Goal: Task Accomplishment & Management: Manage account settings

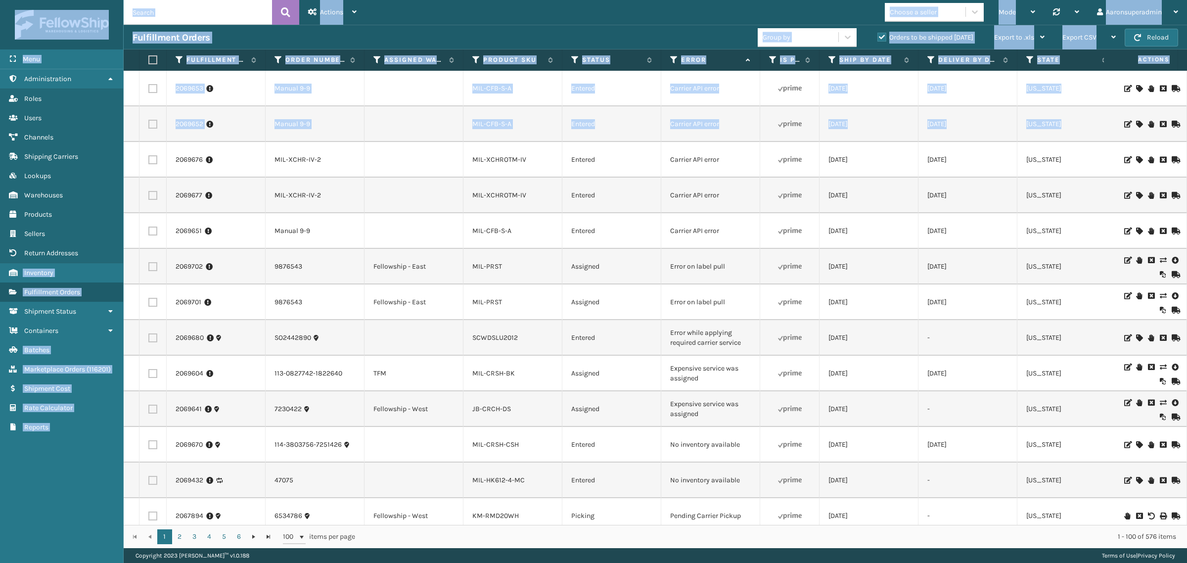
click at [237, 16] on input "text" at bounding box center [198, 12] width 148 height 25
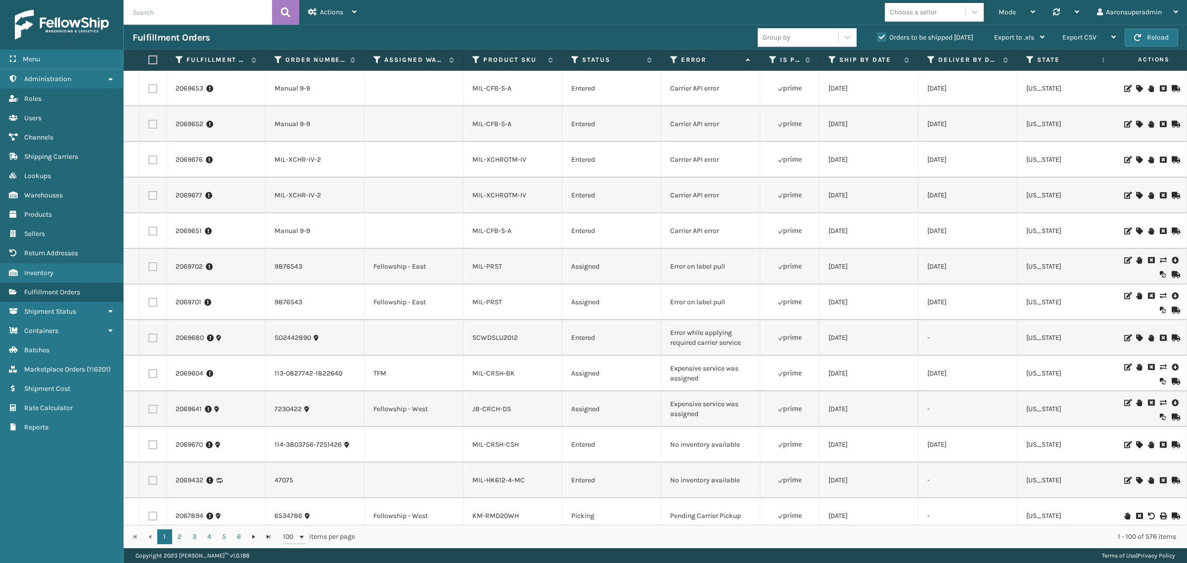
click at [234, 16] on input "text" at bounding box center [198, 12] width 148 height 25
paste input "6534202"
type input "6534202"
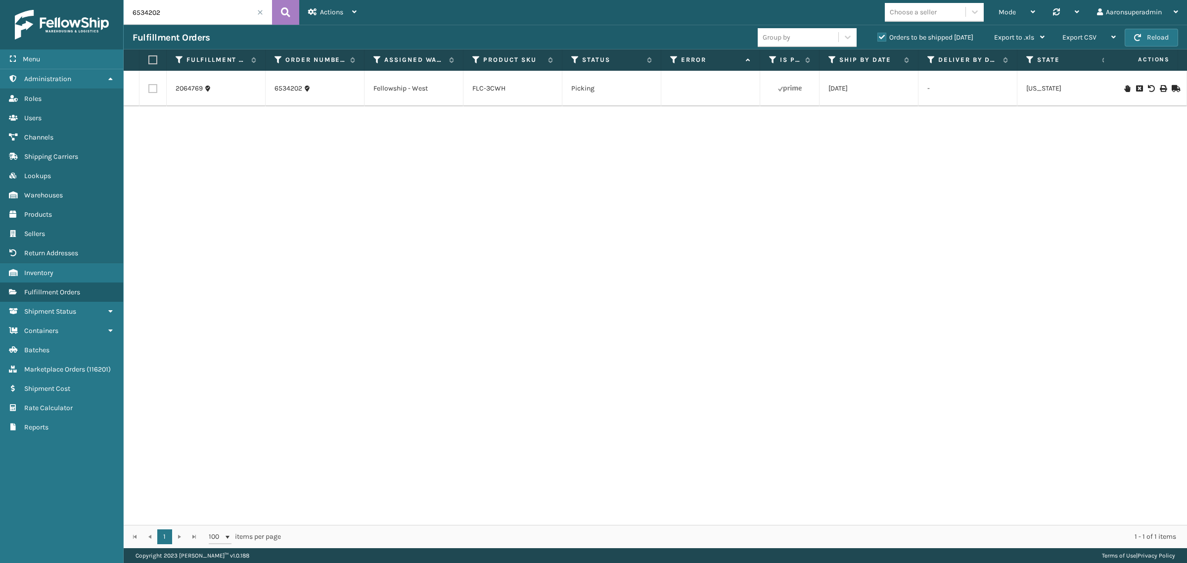
click at [1136, 88] on icon at bounding box center [1139, 88] width 6 height 7
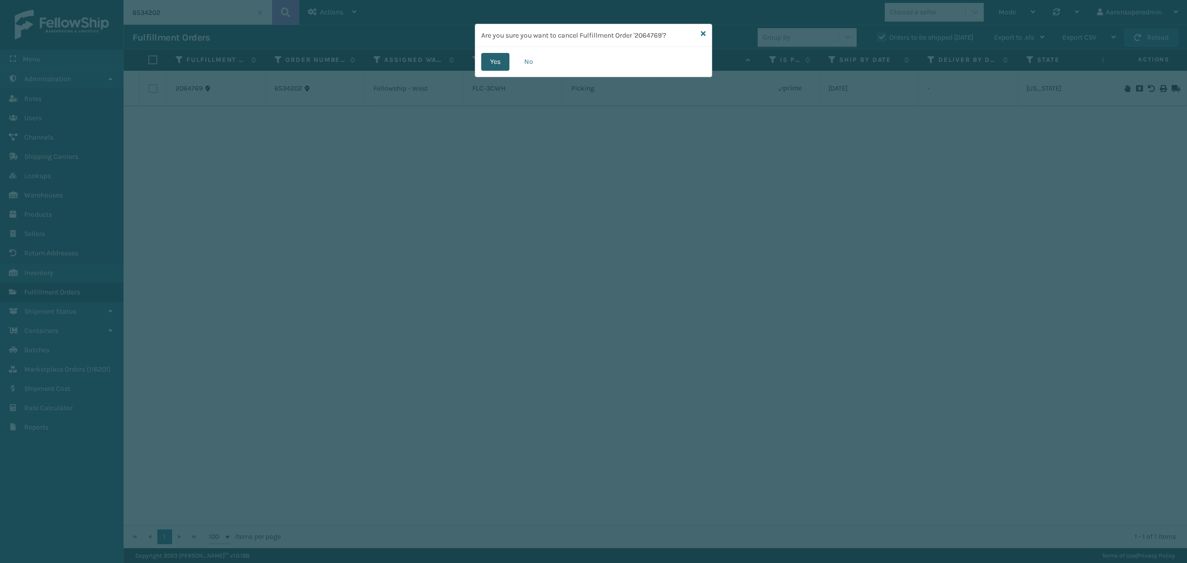
click at [485, 53] on button "Yes" at bounding box center [495, 62] width 28 height 18
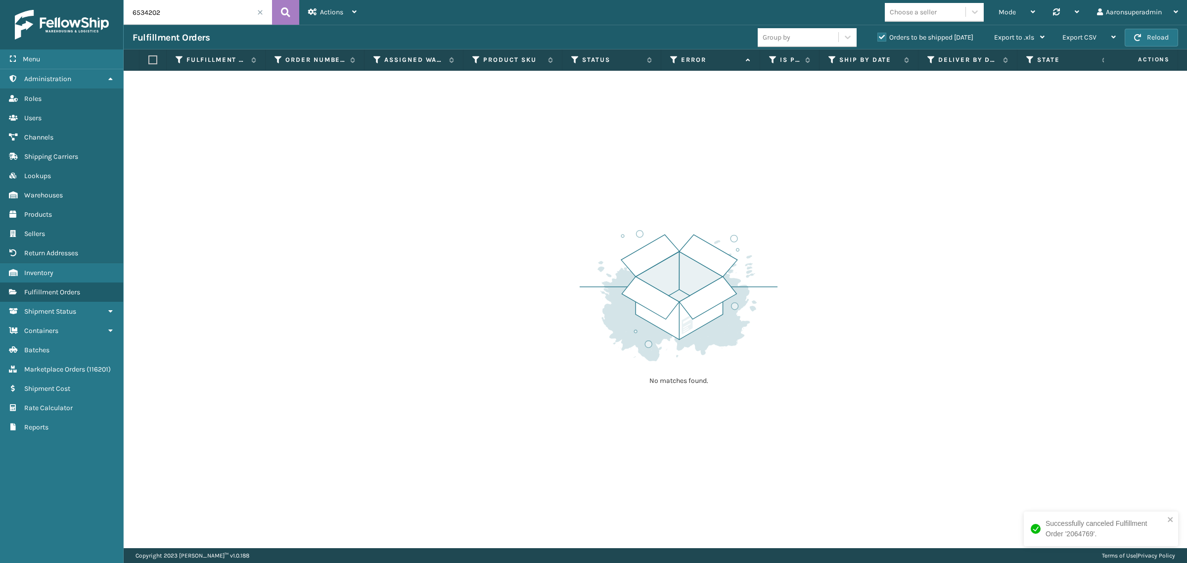
click at [884, 32] on div "Orders to be shipped [DATE]" at bounding box center [927, 38] width 117 height 12
click at [878, 36] on label "Orders to be shipped [DATE]" at bounding box center [925, 37] width 96 height 8
click at [878, 36] on input "Orders to be shipped [DATE]" at bounding box center [877, 35] width 0 height 6
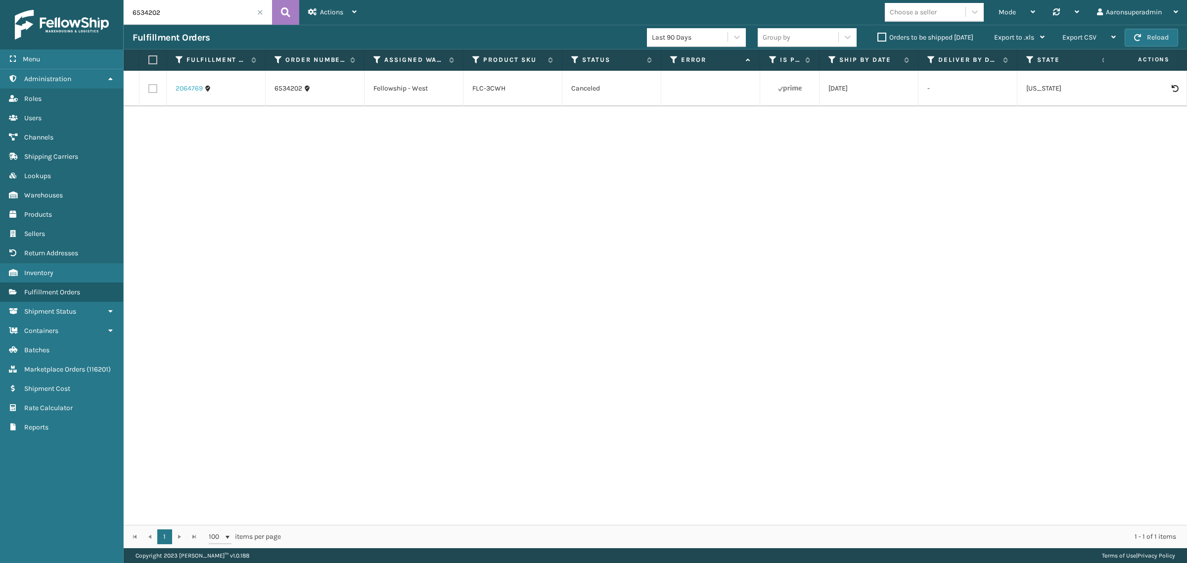
click at [182, 90] on link "2064769" at bounding box center [189, 89] width 27 height 10
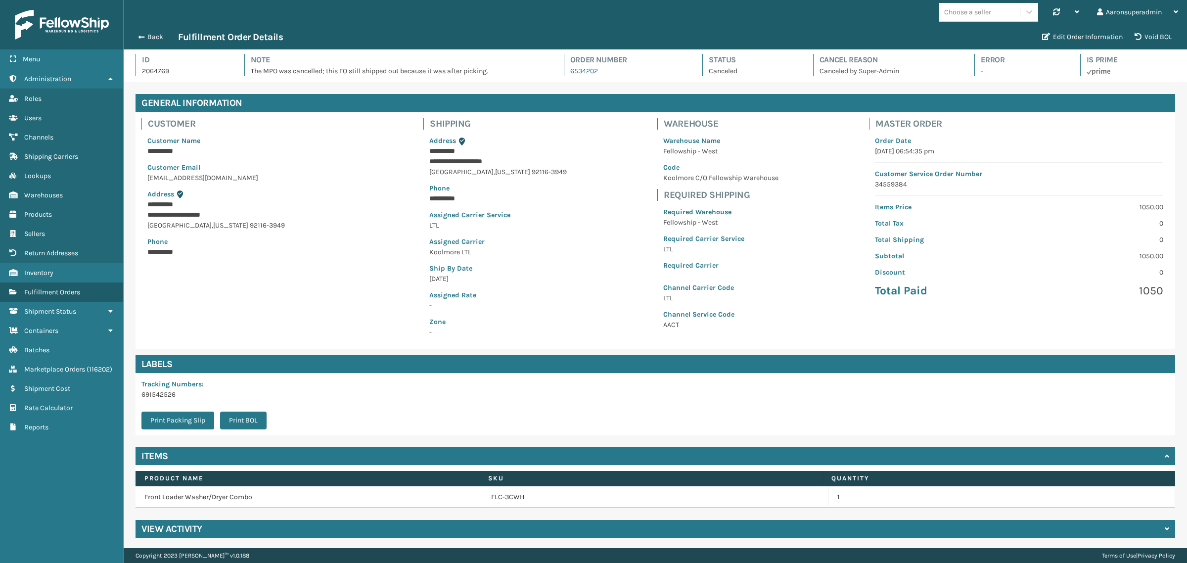
scroll to position [2, 0]
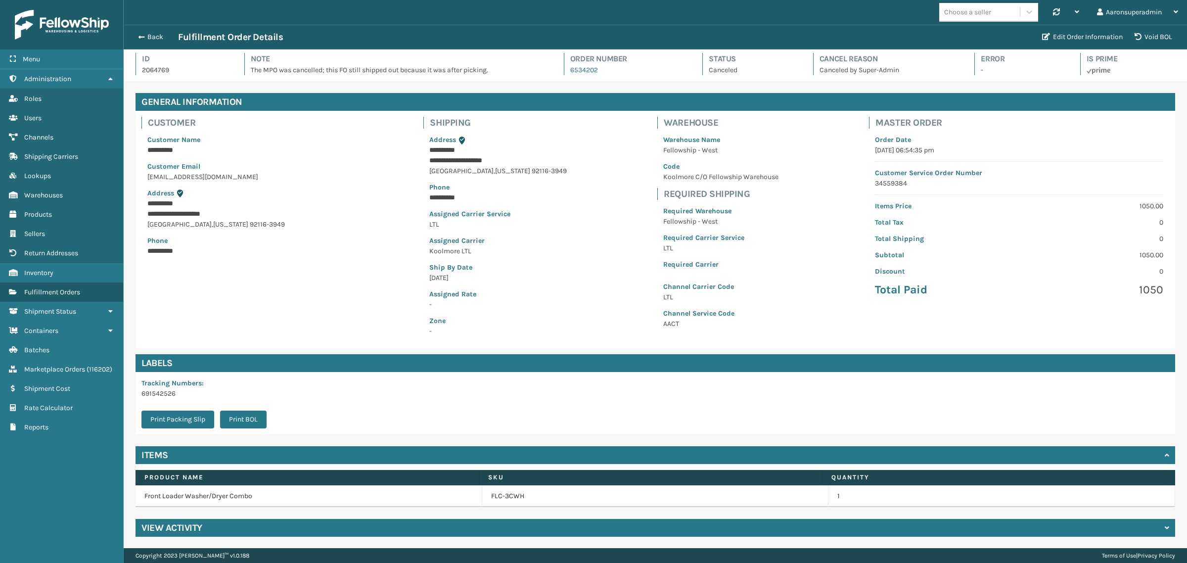
click at [169, 537] on div "View Activity" at bounding box center [656, 528] width 1040 height 18
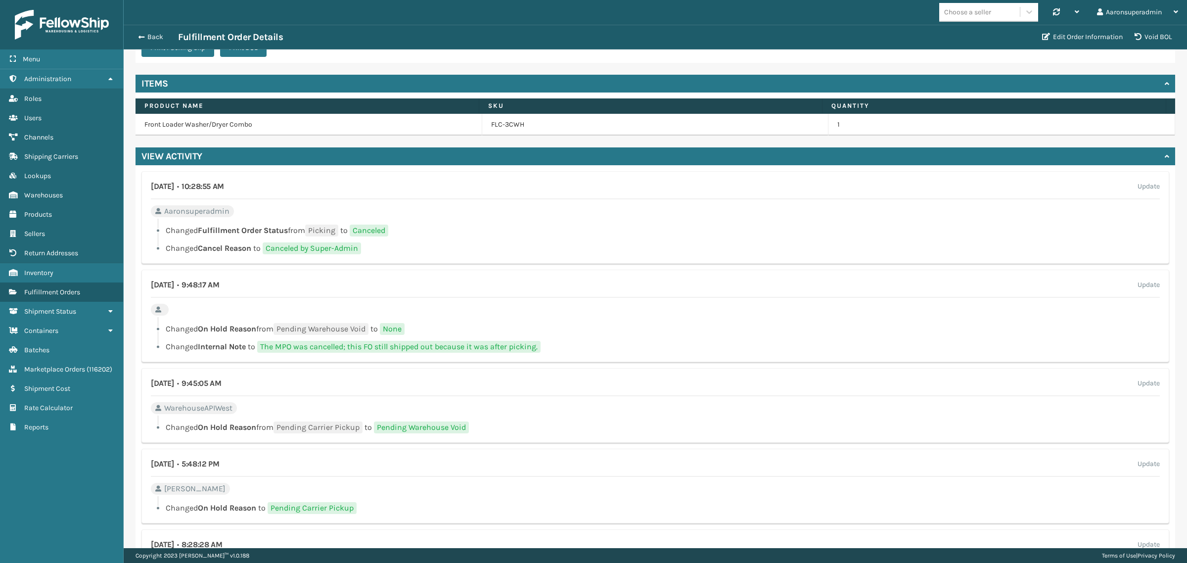
scroll to position [373, 0]
click at [159, 37] on button "Back" at bounding box center [156, 37] width 46 height 9
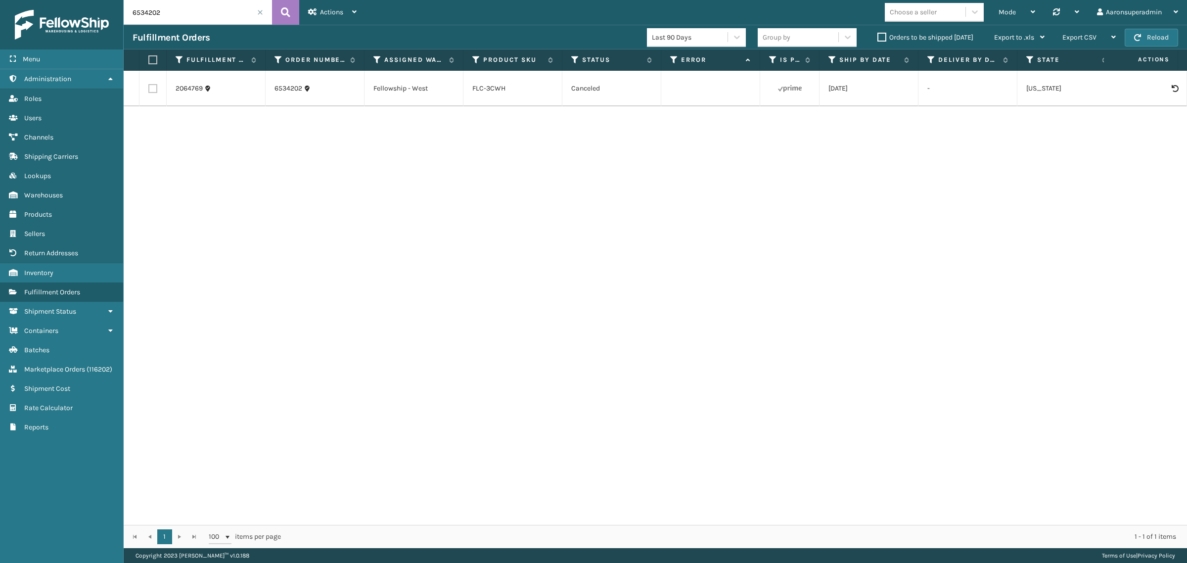
click at [886, 38] on label "Orders to be shipped [DATE]" at bounding box center [925, 37] width 96 height 8
click at [878, 38] on input "Orders to be shipped [DATE]" at bounding box center [877, 35] width 0 height 6
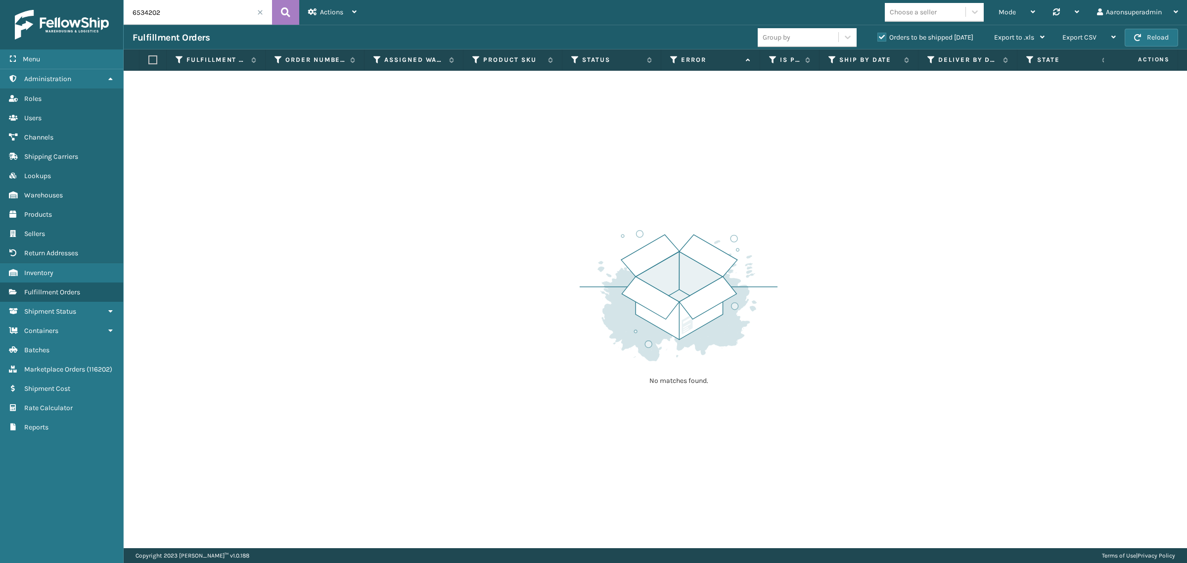
click at [261, 10] on span at bounding box center [260, 12] width 6 height 6
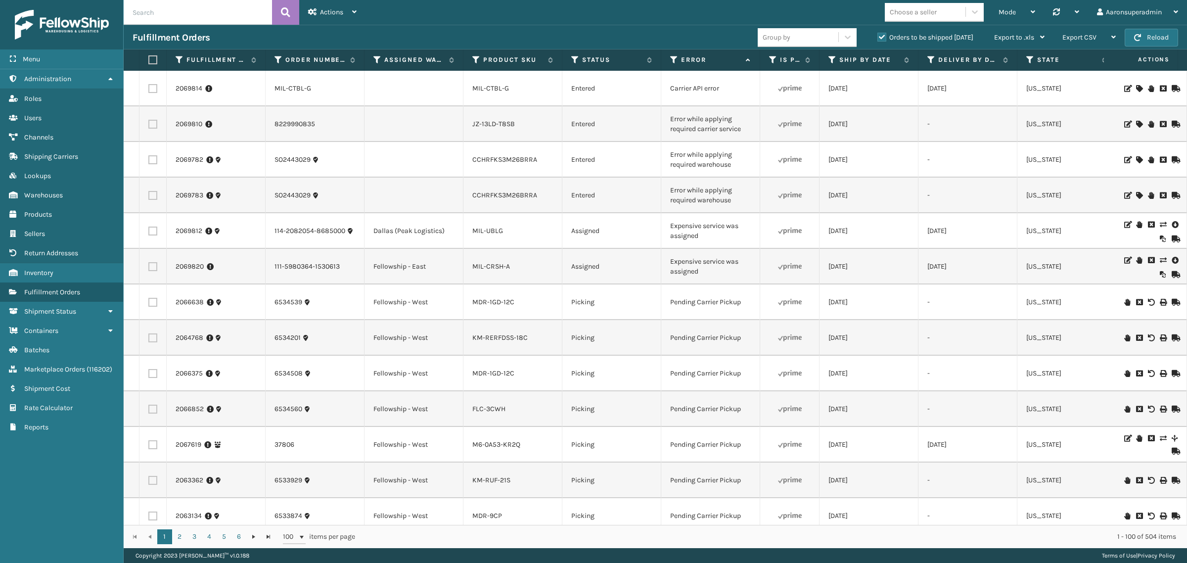
click at [218, 16] on input "text" at bounding box center [198, 12] width 148 height 25
paste input "410107-1130"
type input "410107-1130"
click at [285, 16] on icon at bounding box center [285, 12] width 9 height 15
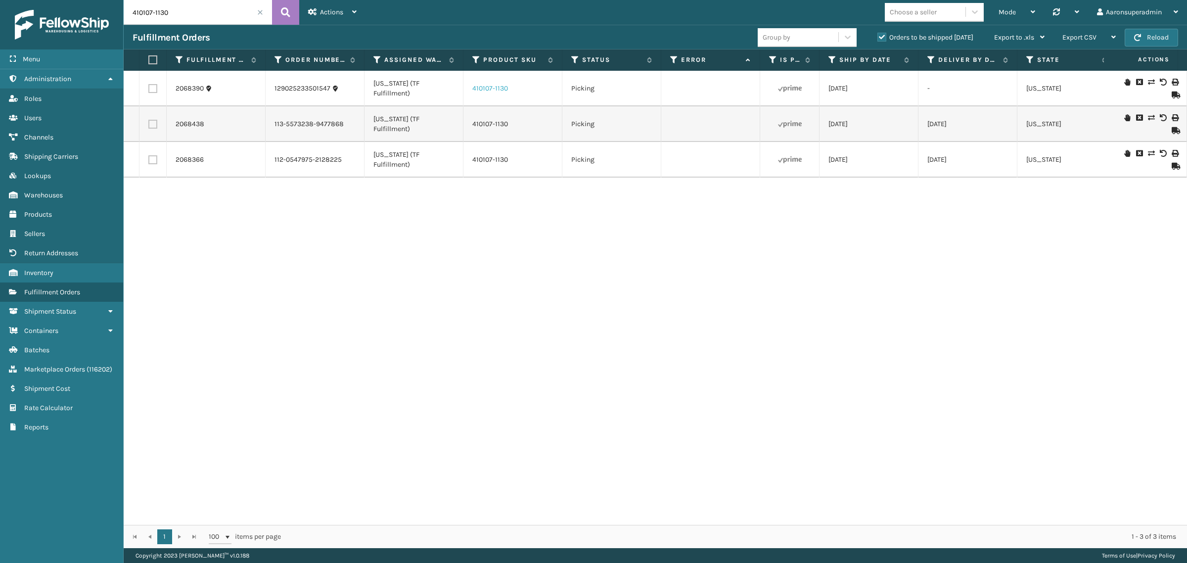
click at [480, 91] on link "410107-1130" at bounding box center [490, 88] width 36 height 8
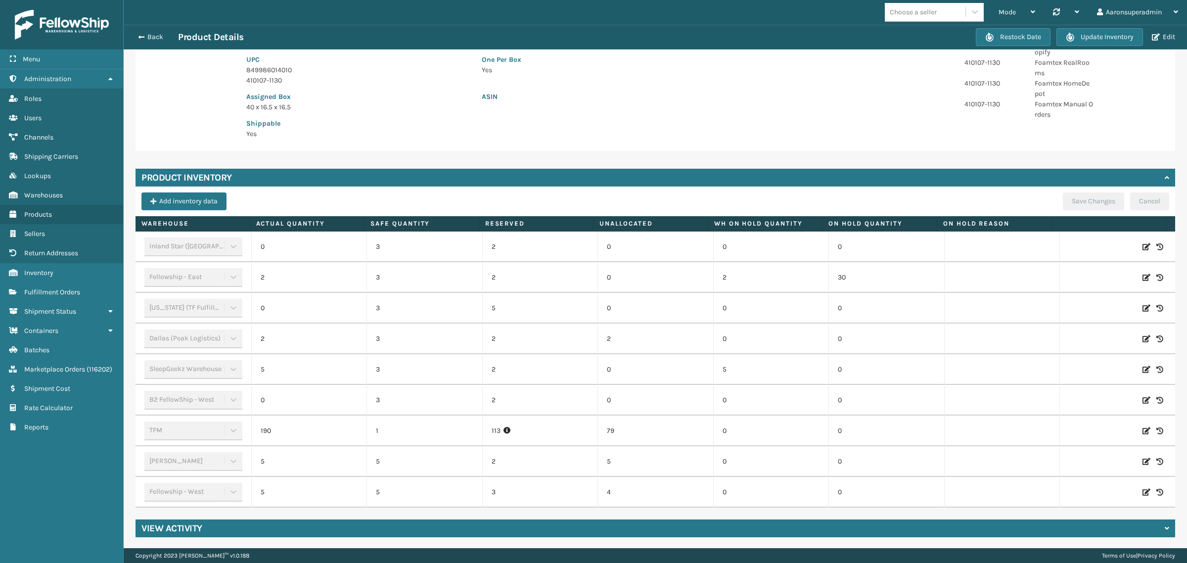
scroll to position [169, 0]
click at [140, 36] on span "button" at bounding box center [140, 37] width 6 height 7
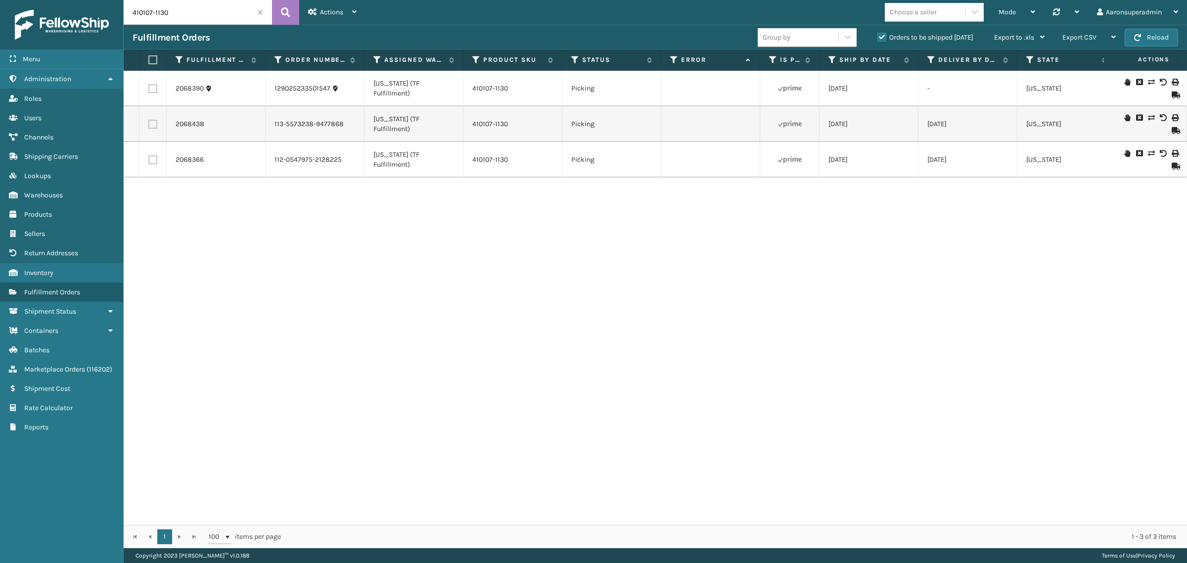
click at [152, 57] on label at bounding box center [151, 59] width 6 height 9
click at [149, 57] on input "checkbox" at bounding box center [148, 60] width 0 height 6
checkbox input "true"
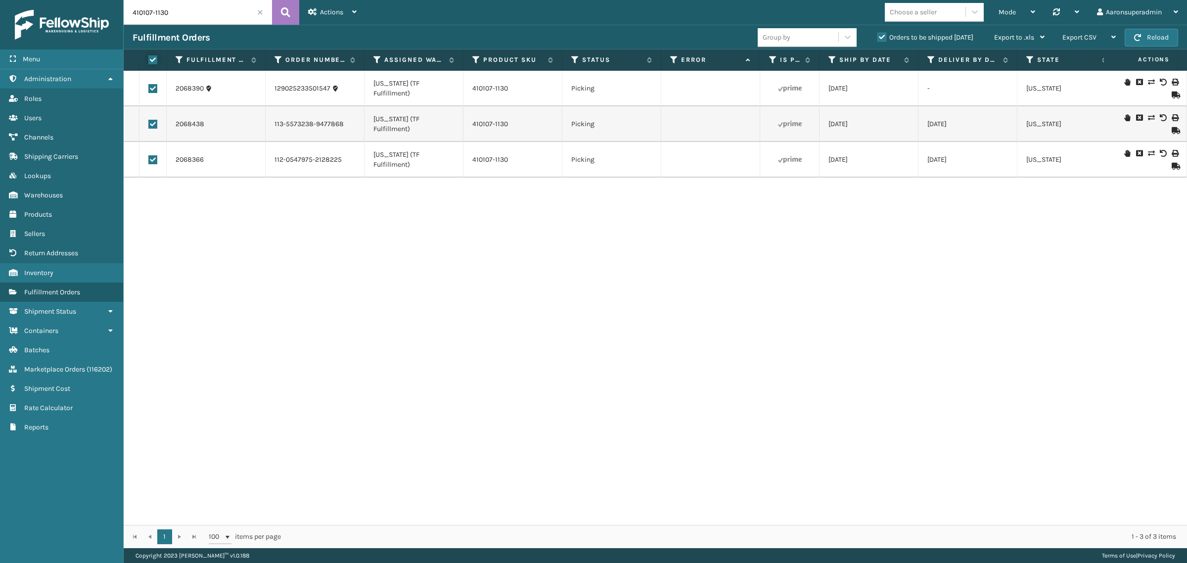
checkbox input "true"
click at [823, 33] on div "Bulk Actions" at bounding box center [830, 37] width 58 height 25
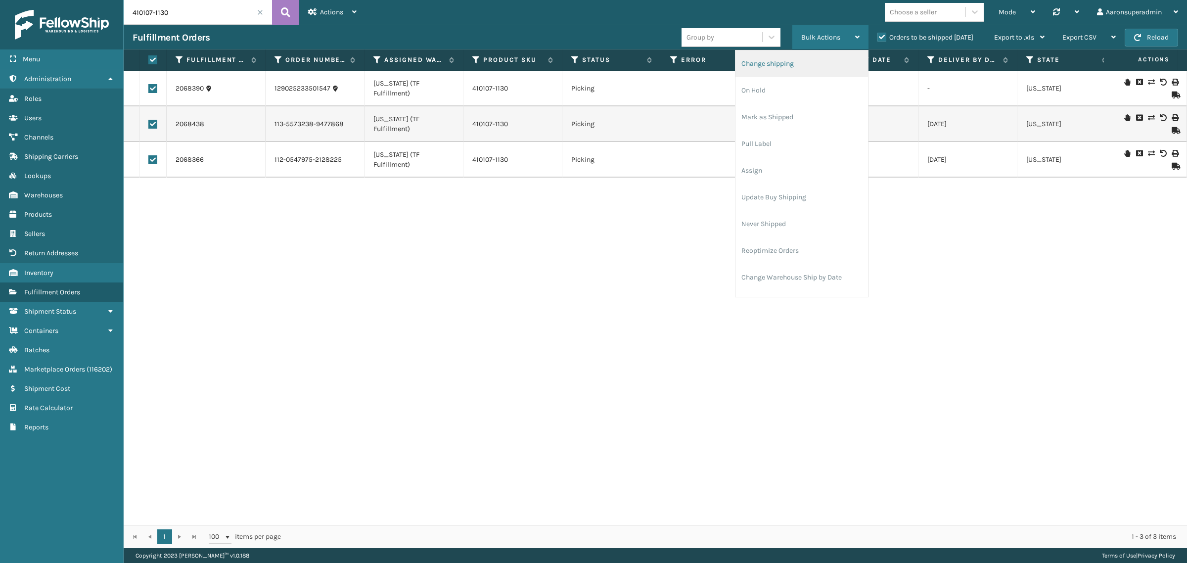
click at [755, 69] on li "Change shipping" at bounding box center [801, 63] width 133 height 27
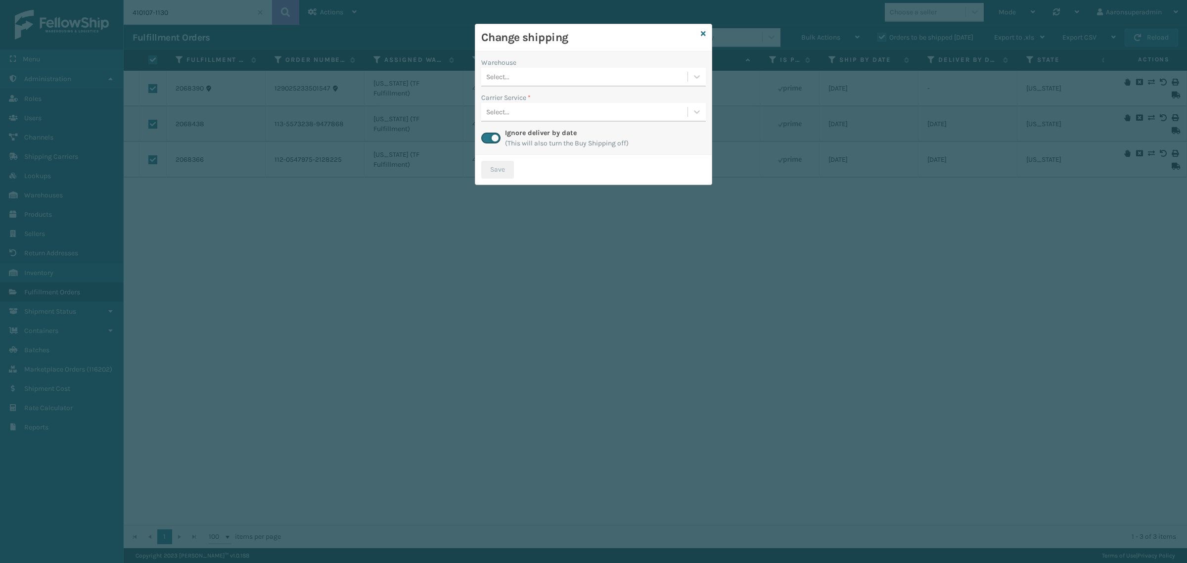
click at [515, 72] on div "Select..." at bounding box center [584, 77] width 206 height 16
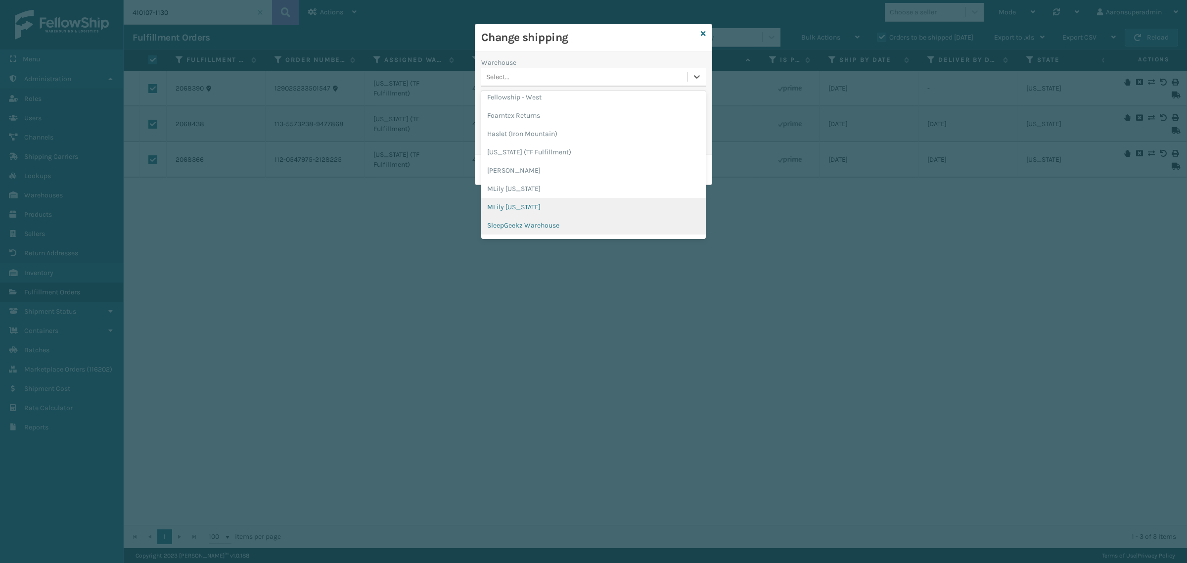
scroll to position [57, 0]
click at [511, 231] on div "TFM" at bounding box center [593, 228] width 225 height 18
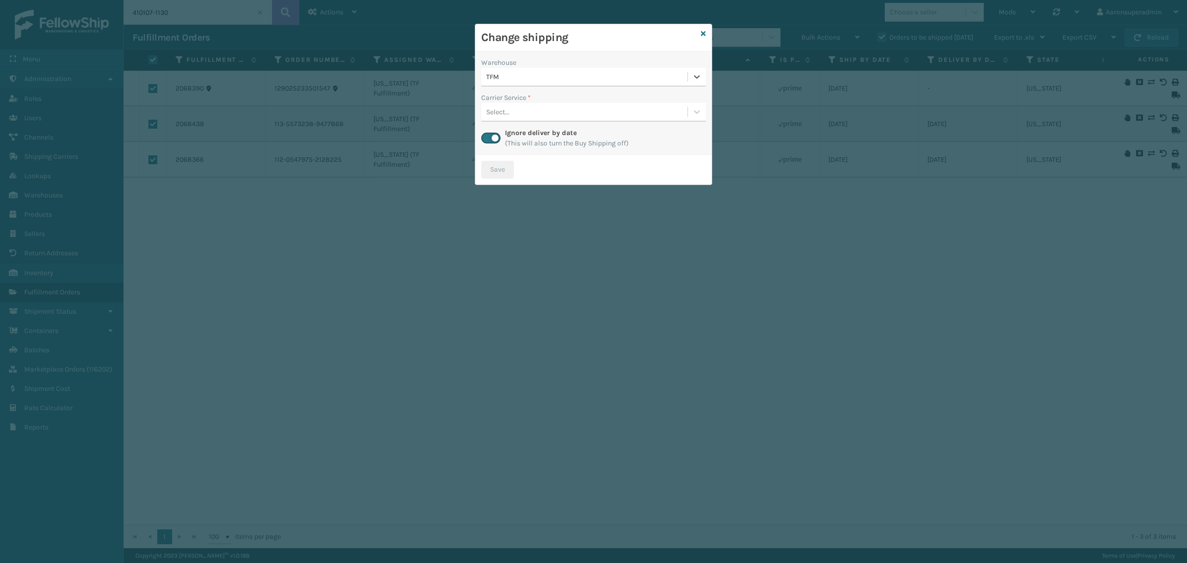
click at [513, 119] on div "Select..." at bounding box center [584, 112] width 206 height 16
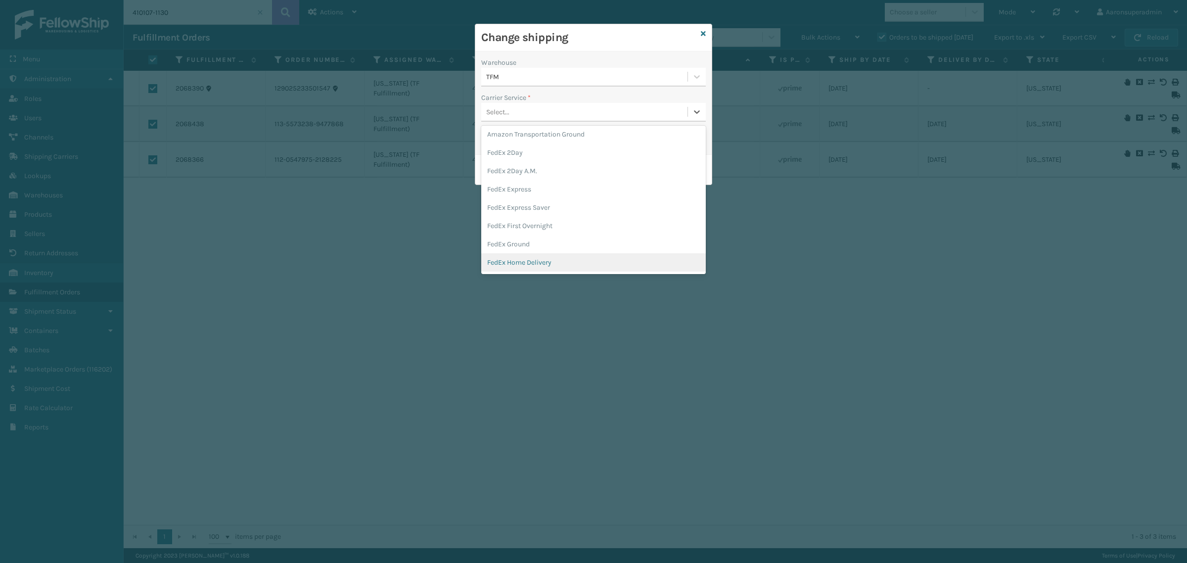
scroll to position [41, 0]
click at [519, 247] on div "FedEx Home Delivery" at bounding box center [593, 242] width 225 height 18
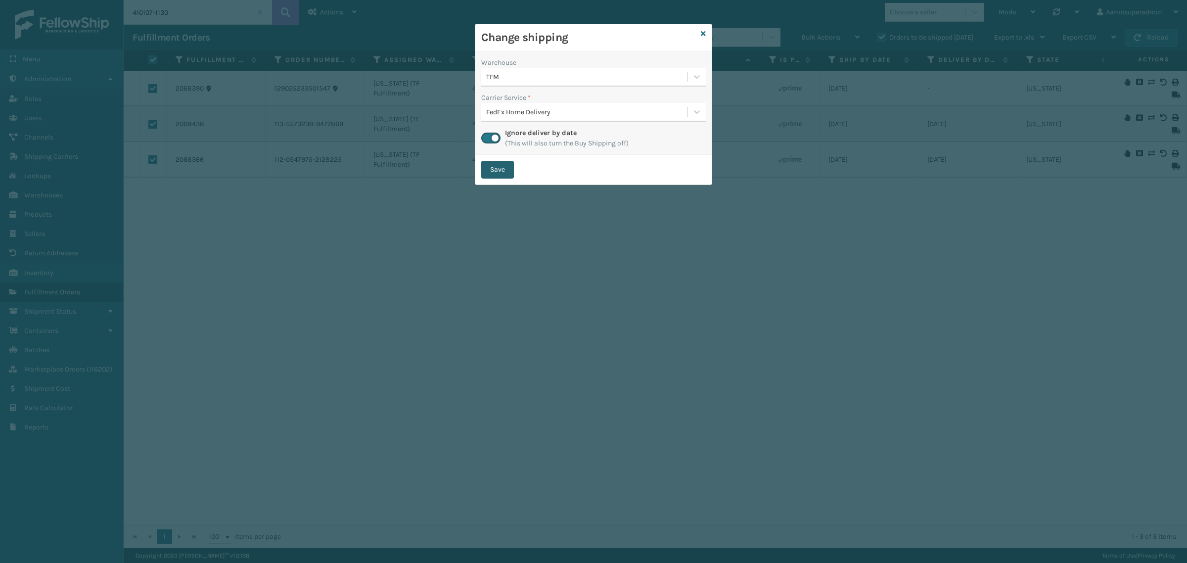
click at [489, 173] on button "Save" at bounding box center [497, 170] width 33 height 18
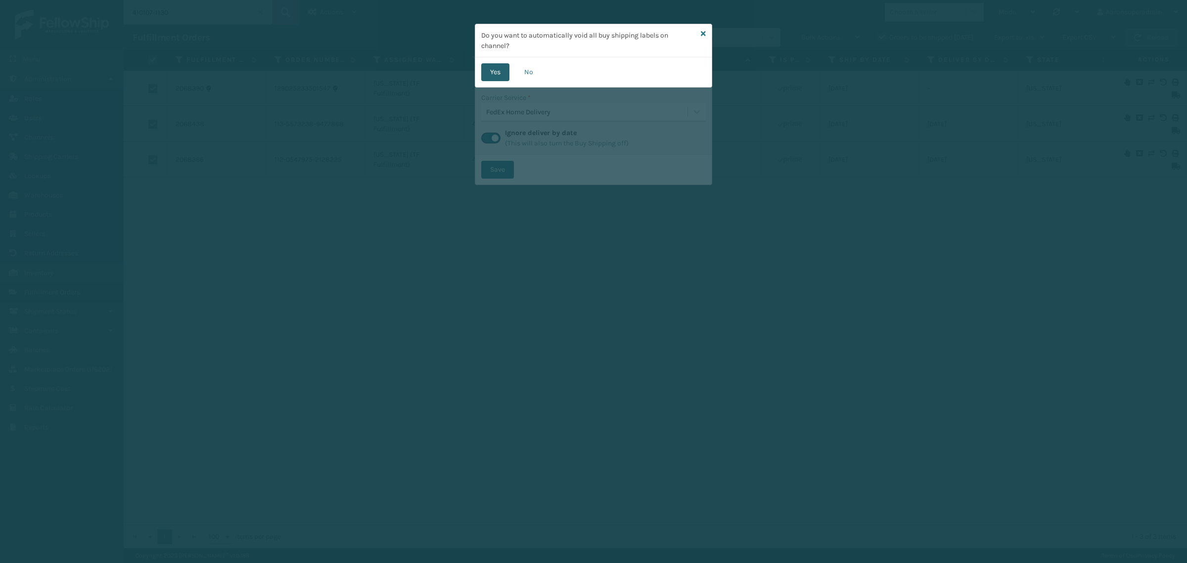
click at [500, 72] on button "Yes" at bounding box center [495, 72] width 28 height 18
checkbox input "false"
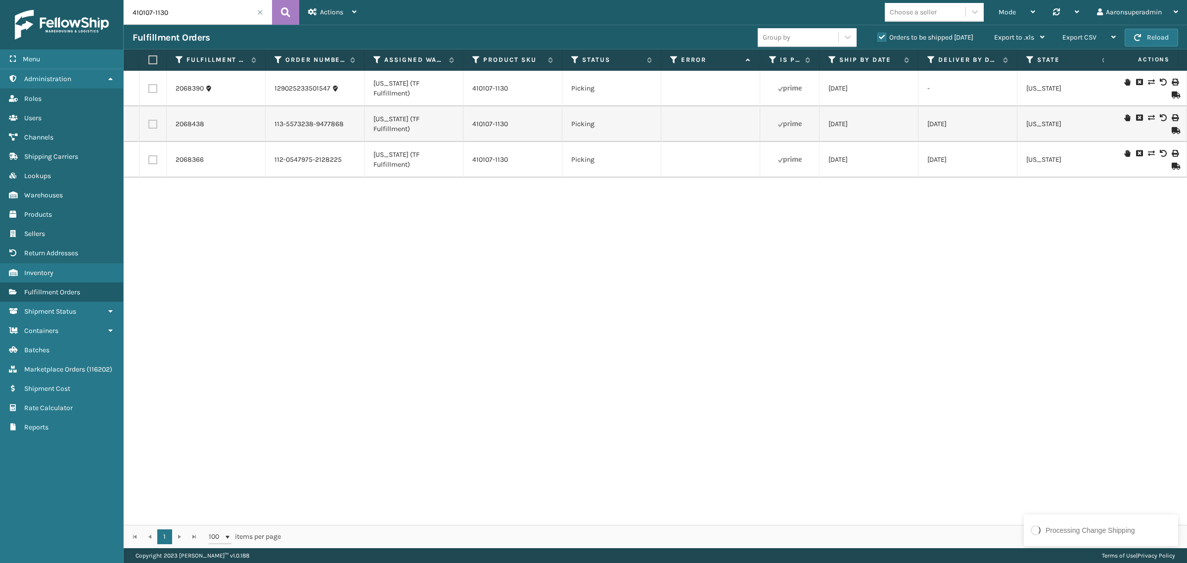
drag, startPoint x: 480, startPoint y: 525, endPoint x: 751, endPoint y: 532, distance: 270.6
click at [751, 532] on div "1 1 100 items per page 1 - 3 of 3 items" at bounding box center [655, 536] width 1063 height 23
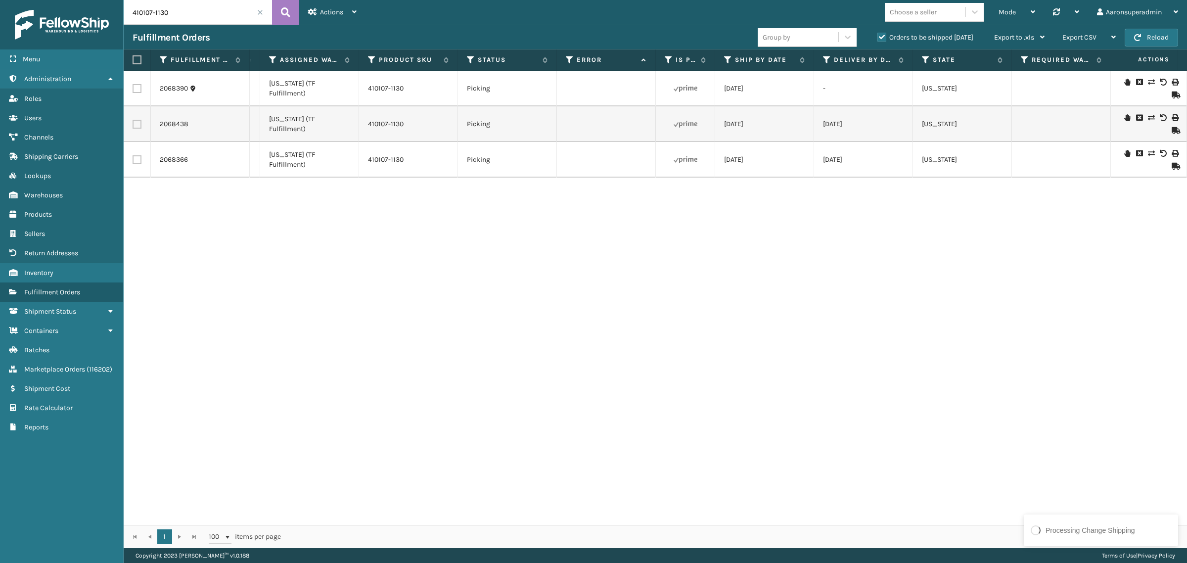
scroll to position [0, 0]
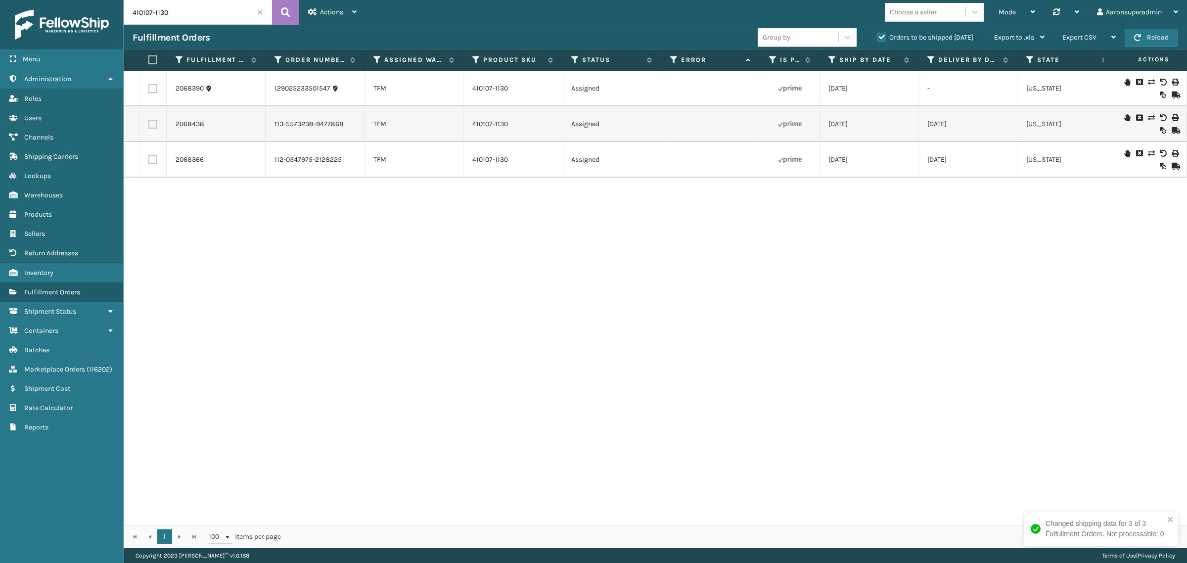
click at [162, 12] on input "410107-1130" at bounding box center [198, 12] width 148 height 25
paste input "2068468"
type input "2068468"
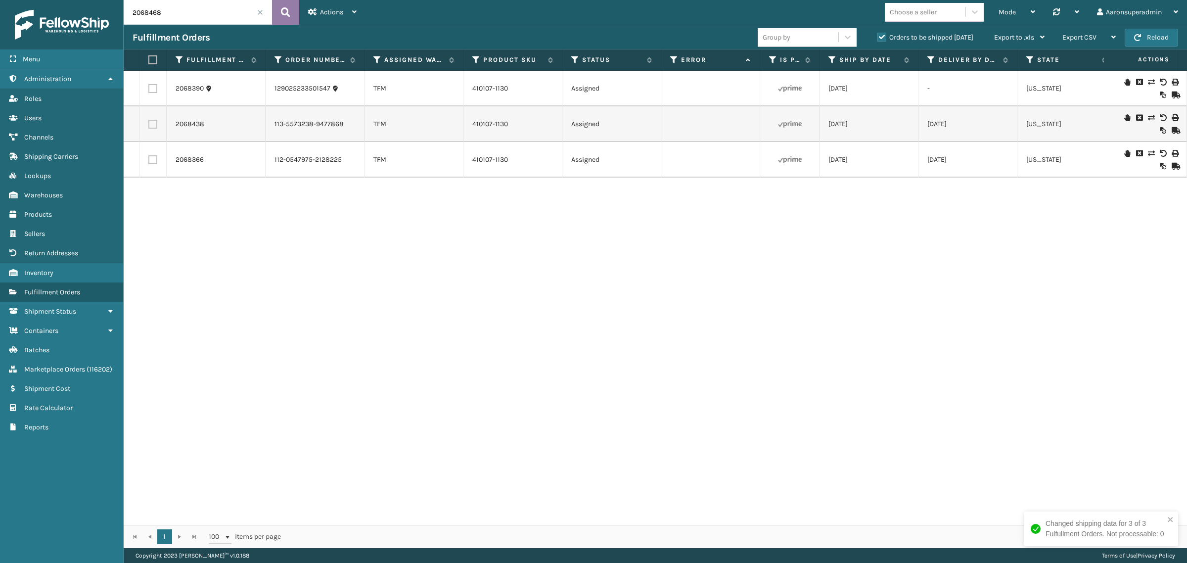
click at [280, 21] on button at bounding box center [285, 12] width 27 height 25
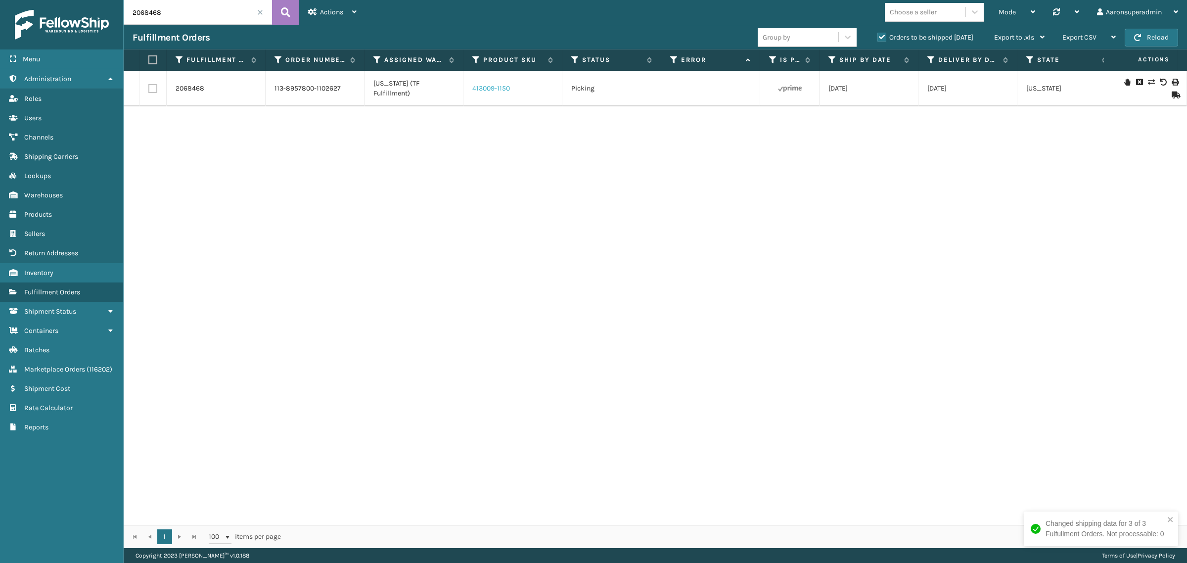
click at [495, 87] on link "413009-1150" at bounding box center [491, 88] width 38 height 8
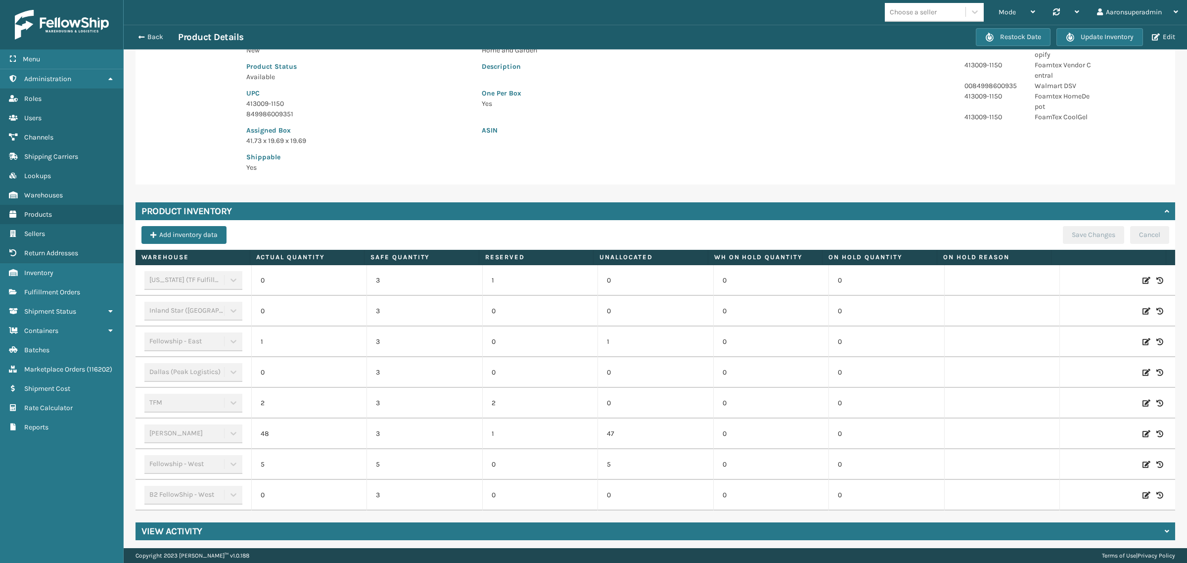
scroll to position [138, 0]
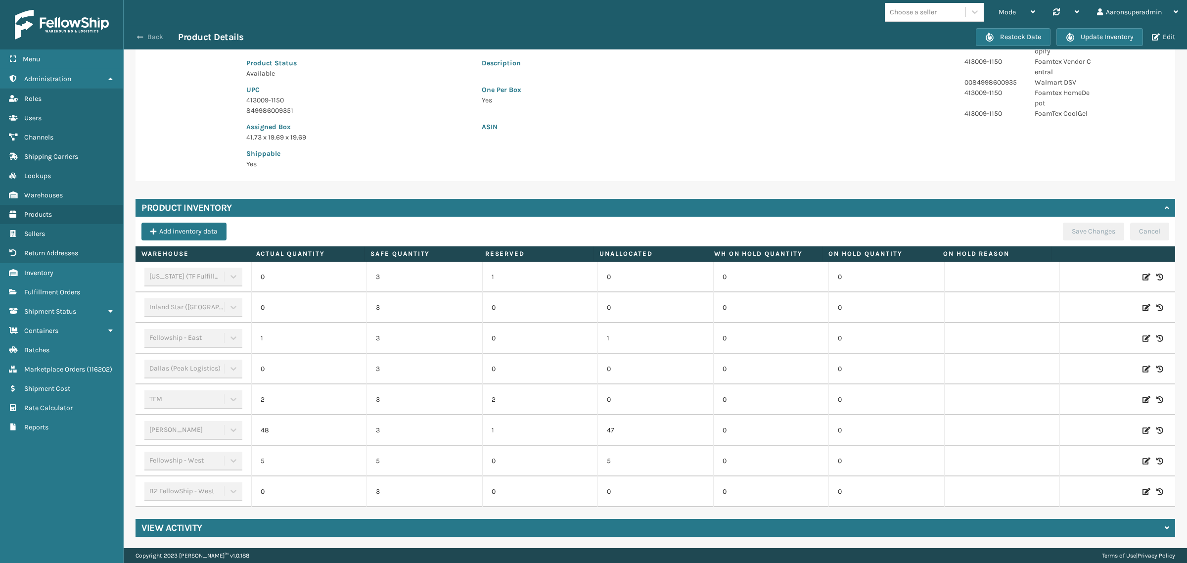
click at [146, 39] on button "Back" at bounding box center [156, 37] width 46 height 9
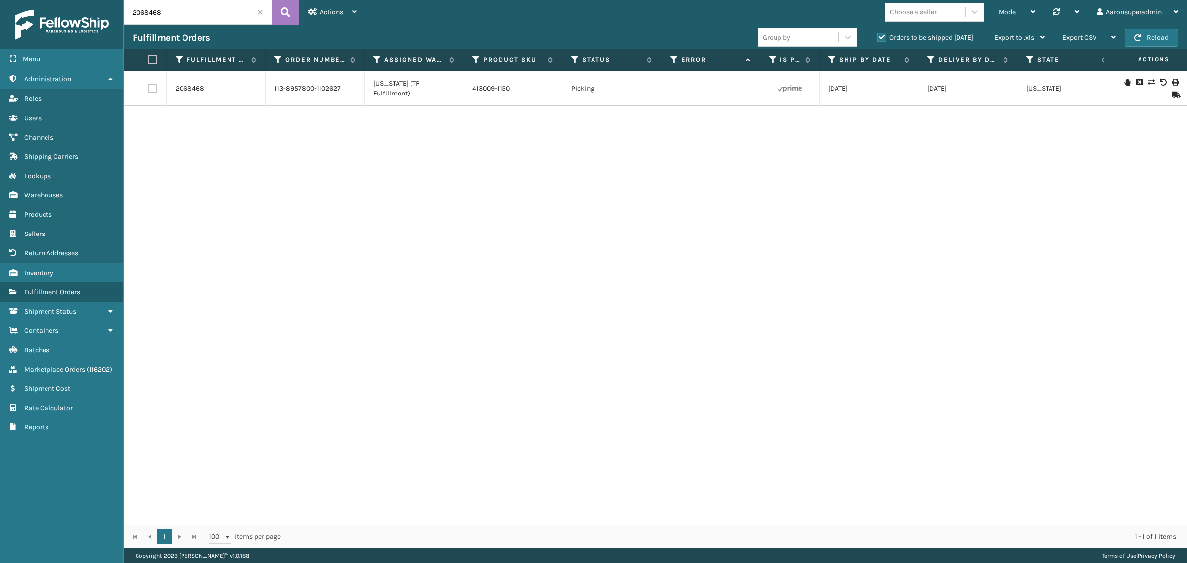
click at [1148, 83] on icon at bounding box center [1151, 82] width 6 height 7
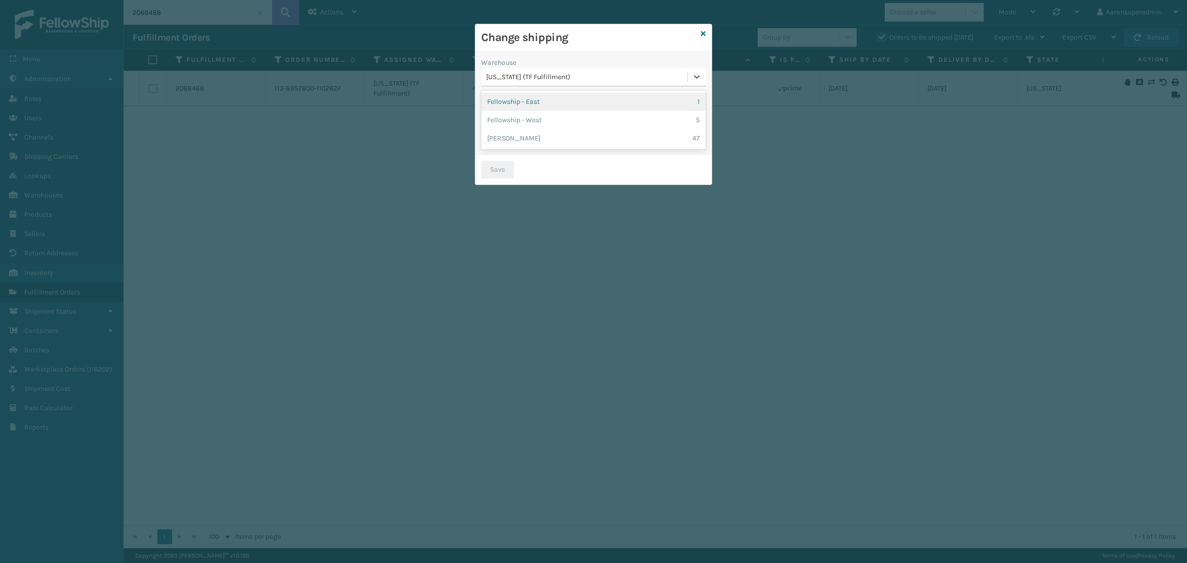
click at [528, 78] on div "[US_STATE] (TF Fulfillment)" at bounding box center [587, 77] width 202 height 10
click at [512, 132] on div "Milliard LV 47" at bounding box center [593, 138] width 225 height 18
click at [499, 172] on button "Save" at bounding box center [497, 170] width 33 height 18
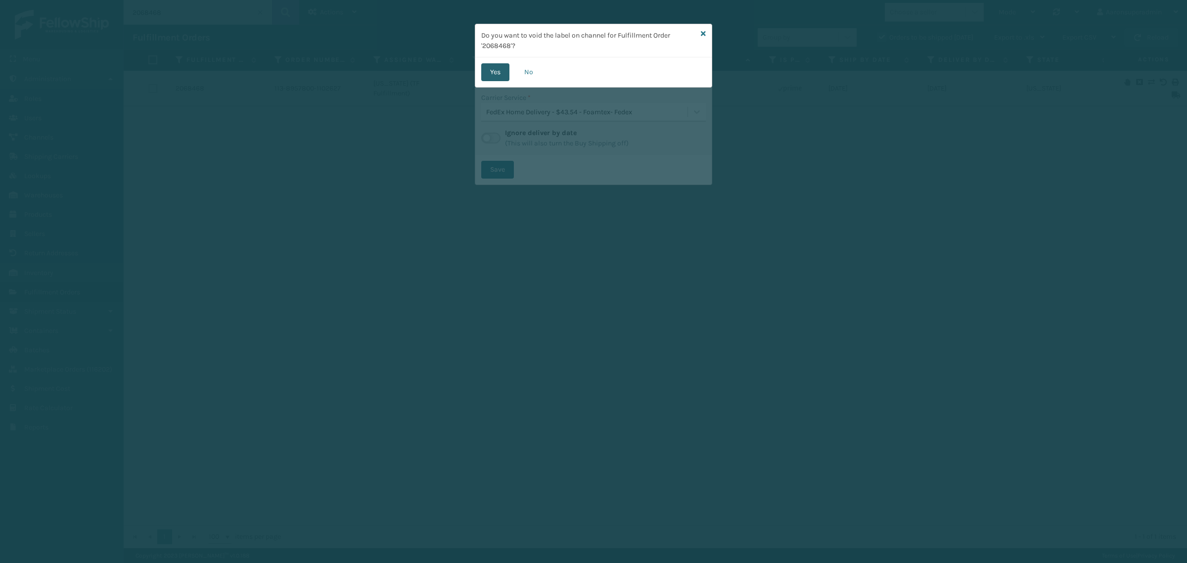
click at [493, 73] on button "Yes" at bounding box center [495, 72] width 28 height 18
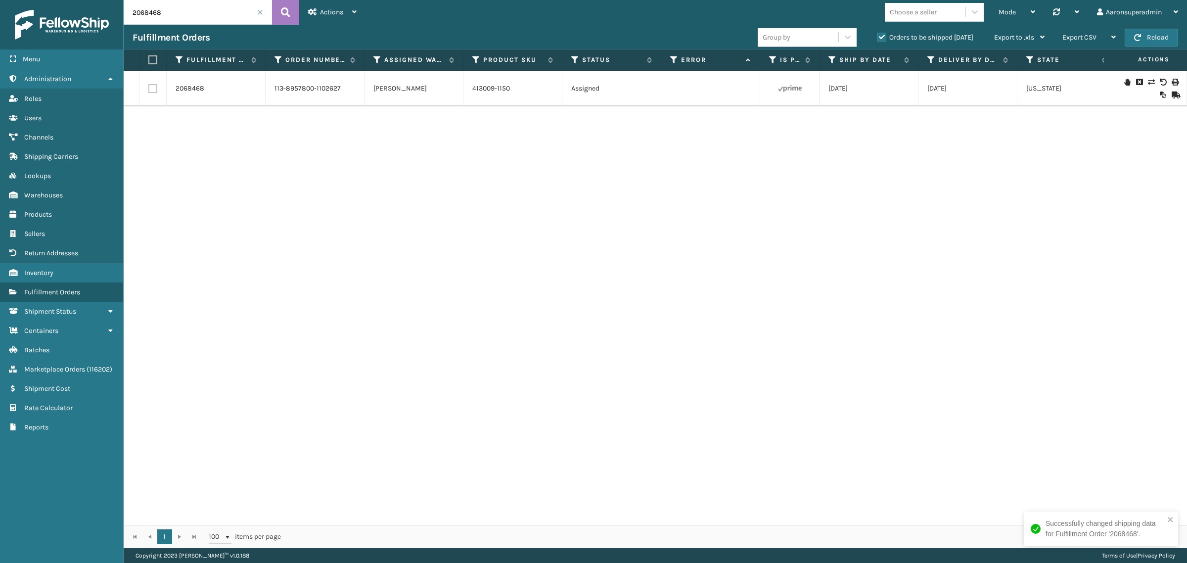
click at [191, 17] on input "2068468" at bounding box center [198, 12] width 148 height 25
paste input "823"
type input "2068823"
click at [282, 10] on icon at bounding box center [285, 12] width 9 height 15
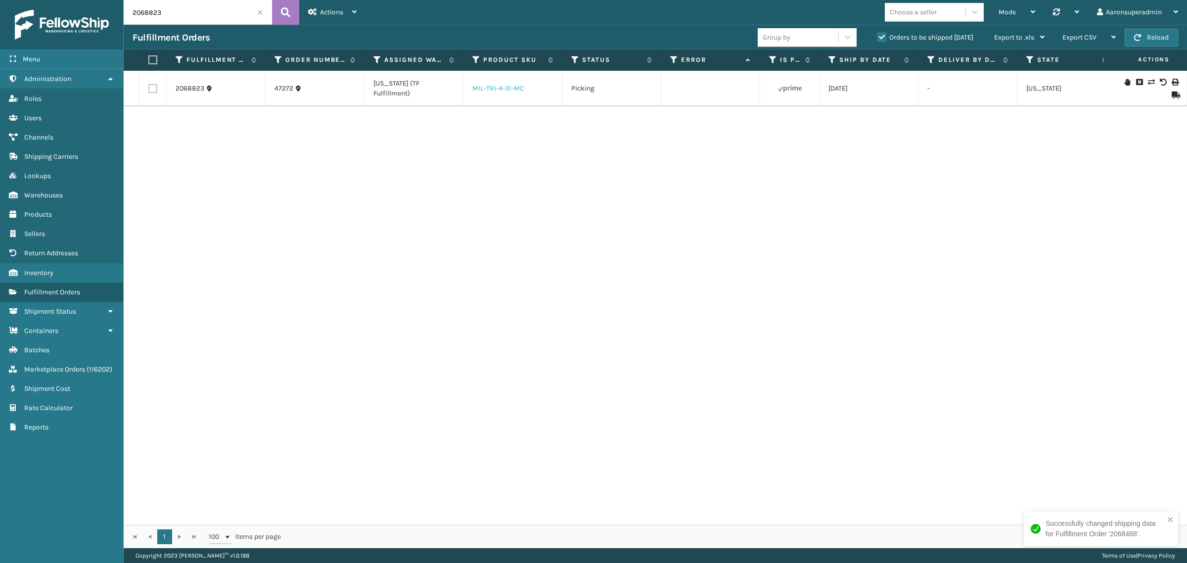
click at [478, 90] on link "MIL-TRI-4-31-MC" at bounding box center [498, 88] width 52 height 8
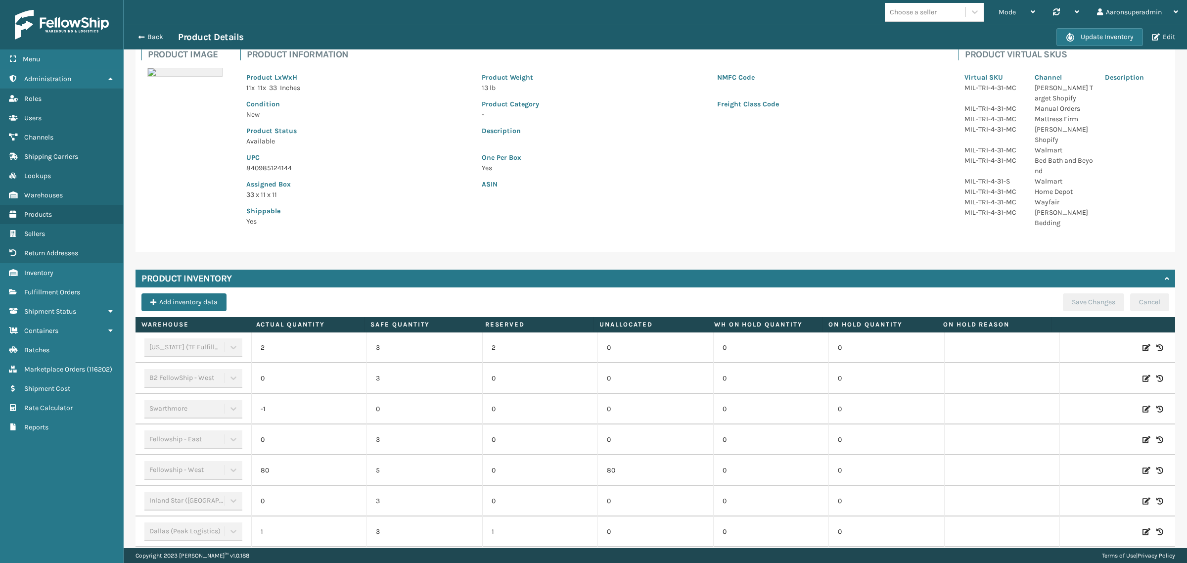
scroll to position [97, 0]
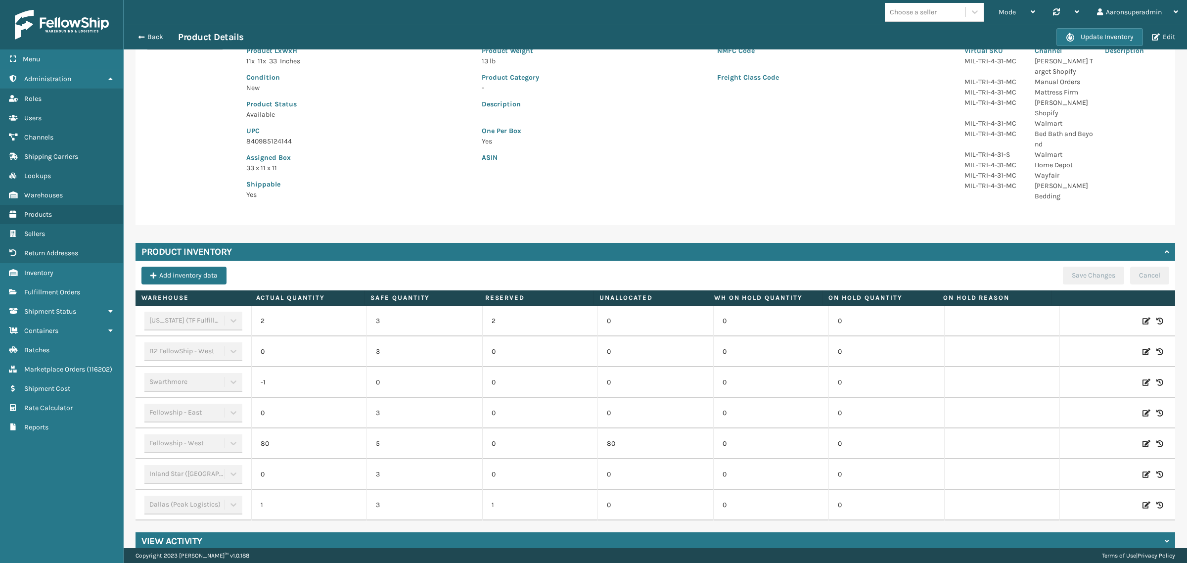
click at [1143, 316] on icon at bounding box center [1147, 321] width 8 height 10
click at [317, 312] on input "2" at bounding box center [309, 321] width 71 height 18
type input "0"
click at [1066, 315] on button "ADD" at bounding box center [1078, 321] width 25 height 12
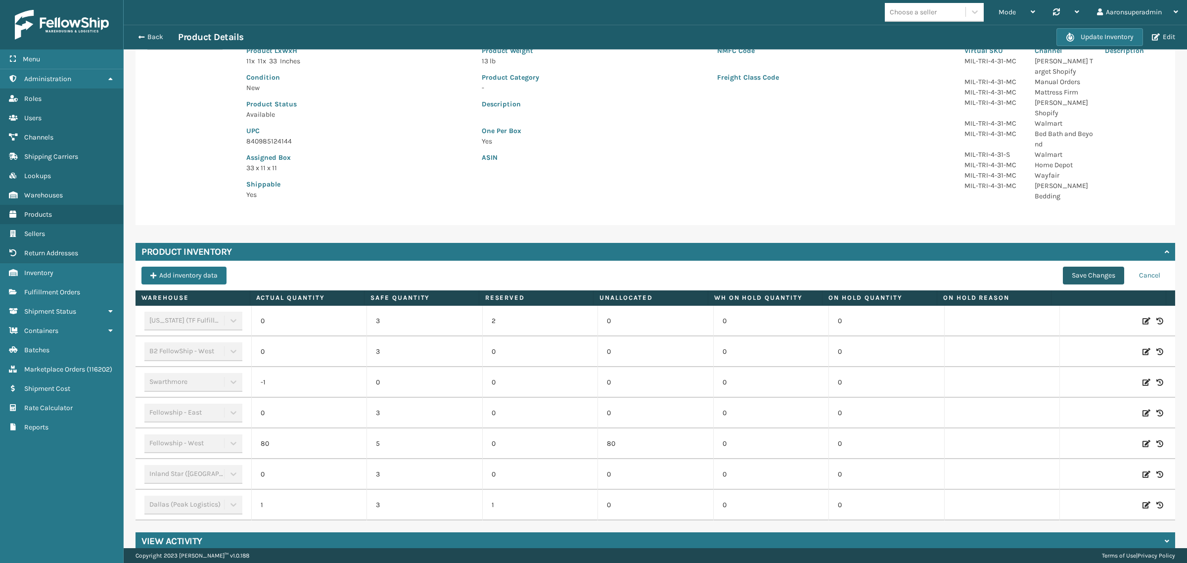
click at [1074, 267] on button "Save Changes" at bounding box center [1093, 276] width 61 height 18
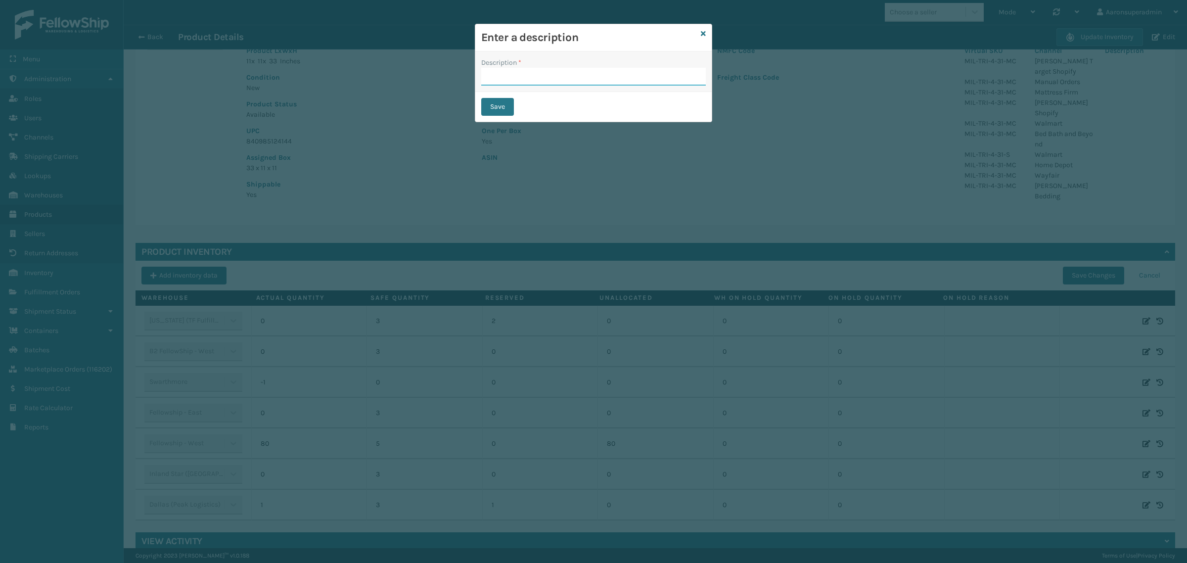
click at [516, 85] on input "Description *" at bounding box center [593, 77] width 225 height 18
type input "SFP"
click at [490, 109] on button "Save" at bounding box center [497, 107] width 33 height 18
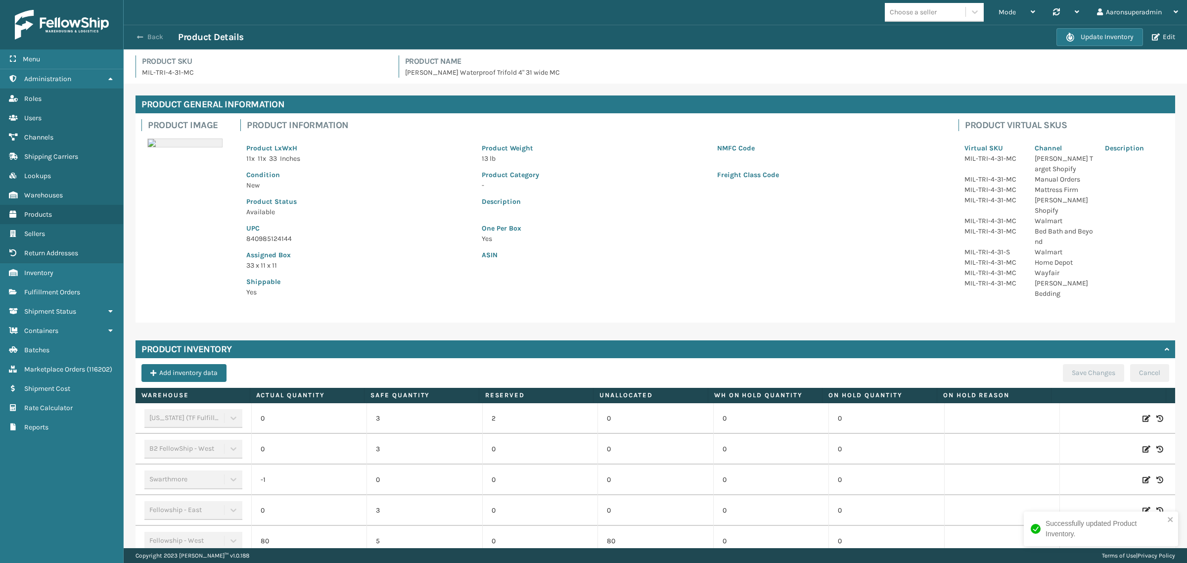
click at [143, 33] on button "Back" at bounding box center [156, 37] width 46 height 9
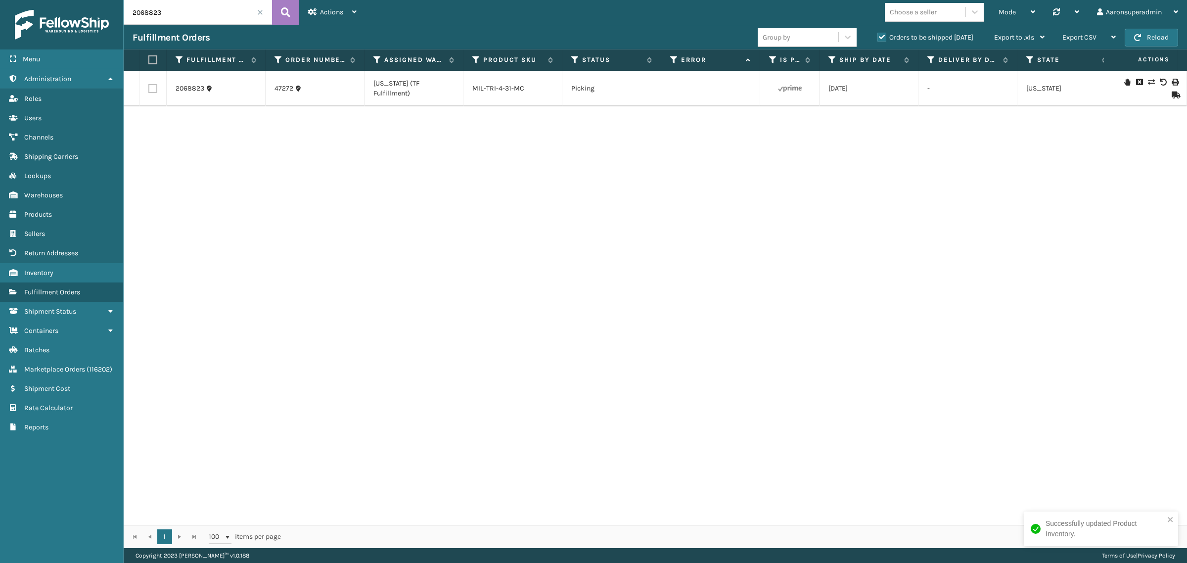
click at [1148, 84] on icon at bounding box center [1151, 82] width 6 height 7
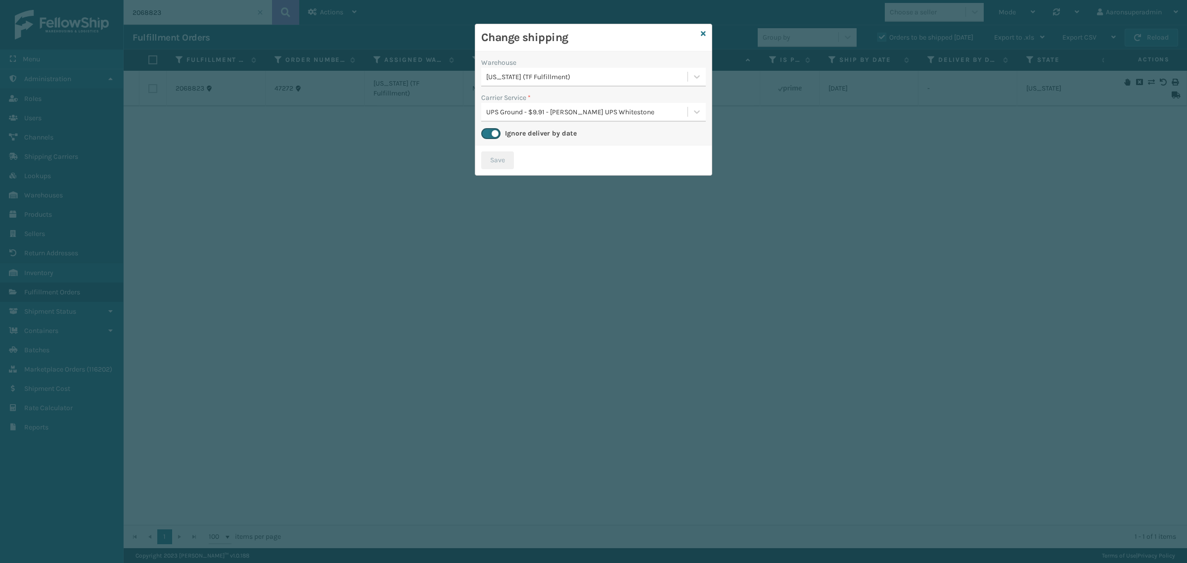
click at [559, 77] on div "[US_STATE] (TF Fulfillment)" at bounding box center [587, 77] width 202 height 10
click at [525, 107] on div "Fellowship - West 80" at bounding box center [593, 101] width 225 height 18
click at [540, 113] on div "UPS Ground - $14.47 - Milliard UPS Whitestone" at bounding box center [587, 112] width 202 height 10
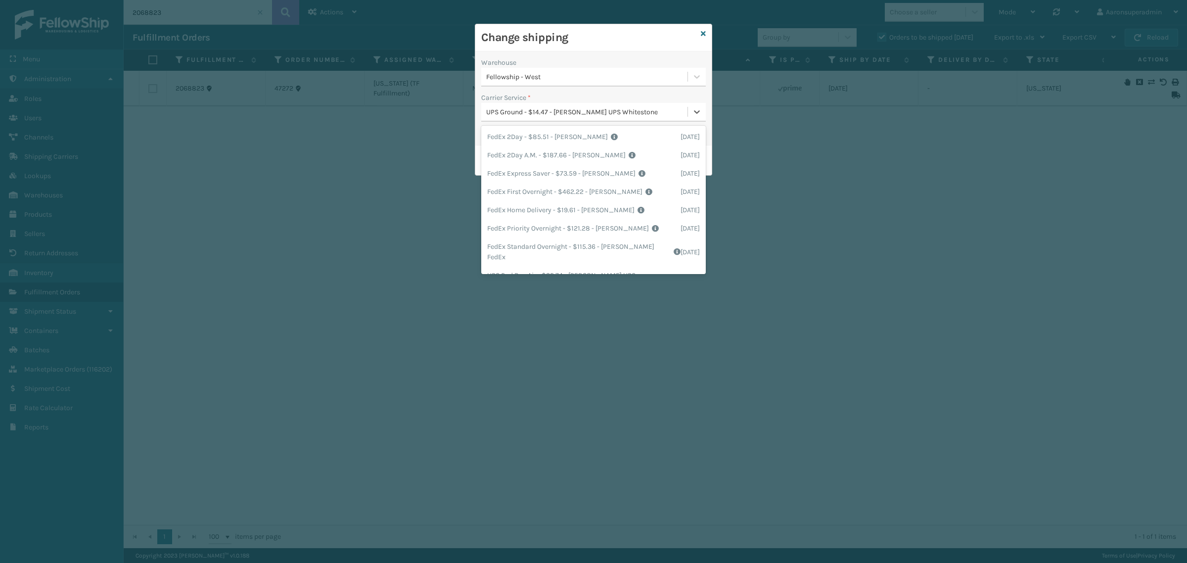
scroll to position [73, 0]
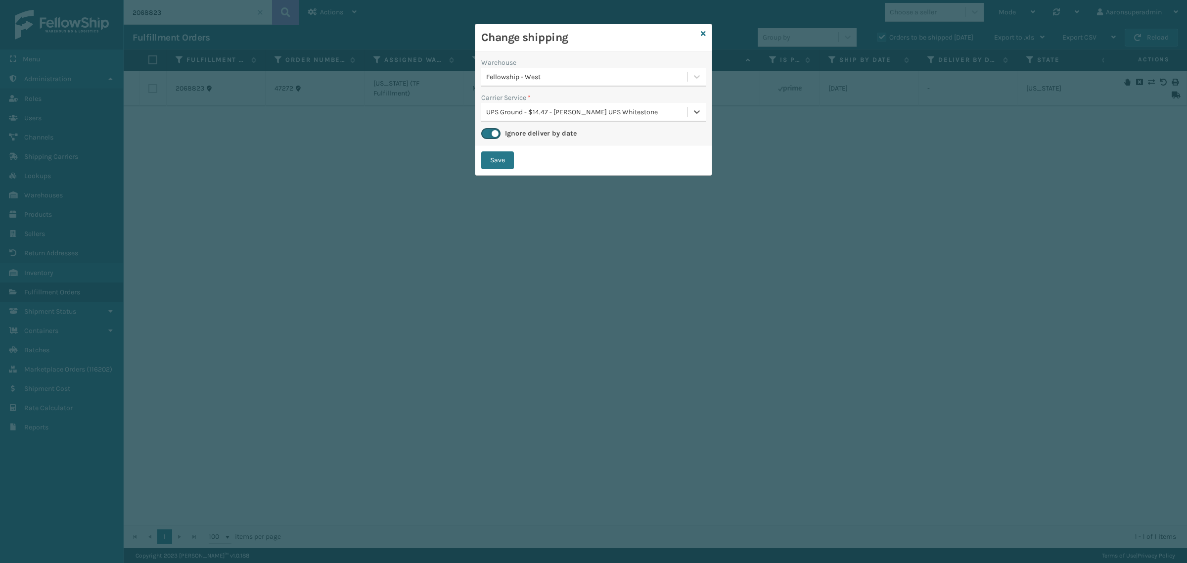
click at [530, 103] on div "UPS Ground - $14.47 - Milliard UPS Whitestone" at bounding box center [593, 112] width 225 height 19
click at [499, 159] on button "Save" at bounding box center [497, 160] width 33 height 18
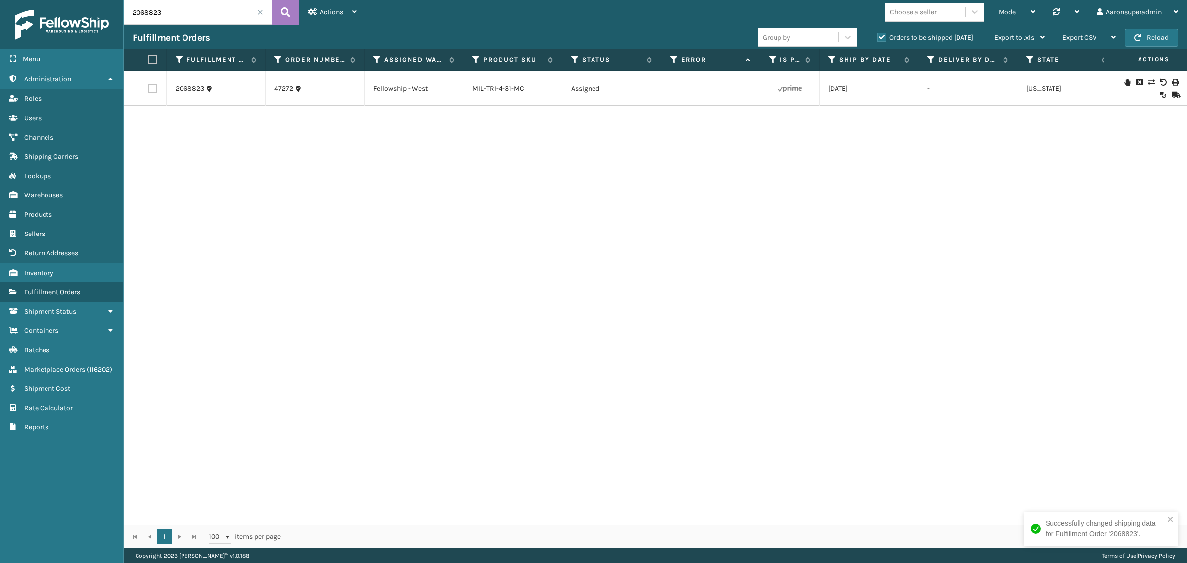
click at [173, 13] on input "2068823" at bounding box center [198, 12] width 148 height 25
click at [177, 13] on input "2068823" at bounding box center [198, 12] width 148 height 25
paste input "MIL-CRSH-A"
type input "MIL-CRSH-A"
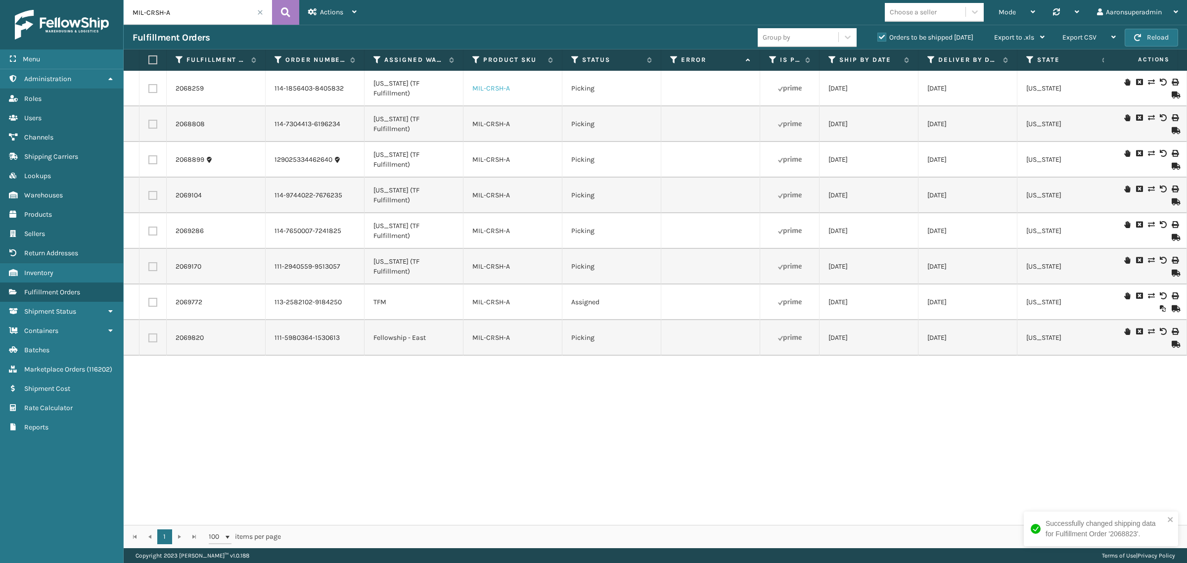
click at [493, 89] on link "MIL-CRSH-A" at bounding box center [491, 88] width 38 height 8
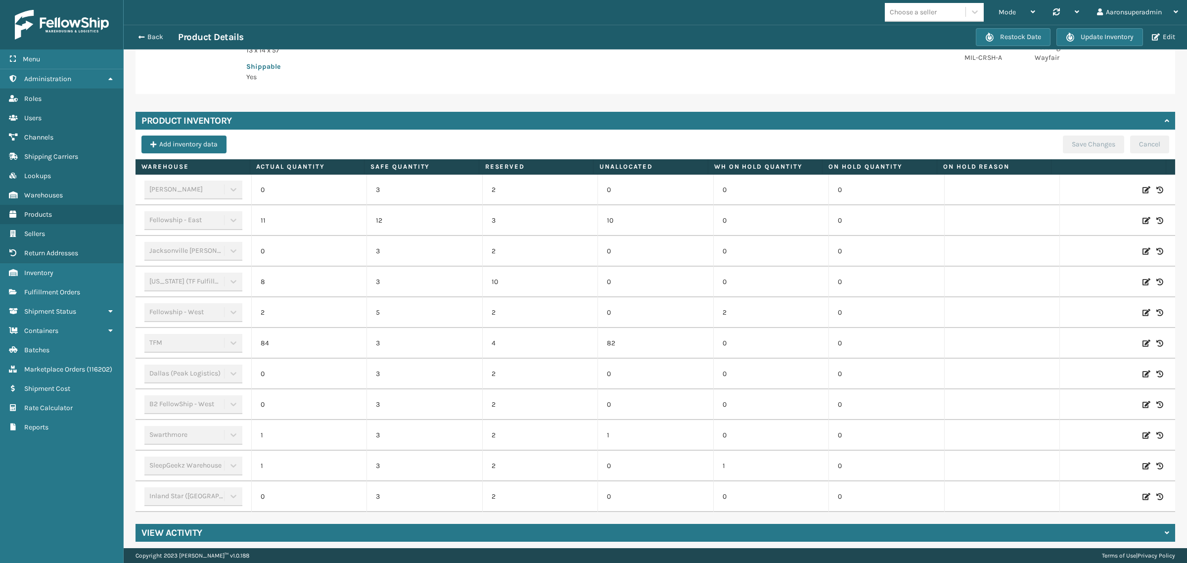
scroll to position [220, 0]
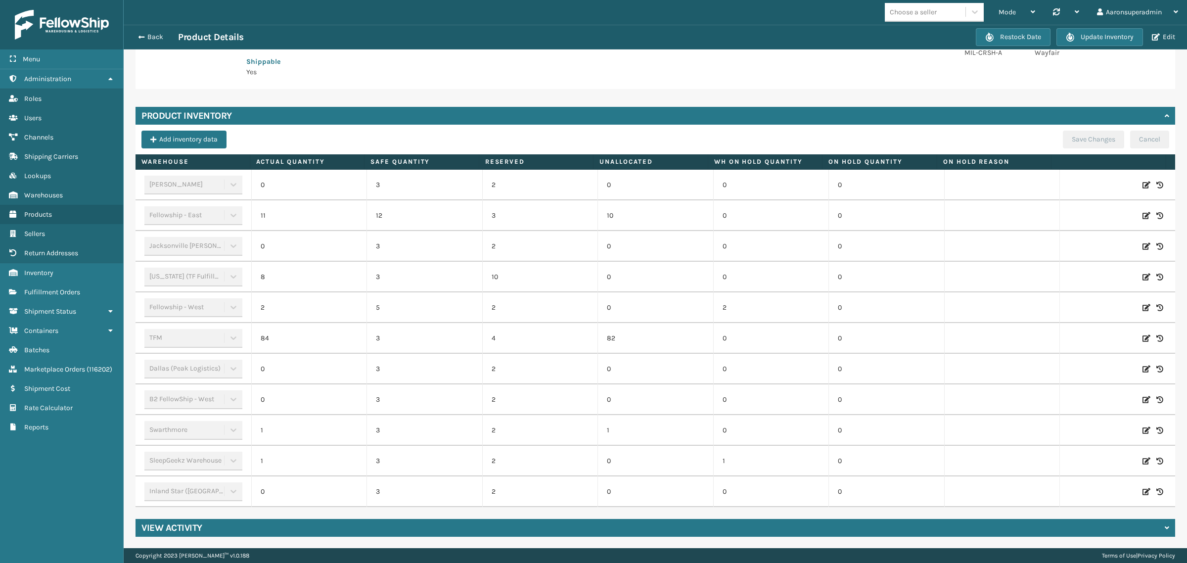
click at [1143, 277] on icon at bounding box center [1147, 277] width 8 height 10
click at [296, 276] on input "8" at bounding box center [309, 277] width 71 height 18
click at [296, 275] on input "8" at bounding box center [309, 277] width 71 height 18
type input "0"
click at [1066, 275] on button "ADD" at bounding box center [1078, 277] width 25 height 12
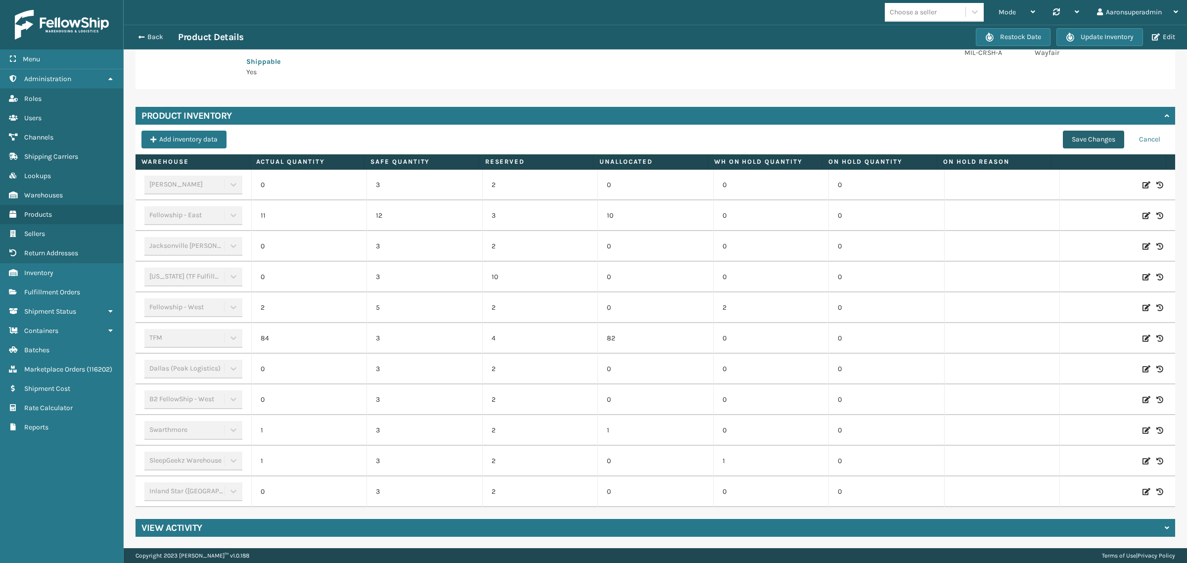
click at [1084, 140] on button "Save Changes" at bounding box center [1093, 140] width 61 height 18
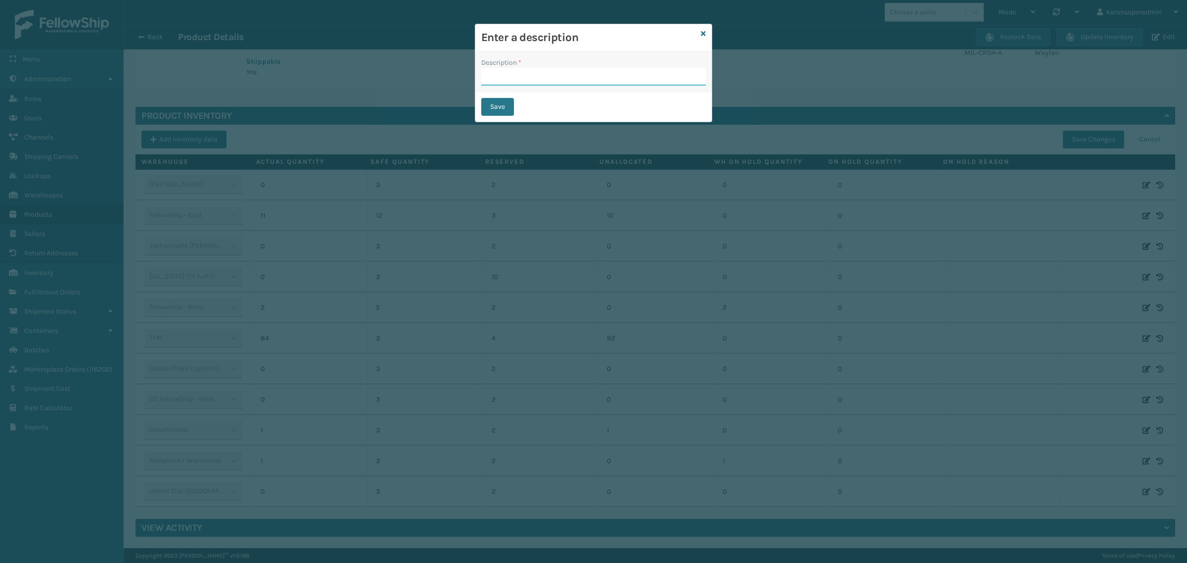
click at [566, 72] on input "Description *" at bounding box center [593, 77] width 225 height 18
type input "SFP"
drag, startPoint x: 488, startPoint y: 108, endPoint x: 382, endPoint y: 83, distance: 108.3
click at [488, 107] on button "Save" at bounding box center [497, 107] width 33 height 18
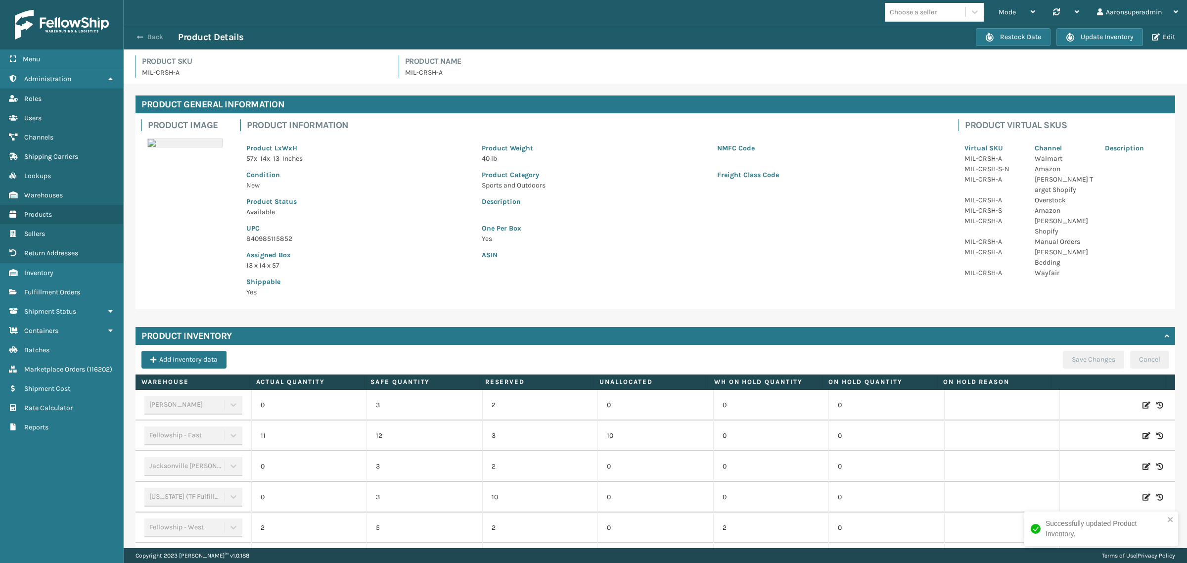
click at [145, 40] on button "Back" at bounding box center [156, 37] width 46 height 9
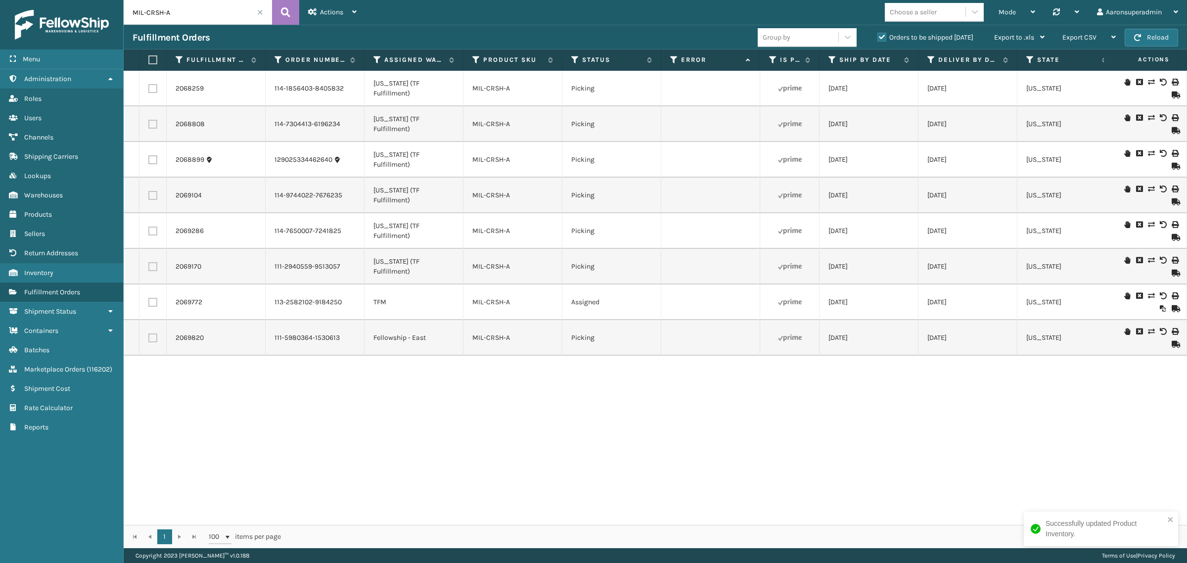
click at [154, 56] on label at bounding box center [151, 59] width 6 height 9
click at [149, 57] on input "checkbox" at bounding box center [148, 60] width 0 height 6
checkbox input "true"
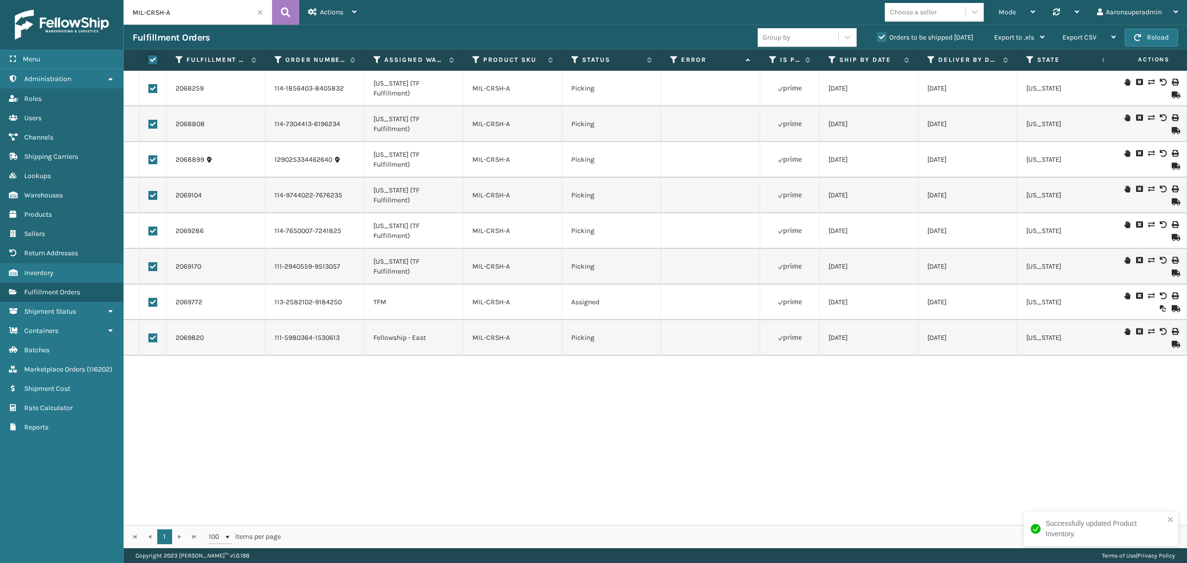
checkbox input "true"
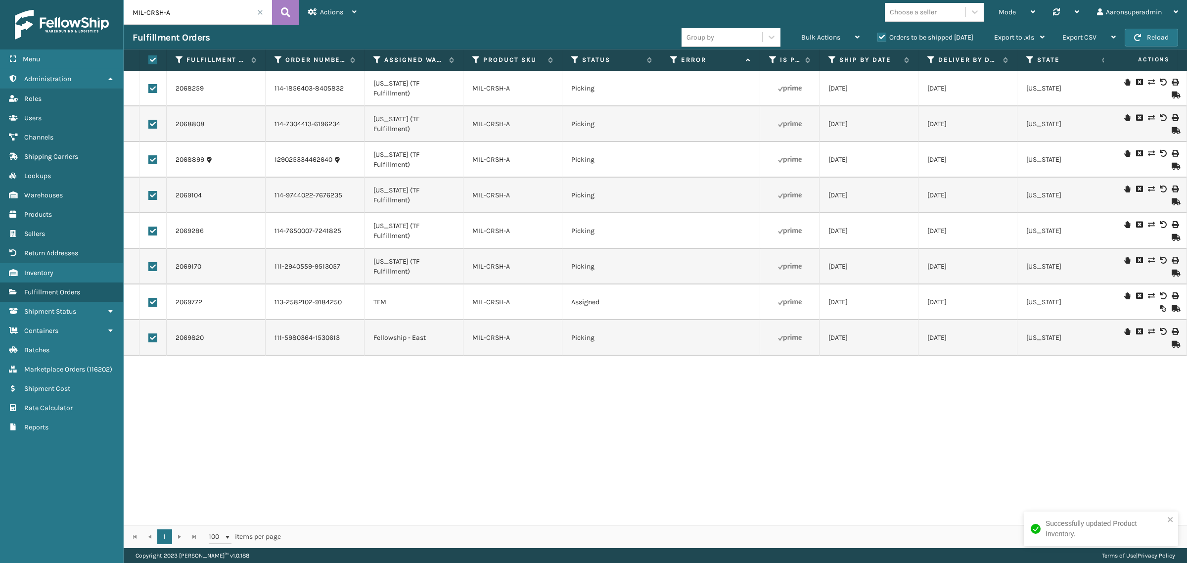
click at [150, 297] on td at bounding box center [152, 302] width 27 height 36
click at [152, 337] on label at bounding box center [152, 337] width 9 height 9
click at [149, 337] on input "checkbox" at bounding box center [148, 336] width 0 height 6
checkbox input "false"
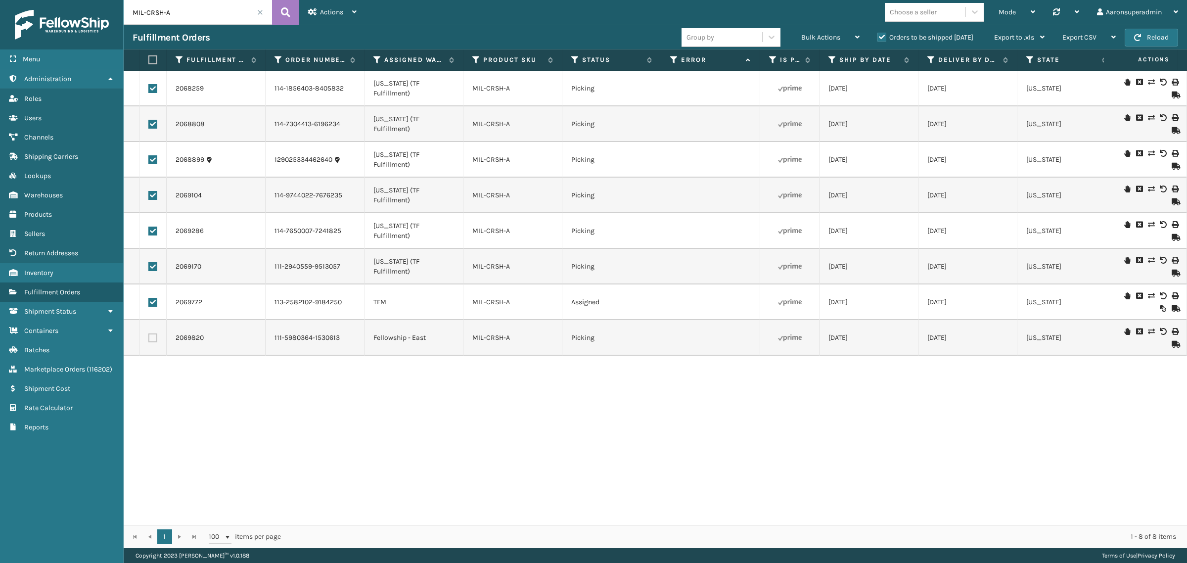
click at [154, 302] on label at bounding box center [152, 302] width 9 height 9
click at [149, 302] on input "checkbox" at bounding box center [148, 301] width 0 height 6
checkbox input "false"
click at [825, 36] on span "Bulk Actions" at bounding box center [820, 37] width 39 height 8
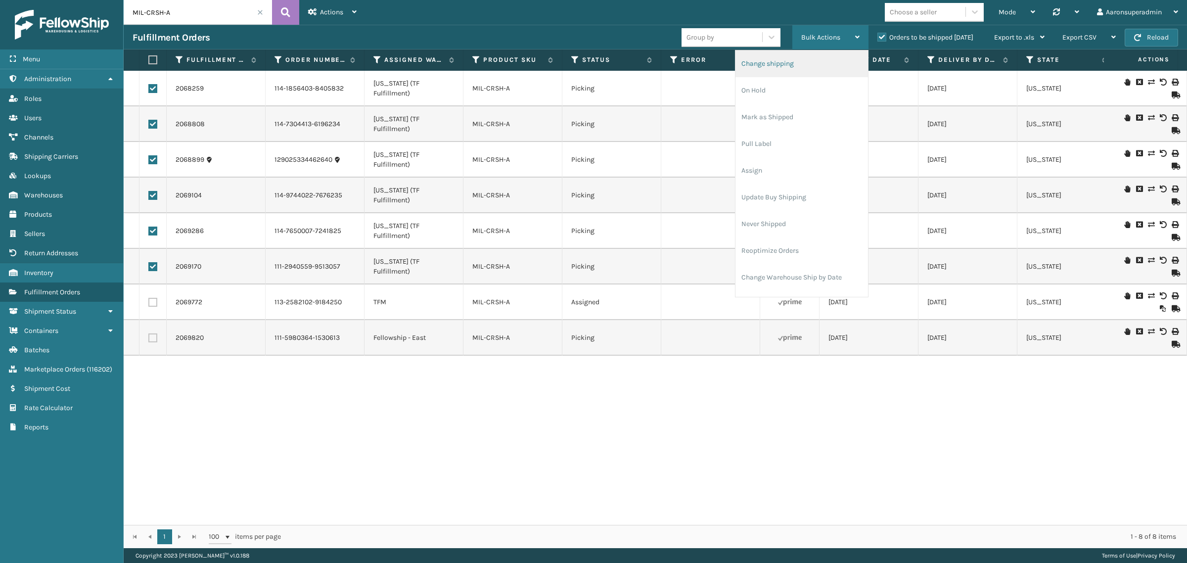
click at [761, 68] on li "Change shipping" at bounding box center [801, 63] width 133 height 27
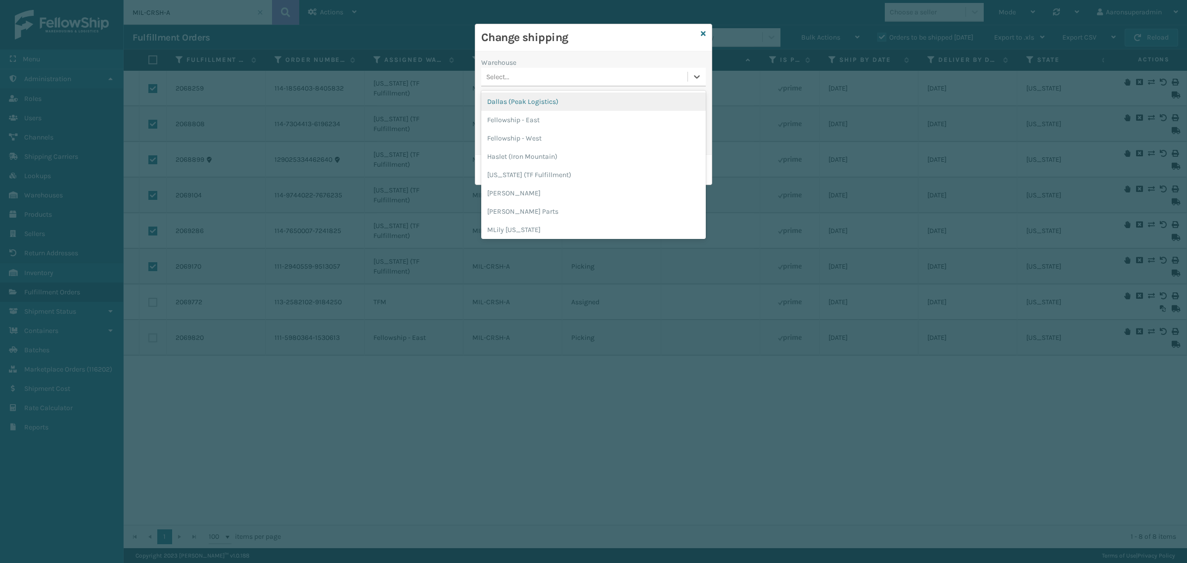
click at [521, 77] on div "Select..." at bounding box center [584, 77] width 206 height 16
click at [521, 187] on div "TFM" at bounding box center [593, 192] width 225 height 18
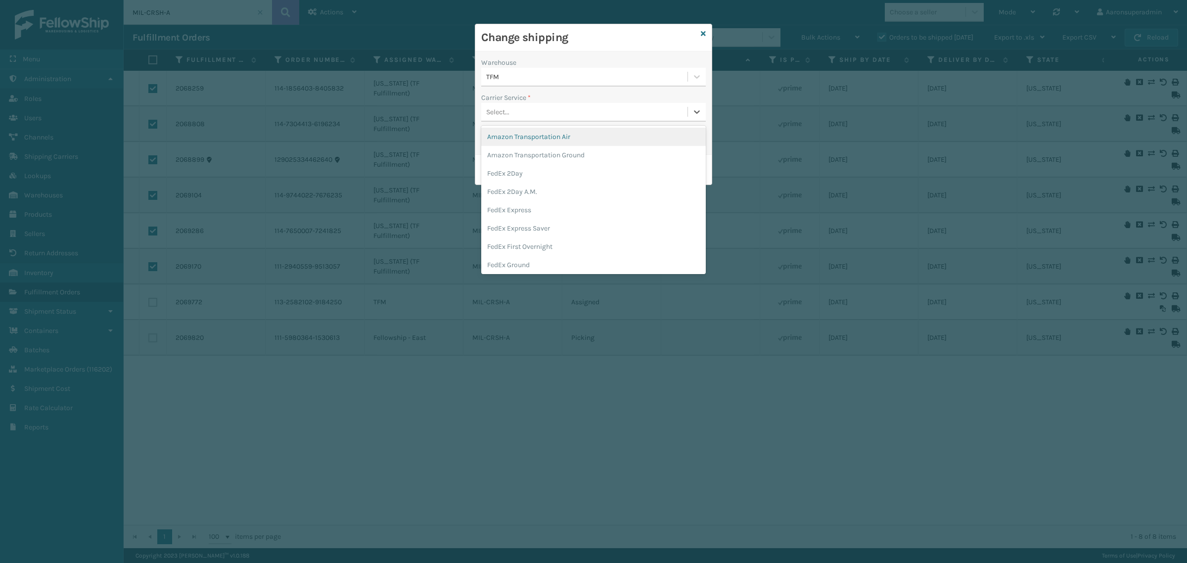
click at [513, 117] on div "Select..." at bounding box center [584, 112] width 206 height 16
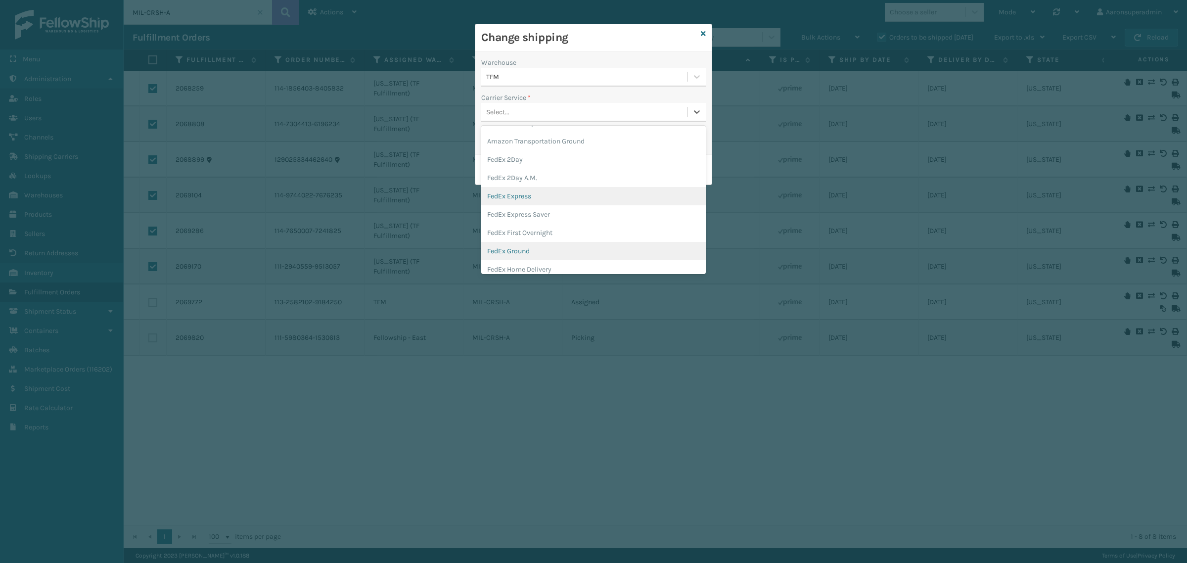
scroll to position [20, 0]
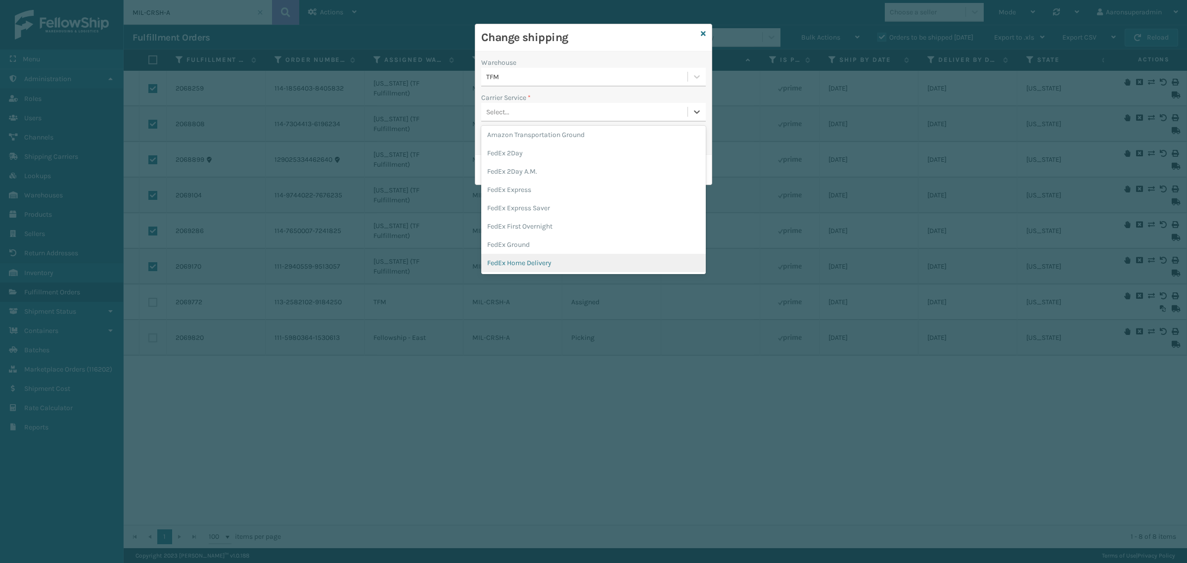
click at [522, 260] on div "FedEx Home Delivery" at bounding box center [593, 263] width 225 height 18
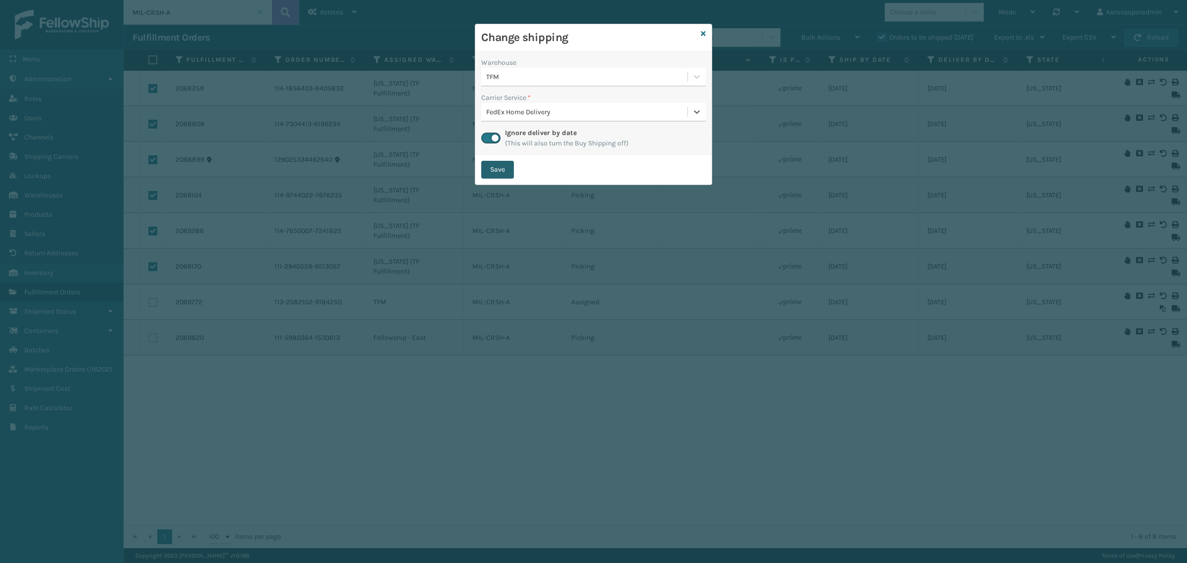
click at [493, 166] on button "Save" at bounding box center [497, 170] width 33 height 18
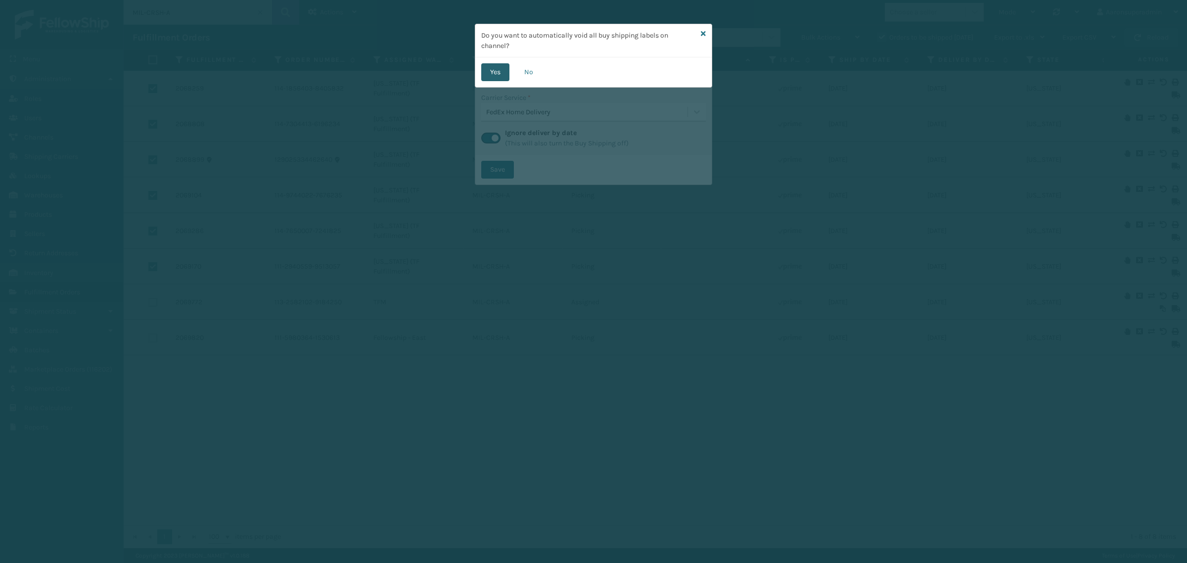
click at [494, 71] on button "Yes" at bounding box center [495, 72] width 28 height 18
checkbox input "false"
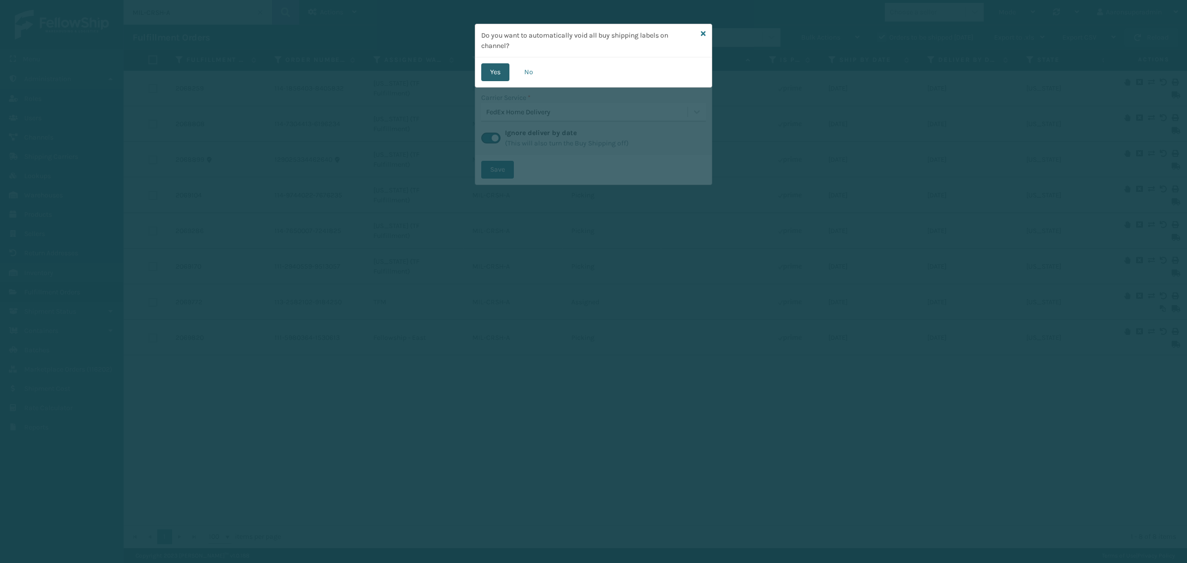
checkbox input "false"
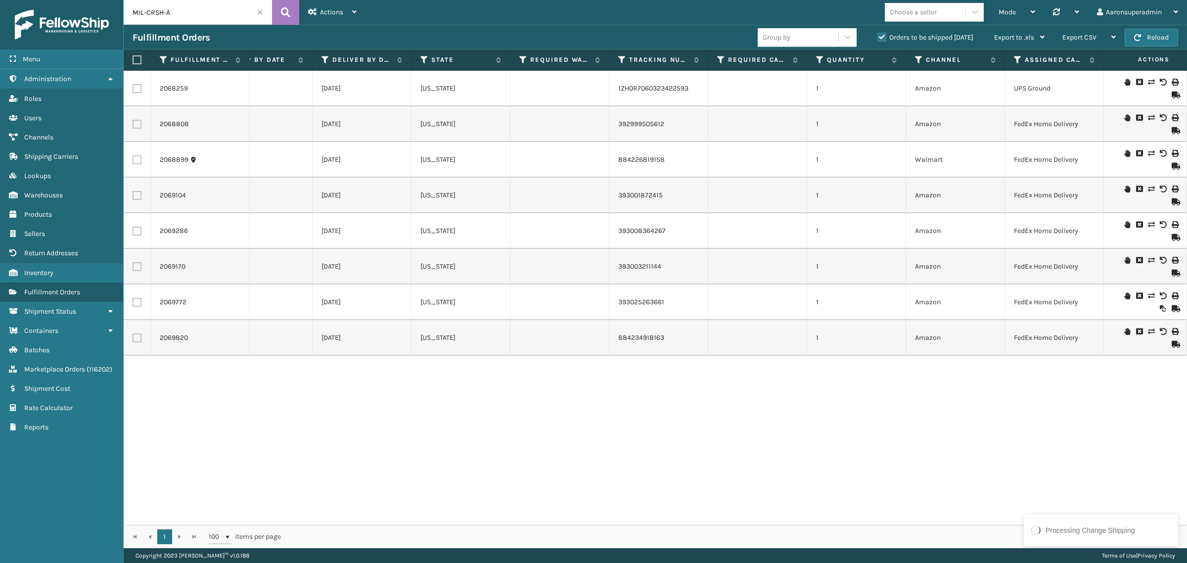
scroll to position [0, 0]
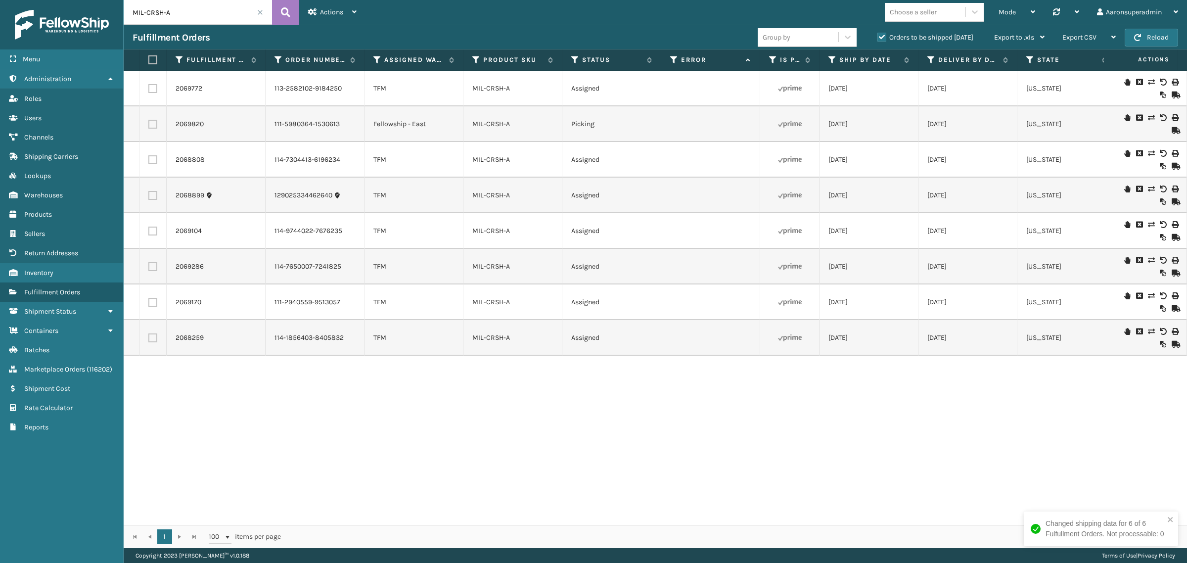
click at [162, 15] on input "MIL-CRSH-A" at bounding box center [198, 12] width 148 height 25
paste input "2068764"
type input "2068764"
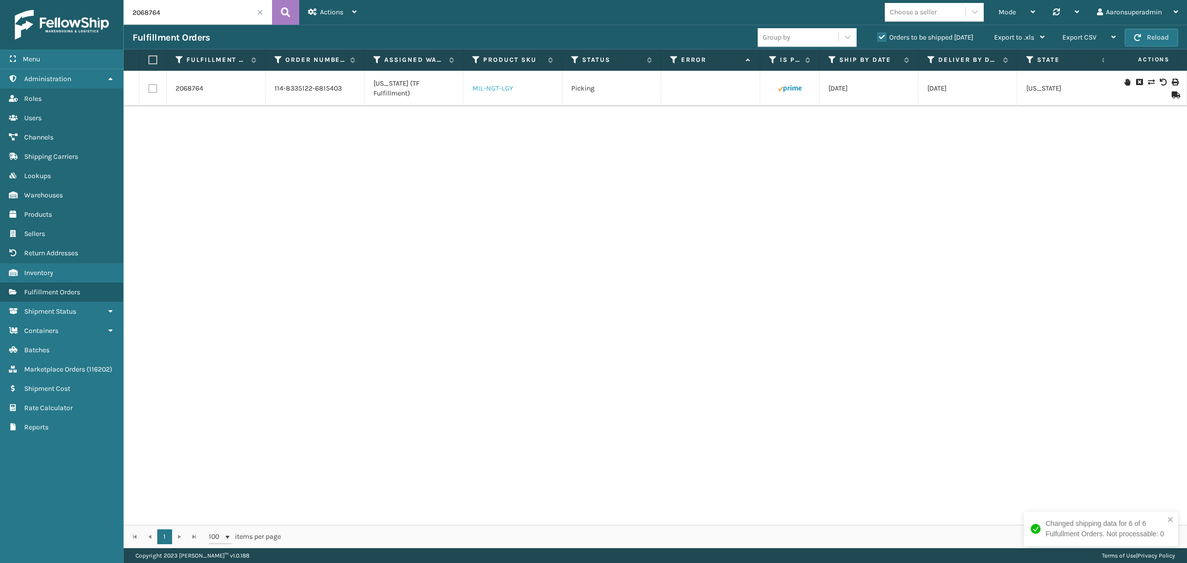
click at [481, 92] on link "MIL-NGT-LGY" at bounding box center [492, 88] width 41 height 8
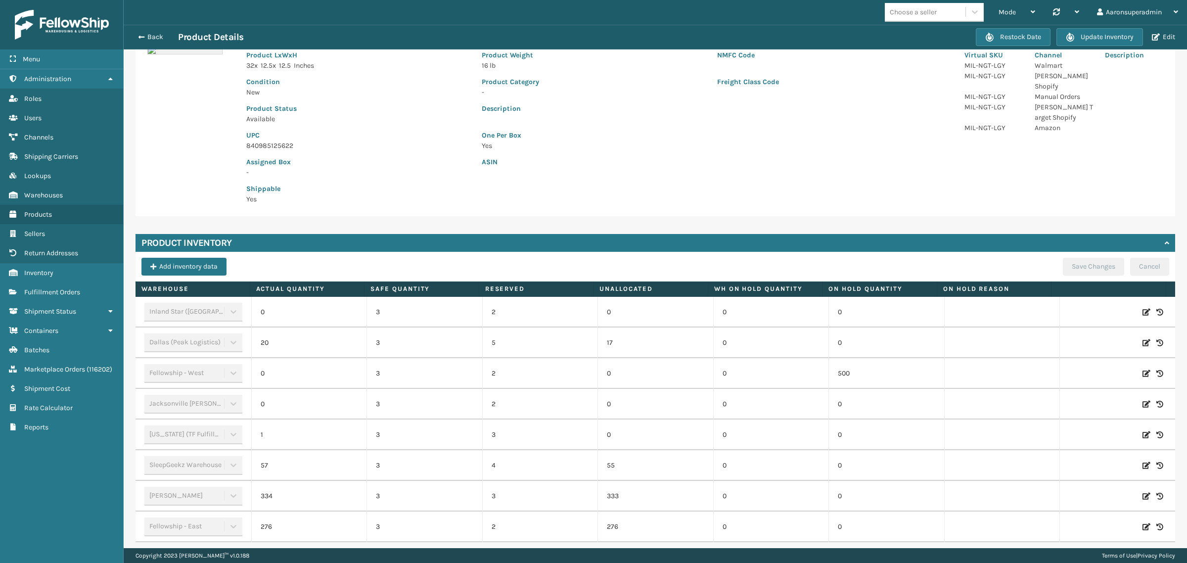
scroll to position [103, 0]
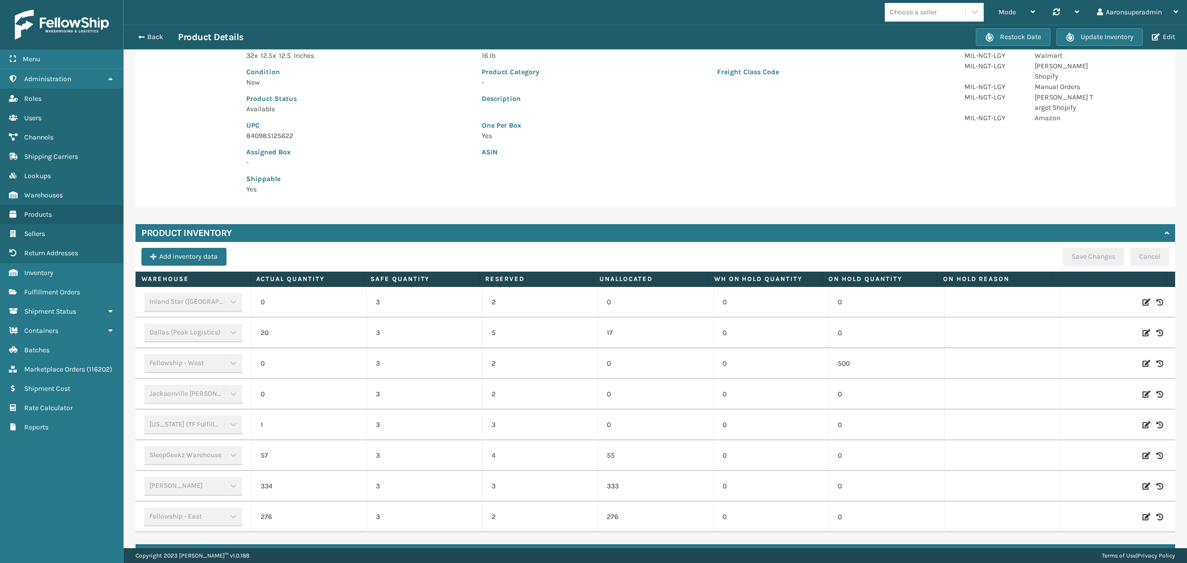
click at [1143, 423] on icon at bounding box center [1147, 425] width 8 height 10
click at [261, 430] on span "Decrease value" at bounding box center [285, 424] width 48 height 17
type input "0"
click at [1066, 425] on button "ADD" at bounding box center [1078, 425] width 25 height 12
click at [1075, 255] on button "Save Changes" at bounding box center [1093, 257] width 61 height 18
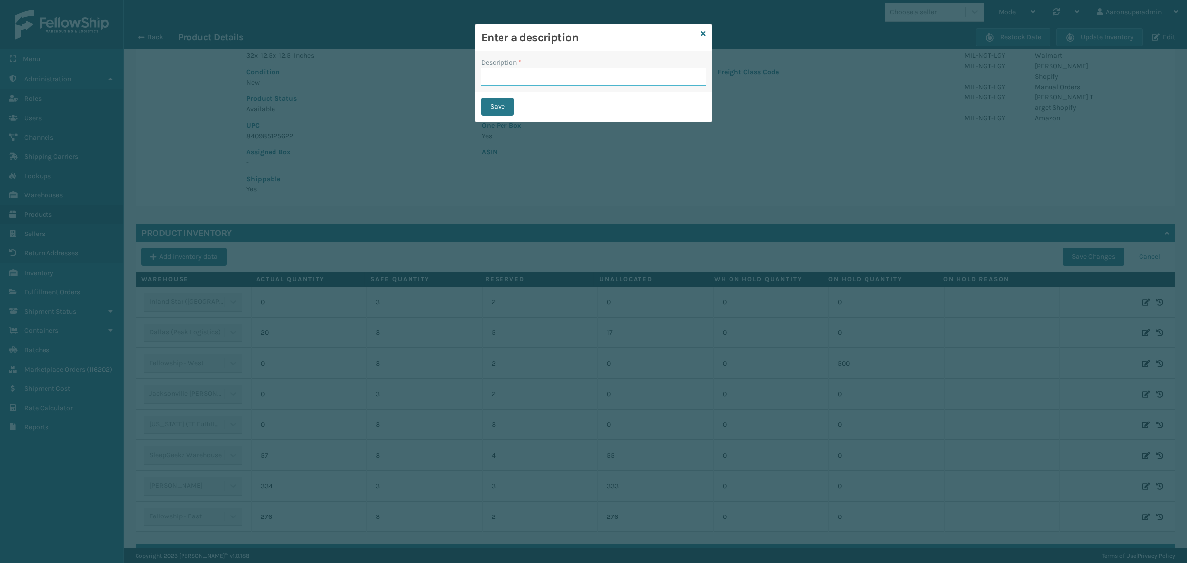
drag, startPoint x: 515, startPoint y: 75, endPoint x: 540, endPoint y: 86, distance: 26.4
click at [519, 77] on input "Description *" at bounding box center [593, 77] width 225 height 18
type input "SFP"
click at [496, 105] on button "Save" at bounding box center [497, 107] width 33 height 18
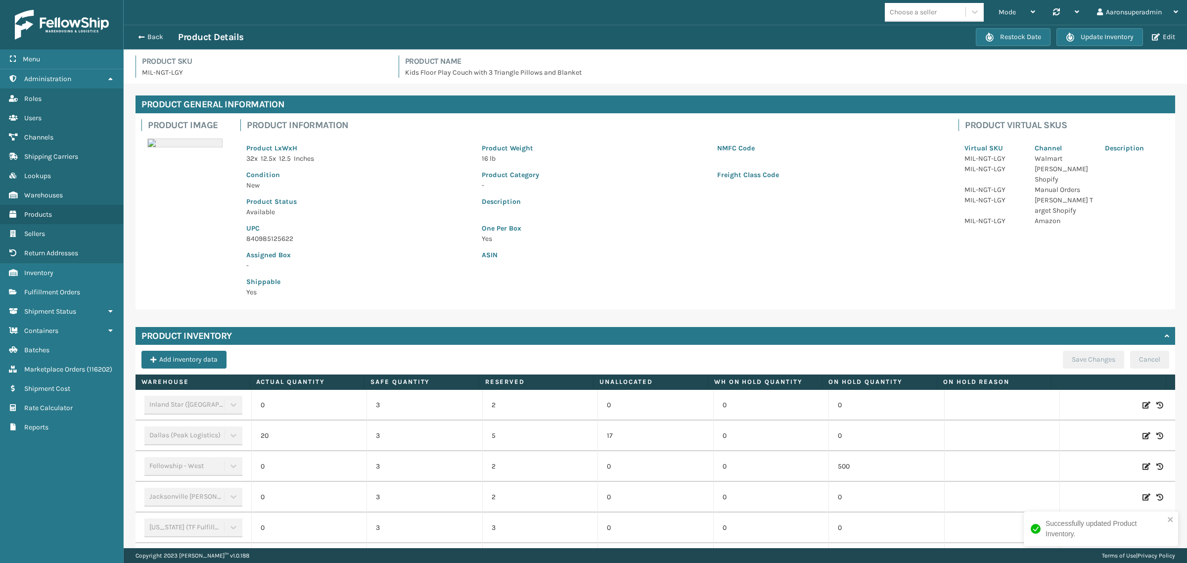
click at [149, 41] on div "Back Product Details" at bounding box center [554, 37] width 843 height 12
click at [147, 36] on button "Back" at bounding box center [156, 37] width 46 height 9
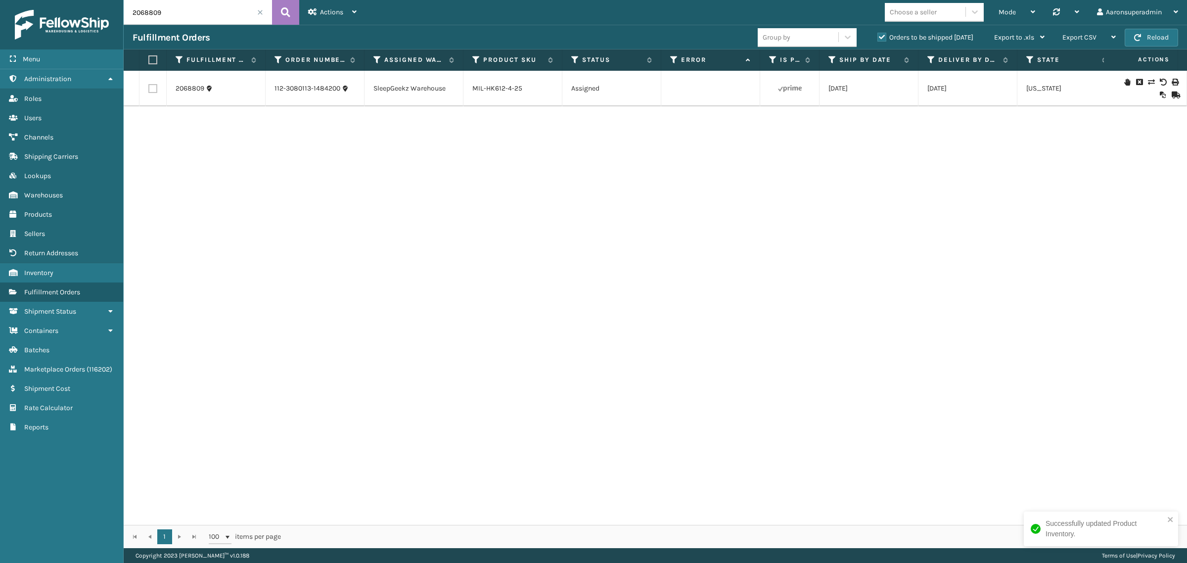
click at [1148, 79] on icon at bounding box center [1151, 82] width 6 height 7
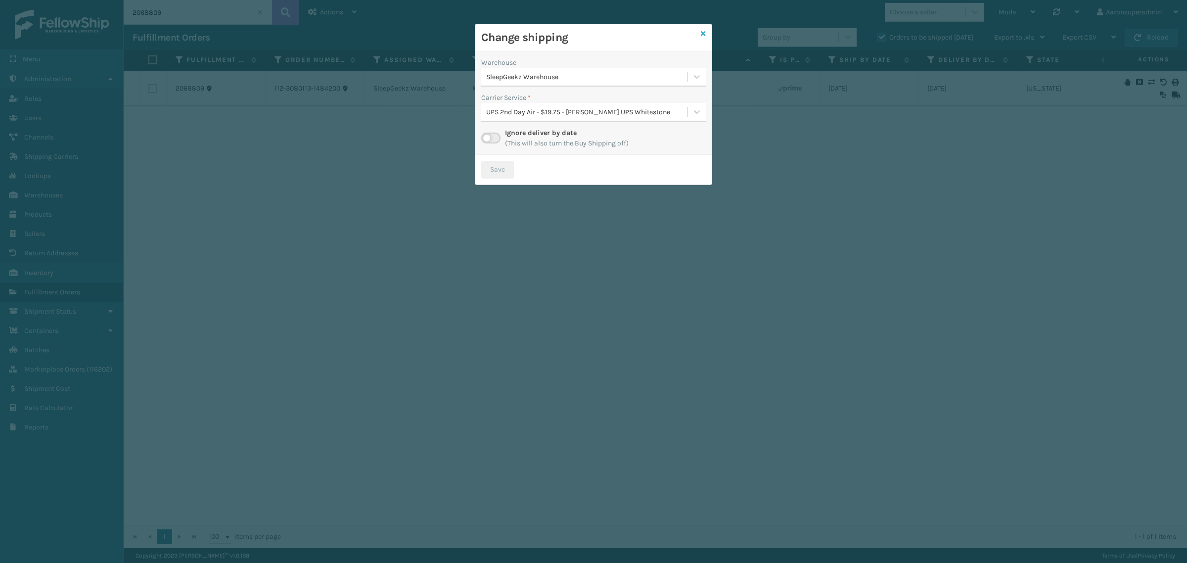
click at [704, 32] on icon at bounding box center [703, 33] width 5 height 7
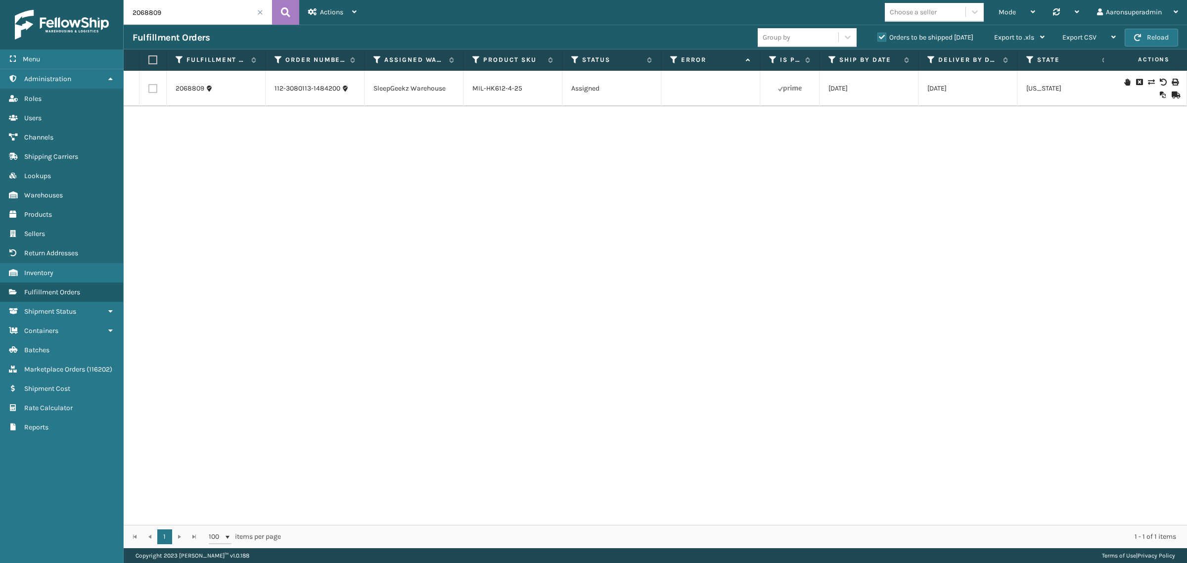
click at [199, 17] on input "2068809" at bounding box center [198, 12] width 148 height 25
paste input "764"
click at [290, 19] on icon at bounding box center [285, 12] width 9 height 15
click at [1148, 82] on icon at bounding box center [1151, 82] width 6 height 7
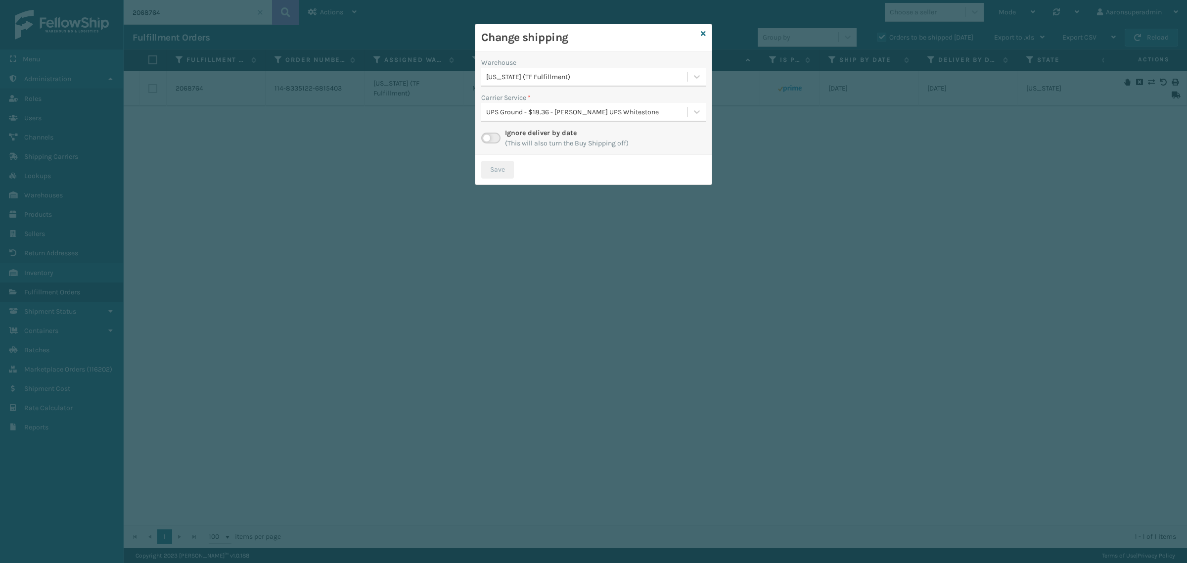
click at [515, 78] on div "[US_STATE] (TF Fulfillment)" at bounding box center [587, 77] width 202 height 10
click at [528, 100] on div "Dallas (Peak Logistics) 17" at bounding box center [593, 101] width 225 height 18
click at [489, 167] on button "Save" at bounding box center [497, 170] width 33 height 18
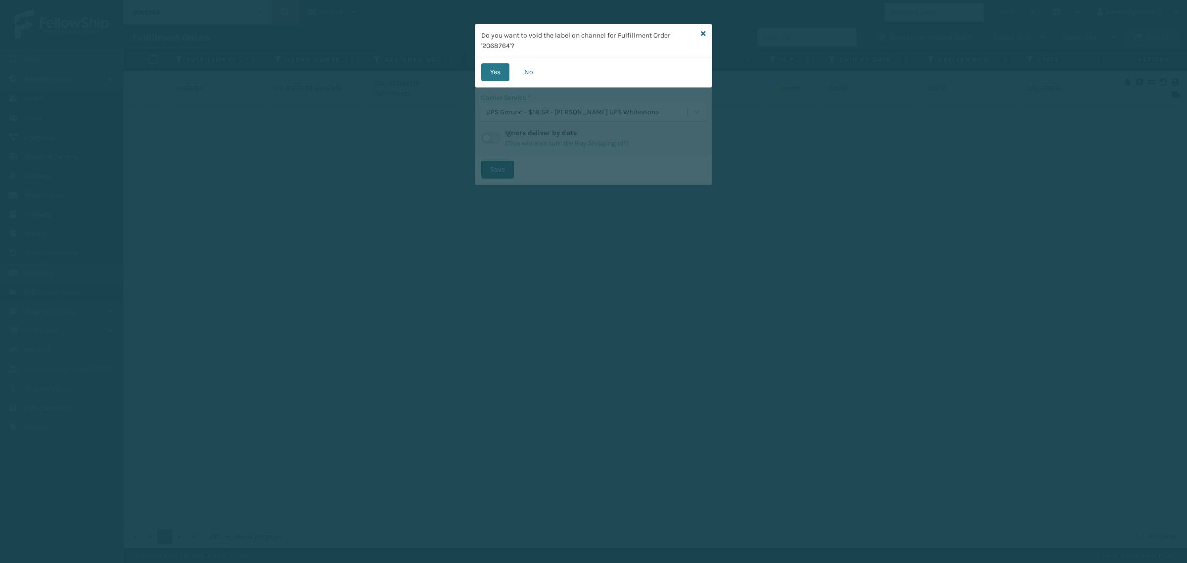
drag, startPoint x: 496, startPoint y: 68, endPoint x: 533, endPoint y: 70, distance: 37.1
click at [496, 68] on button "Yes" at bounding box center [495, 72] width 28 height 18
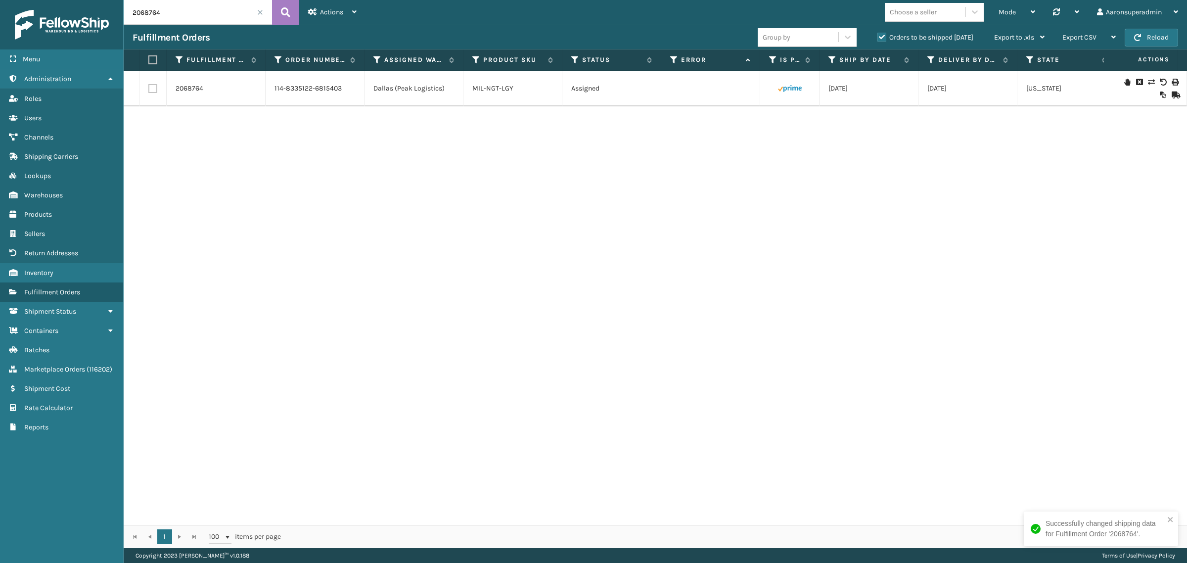
click at [228, 12] on input "2068764" at bounding box center [198, 12] width 148 height 25
paste input "425"
type input "2068425"
click at [496, 91] on link "MIL-TRNDL-DYB" at bounding box center [497, 88] width 50 height 8
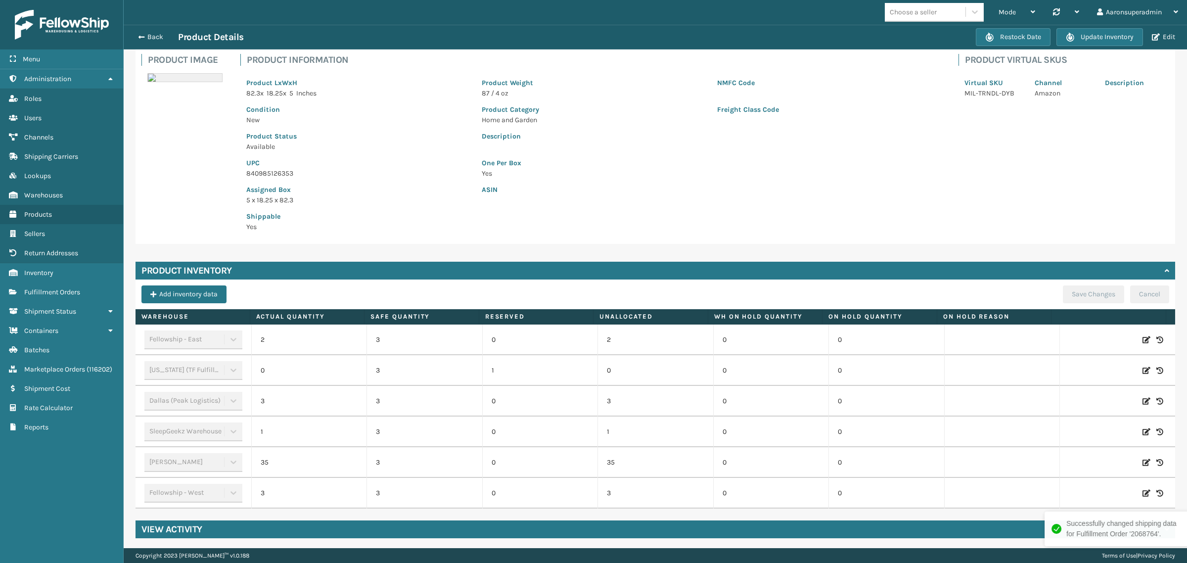
scroll to position [67, 0]
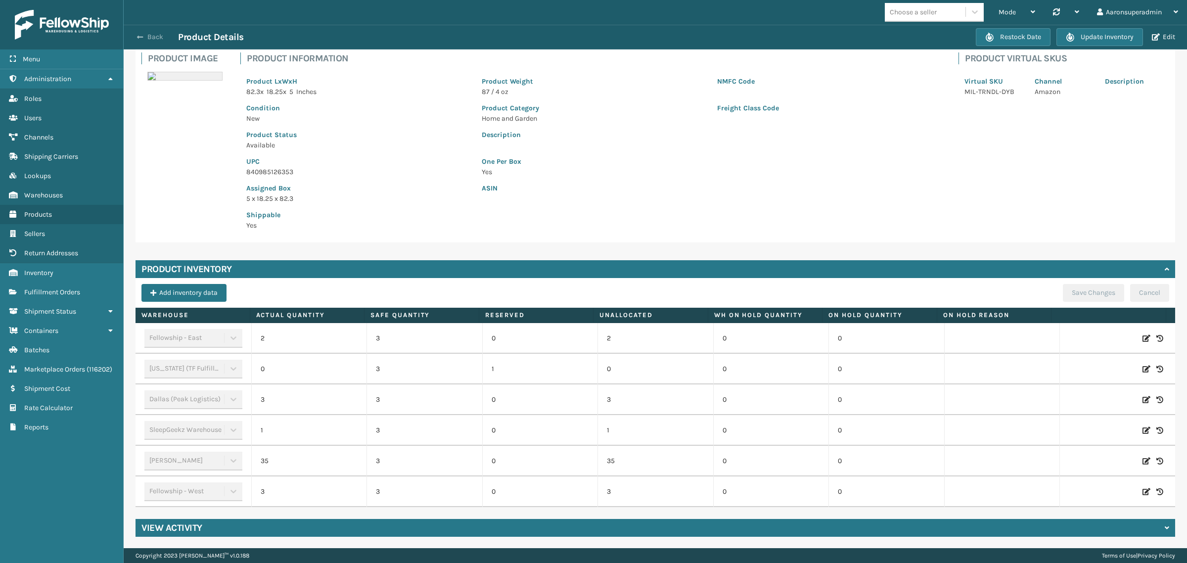
click at [150, 36] on button "Back" at bounding box center [156, 37] width 46 height 9
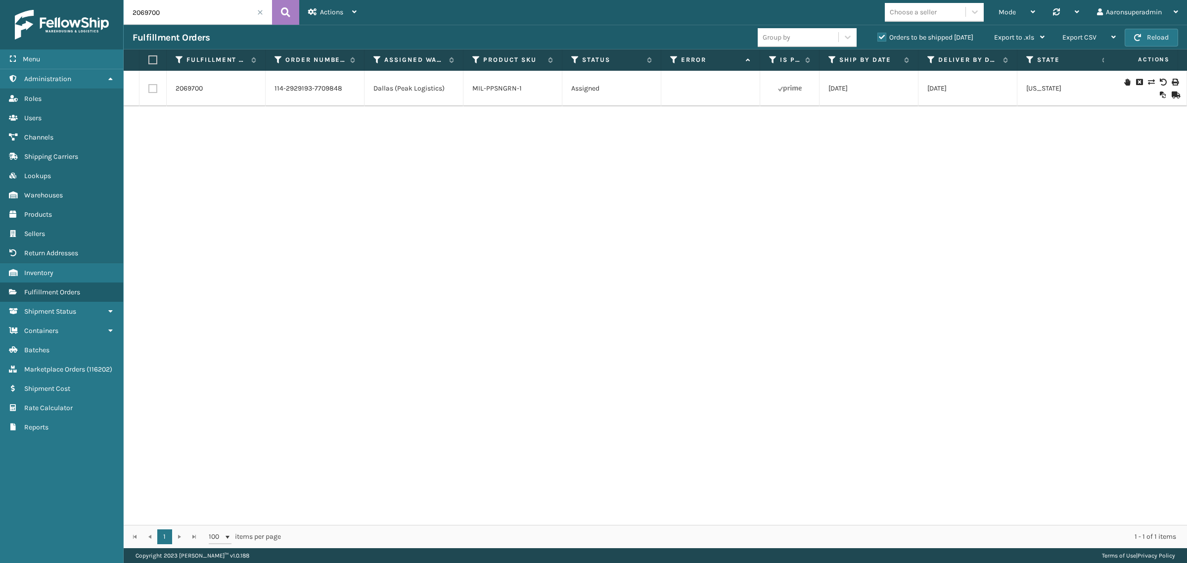
click at [212, 18] on input "2069700" at bounding box center [198, 12] width 148 height 25
paste input "8425"
type input "2068425"
click at [1148, 85] on icon at bounding box center [1151, 82] width 6 height 7
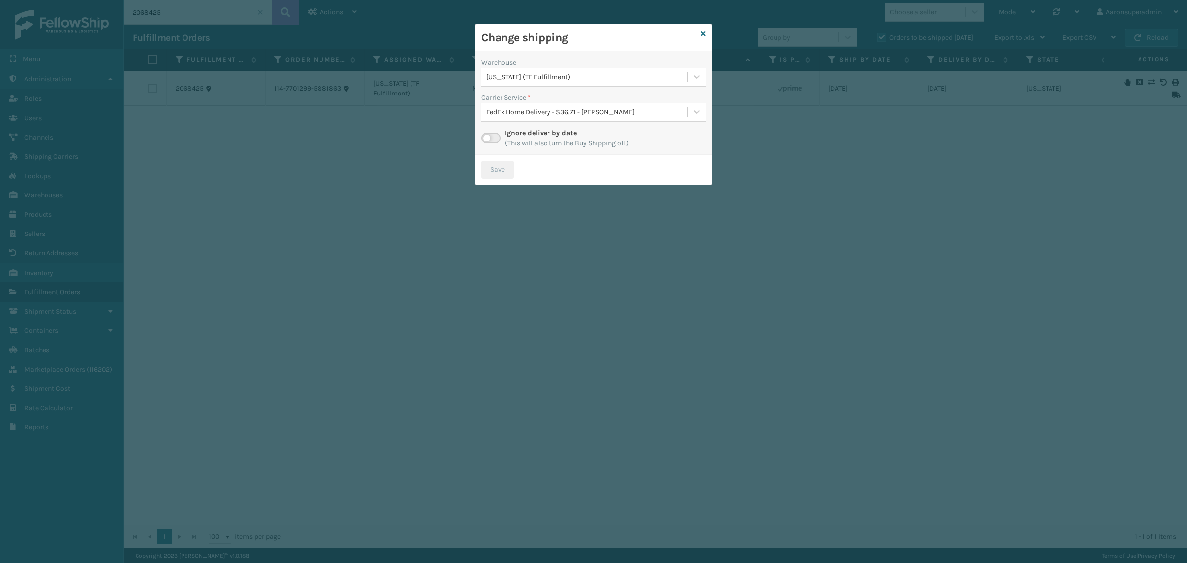
click at [515, 83] on div "[US_STATE] (TF Fulfillment)" at bounding box center [584, 77] width 206 height 16
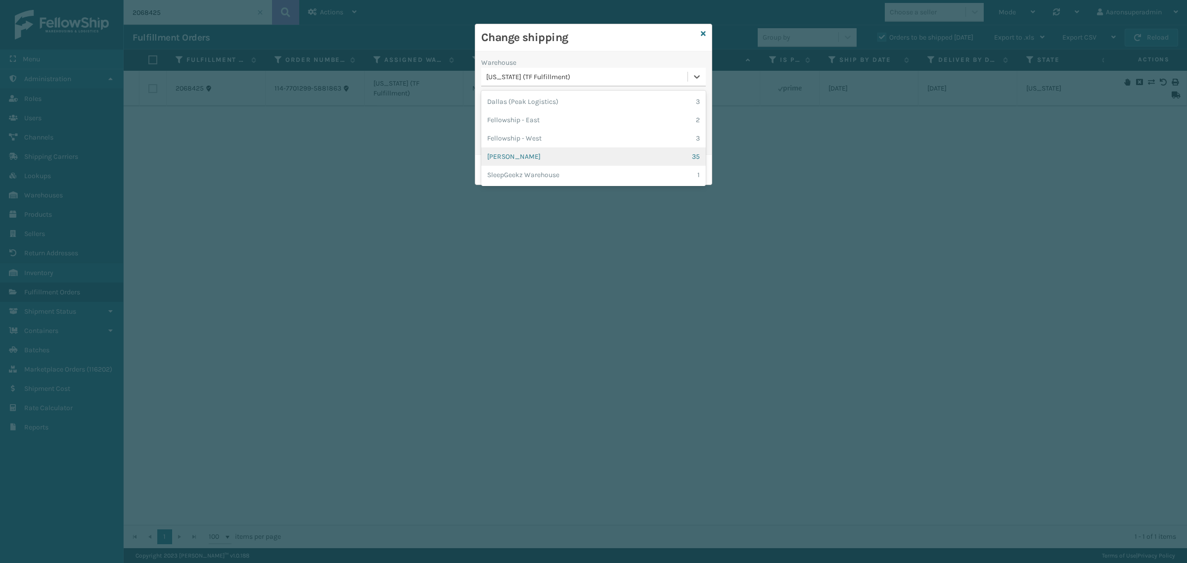
click at [500, 156] on div "Milliard LV 35" at bounding box center [593, 156] width 225 height 18
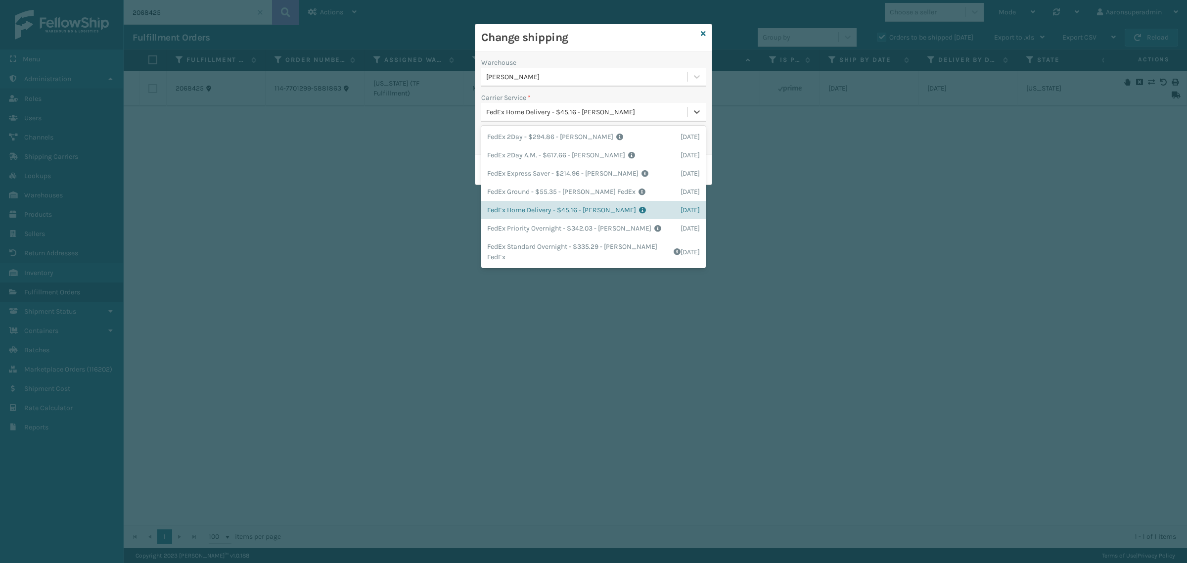
click at [543, 107] on div "FedEx Home Delivery - $45.16 - Milliard FedEx" at bounding box center [587, 112] width 202 height 10
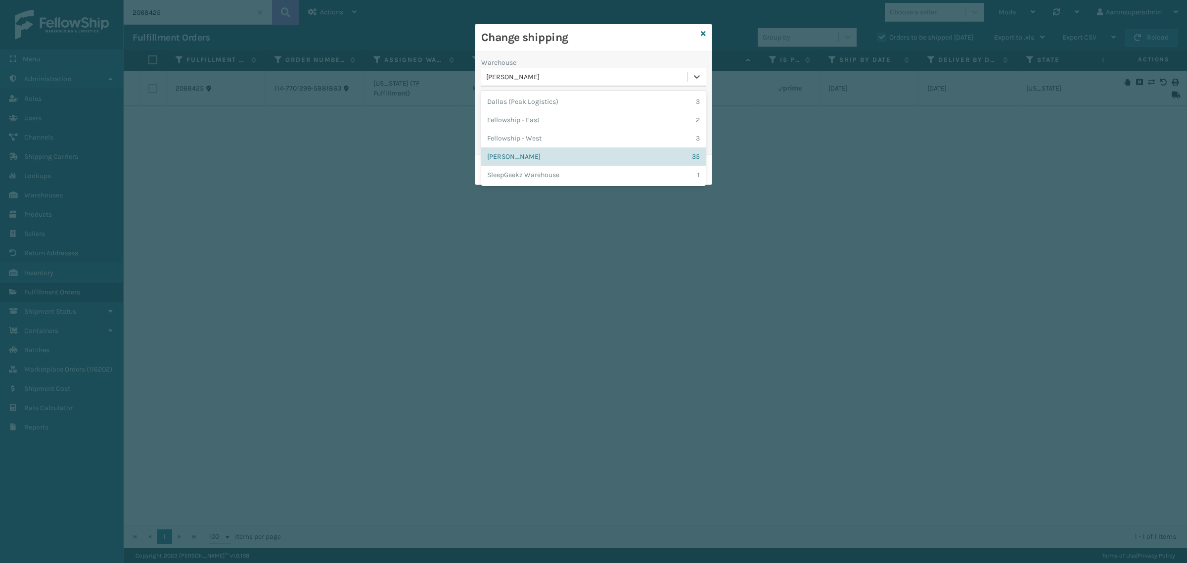
click at [554, 72] on div "[PERSON_NAME]" at bounding box center [587, 77] width 202 height 10
click at [543, 53] on div "Warehouse option Dallas (Peak Logistics) focused, 1 of 5. 5 results available. …" at bounding box center [593, 102] width 236 height 103
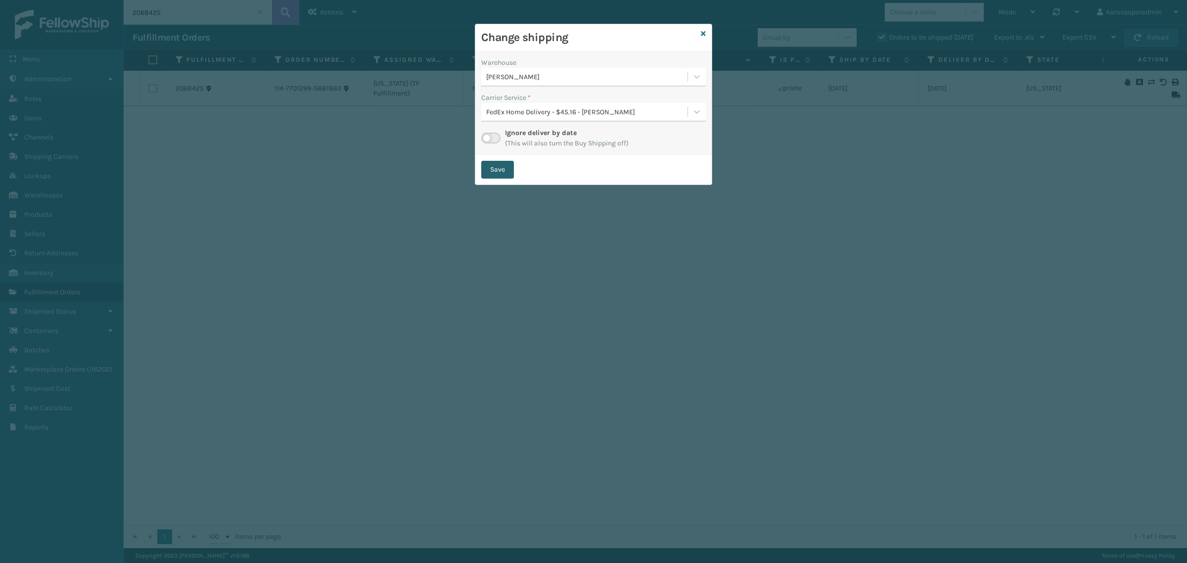
click at [500, 175] on button "Save" at bounding box center [497, 170] width 33 height 18
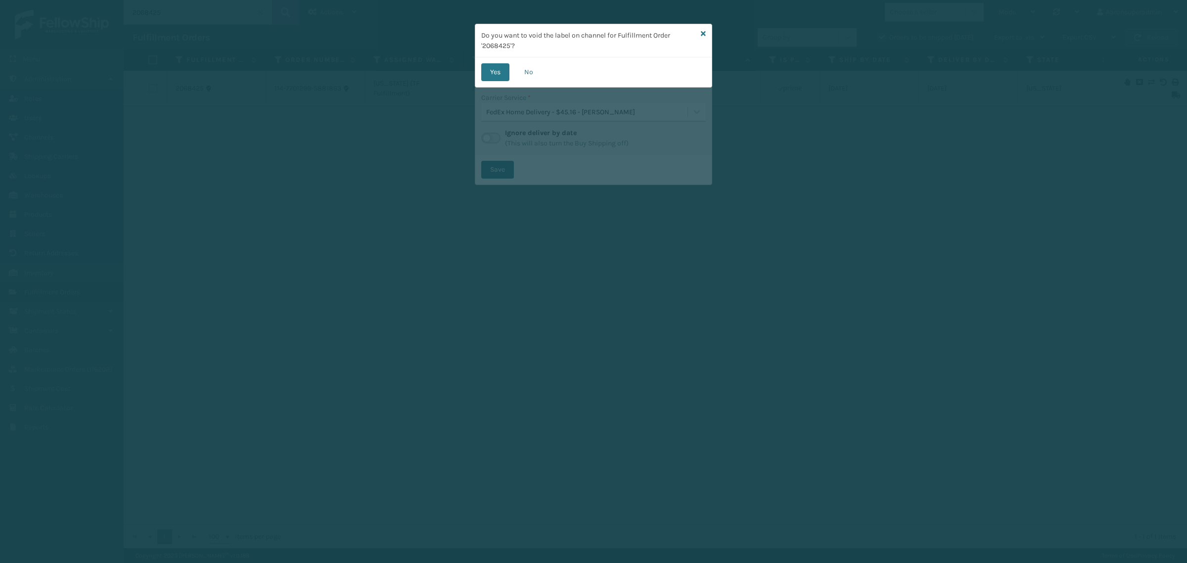
click at [495, 82] on div "Yes No" at bounding box center [593, 72] width 236 height 30
click at [497, 73] on button "Yes" at bounding box center [495, 72] width 28 height 18
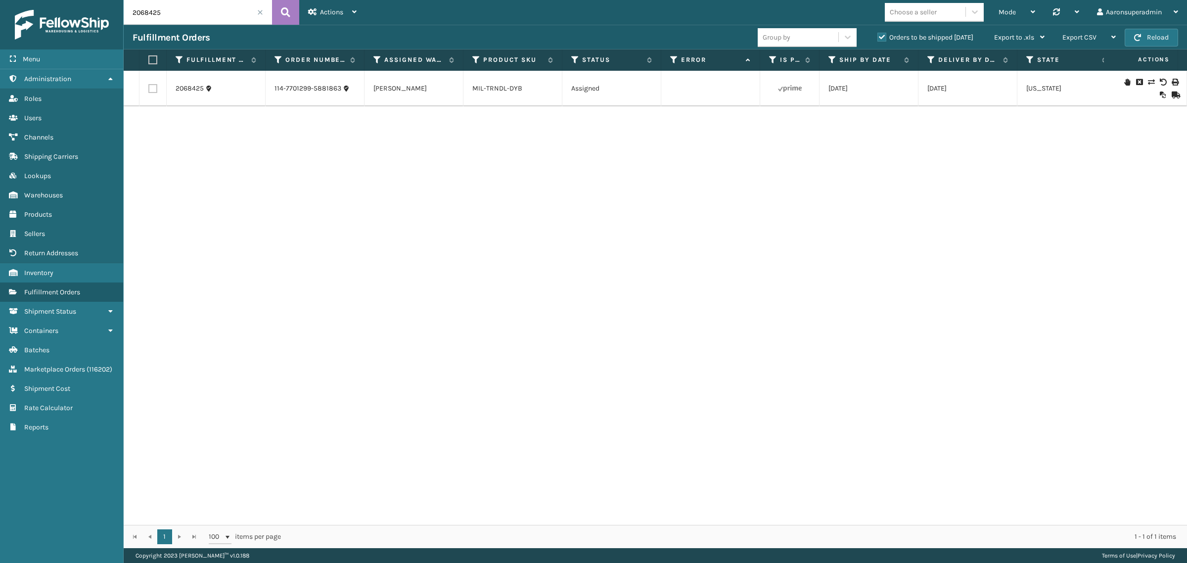
click at [259, 12] on span at bounding box center [260, 12] width 6 height 6
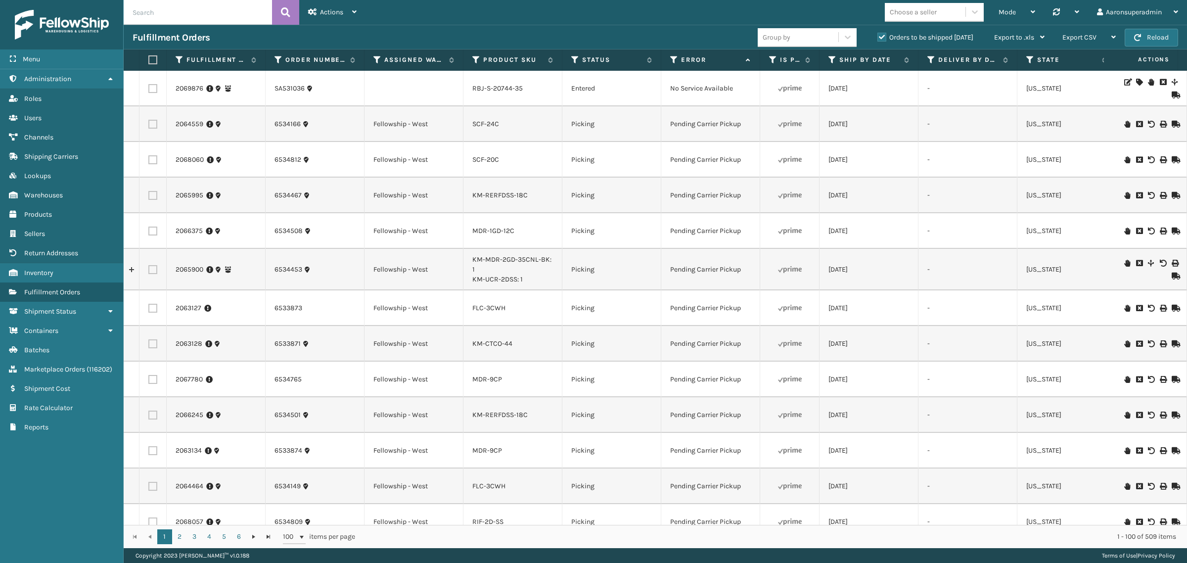
click at [157, 23] on input "text" at bounding box center [198, 12] width 148 height 25
paste input "2069388"
type input "2069388"
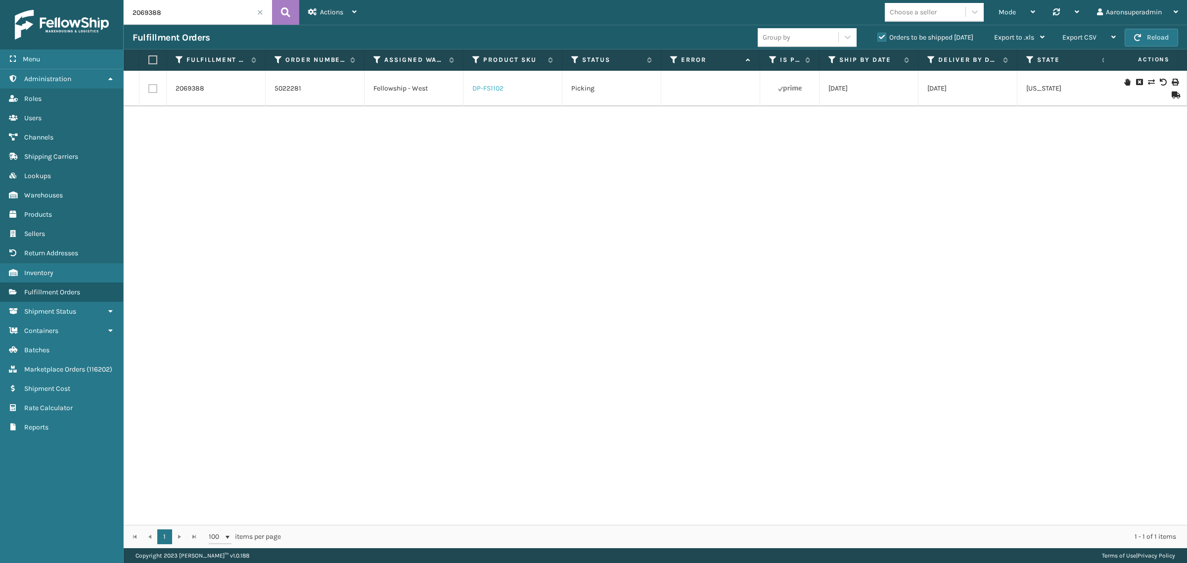
click at [476, 87] on link "DP-FS1102" at bounding box center [487, 88] width 31 height 8
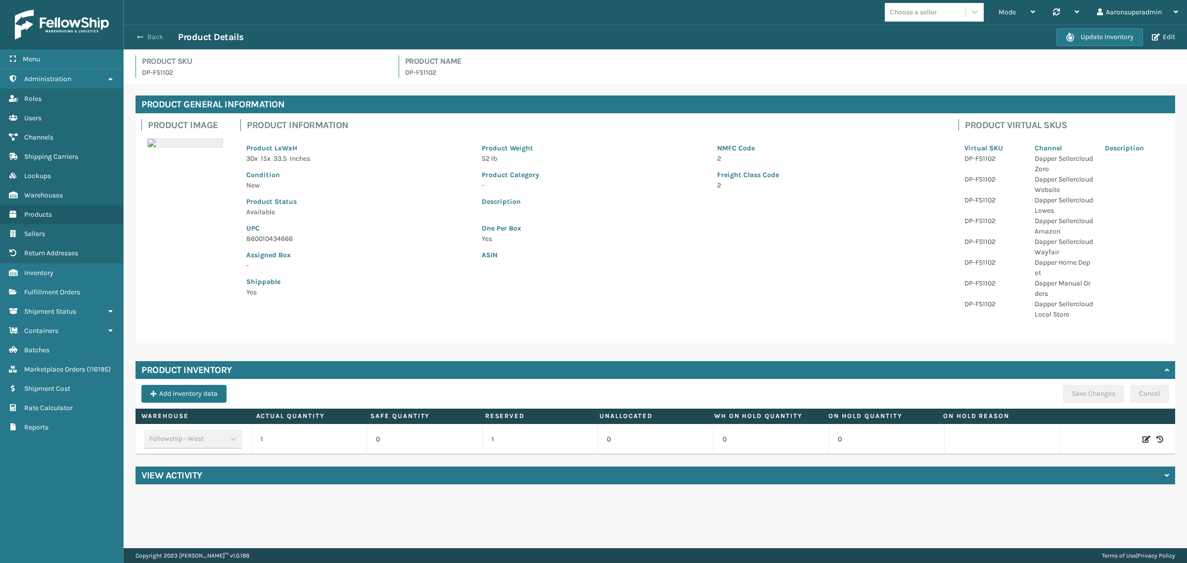
click at [143, 33] on button "Back" at bounding box center [156, 37] width 46 height 9
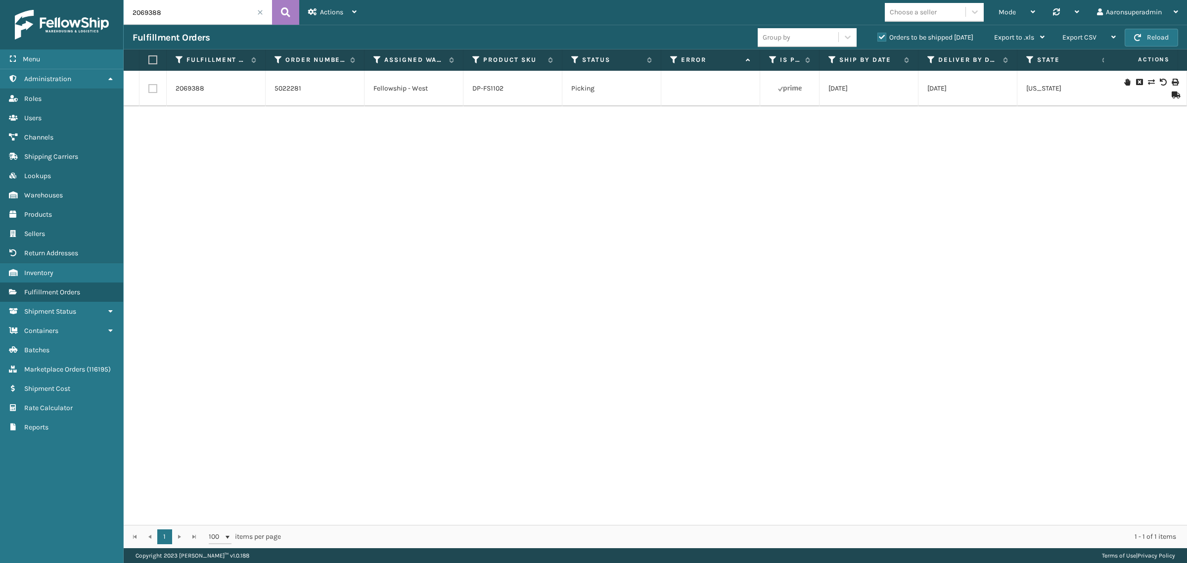
click at [260, 13] on span at bounding box center [260, 12] width 6 height 6
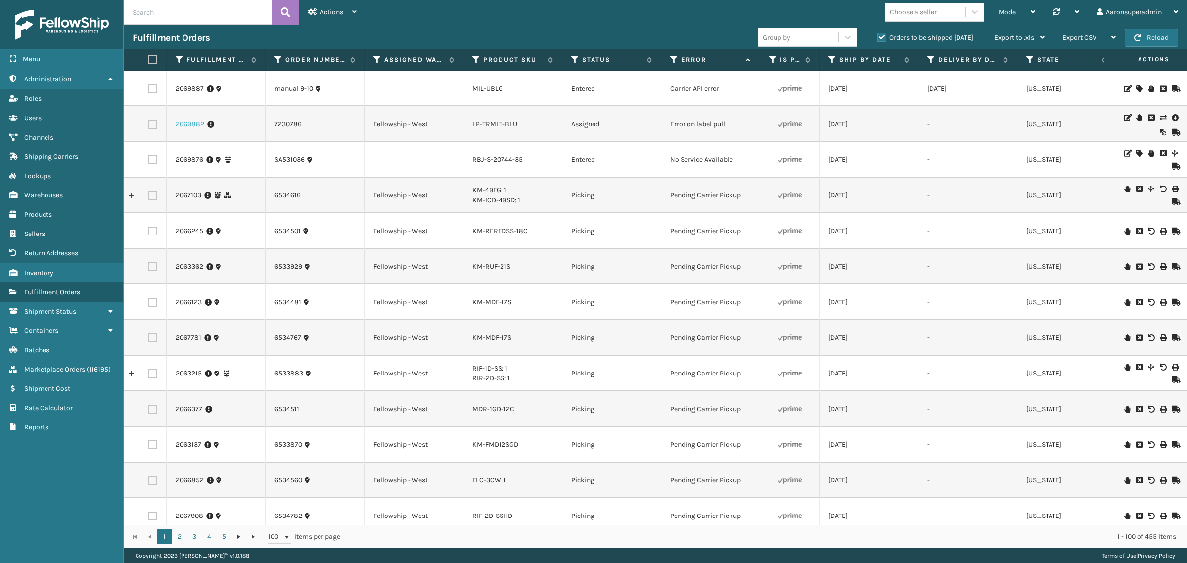
click at [188, 129] on link "2069882" at bounding box center [190, 124] width 29 height 10
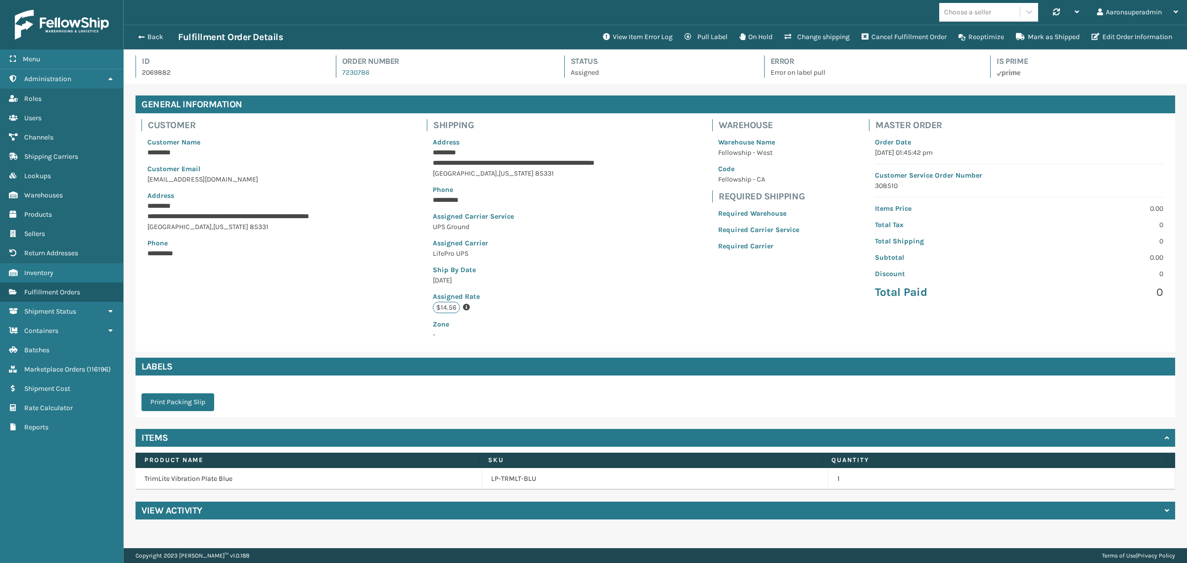
scroll to position [23, 1063]
click at [1116, 35] on button "Edit Order Information" at bounding box center [1132, 37] width 92 height 20
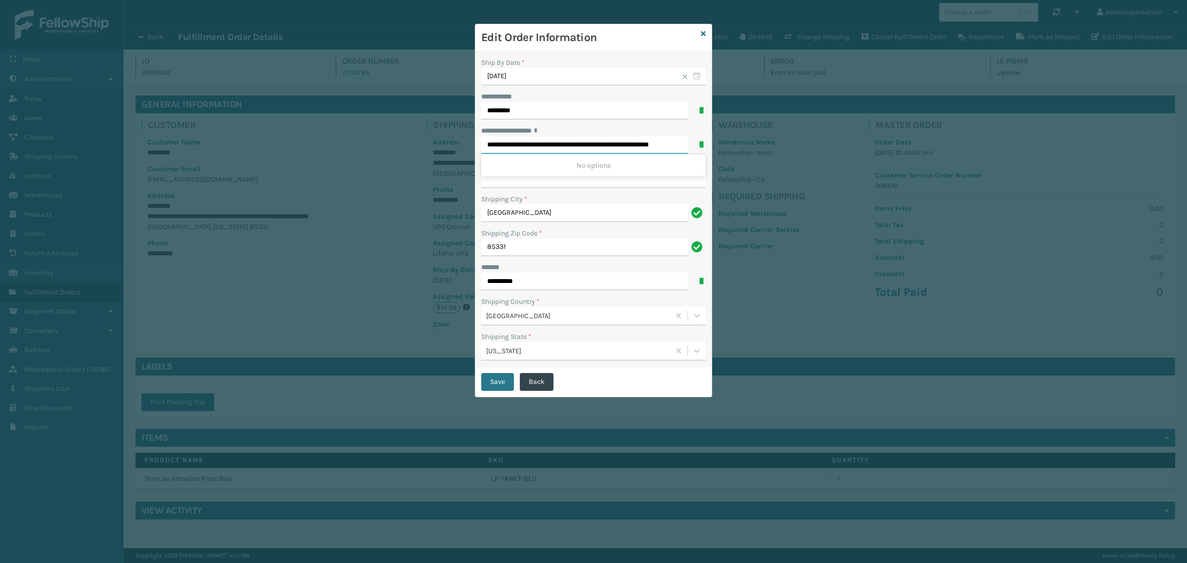
scroll to position [0, 15]
drag, startPoint x: 570, startPoint y: 147, endPoint x: 805, endPoint y: 157, distance: 235.1
click at [805, 157] on div "**********" at bounding box center [593, 281] width 1187 height 563
type input "**********"
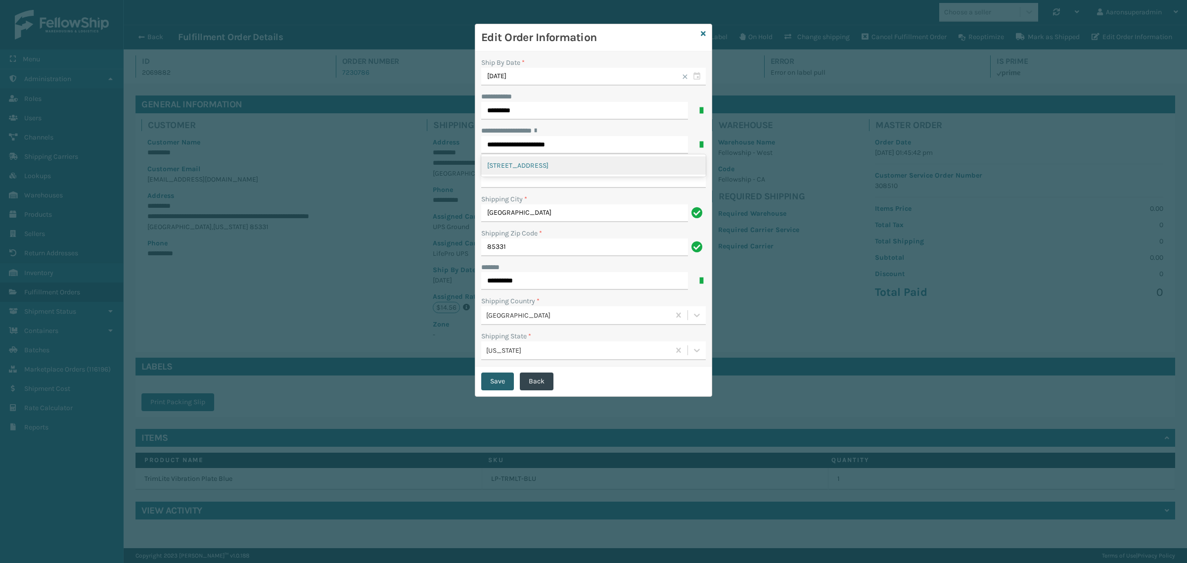
click at [499, 377] on button "Save" at bounding box center [497, 381] width 33 height 18
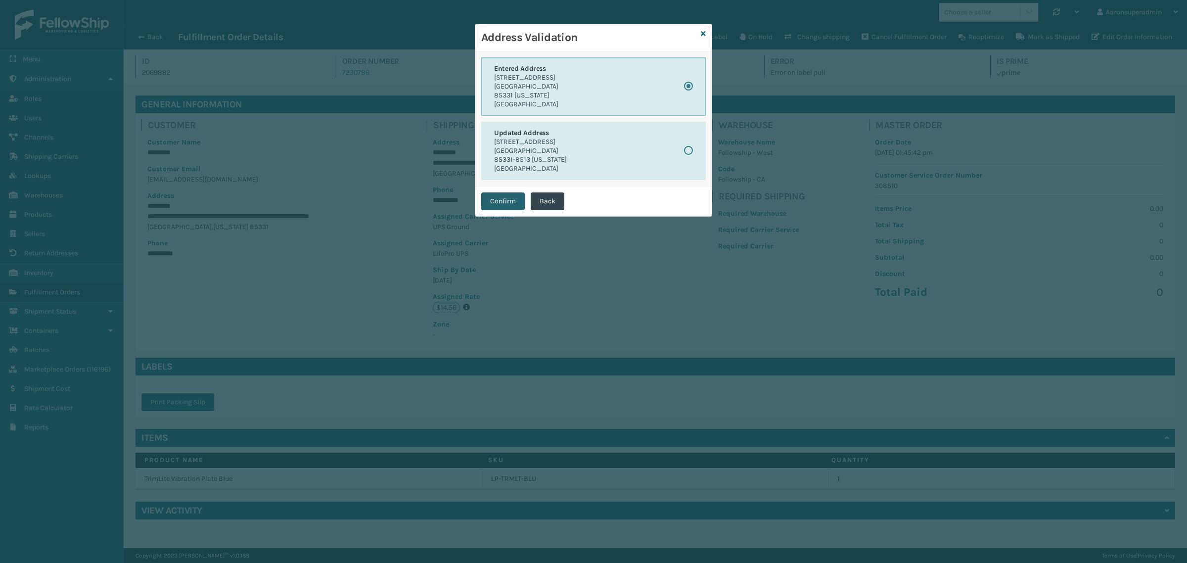
click at [495, 203] on button "Confirm" at bounding box center [503, 201] width 44 height 18
click at [504, 207] on button "Confirm" at bounding box center [503, 201] width 44 height 18
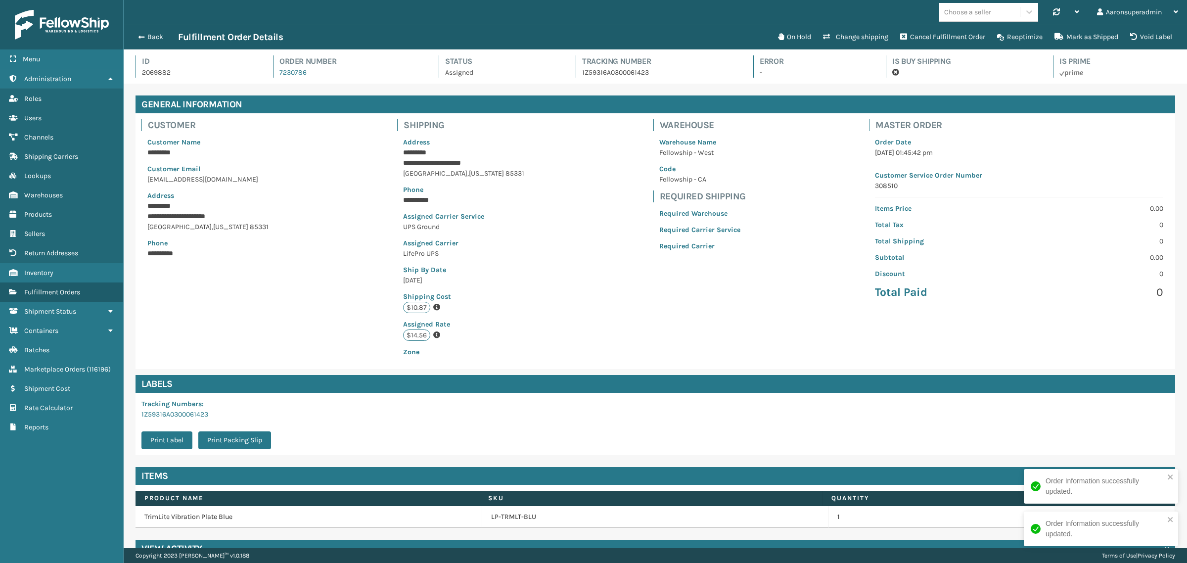
scroll to position [23, 1063]
click at [149, 33] on button "Back" at bounding box center [156, 37] width 46 height 9
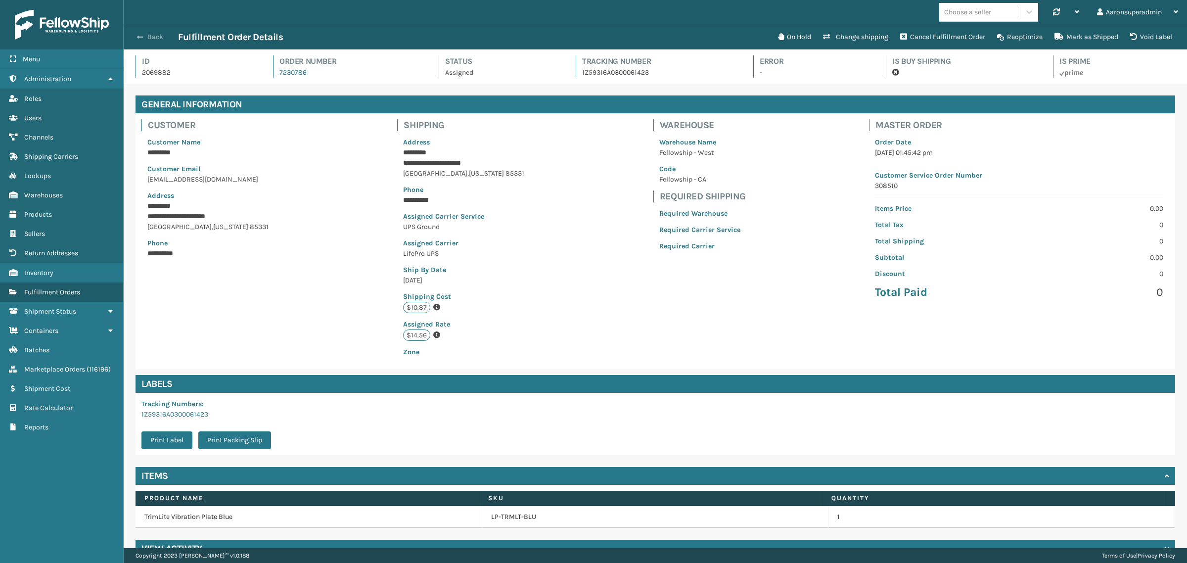
click at [140, 35] on span "button" at bounding box center [140, 37] width 6 height 7
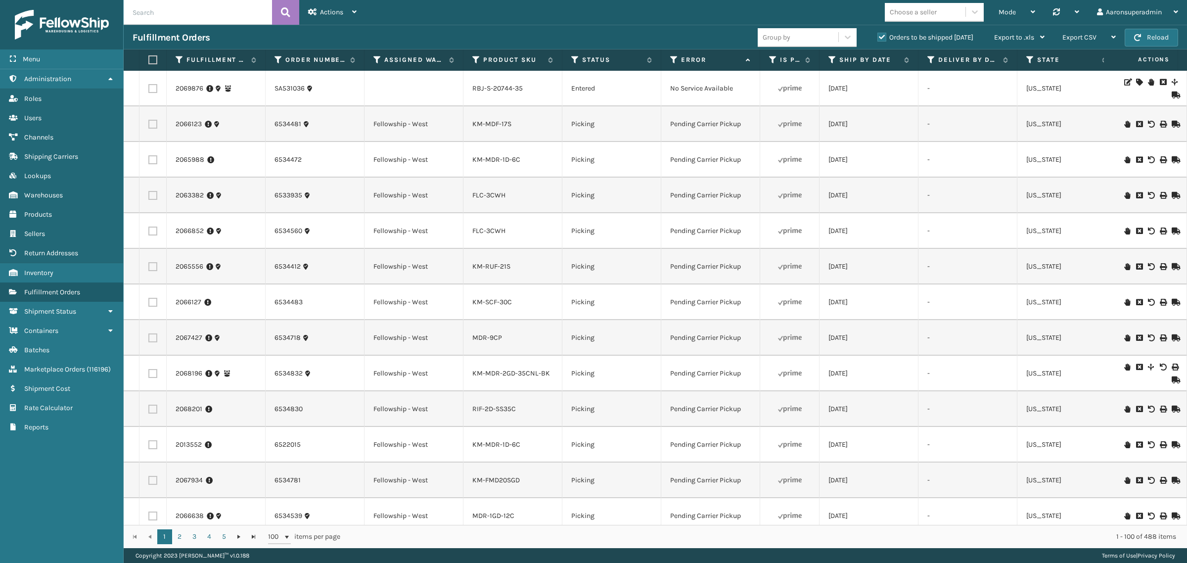
drag, startPoint x: 394, startPoint y: 525, endPoint x: 402, endPoint y: 527, distance: 8.6
click at [402, 527] on div "1 2 3 4 5 1 2 3 4 5 100 items per page 1 - 100 of 488 items" at bounding box center [655, 536] width 1063 height 23
click at [378, 58] on icon at bounding box center [377, 59] width 8 height 9
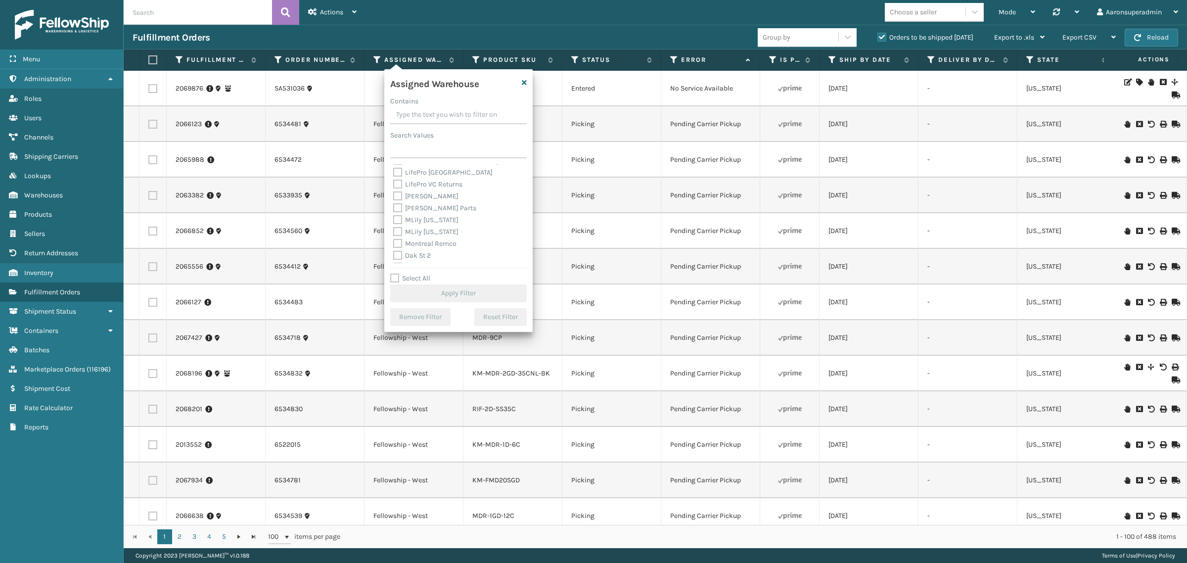
scroll to position [165, 0]
click at [403, 193] on label "[PERSON_NAME]" at bounding box center [425, 195] width 65 height 8
click at [394, 193] on input "[PERSON_NAME]" at bounding box center [393, 192] width 0 height 6
checkbox input "true"
click at [448, 289] on button "Apply Filter" at bounding box center [458, 293] width 137 height 18
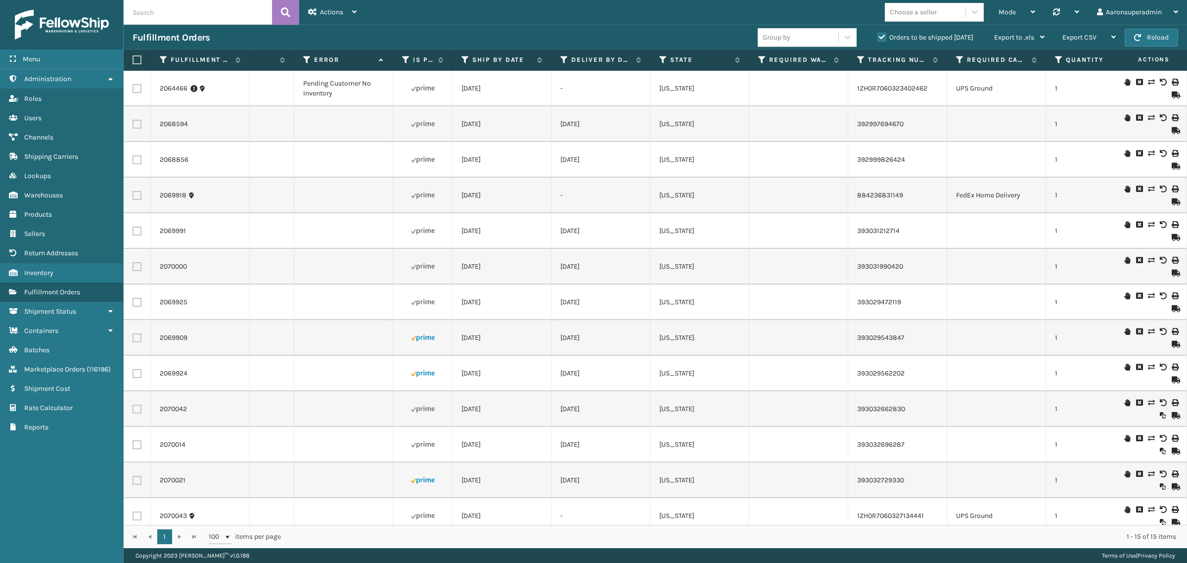
scroll to position [0, 589]
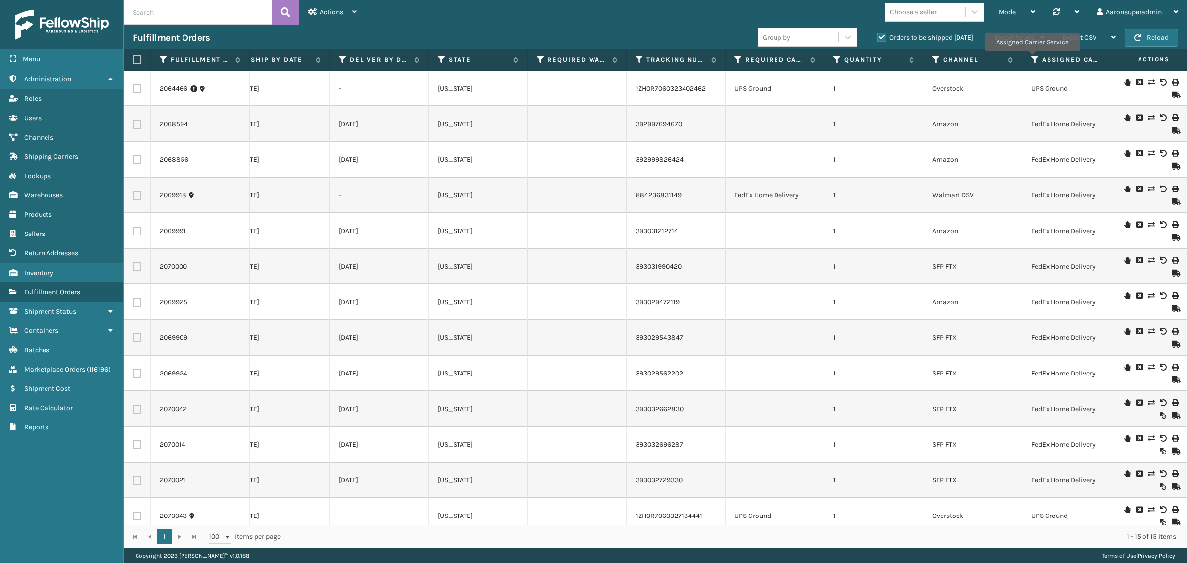
click at [1034, 57] on icon at bounding box center [1035, 59] width 8 height 9
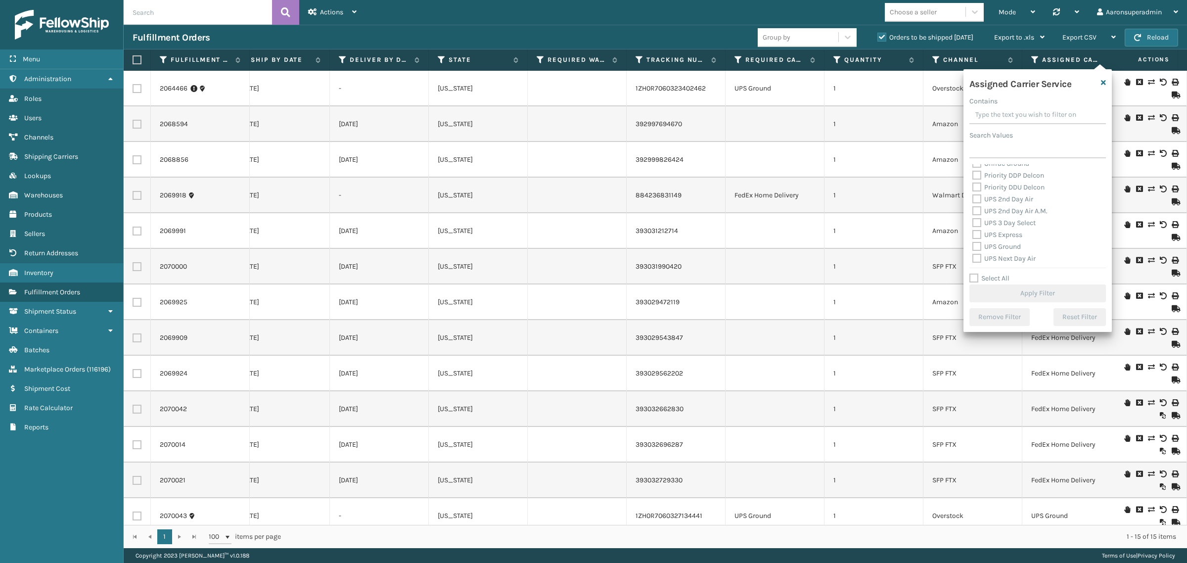
scroll to position [206, 0]
click at [995, 204] on label "UPS Ground" at bounding box center [996, 201] width 48 height 8
click at [973, 202] on input "UPS Ground" at bounding box center [972, 199] width 0 height 6
checkbox input "true"
click at [1022, 289] on button "Apply Filter" at bounding box center [1037, 293] width 137 height 18
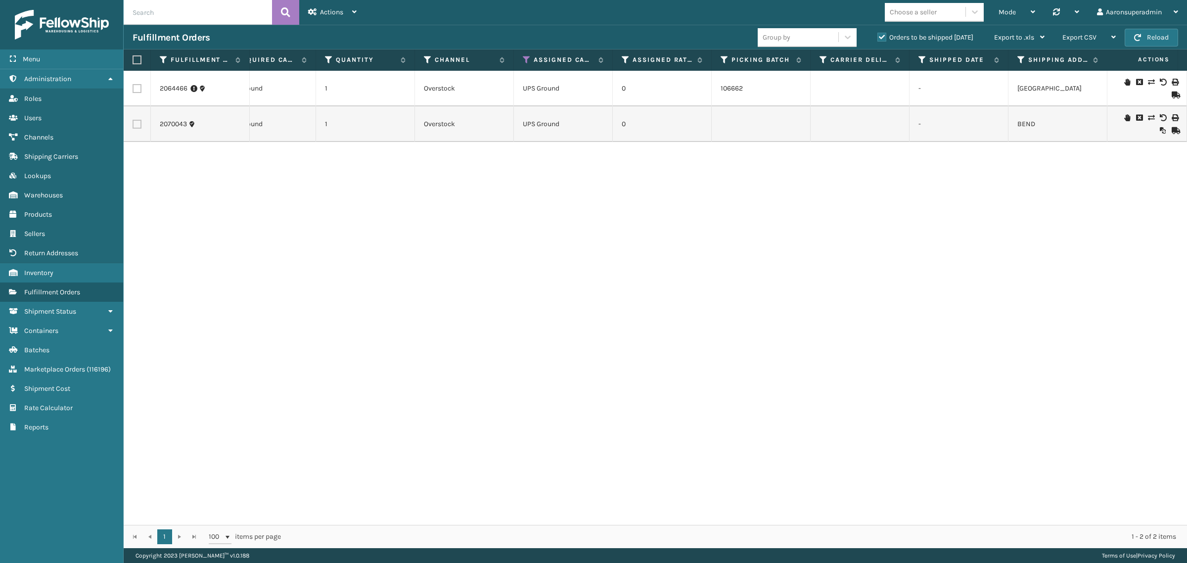
scroll to position [0, 0]
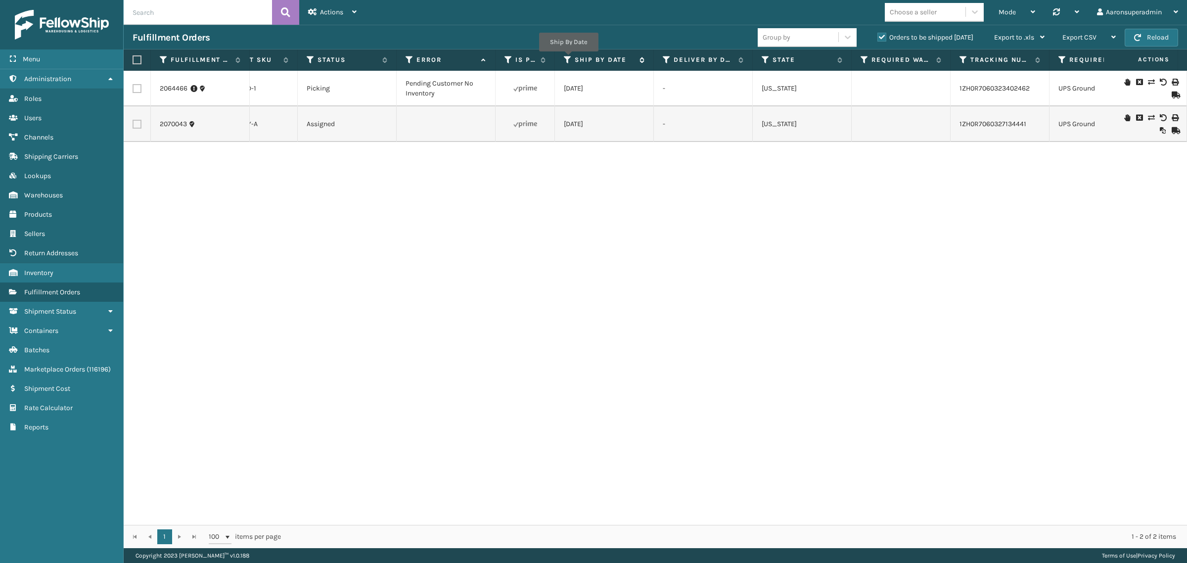
click at [569, 58] on icon at bounding box center [568, 59] width 8 height 9
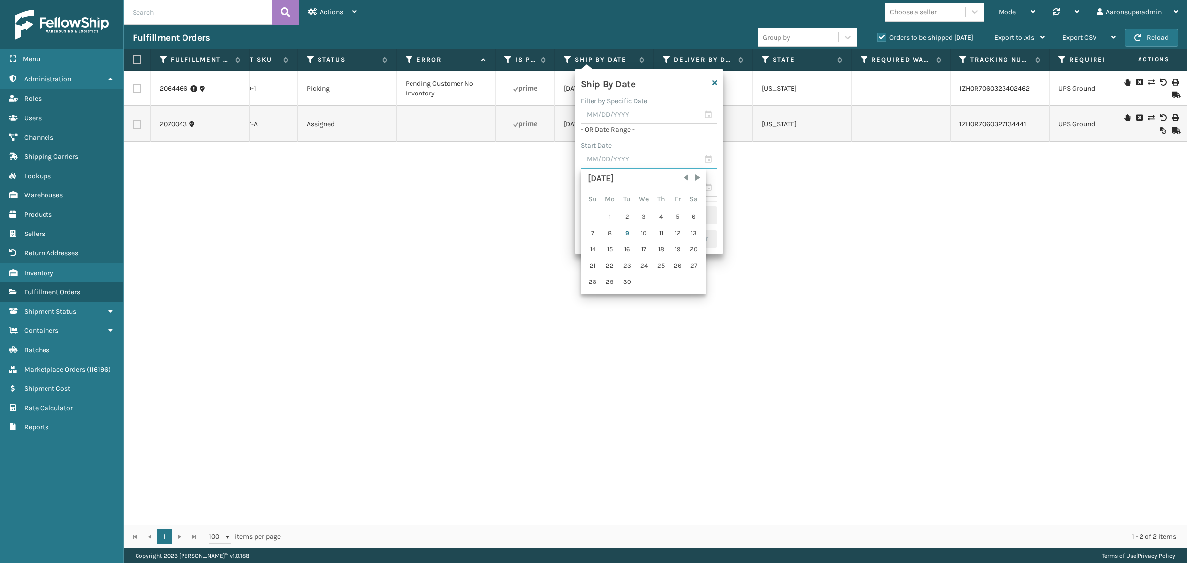
click at [602, 154] on input "text" at bounding box center [649, 160] width 137 height 18
click at [596, 230] on div "7" at bounding box center [592, 233] width 15 height 15
type input "[DATE]"
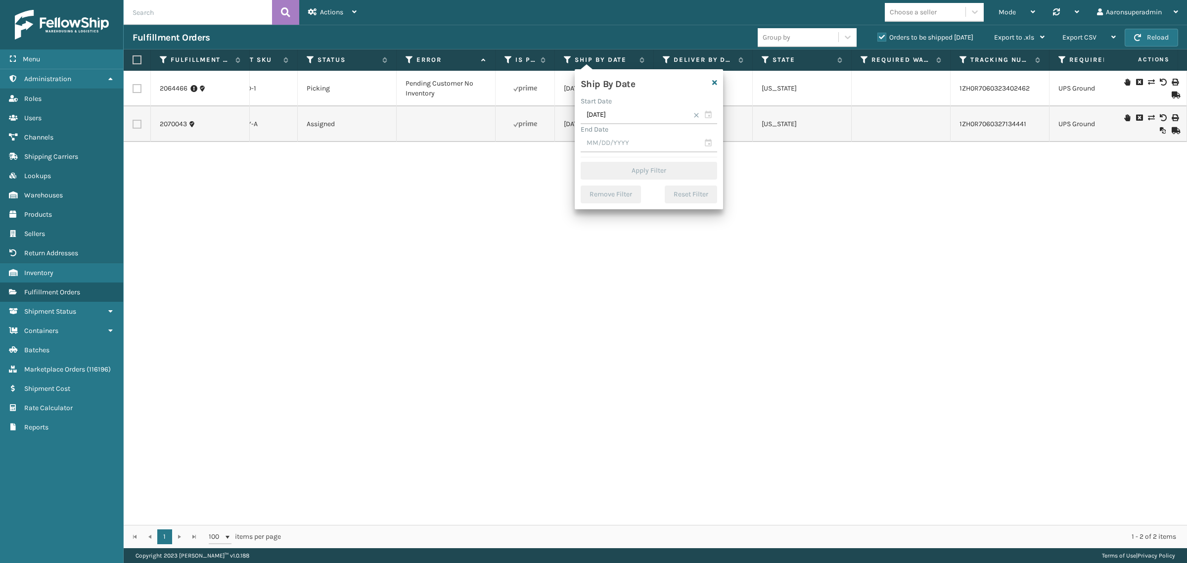
click at [616, 132] on div "End Date" at bounding box center [649, 129] width 137 height 10
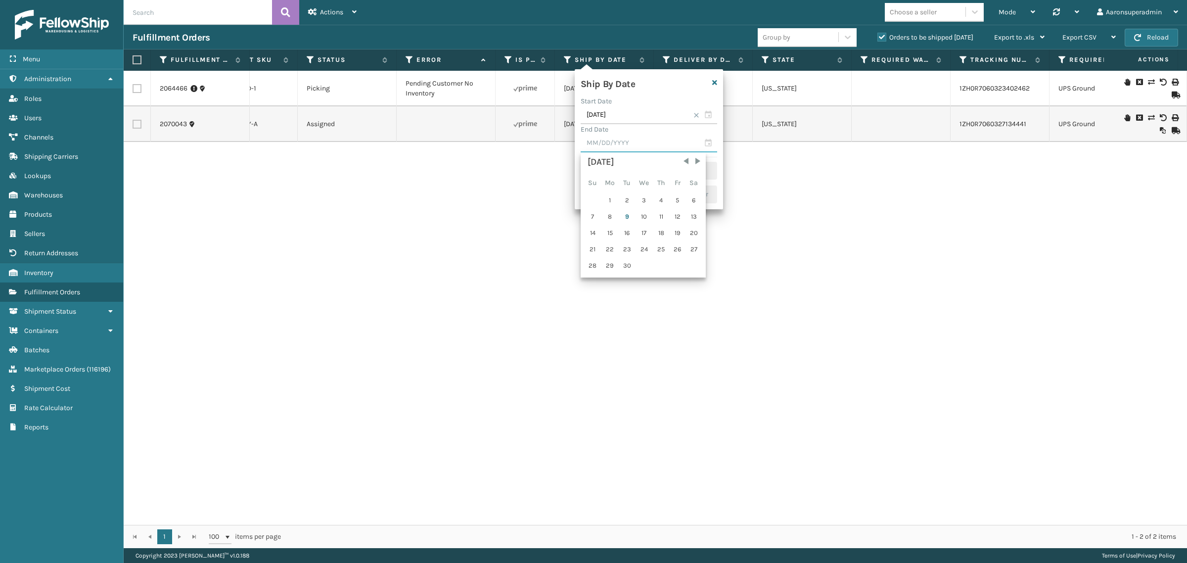
click at [620, 152] on section "September 2025 Su Mo Tu We Th Fr Sa 1 2 3 4 5 6 7 8 9 10 11 12 13 14 15 16 17 1…" at bounding box center [649, 144] width 137 height 18
drag, startPoint x: 626, startPoint y: 219, endPoint x: 627, endPoint y: 179, distance: 40.6
click at [626, 219] on div "9" at bounding box center [627, 216] width 15 height 15
type input "[DATE]"
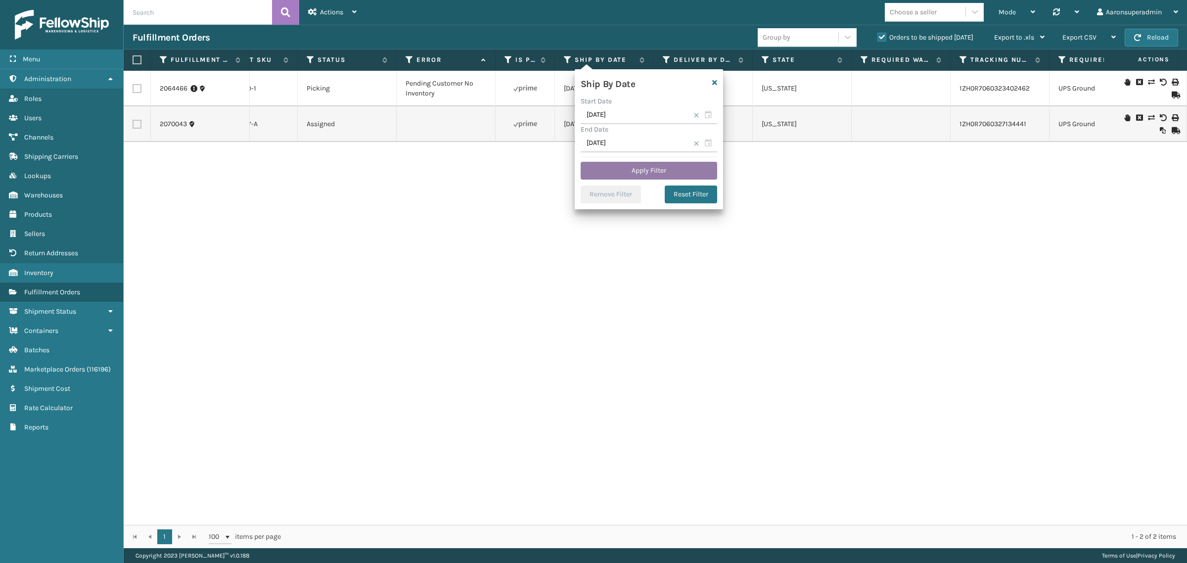
click at [618, 173] on button "Apply Filter" at bounding box center [649, 171] width 137 height 18
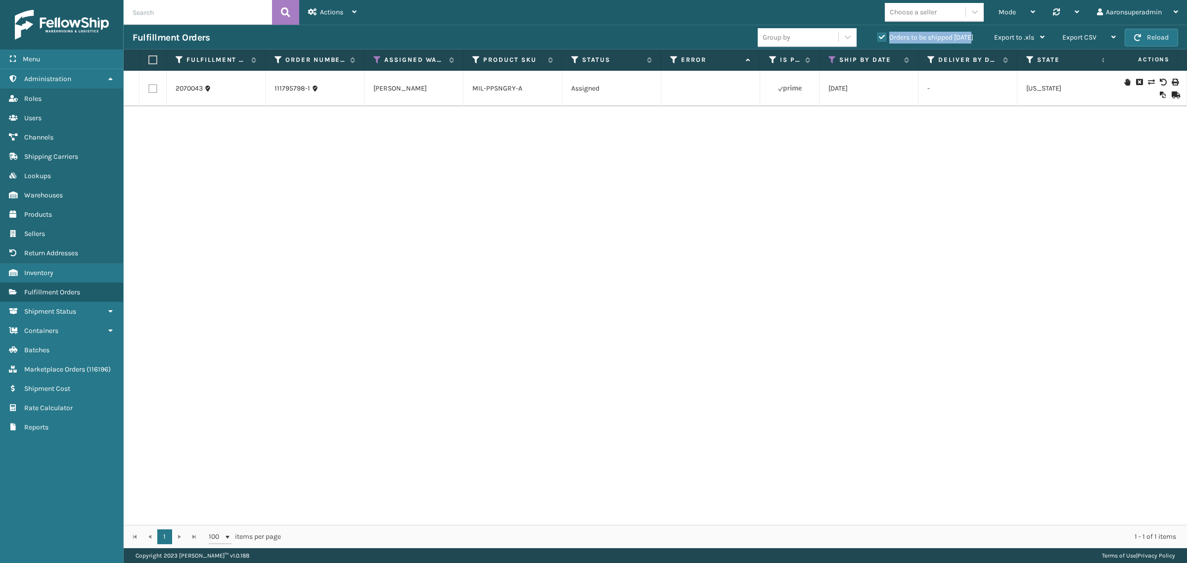
click at [879, 34] on label "Orders to be shipped [DATE]" at bounding box center [925, 37] width 96 height 8
click at [883, 38] on label "Orders to be shipped [DATE]" at bounding box center [925, 37] width 96 height 8
click at [878, 38] on input "Orders to be shipped [DATE]" at bounding box center [877, 35] width 0 height 6
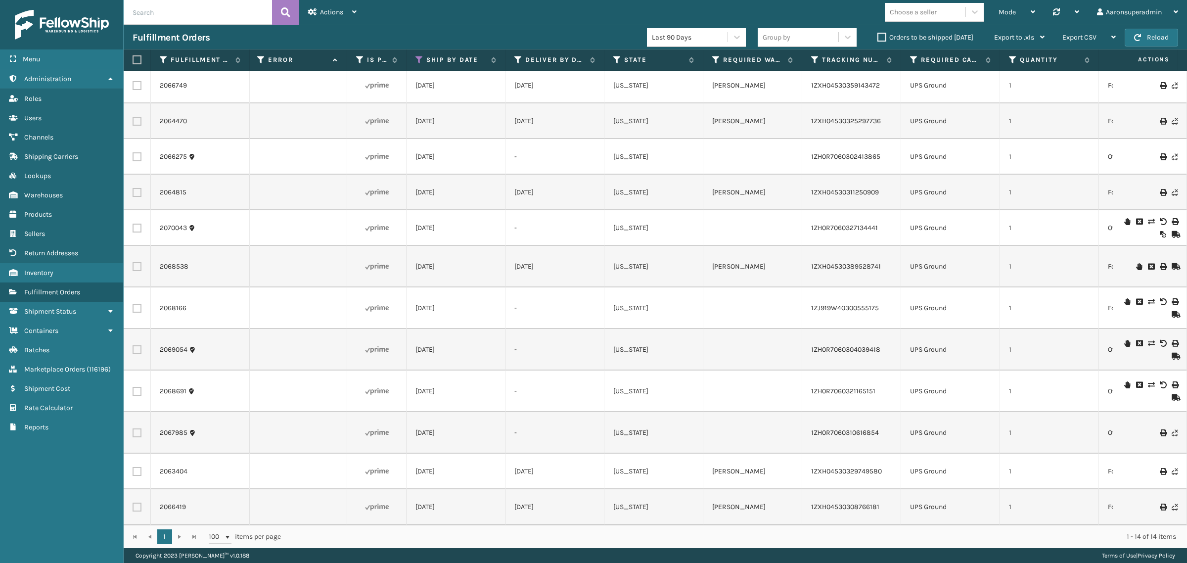
drag, startPoint x: 618, startPoint y: 525, endPoint x: 457, endPoint y: 542, distance: 162.6
click at [457, 542] on div "1 1 100 items per page 1 - 14 of 14 items" at bounding box center [655, 536] width 1063 height 23
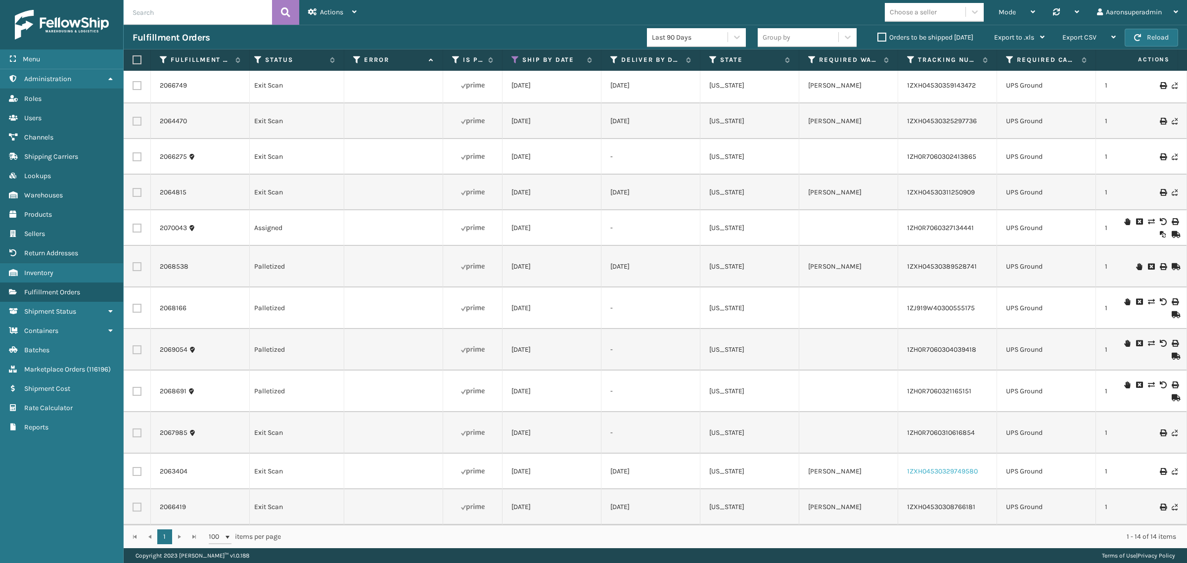
click at [943, 467] on link "1ZXH04530329749580" at bounding box center [942, 471] width 71 height 8
click at [888, 39] on label "Orders to be shipped [DATE]" at bounding box center [925, 37] width 96 height 8
click at [878, 38] on input "Orders to be shipped [DATE]" at bounding box center [877, 35] width 0 height 6
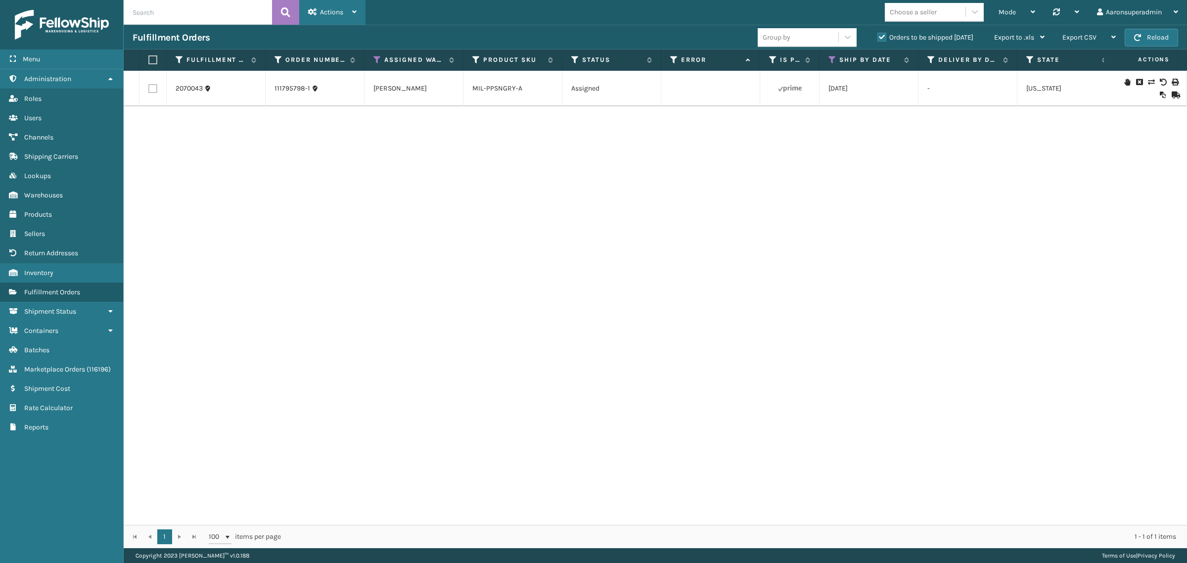
click at [331, 8] on span "Actions" at bounding box center [331, 12] width 23 height 8
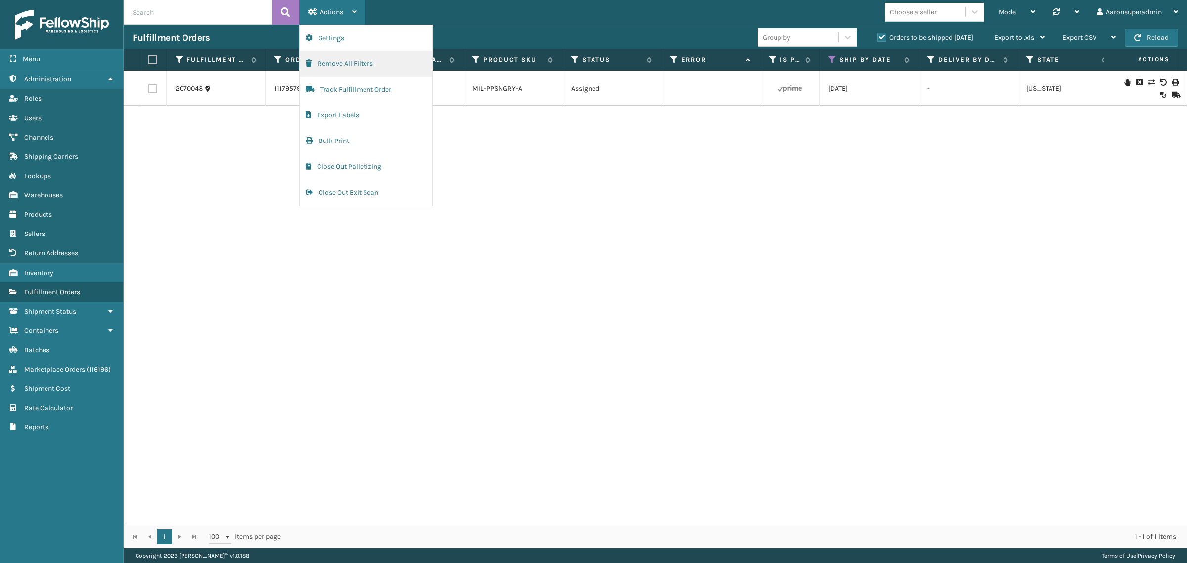
click at [344, 61] on button "Remove All Filters" at bounding box center [366, 64] width 133 height 26
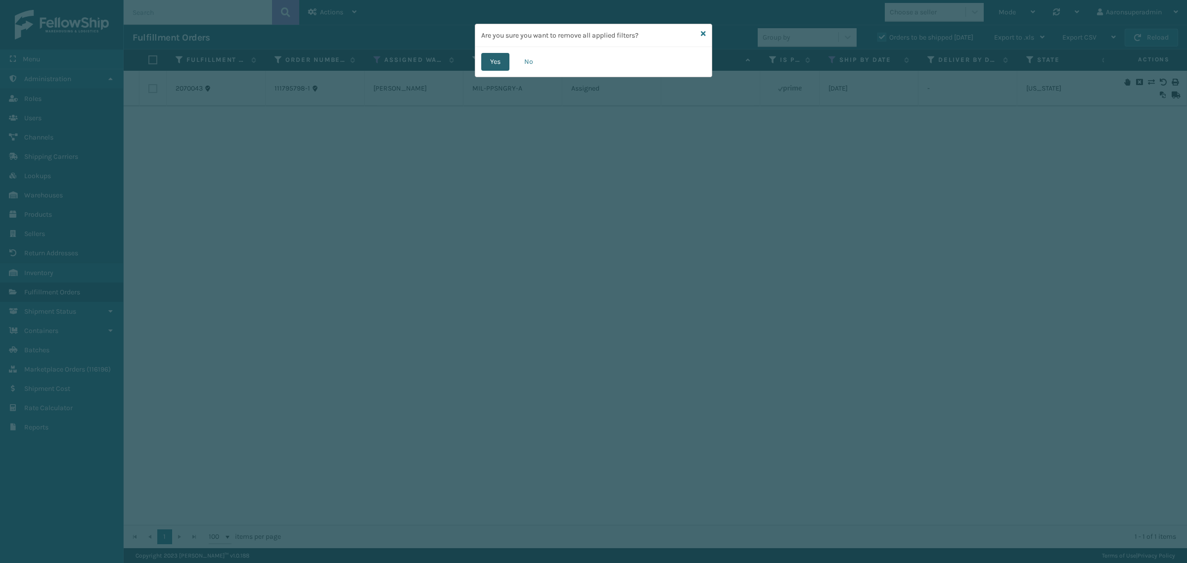
click at [485, 64] on button "Yes" at bounding box center [495, 62] width 28 height 18
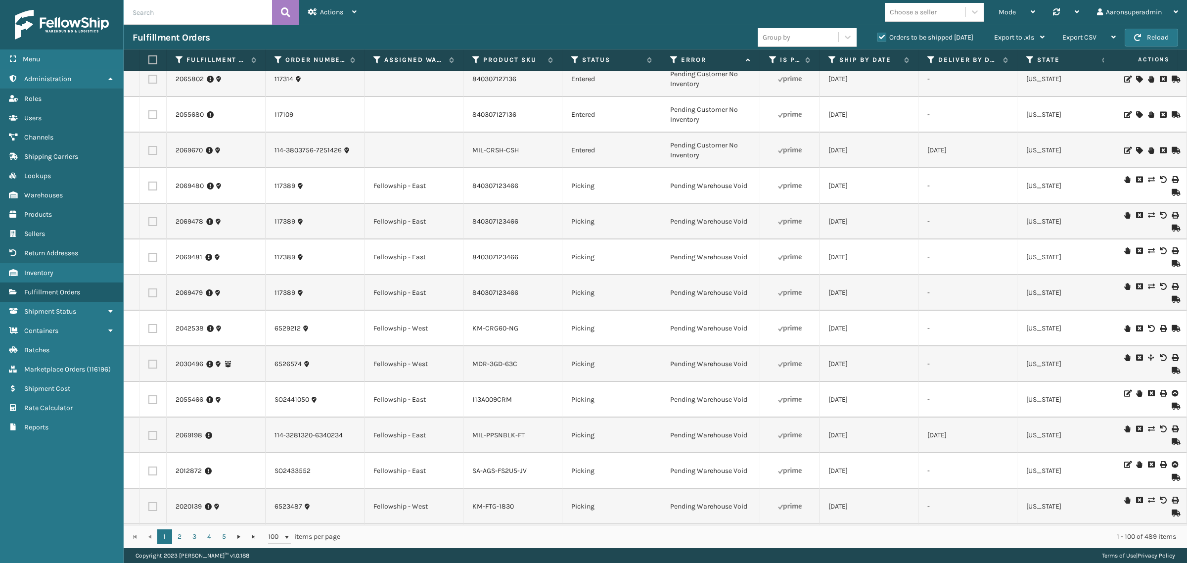
scroll to position [2518, 0]
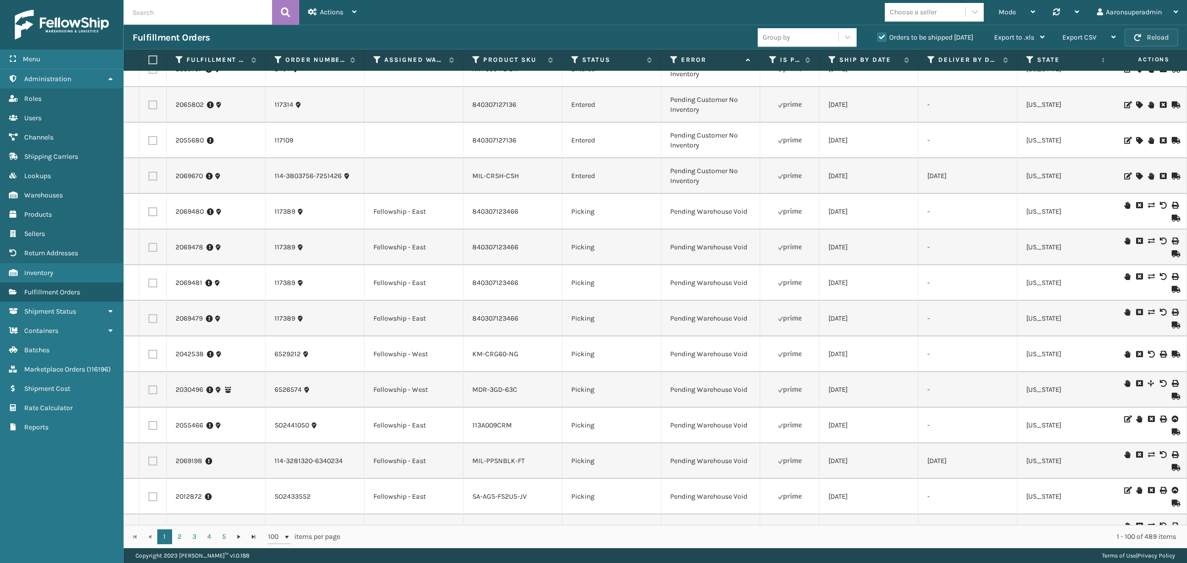
click at [1173, 35] on button "Reload" at bounding box center [1151, 38] width 53 height 18
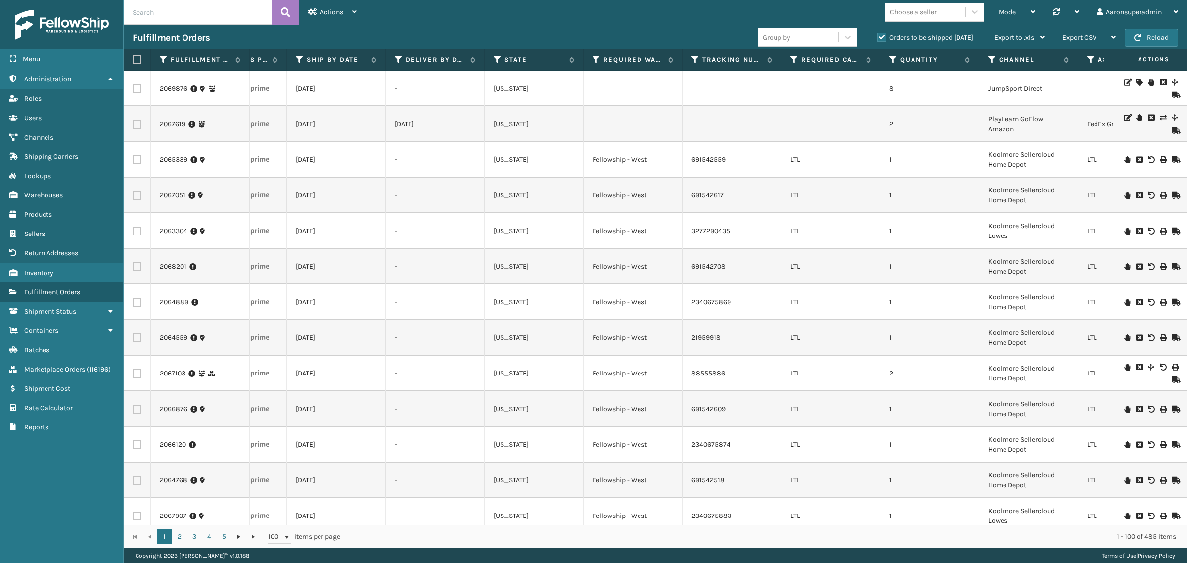
scroll to position [0, 0]
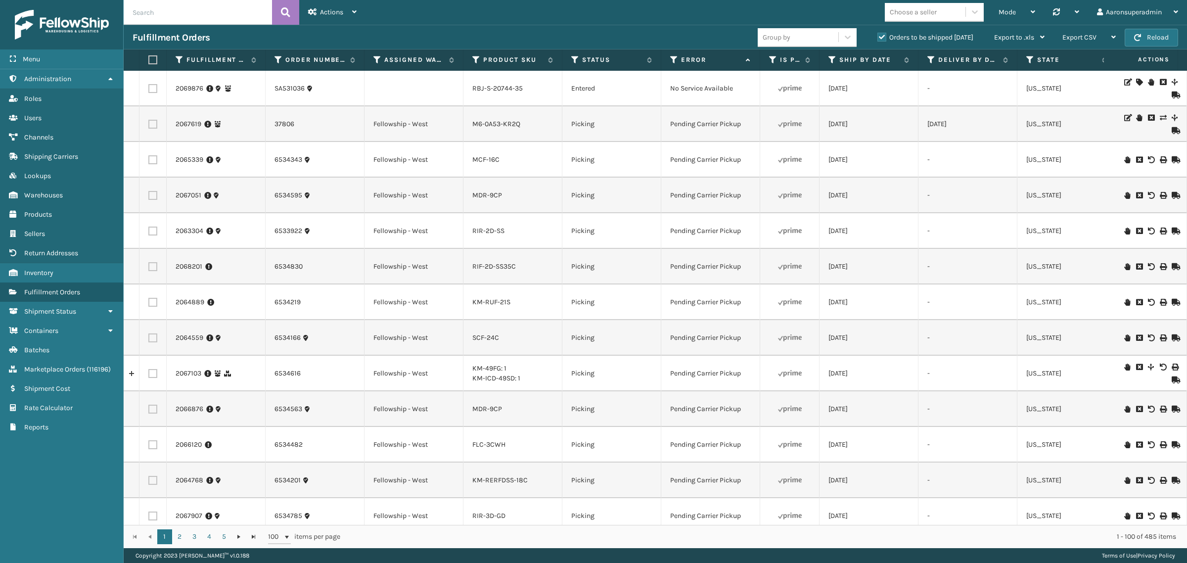
click at [198, 17] on input "text" at bounding box center [198, 12] width 148 height 25
paste input "2067005,2067061,2067148,2066380,2066957,2067034,2067153,2067057,2067090,2067140…"
type input "2067005,2067061,2067148,2066380,2066957,2067034,2067153,2067057,2067090,2067140…"
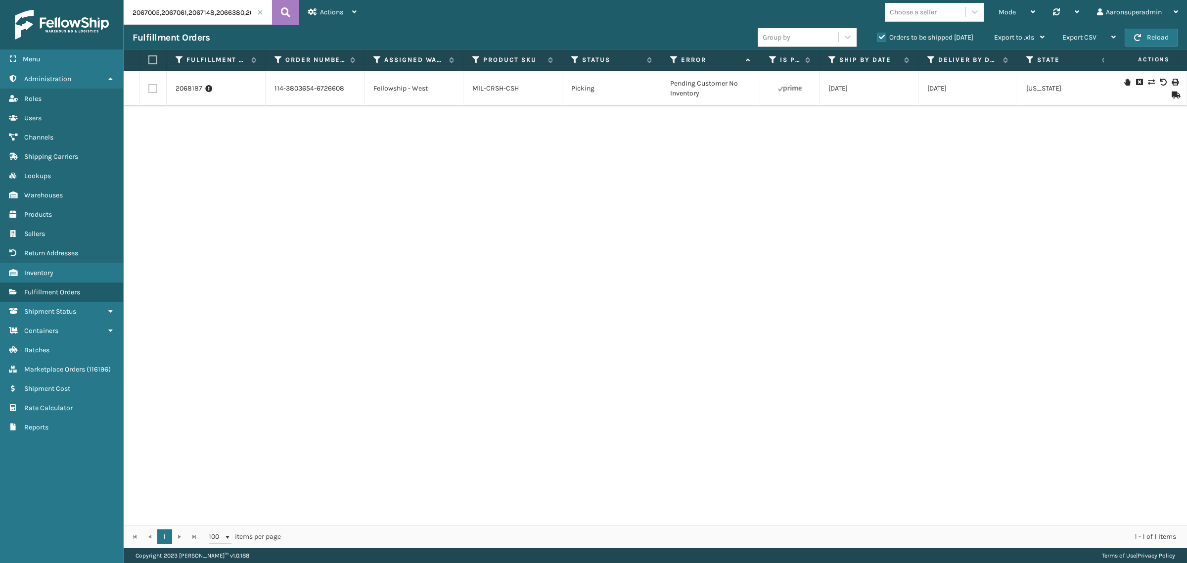
click at [889, 38] on label "Orders to be shipped [DATE]" at bounding box center [925, 37] width 96 height 8
click at [878, 38] on input "Orders to be shipped [DATE]" at bounding box center [877, 35] width 0 height 6
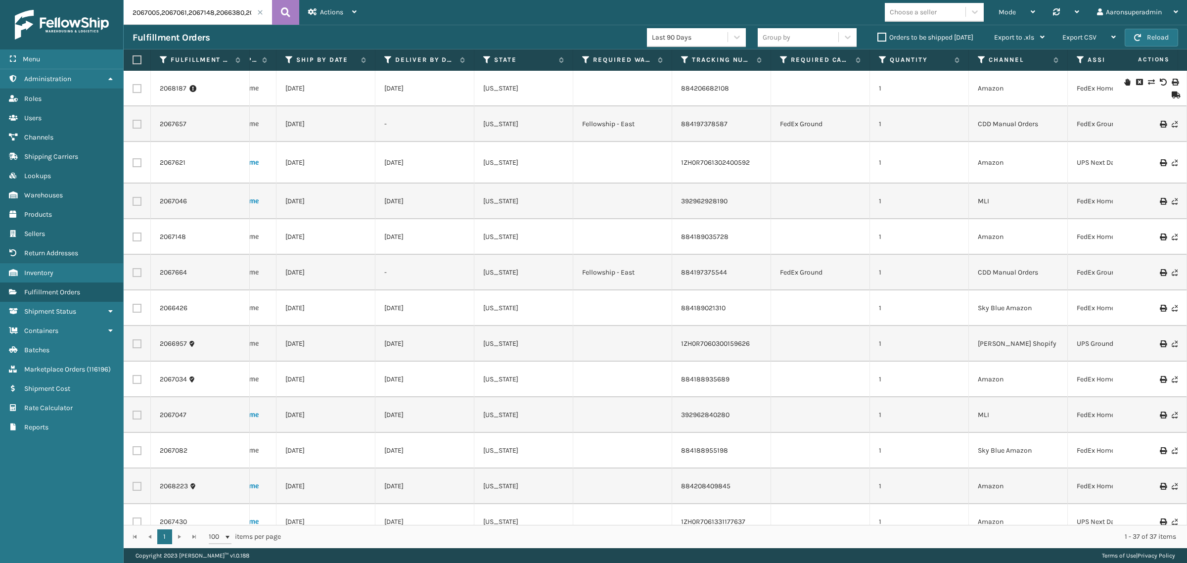
scroll to position [0, 599]
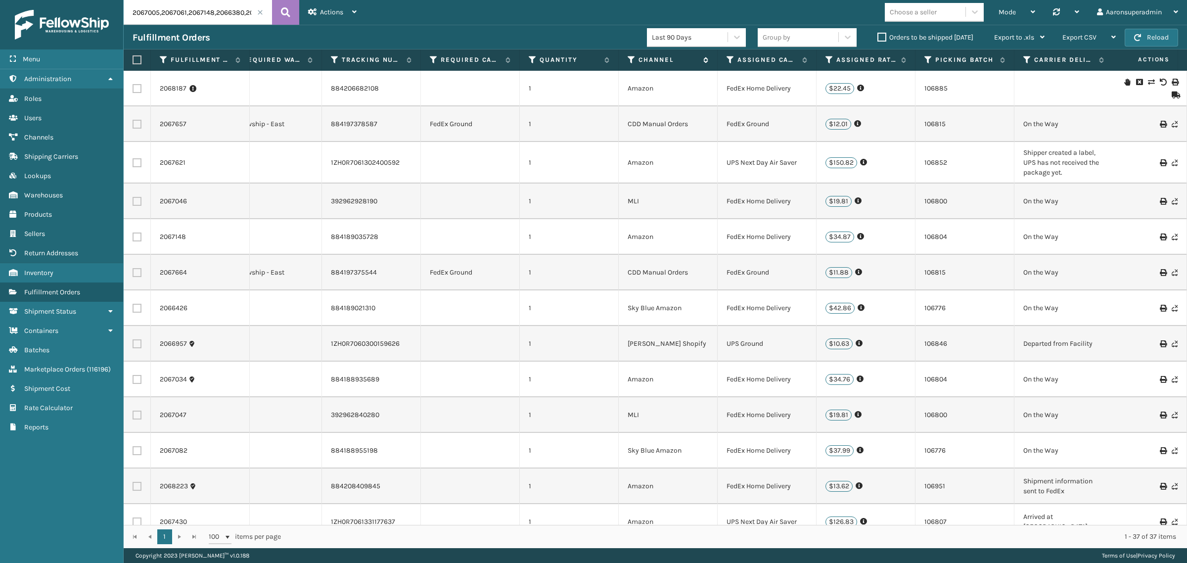
click at [631, 61] on icon at bounding box center [632, 59] width 8 height 9
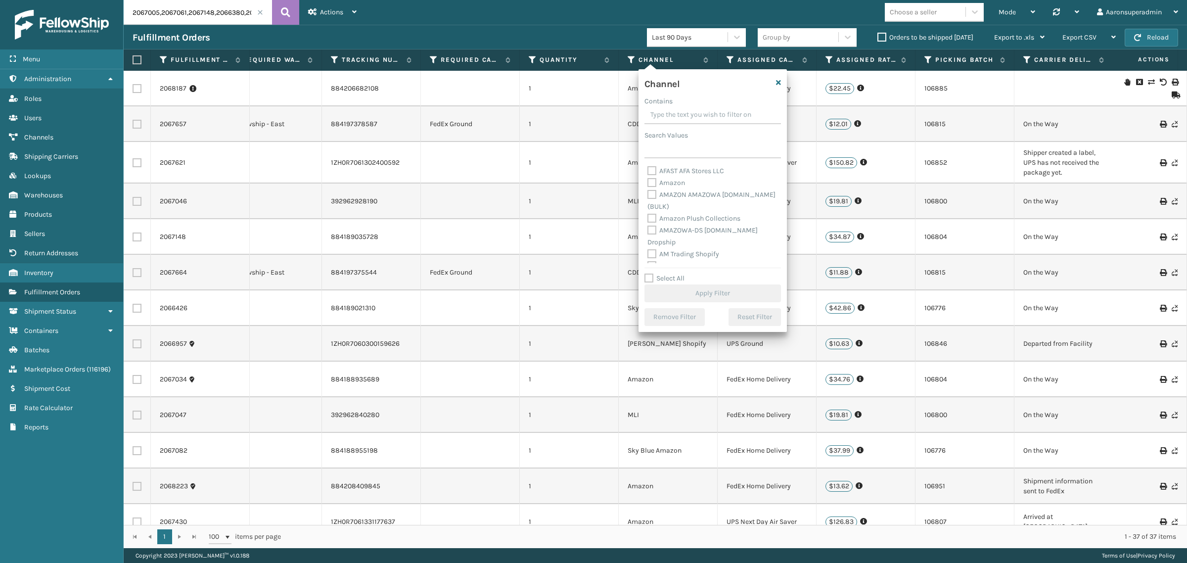
click at [663, 187] on label "Amazon" at bounding box center [666, 183] width 38 height 8
click at [648, 183] on input "Amazon" at bounding box center [647, 180] width 0 height 6
checkbox input "true"
click at [694, 295] on button "Apply Filter" at bounding box center [712, 293] width 137 height 18
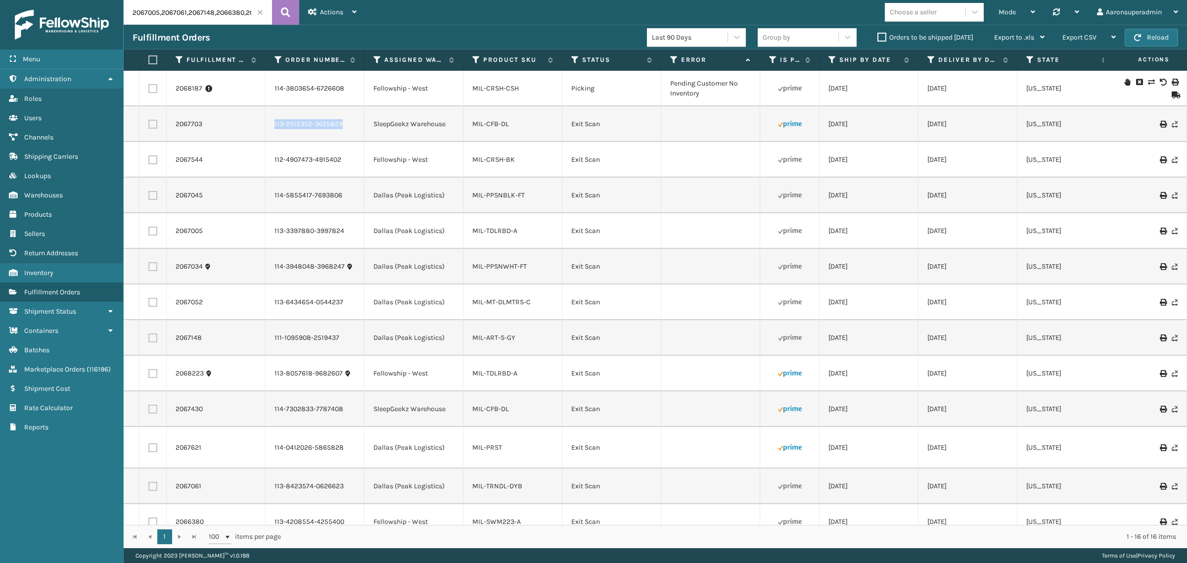
drag, startPoint x: 356, startPoint y: 121, endPoint x: 264, endPoint y: 127, distance: 92.7
copy tr "113-2515352-3625829"
drag, startPoint x: 351, startPoint y: 161, endPoint x: 258, endPoint y: 161, distance: 93.0
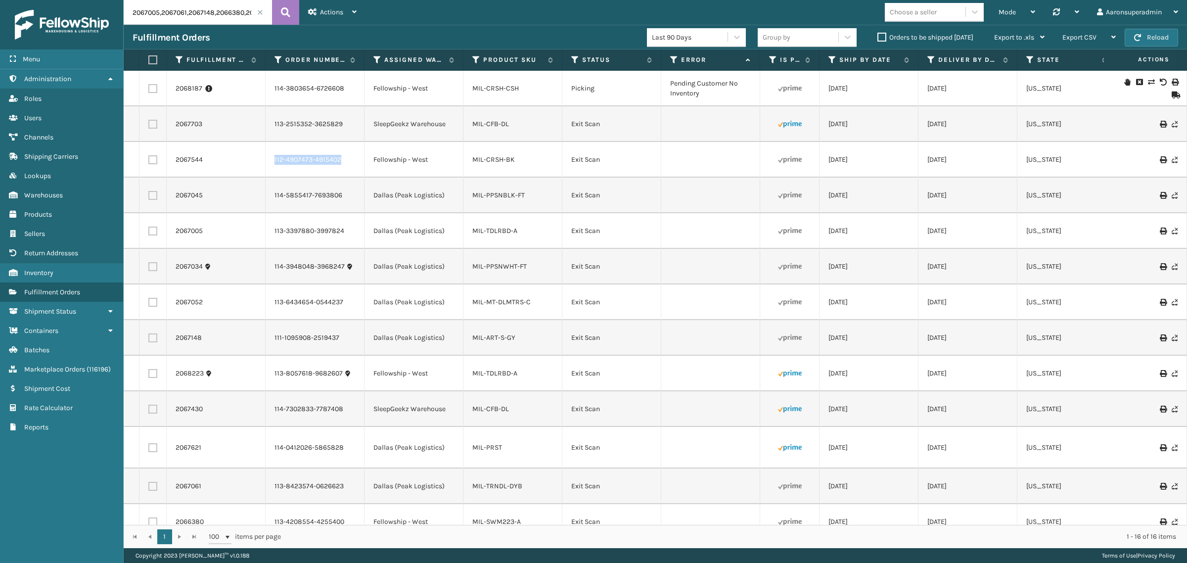
copy tr "112-4907473-4915402"
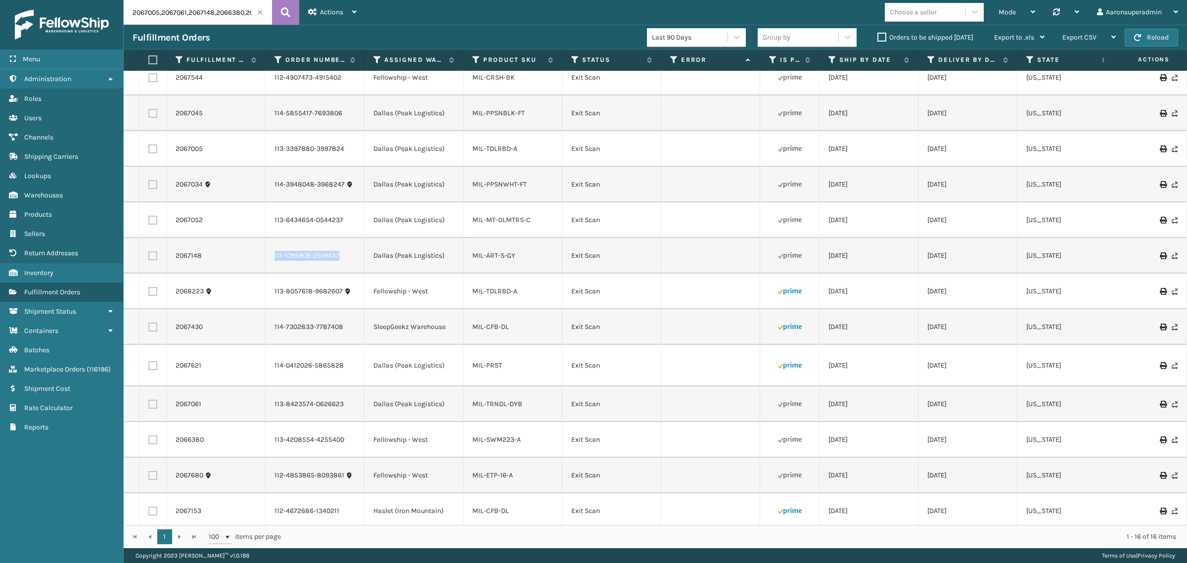
drag, startPoint x: 351, startPoint y: 261, endPoint x: 272, endPoint y: 257, distance: 79.2
click at [272, 257] on td "111-1095908-2519437" at bounding box center [315, 256] width 99 height 36
copy link "111-1095908-2519437"
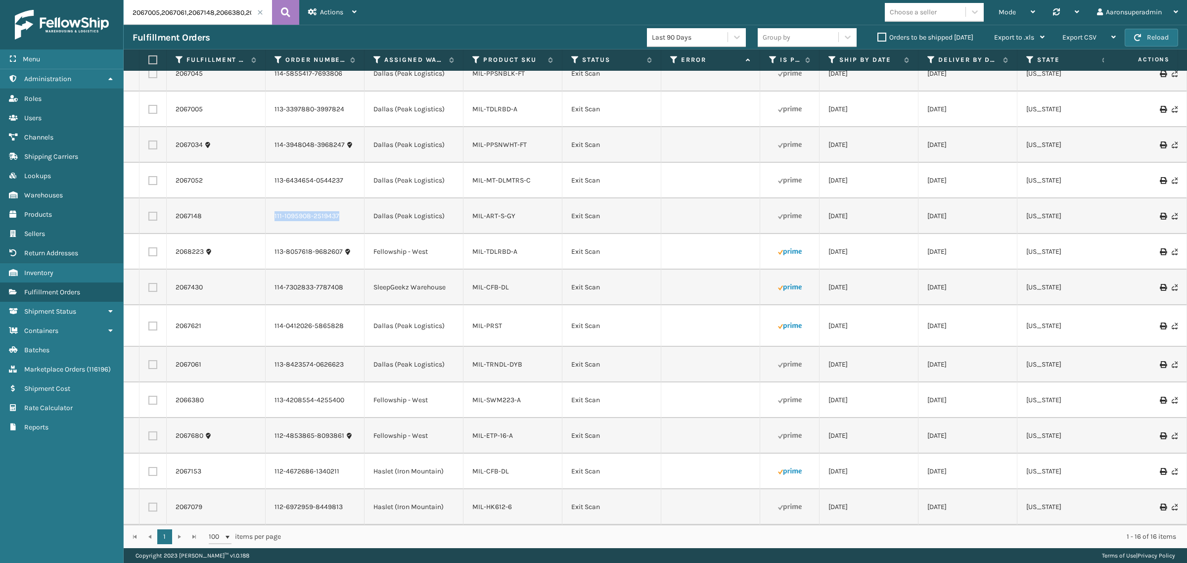
scroll to position [131, 0]
drag, startPoint x: 356, startPoint y: 315, endPoint x: 248, endPoint y: 318, distance: 107.9
copy tr "114-0412026-5865828"
drag, startPoint x: 363, startPoint y: 393, endPoint x: 266, endPoint y: 399, distance: 96.6
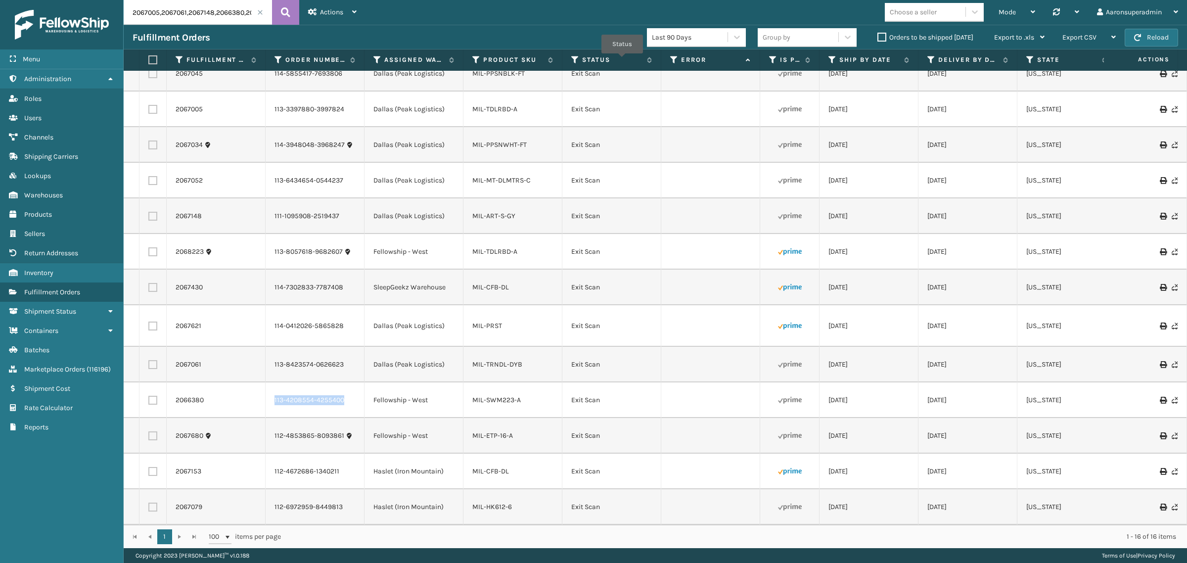
click at [266, 399] on td "113-4208554-4255400" at bounding box center [315, 400] width 99 height 36
copy link "113-4208554-4255400"
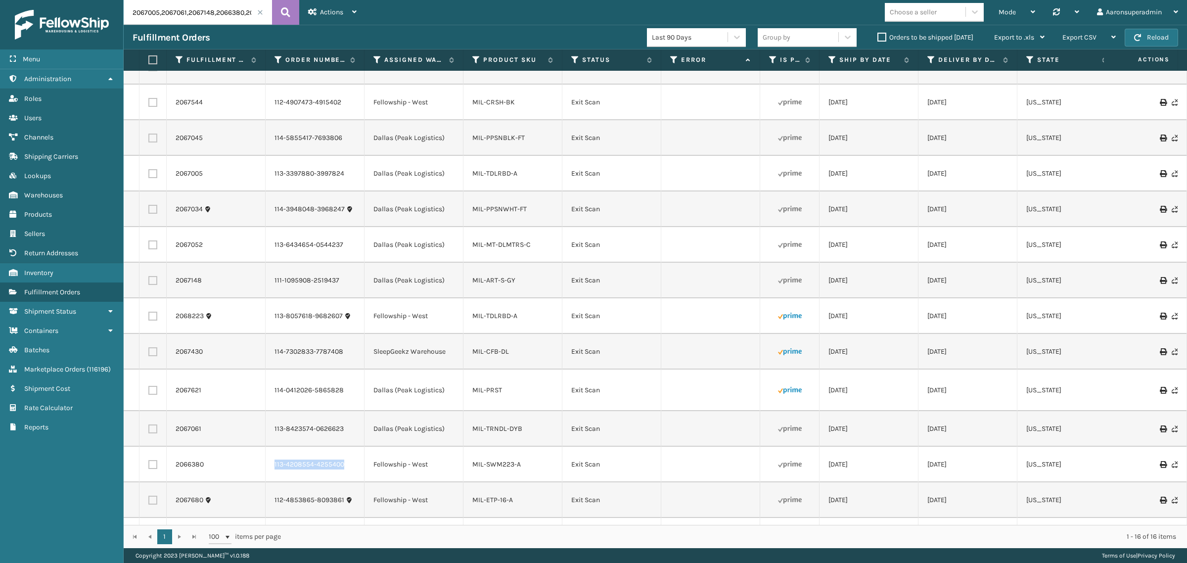
scroll to position [48, 0]
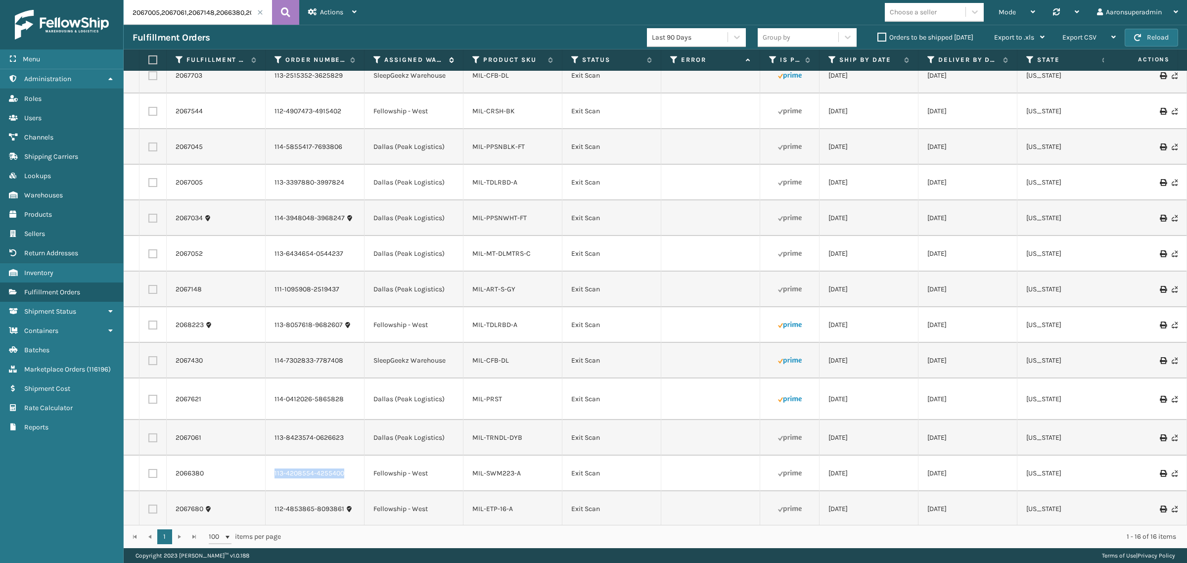
click at [396, 58] on label "Assigned Warehouse" at bounding box center [414, 59] width 60 height 9
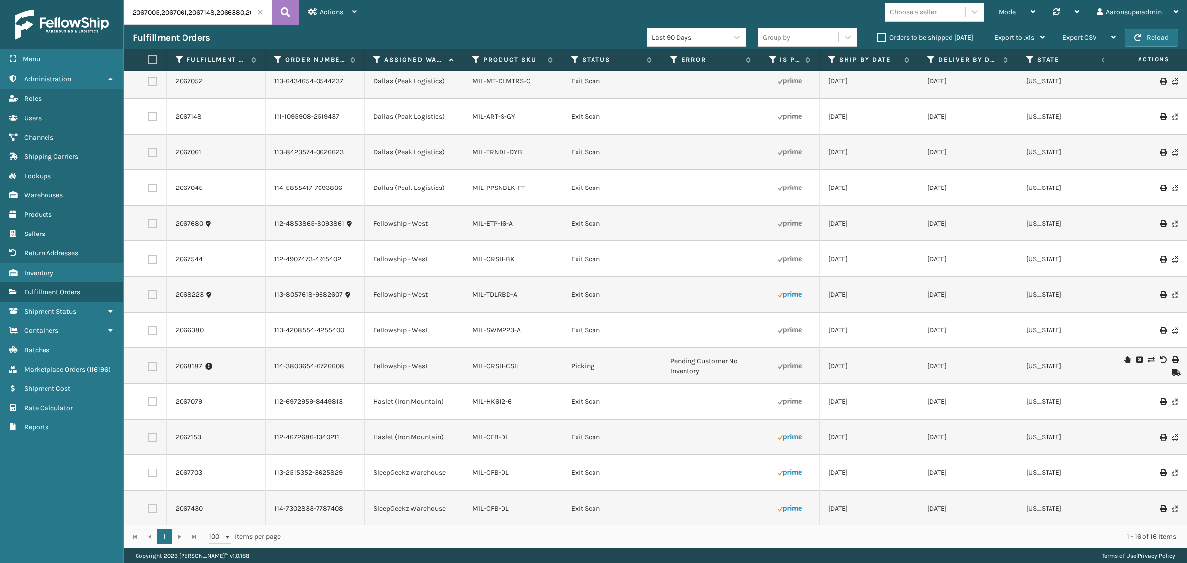
scroll to position [131, 0]
drag, startPoint x: 426, startPoint y: 527, endPoint x: 496, endPoint y: 535, distance: 70.7
click at [496, 535] on div "1 1 100 items per page 1 - 16 of 16 items" at bounding box center [655, 536] width 1063 height 23
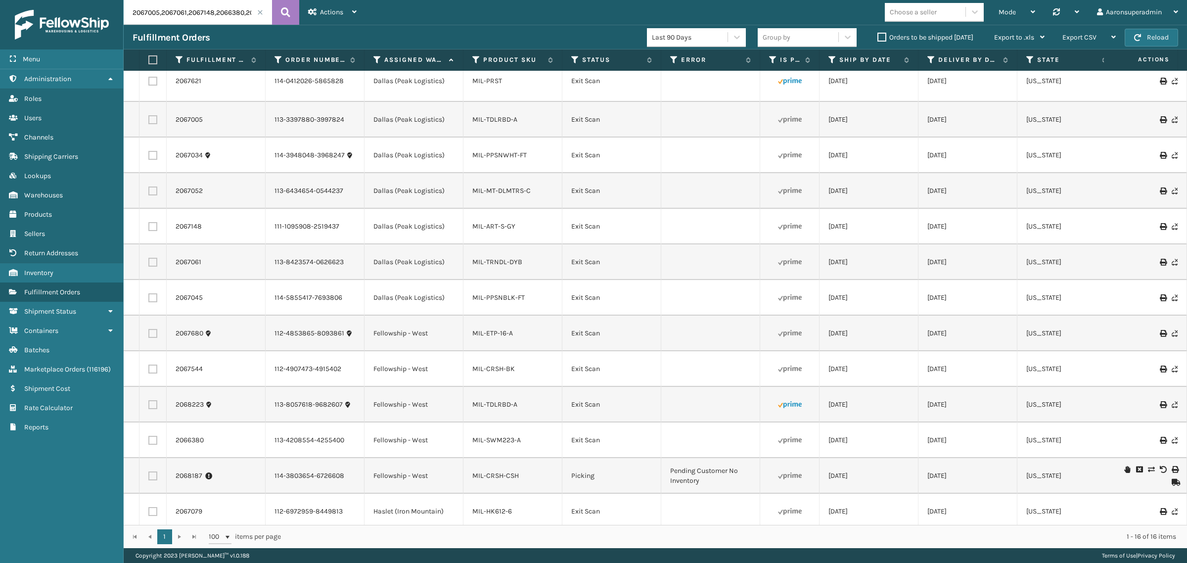
scroll to position [0, 0]
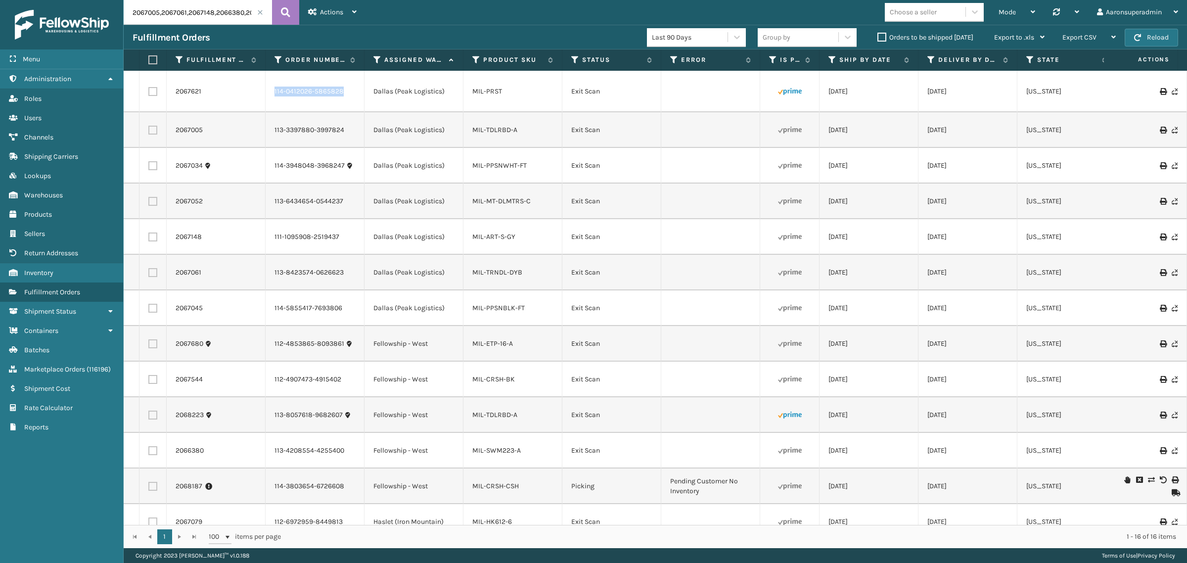
drag, startPoint x: 350, startPoint y: 97, endPoint x: 275, endPoint y: 94, distance: 75.2
click at [275, 94] on td "114-0412026-5865828" at bounding box center [315, 92] width 99 height 42
copy link "114-0412026-5865828"
drag, startPoint x: 359, startPoint y: 137, endPoint x: 270, endPoint y: 137, distance: 89.0
click at [270, 137] on td "113-3397880-3997824" at bounding box center [315, 130] width 99 height 36
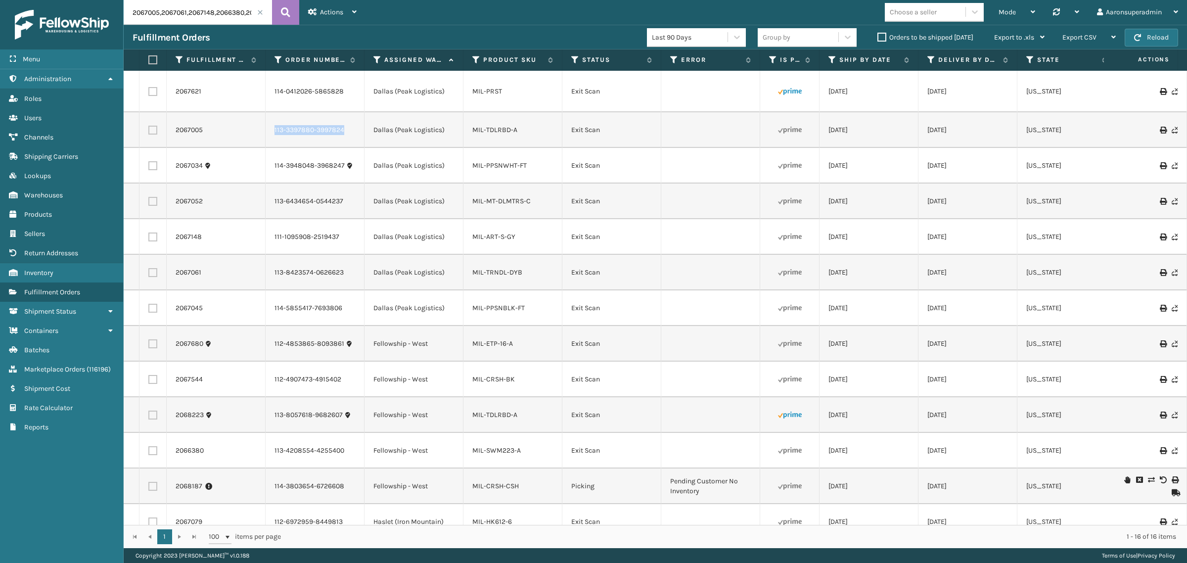
copy link "113-3397880-3997824"
drag, startPoint x: 366, startPoint y: 172, endPoint x: 271, endPoint y: 173, distance: 95.0
click at [188, 10] on input "2067005,2067061,2067148,2066380,2066957,2067034,2067153,2067057,2067090,2067140…" at bounding box center [198, 12] width 148 height 25
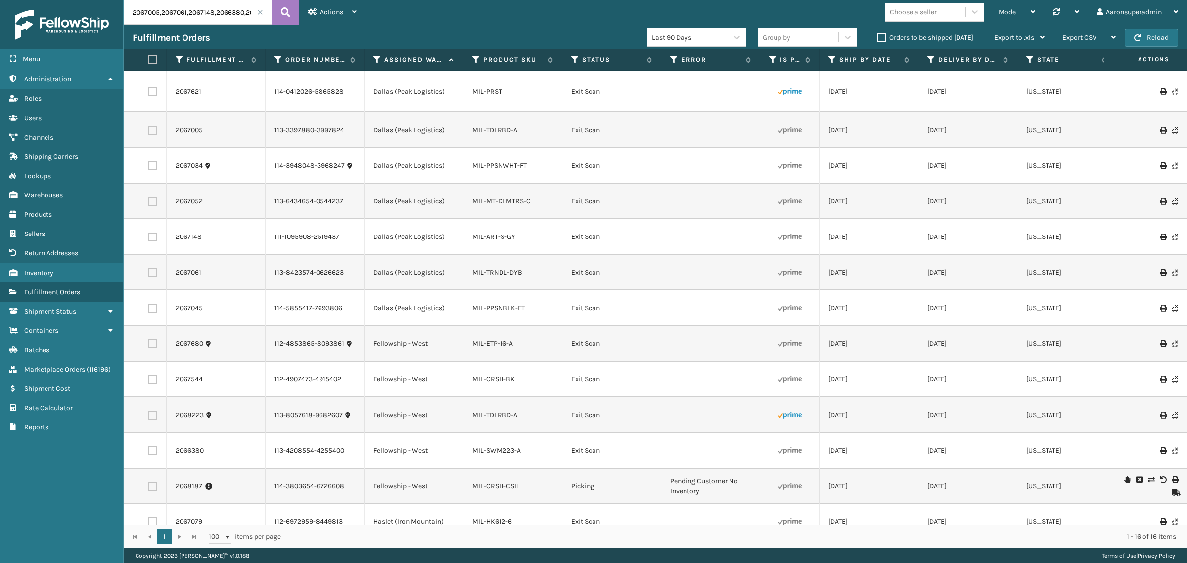
click at [188, 10] on input "2067005,2067061,2067148,2066380,2066957,2067034,2067153,2067057,2067090,2067140…" at bounding box center [198, 12] width 148 height 25
paste input "9997"
type input "2069997"
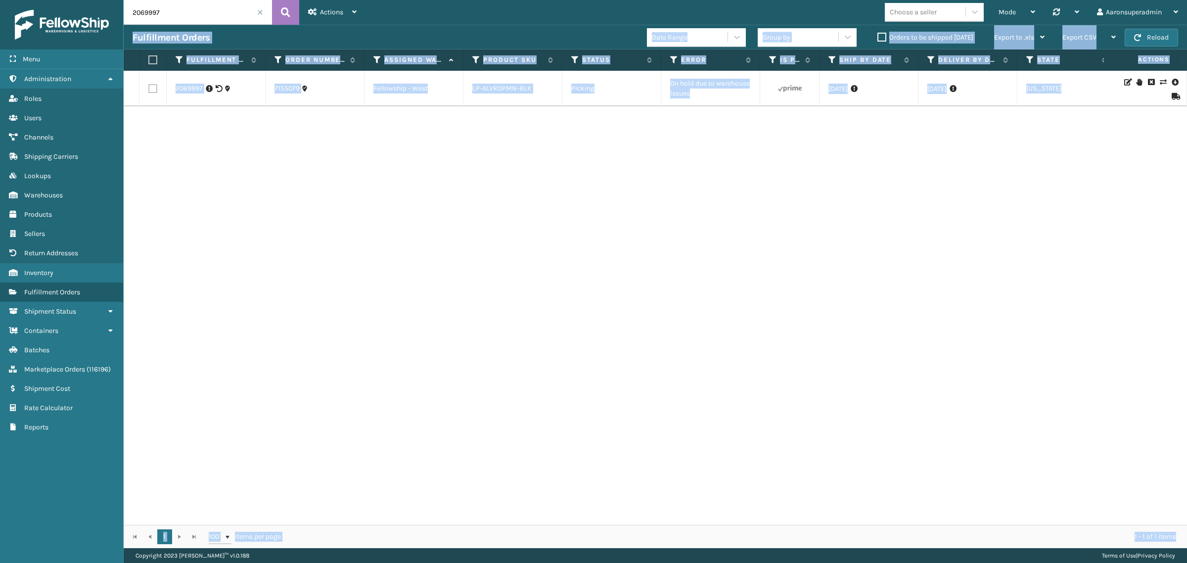
click at [679, 193] on div "2069997 7155079 Fellowship - West LP-ALVRDPMN-BLK Picking On hold due to wareho…" at bounding box center [655, 298] width 1063 height 454
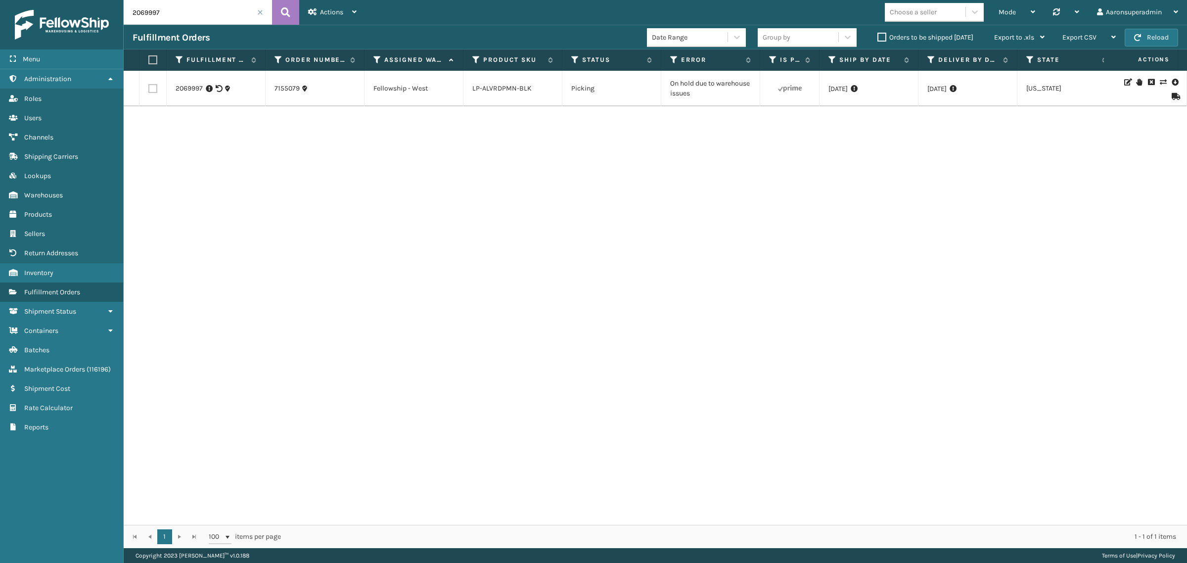
click at [886, 38] on label "Orders to be shipped [DATE]" at bounding box center [925, 37] width 96 height 8
click at [878, 38] on input "Orders to be shipped [DATE]" at bounding box center [877, 35] width 0 height 6
click at [193, 89] on link "2069997" at bounding box center [189, 89] width 27 height 10
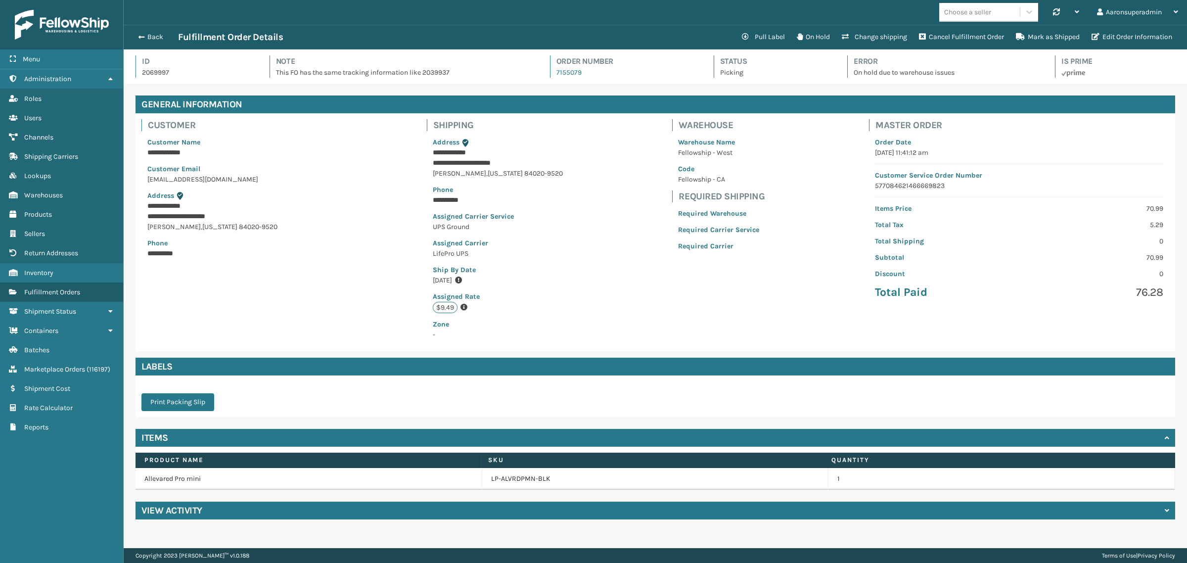
scroll to position [23, 1063]
click at [766, 39] on button "Pull Label" at bounding box center [763, 37] width 55 height 20
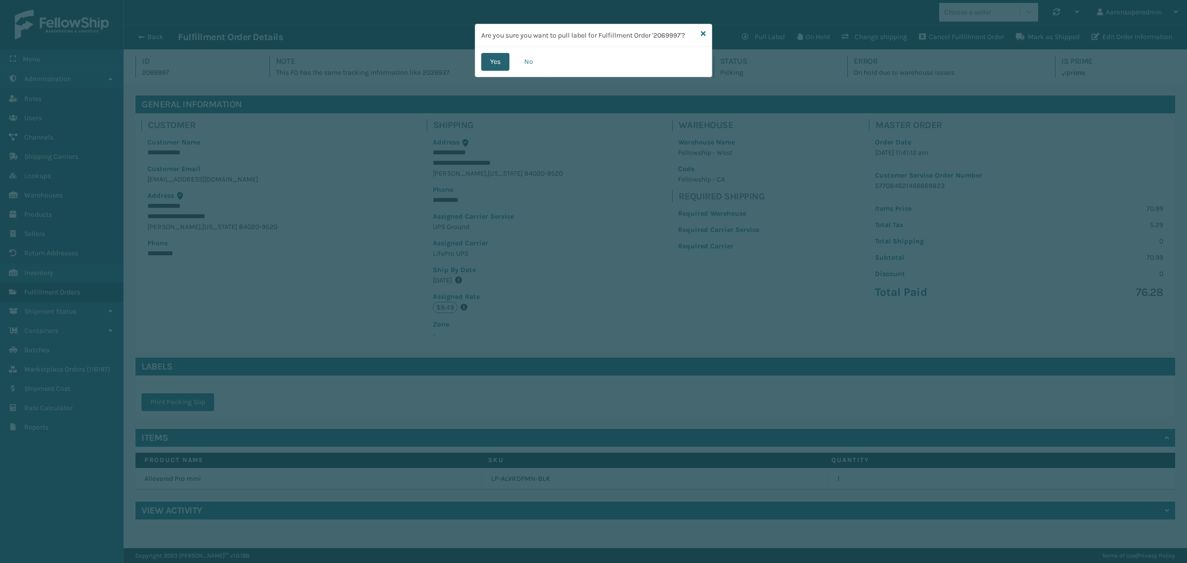
click at [495, 62] on button "Yes" at bounding box center [495, 62] width 28 height 18
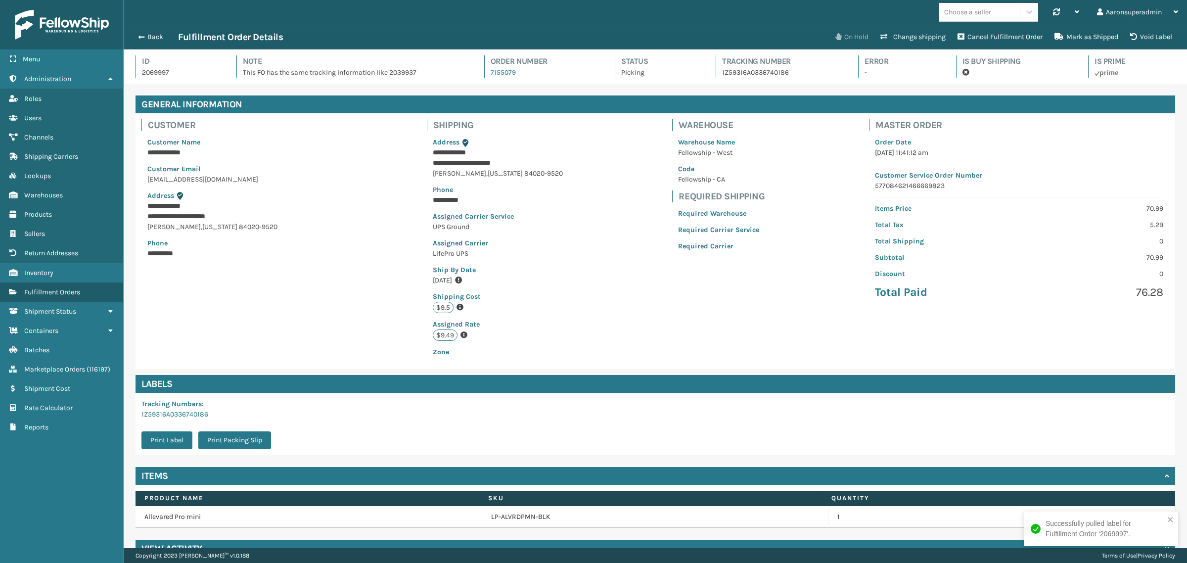
click at [865, 30] on button "On Hold" at bounding box center [851, 37] width 45 height 20
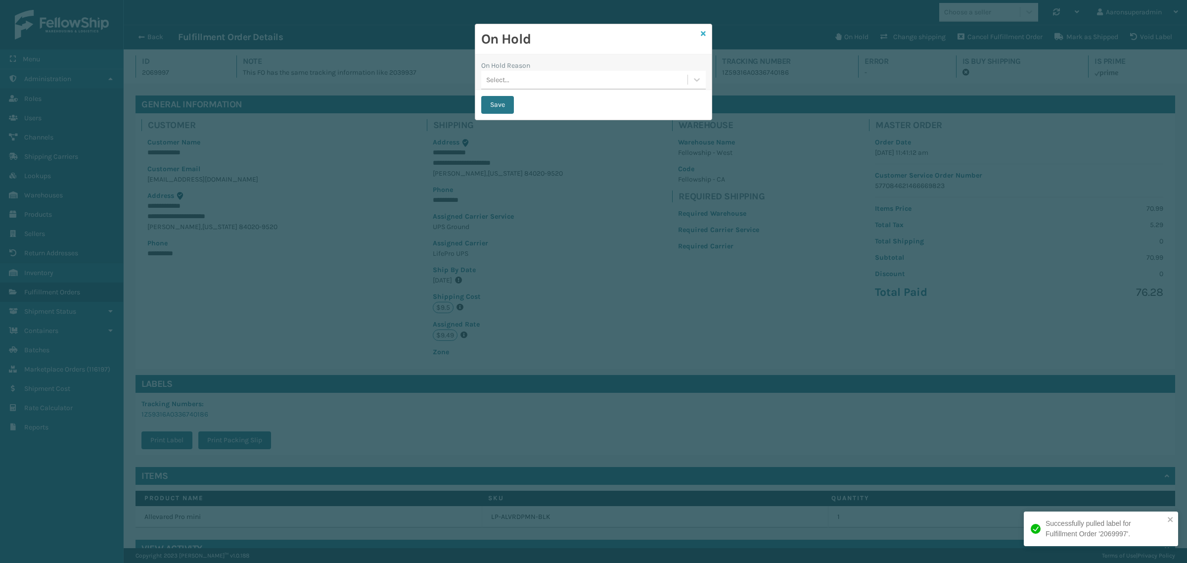
click at [703, 33] on icon at bounding box center [703, 33] width 5 height 7
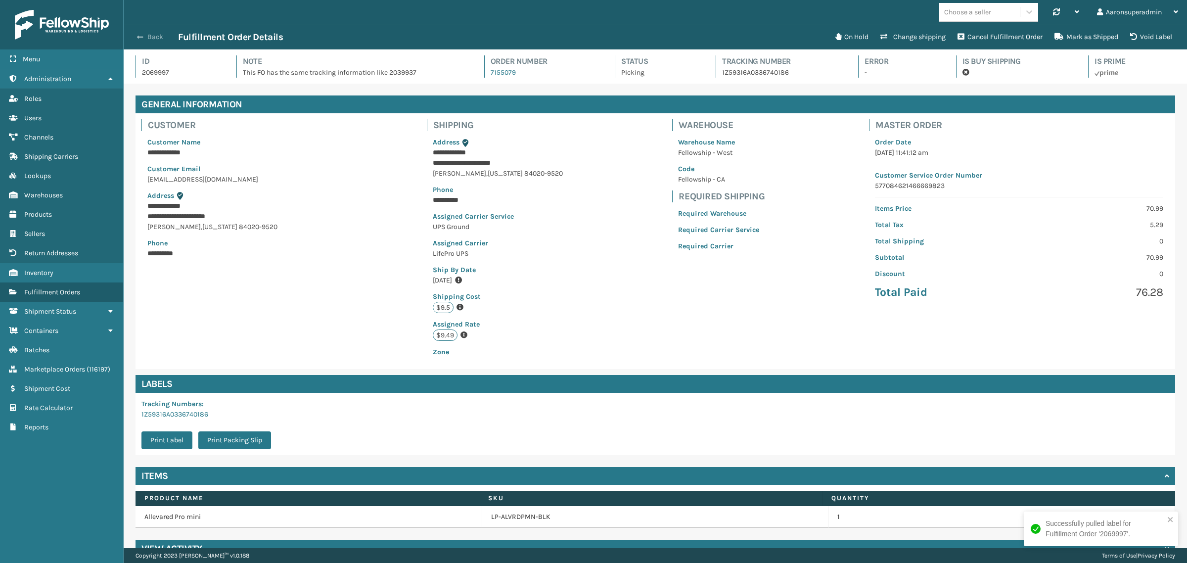
click at [152, 33] on button "Back" at bounding box center [156, 37] width 46 height 9
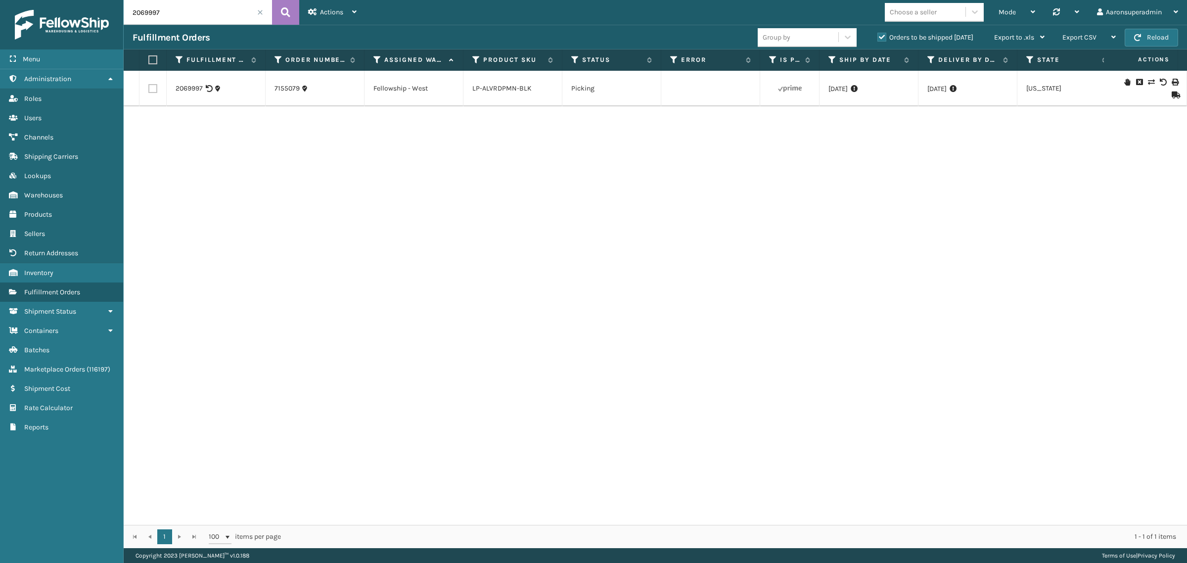
click at [1172, 82] on icon at bounding box center [1175, 82] width 6 height 7
click at [262, 10] on span at bounding box center [260, 12] width 6 height 6
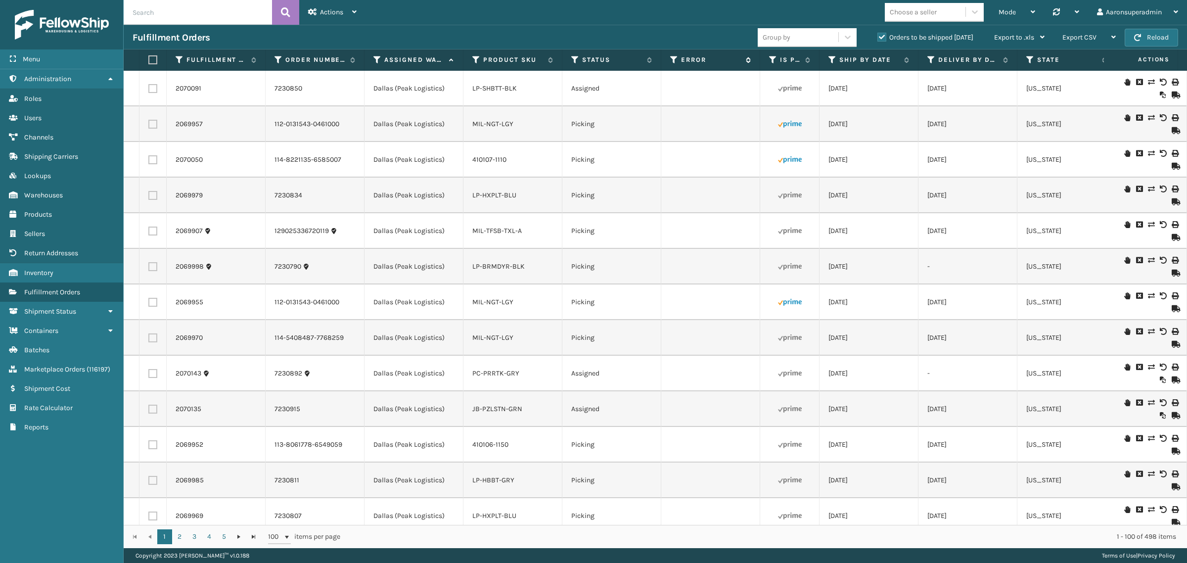
click at [693, 60] on label "Error" at bounding box center [711, 59] width 60 height 9
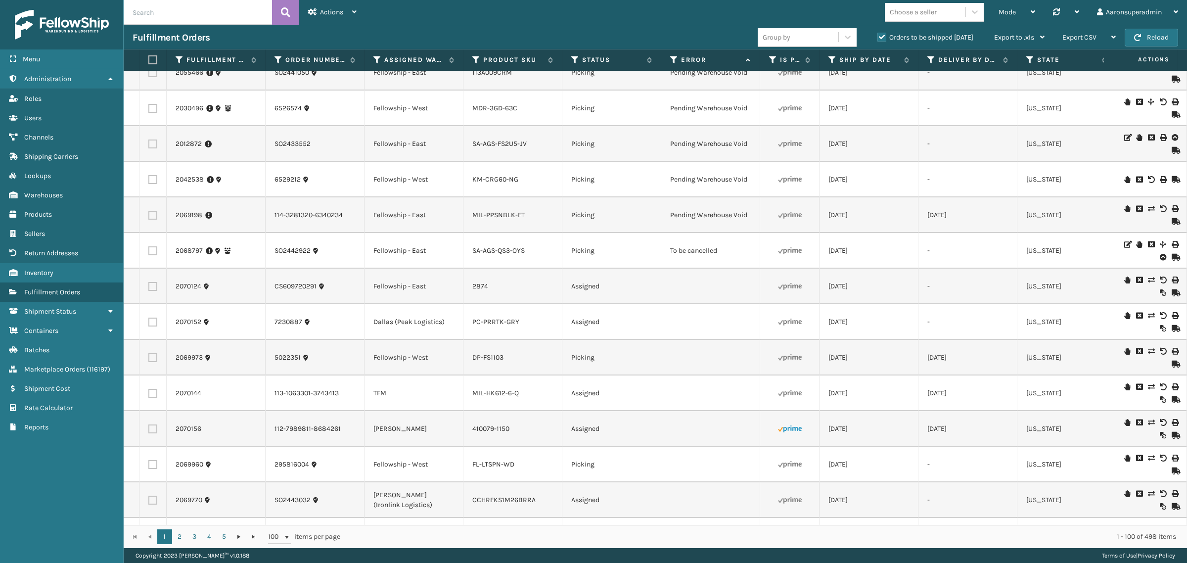
scroll to position [2325, 0]
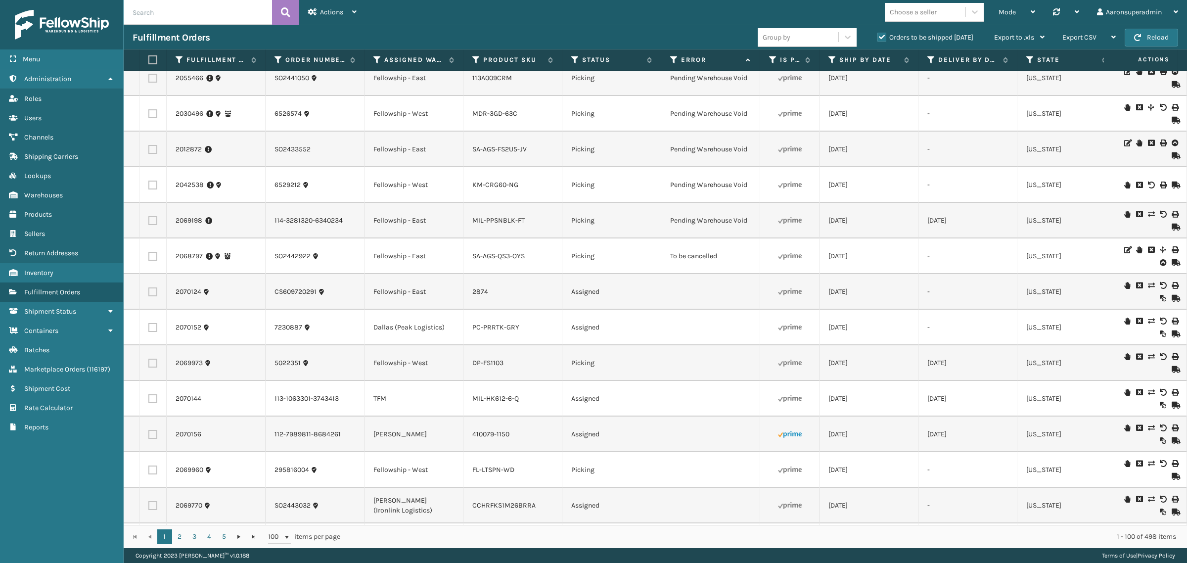
click at [1148, 253] on icon at bounding box center [1151, 249] width 6 height 7
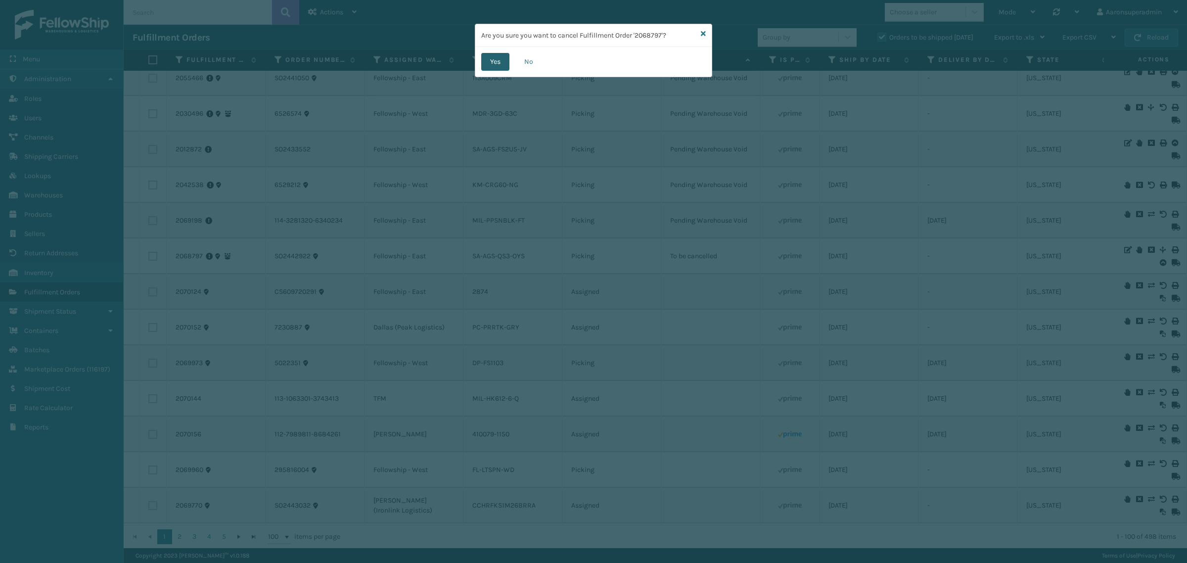
click at [503, 62] on button "Yes" at bounding box center [495, 62] width 28 height 18
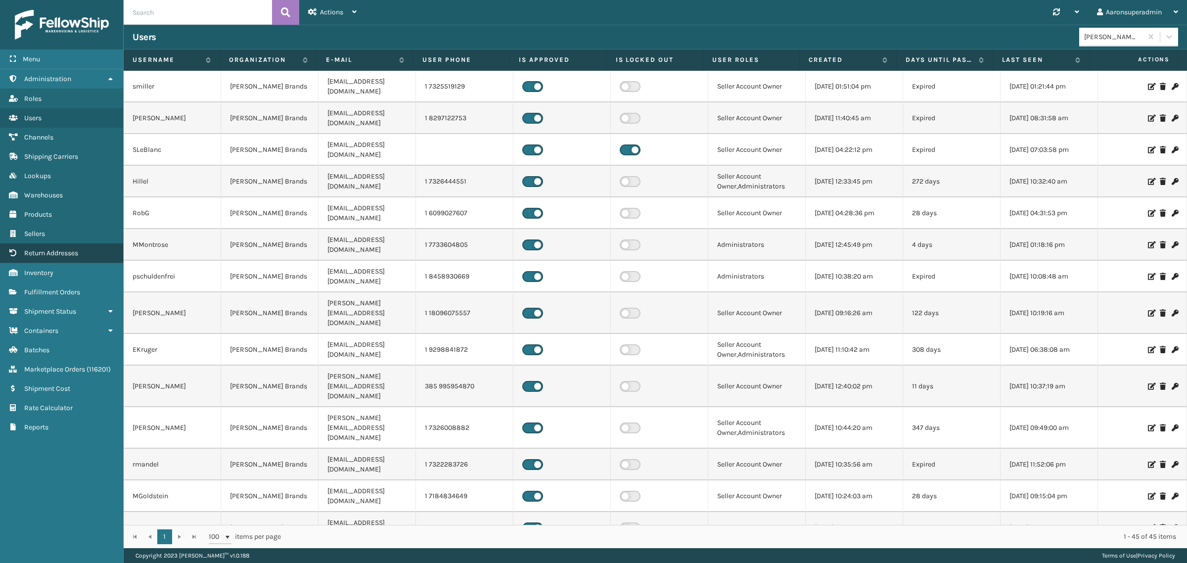
scroll to position [711, 0]
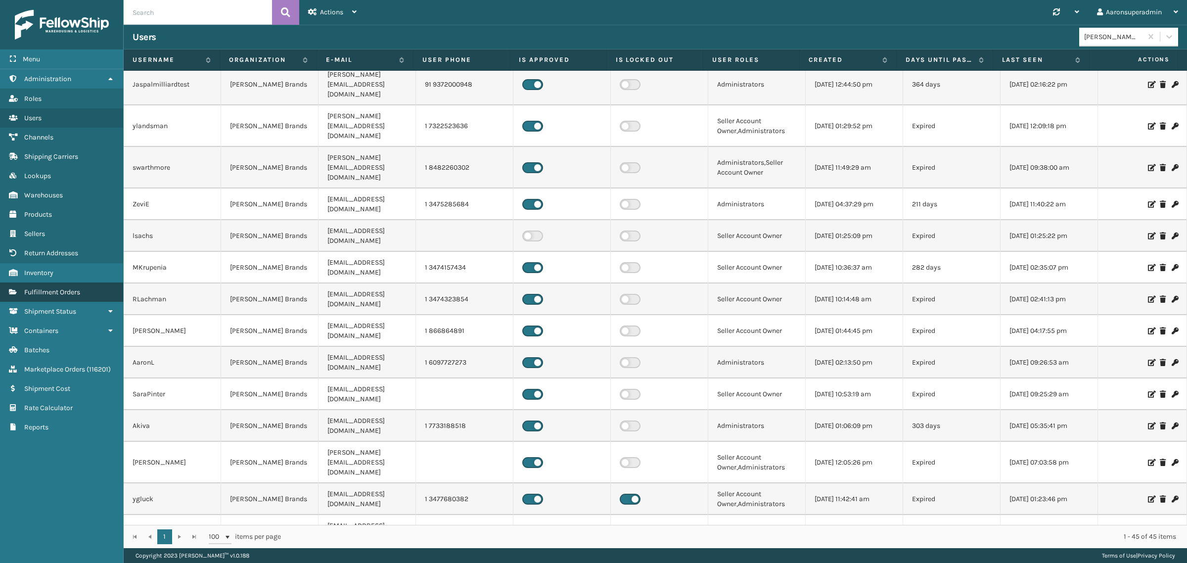
click at [28, 288] on span "Fulfillment Orders" at bounding box center [52, 292] width 56 height 8
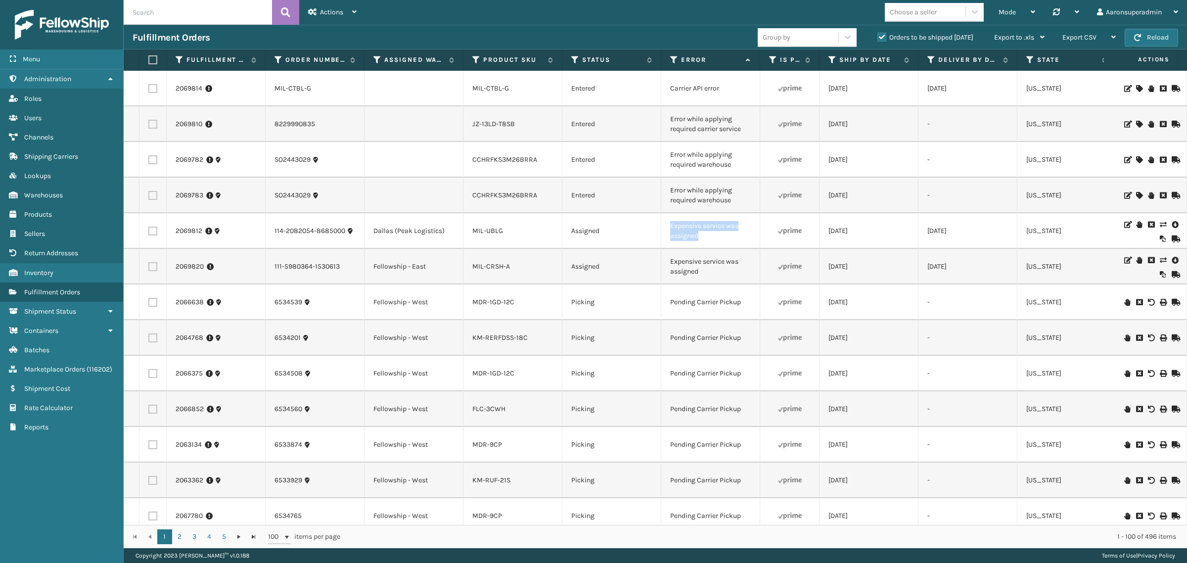
drag, startPoint x: 718, startPoint y: 239, endPoint x: 655, endPoint y: 229, distance: 63.7
copy tr "Expensive service was assigned"
click at [183, 14] on input "text" at bounding box center [198, 12] width 148 height 25
paste input "Expensive service was assigned"
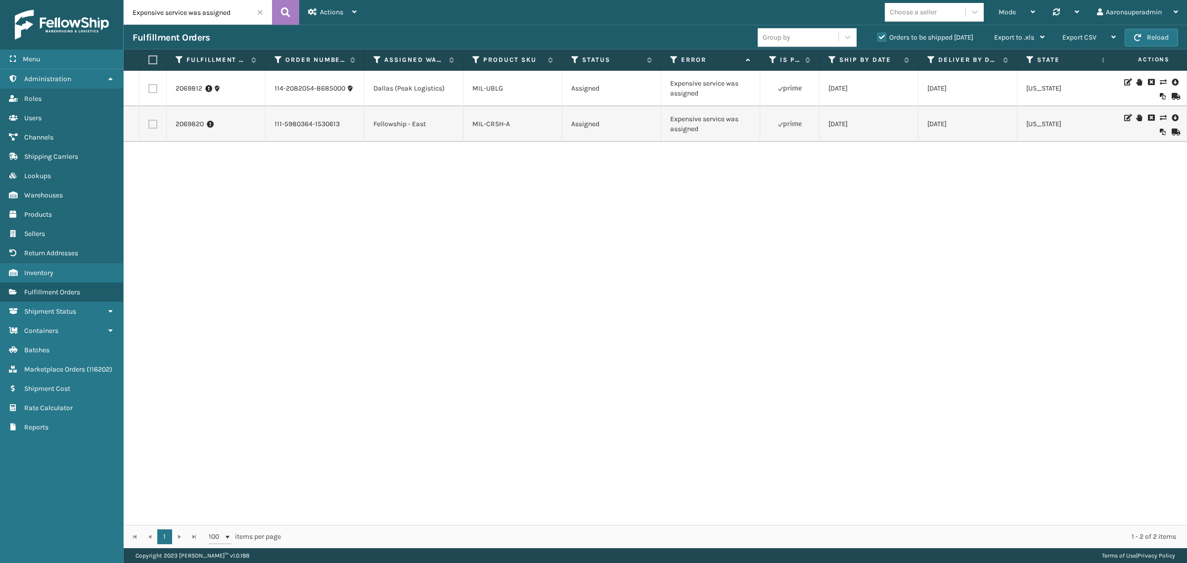
click at [1160, 117] on icon at bounding box center [1163, 117] width 6 height 7
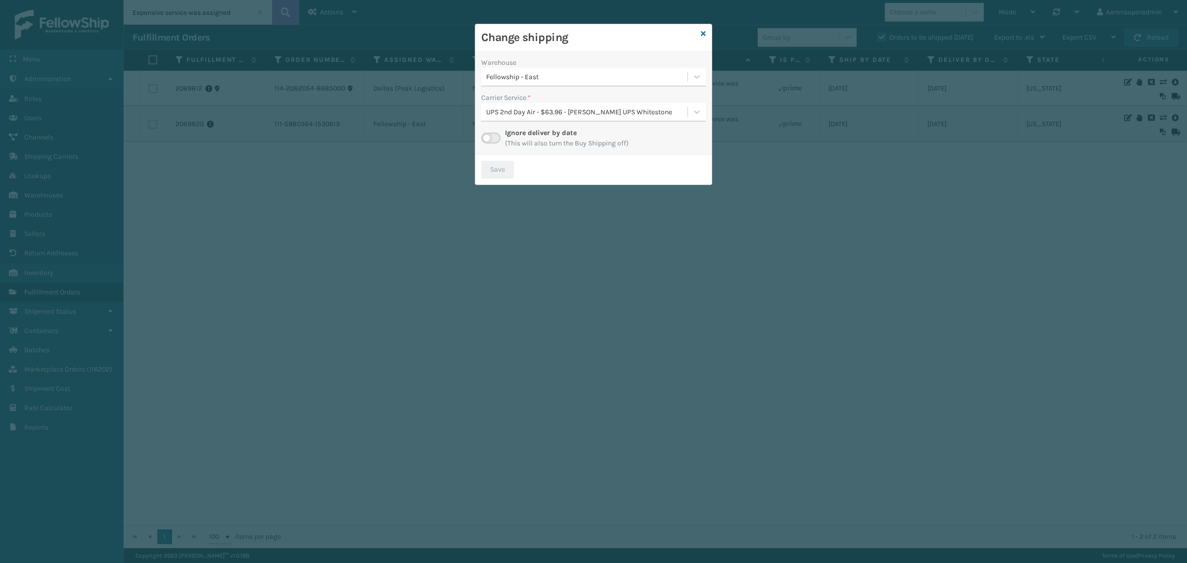
click at [546, 114] on div "UPS 2nd Day Air - $63.96 - [PERSON_NAME] UPS Whitestone" at bounding box center [587, 112] width 202 height 10
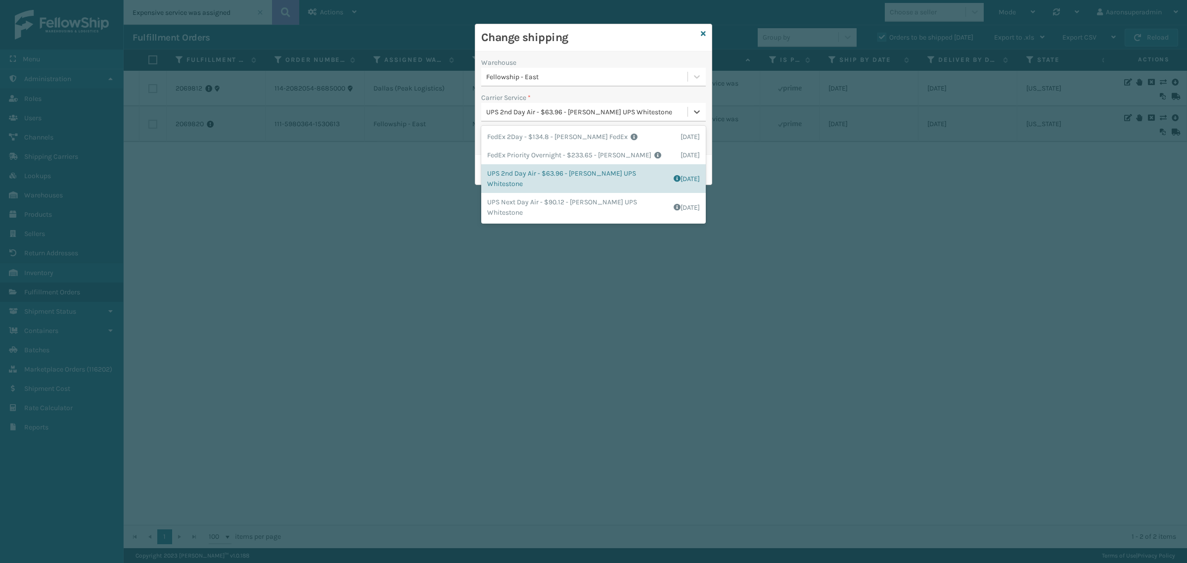
click at [539, 103] on div "UPS 2nd Day Air - $63.96 - [PERSON_NAME] UPS Whitestone" at bounding box center [593, 112] width 225 height 19
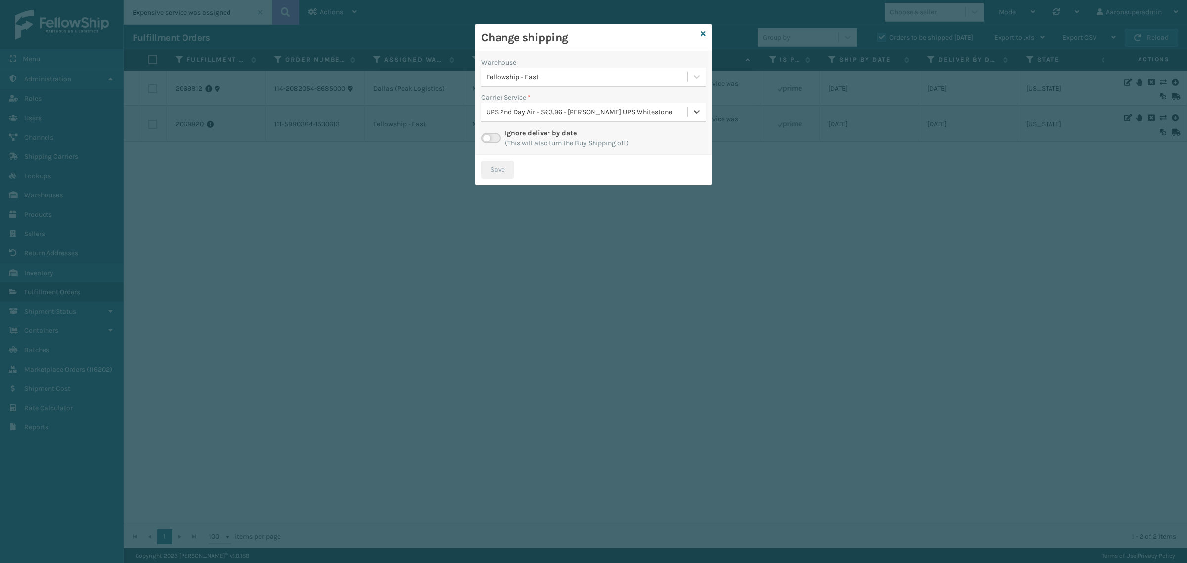
click at [494, 135] on label at bounding box center [490, 138] width 19 height 11
click at [488, 135] on input "checkbox" at bounding box center [484, 136] width 6 height 6
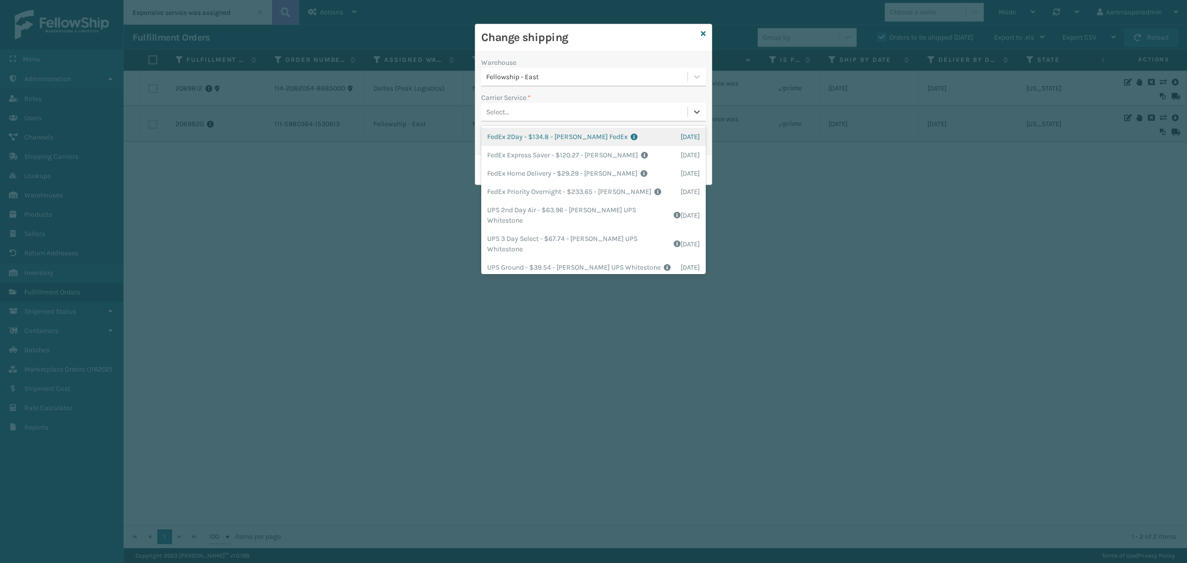
click at [533, 113] on div "Select..." at bounding box center [584, 112] width 206 height 16
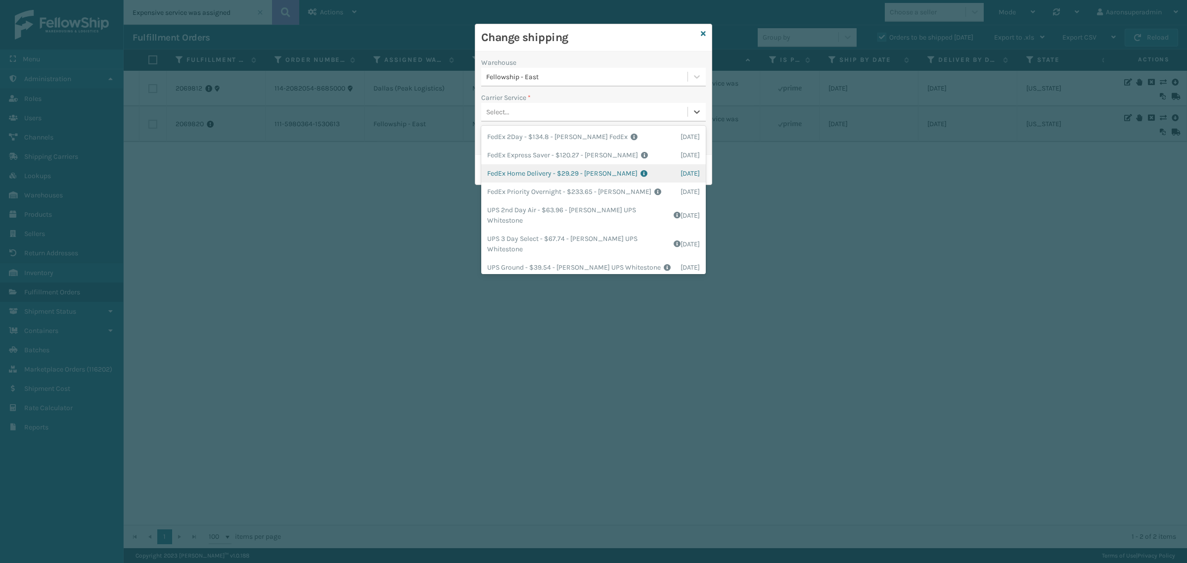
click at [530, 177] on div "FedEx Home Delivery - $29.29 - [PERSON_NAME] FedEx Shipping Cost $25.69 Surplus…" at bounding box center [593, 173] width 225 height 18
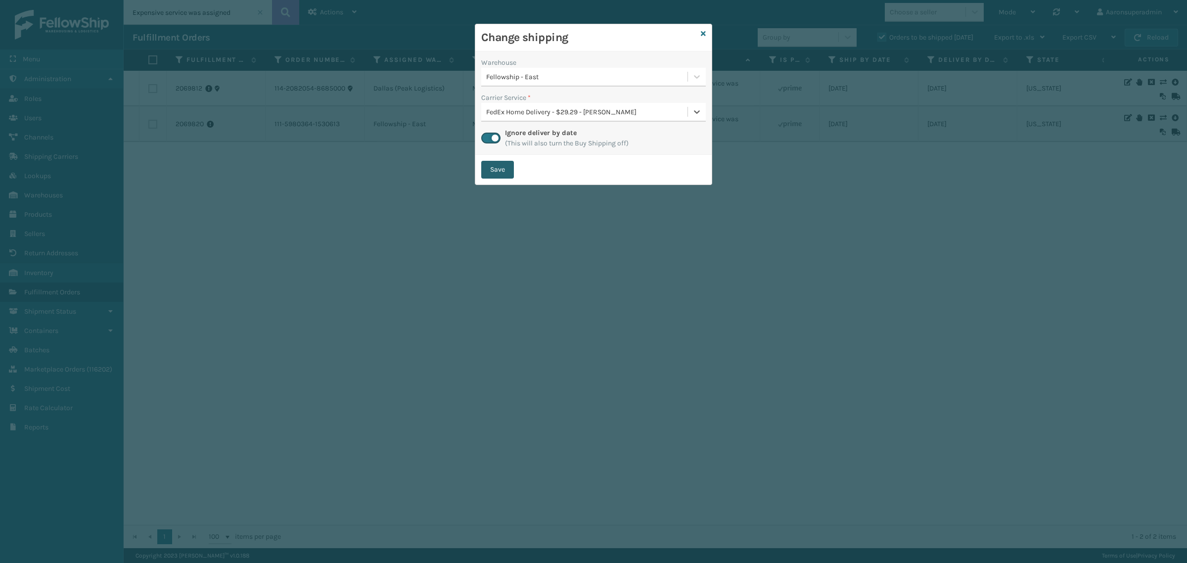
click at [489, 173] on button "Save" at bounding box center [497, 170] width 33 height 18
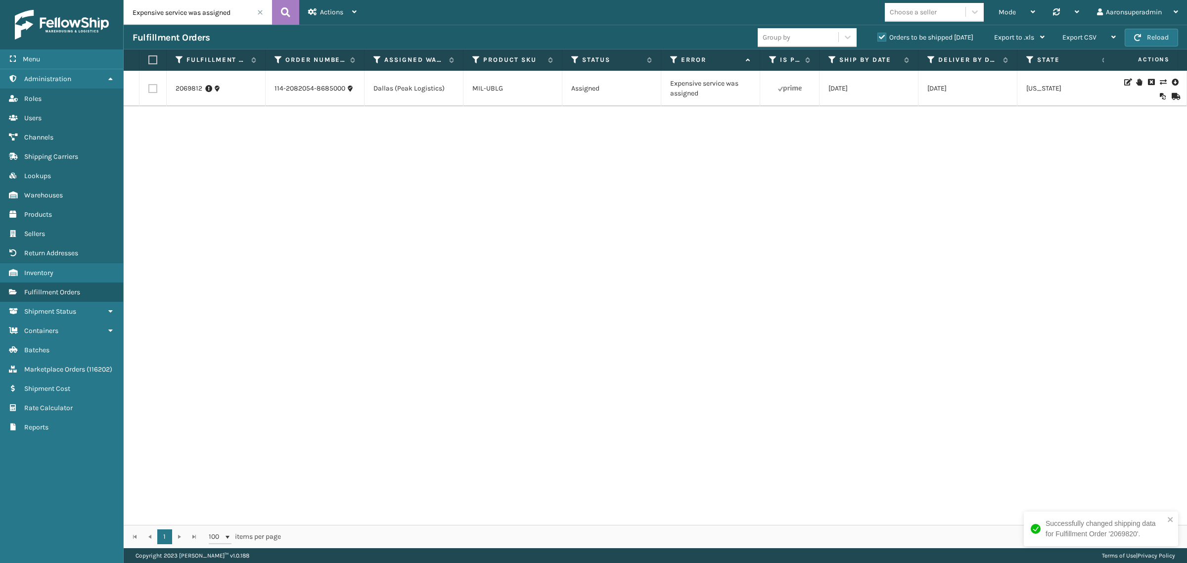
click at [1160, 79] on icon at bounding box center [1163, 82] width 6 height 7
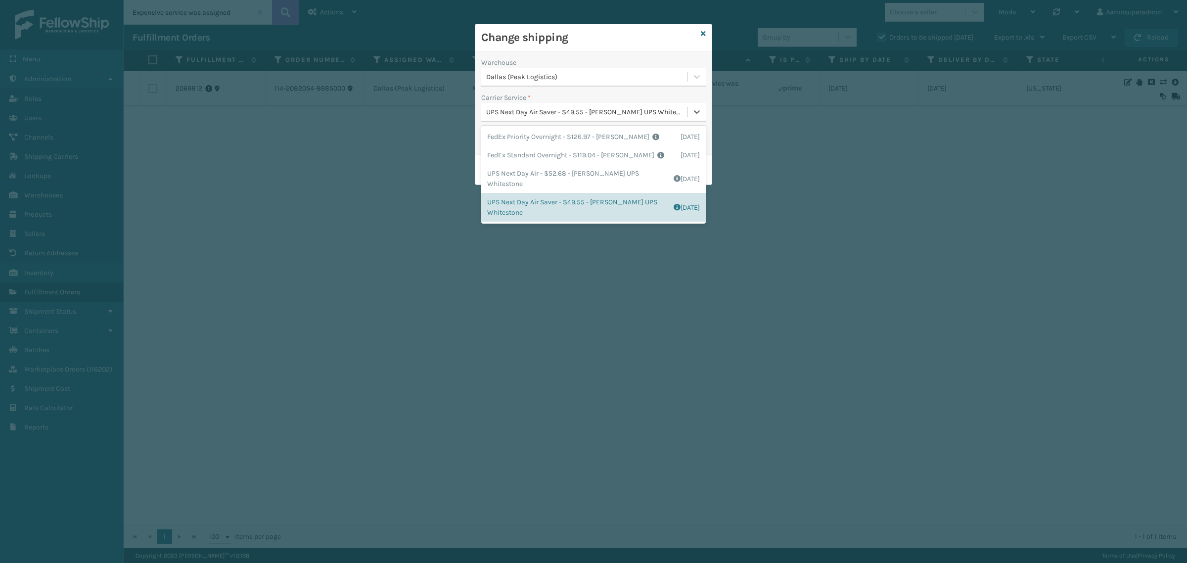
click at [506, 115] on div "UPS Next Day Air Saver - $49.55 - [PERSON_NAME] UPS Whitestone" at bounding box center [587, 112] width 202 height 10
drag, startPoint x: 506, startPoint y: 88, endPoint x: 504, endPoint y: 99, distance: 11.5
click at [506, 89] on div "Warehouse [GEOGRAPHIC_DATA] (Peak Logistics) Carrier Service * option UPS Next …" at bounding box center [593, 102] width 236 height 103
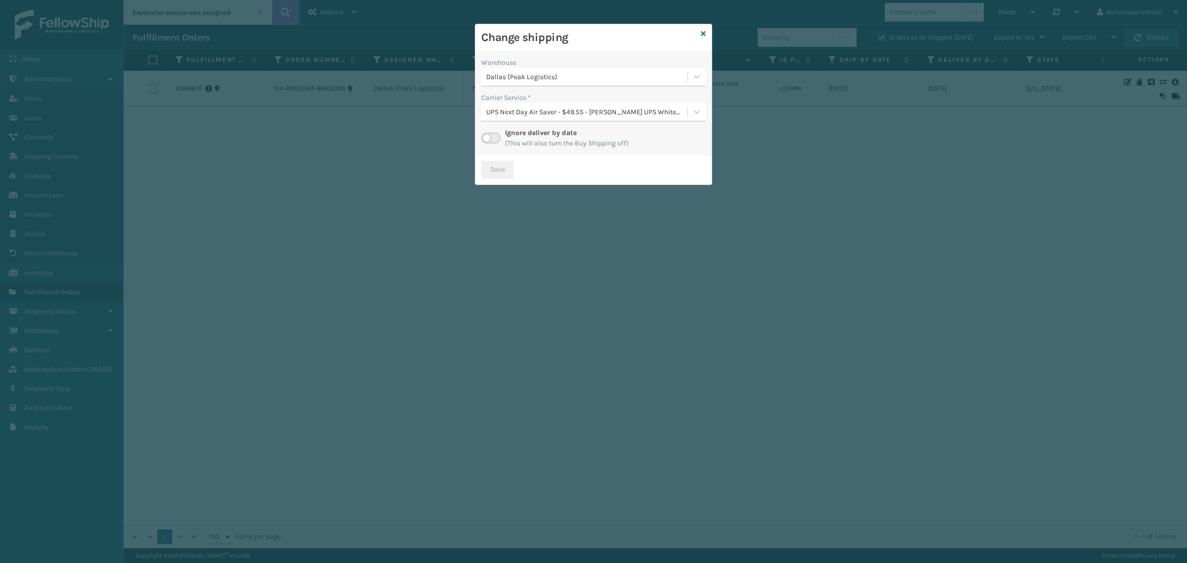
click at [491, 140] on label at bounding box center [490, 138] width 19 height 11
click at [488, 139] on input "checkbox" at bounding box center [484, 136] width 6 height 6
click at [501, 119] on div "Select..." at bounding box center [584, 112] width 206 height 16
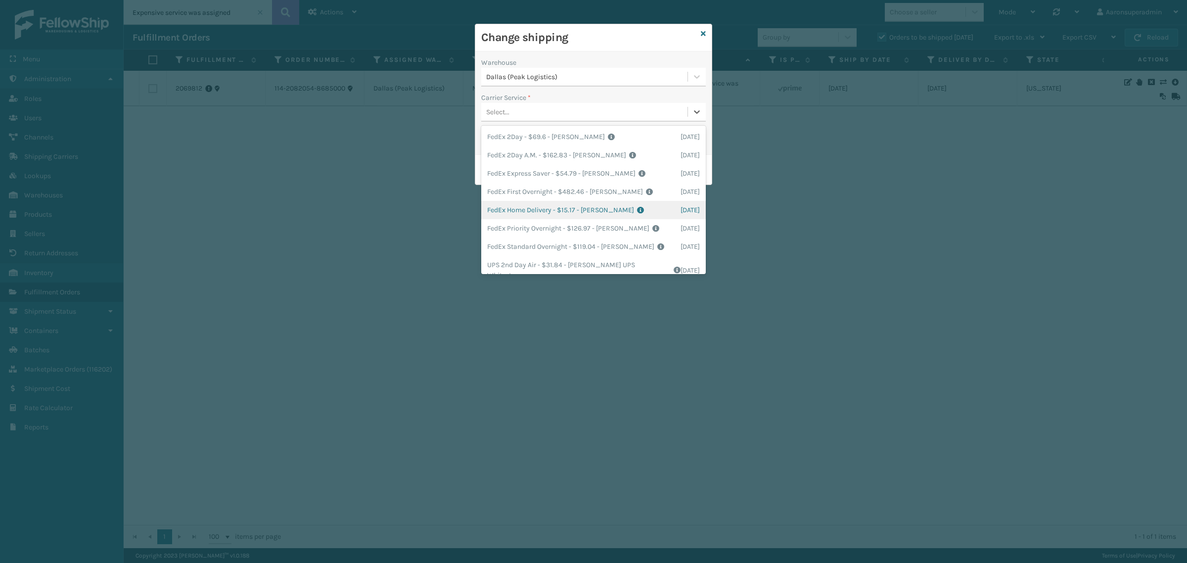
click at [523, 209] on div "FedEx Home Delivery - $15.17 - [PERSON_NAME] FedEx Shipping Cost $13.31 Surplus…" at bounding box center [593, 210] width 225 height 18
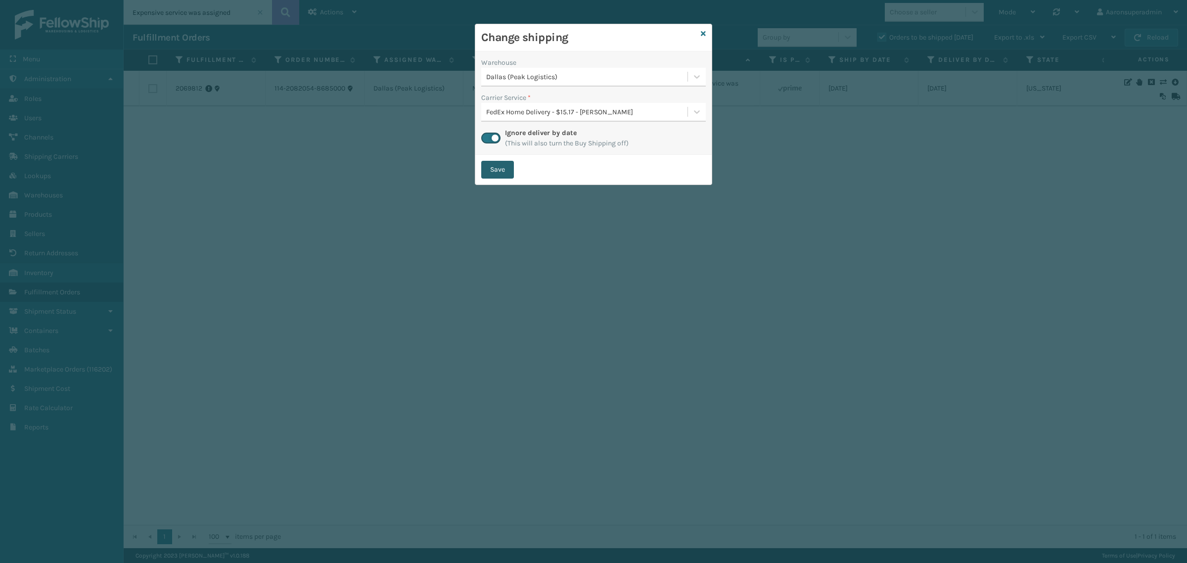
click at [493, 171] on button "Save" at bounding box center [497, 170] width 33 height 18
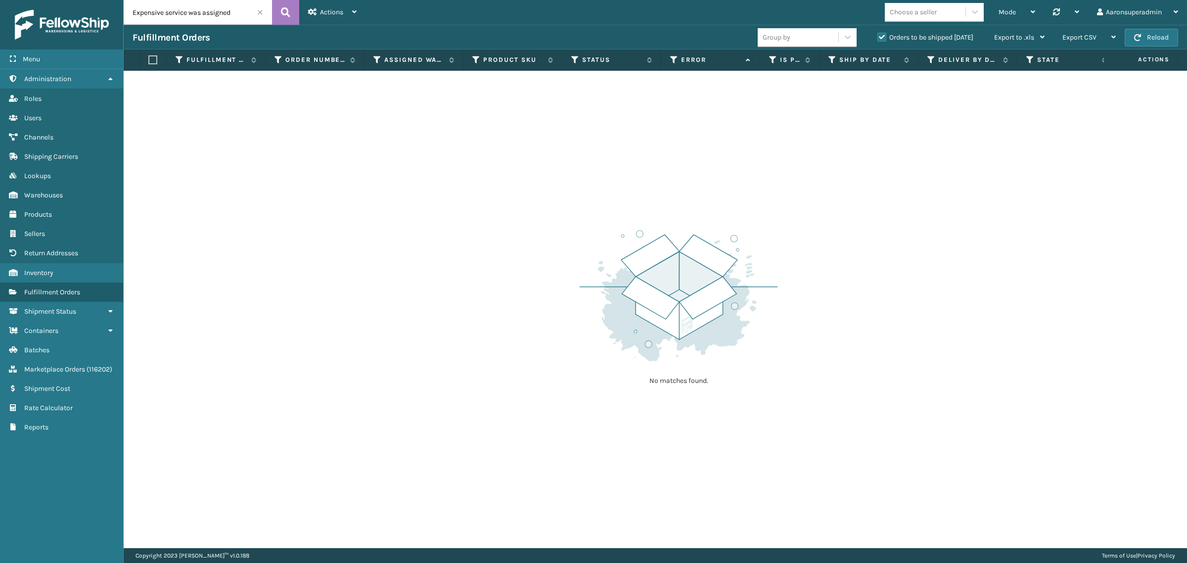
click at [182, 13] on input "Expensive service was assigned" at bounding box center [198, 12] width 148 height 25
click at [182, 12] on input "Expensive service was assigned" at bounding box center [198, 12] width 148 height 25
paste input "2068809"
type input "2068809"
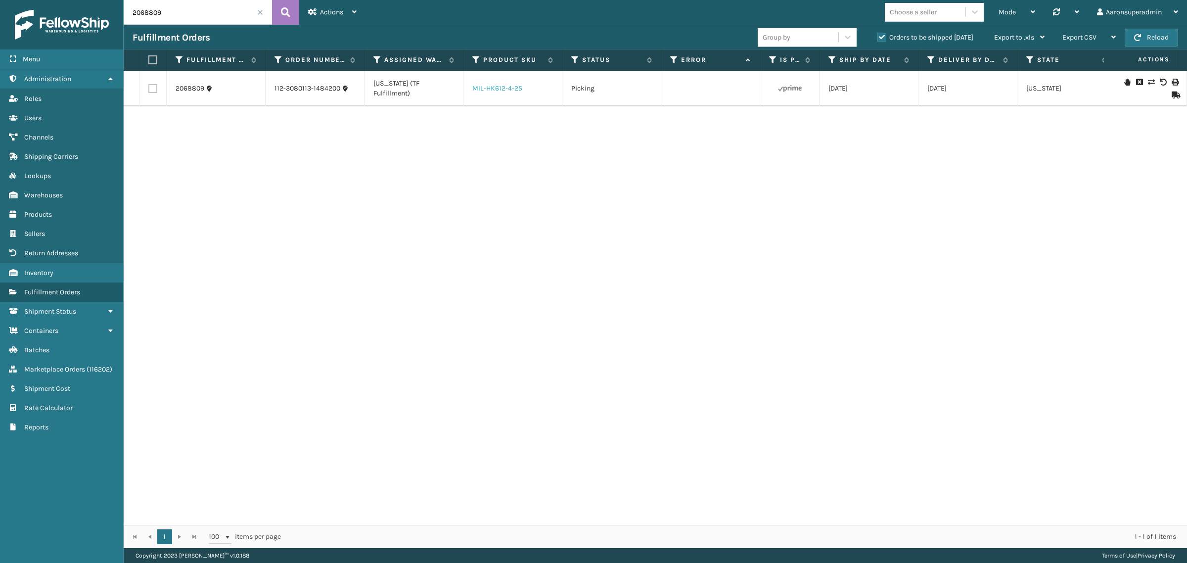
click at [496, 90] on link "MIL-HK612-4-25" at bounding box center [497, 88] width 50 height 8
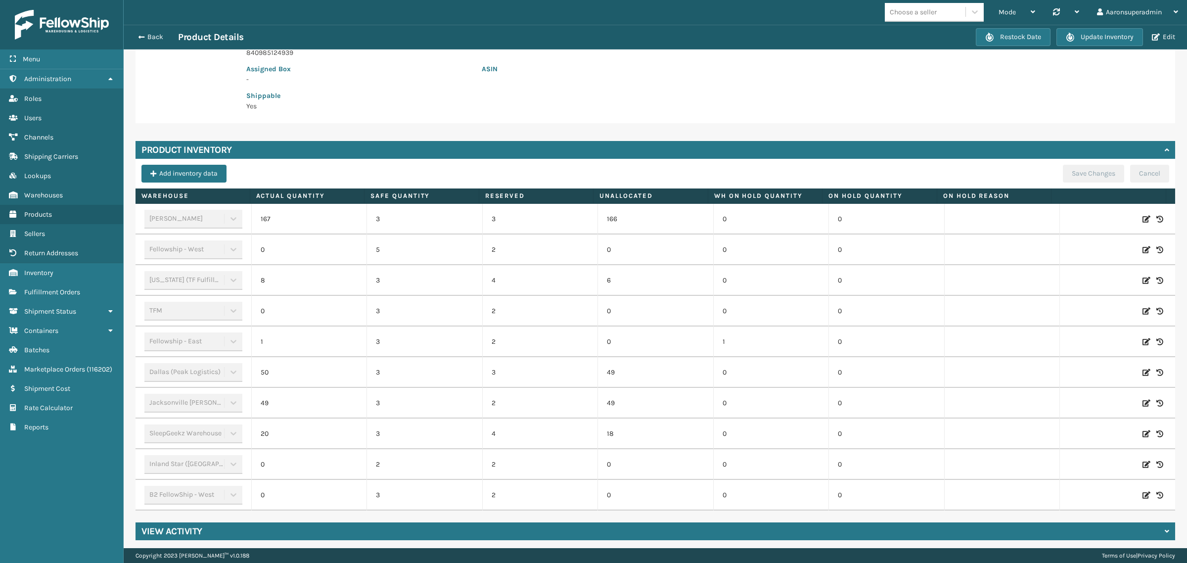
scroll to position [199, 0]
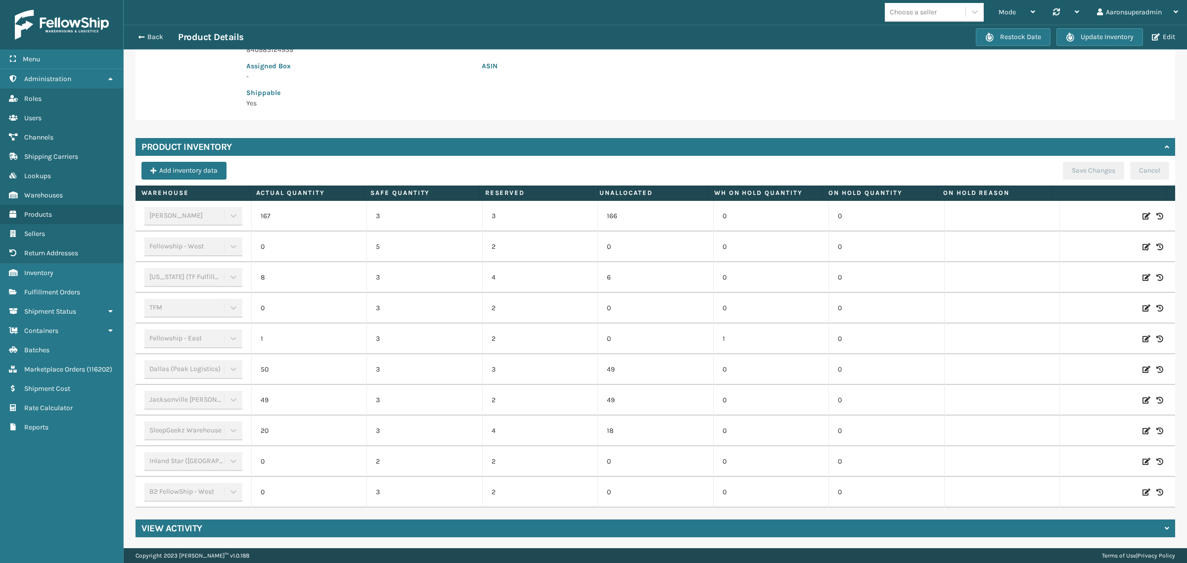
click at [1143, 278] on icon at bounding box center [1147, 278] width 8 height 10
click at [322, 279] on input "8" at bounding box center [309, 278] width 71 height 18
type input "0"
click at [1068, 273] on button "ADD" at bounding box center [1078, 278] width 25 height 12
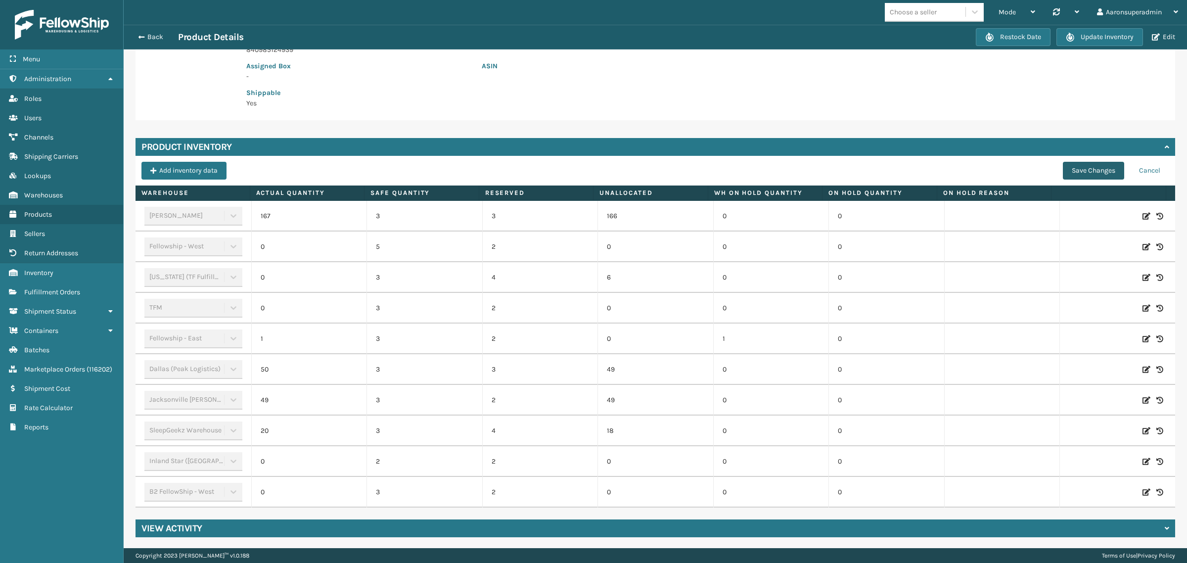
click at [1079, 177] on button "Save Changes" at bounding box center [1093, 171] width 61 height 18
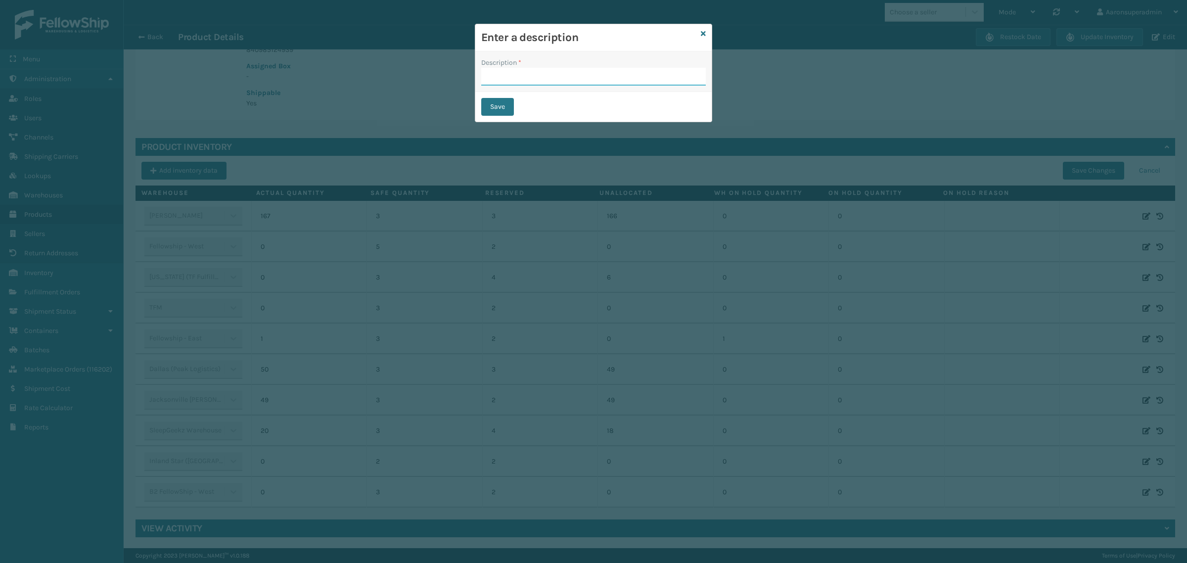
click at [531, 77] on input "Description *" at bounding box center [593, 77] width 225 height 18
type input "SFP"
click at [484, 111] on button "Save" at bounding box center [497, 107] width 33 height 18
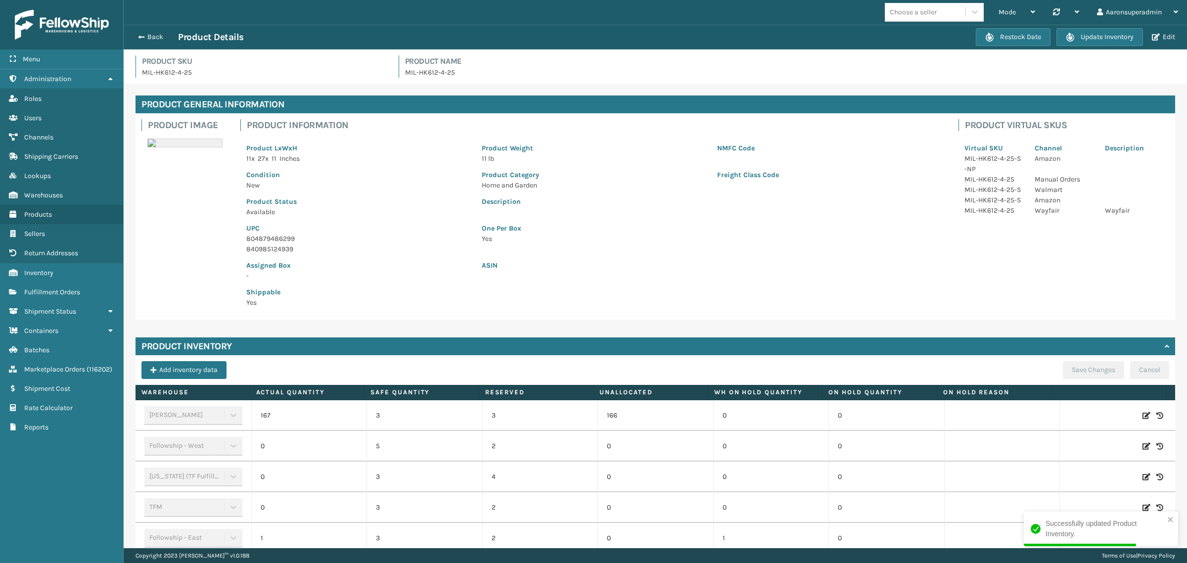
click at [136, 31] on div "Back Product Details" at bounding box center [554, 37] width 843 height 12
click at [144, 33] on button "Back" at bounding box center [156, 37] width 46 height 9
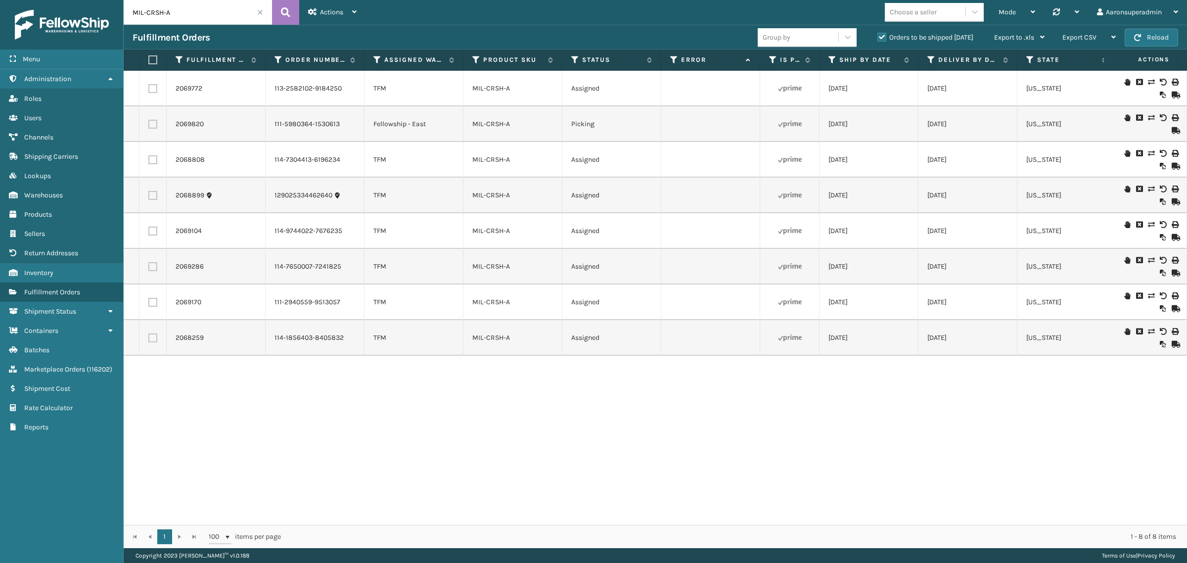
click at [159, 11] on input "MIL-CRSH-A" at bounding box center [198, 12] width 148 height 25
paste input "2068809"
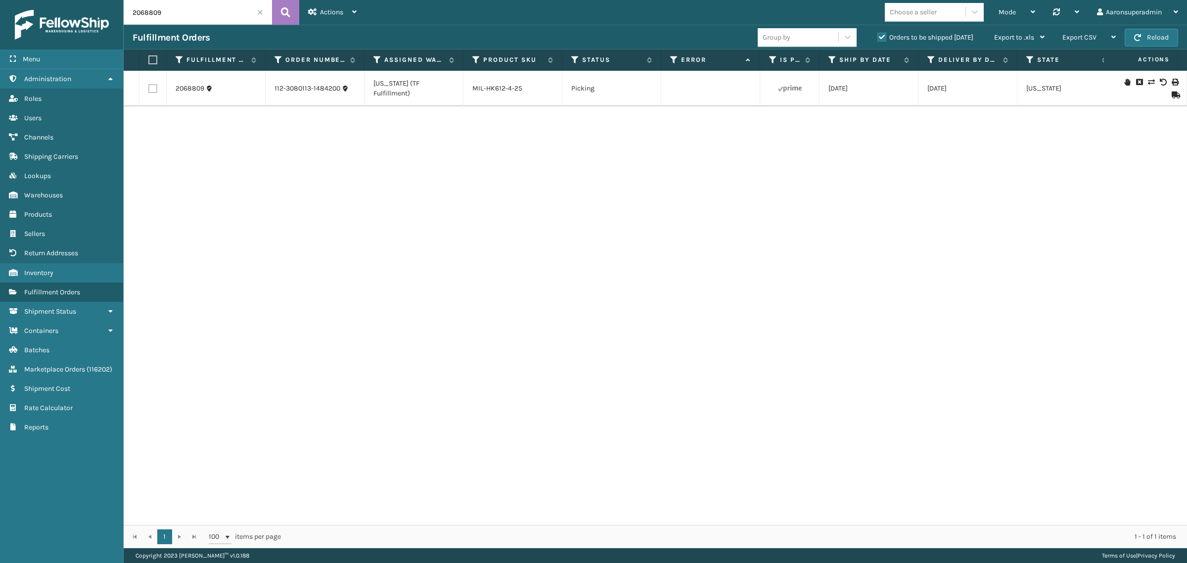
click at [1148, 82] on icon at bounding box center [1151, 82] width 6 height 7
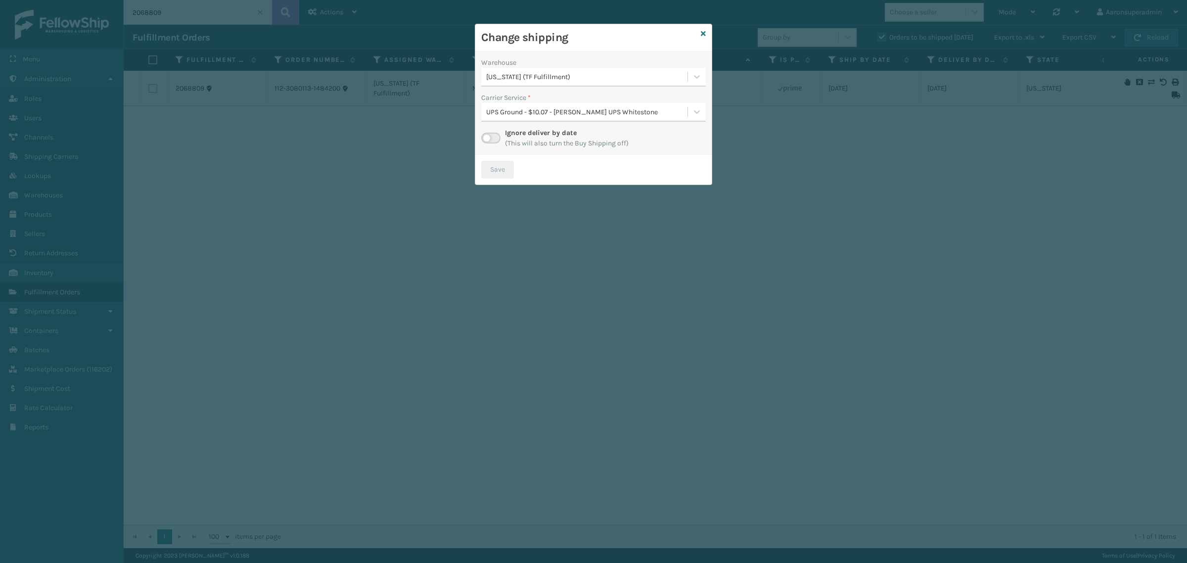
click at [520, 77] on div "[US_STATE] (TF Fulfillment)" at bounding box center [587, 77] width 202 height 10
click at [495, 141] on div "SleepGeekz Warehouse 18" at bounding box center [593, 138] width 225 height 18
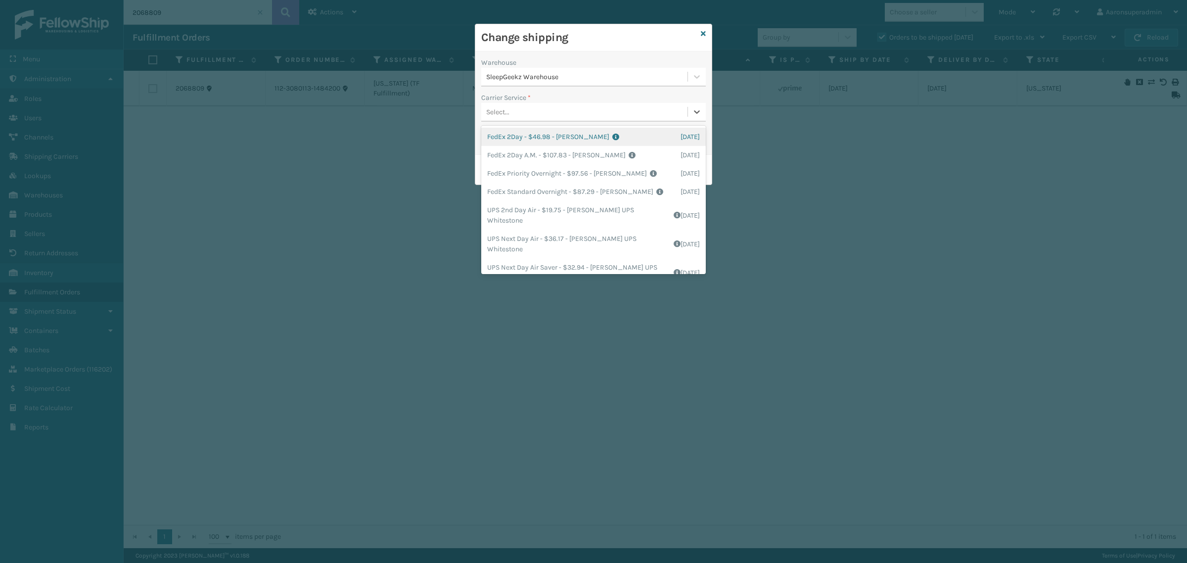
click at [520, 110] on div "Select..." at bounding box center [584, 112] width 206 height 16
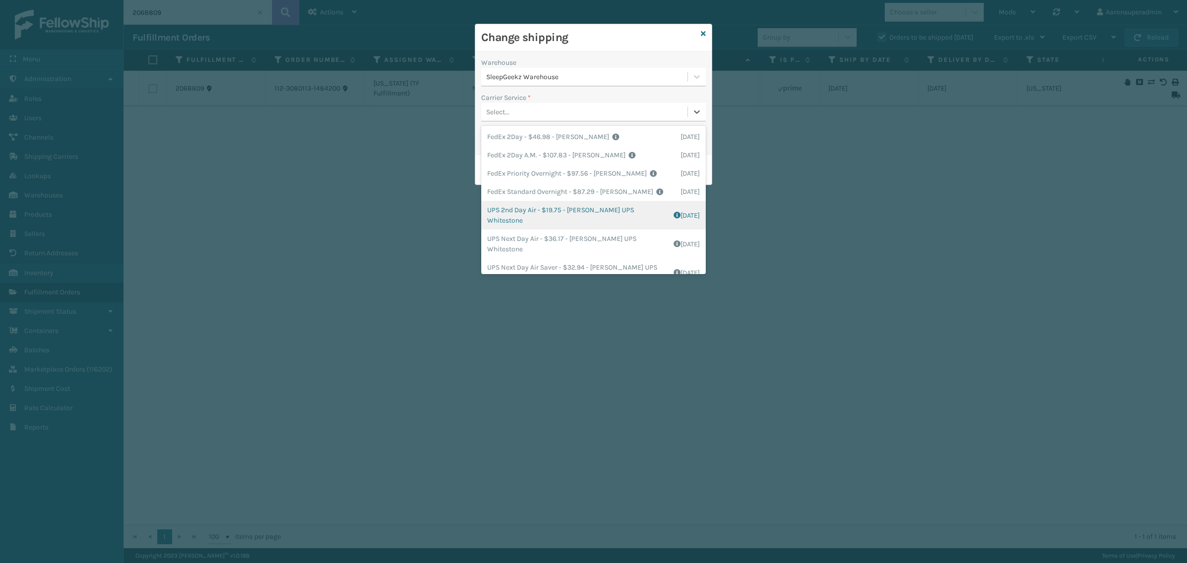
click at [498, 213] on div "UPS 2nd Day Air - $19.75 - [PERSON_NAME] UPS Whitestone Shipping Cost $16.46 Su…" at bounding box center [593, 215] width 225 height 29
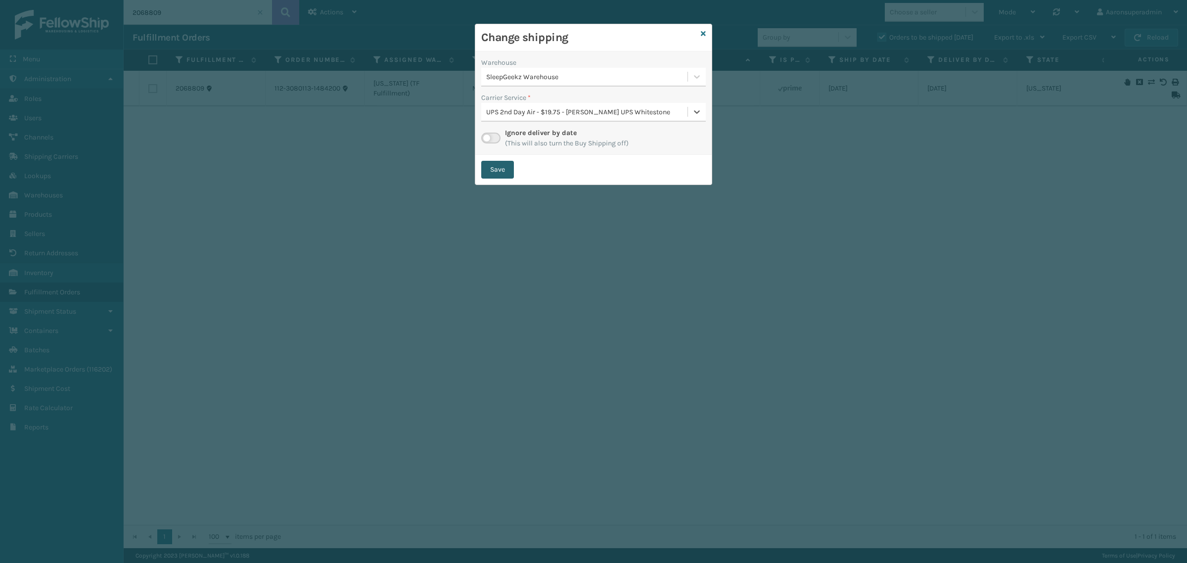
click at [492, 167] on button "Save" at bounding box center [497, 170] width 33 height 18
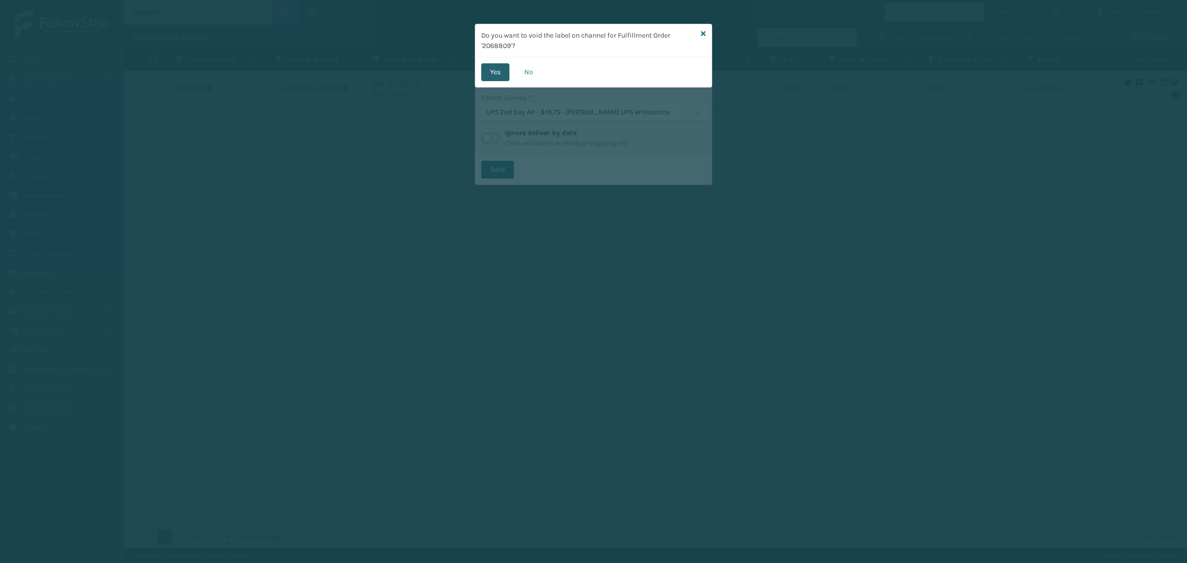
click at [481, 65] on button "Yes" at bounding box center [495, 72] width 28 height 18
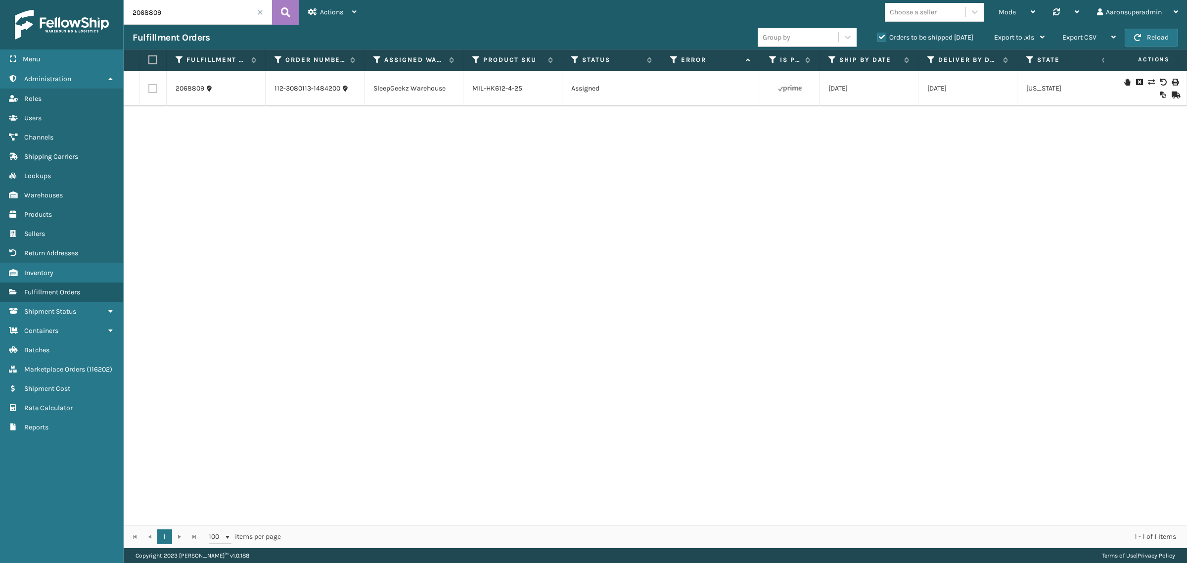
click at [164, 17] on input "2068809" at bounding box center [198, 12] width 148 height 25
paste input "9700"
type input "2069700"
click at [504, 85] on link "MIL-PPSNGRN-1" at bounding box center [496, 88] width 49 height 8
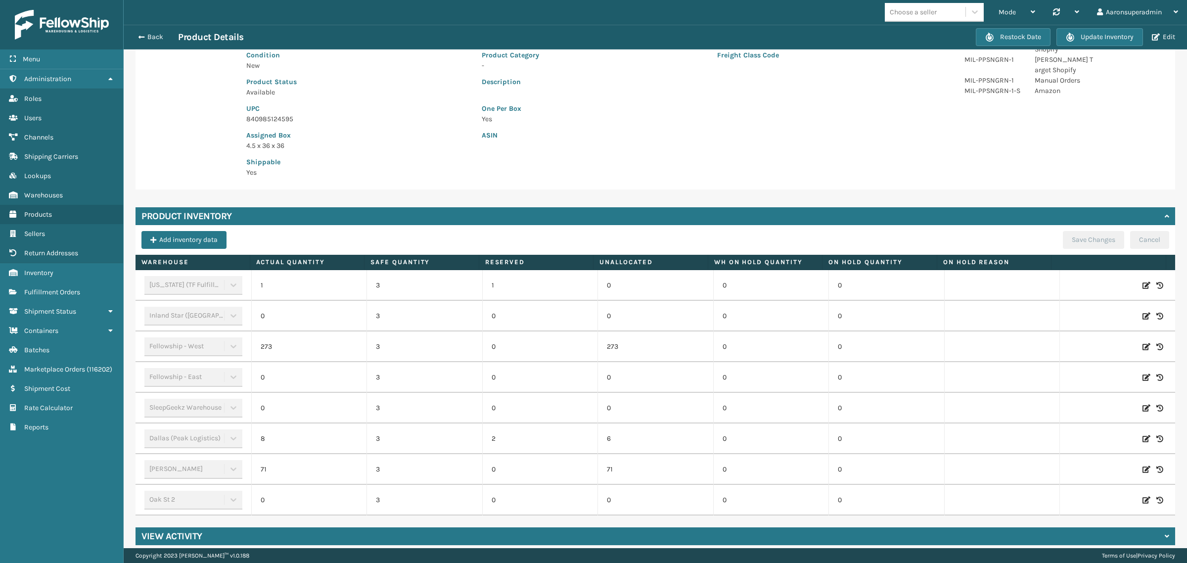
scroll to position [128, 0]
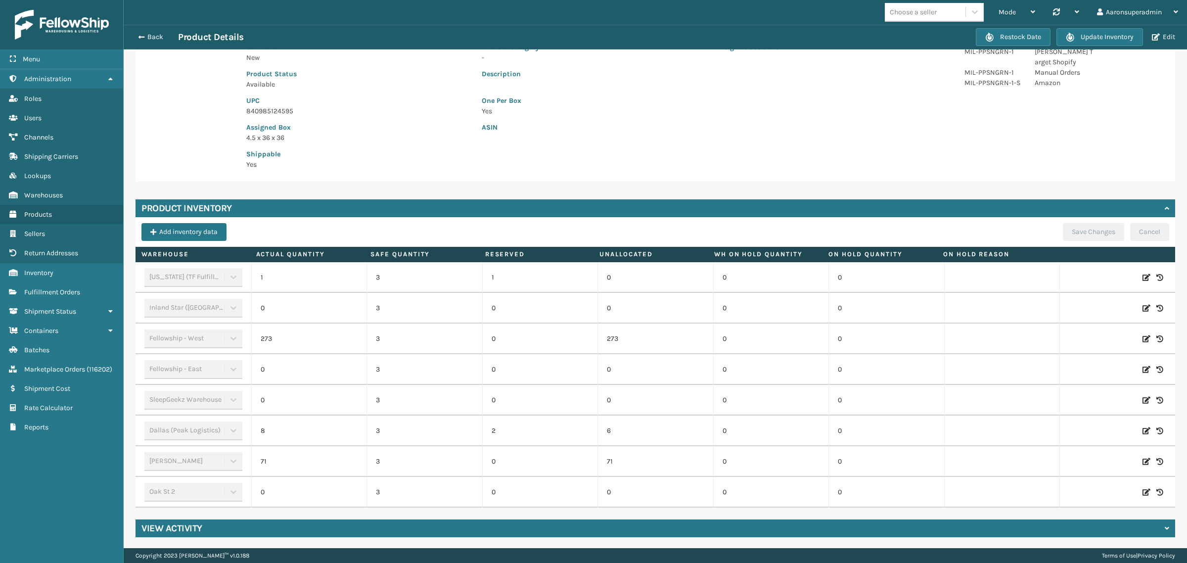
click at [1143, 278] on icon at bounding box center [1147, 278] width 8 height 10
click at [265, 282] on td "1" at bounding box center [309, 277] width 116 height 31
click at [266, 282] on span "Decrease value" at bounding box center [268, 279] width 8 height 8
type input "0"
click at [1066, 275] on button "ADD" at bounding box center [1078, 278] width 25 height 12
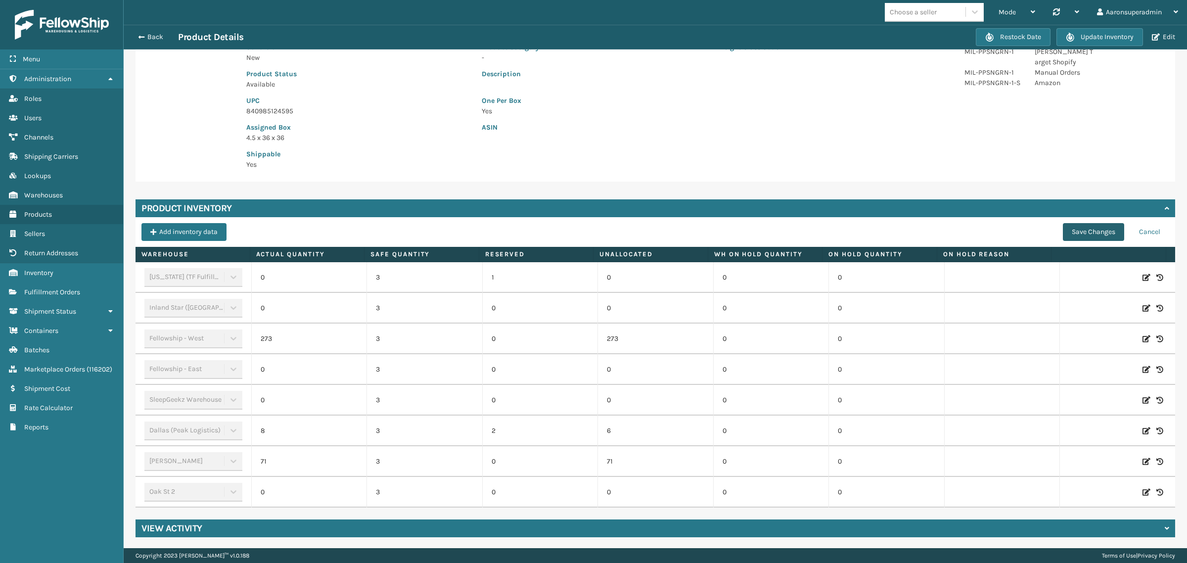
click at [1067, 231] on button "Save Changes" at bounding box center [1093, 232] width 61 height 18
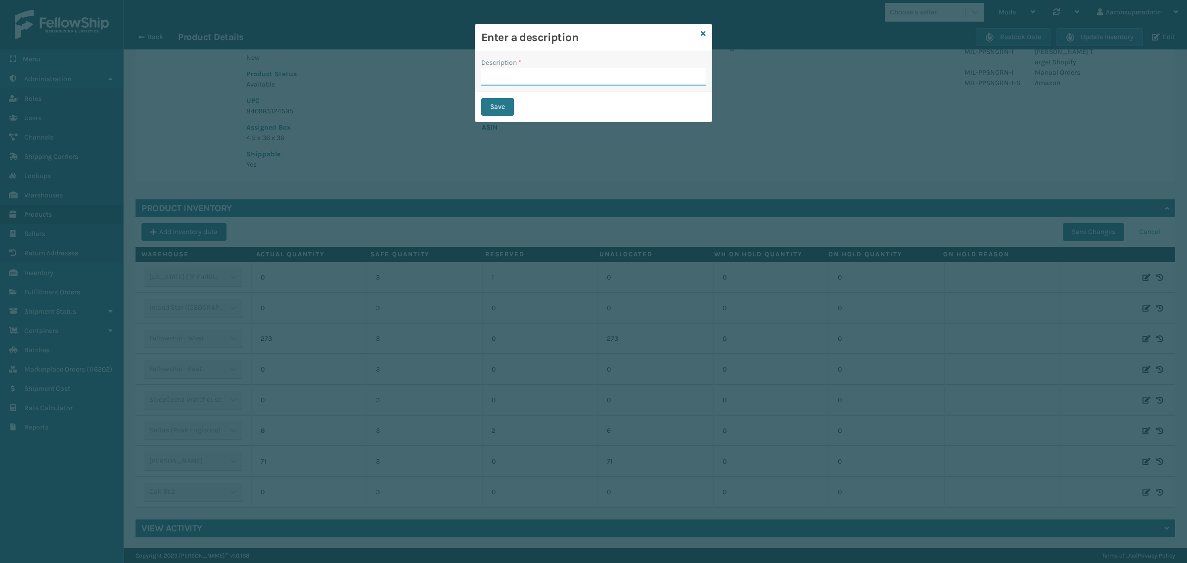
drag, startPoint x: 632, startPoint y: 75, endPoint x: 631, endPoint y: 85, distance: 9.9
click at [632, 75] on input "Description *" at bounding box center [593, 77] width 225 height 18
type input "SFP"
click at [490, 109] on button "Save" at bounding box center [497, 107] width 33 height 18
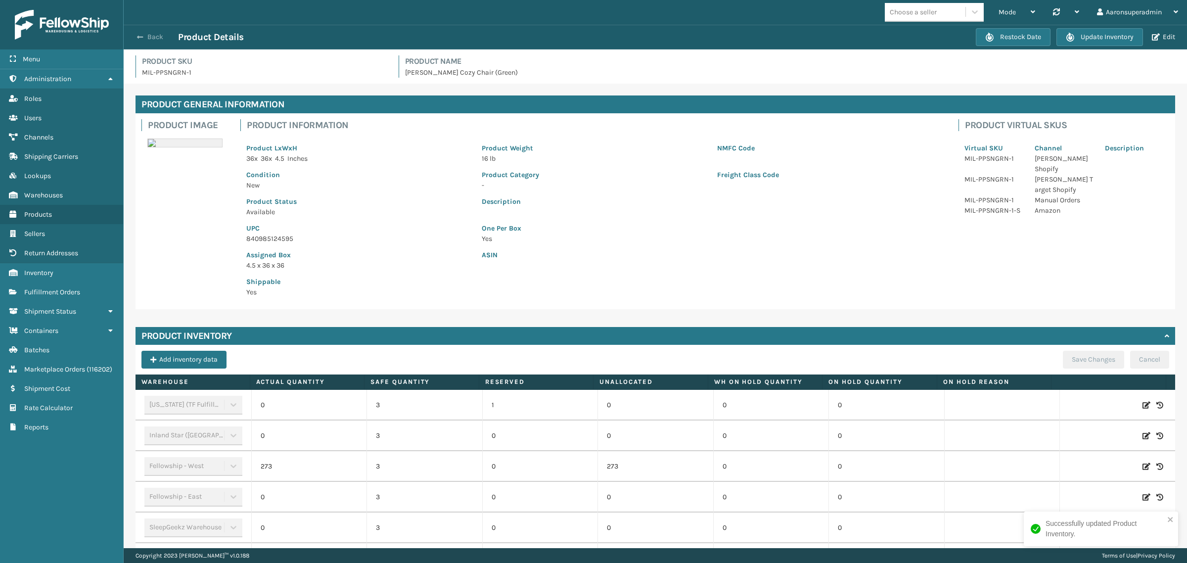
click at [154, 35] on button "Back" at bounding box center [156, 37] width 46 height 9
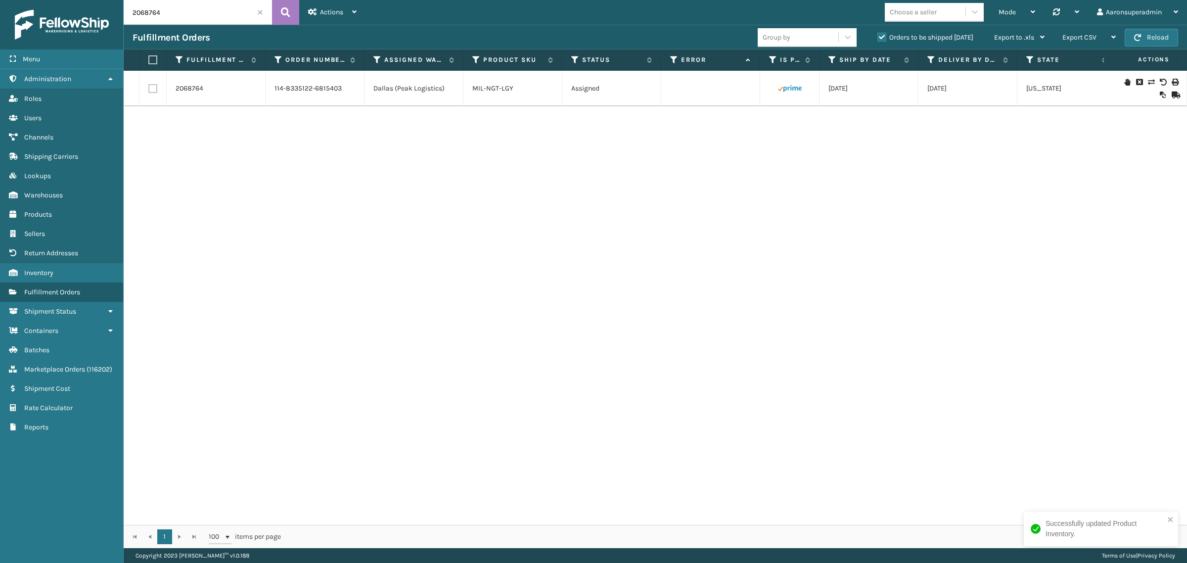
click at [172, 8] on input "2068764" at bounding box center [198, 12] width 148 height 25
paste input "9700"
type input "2069700"
click at [1148, 82] on icon at bounding box center [1151, 82] width 6 height 7
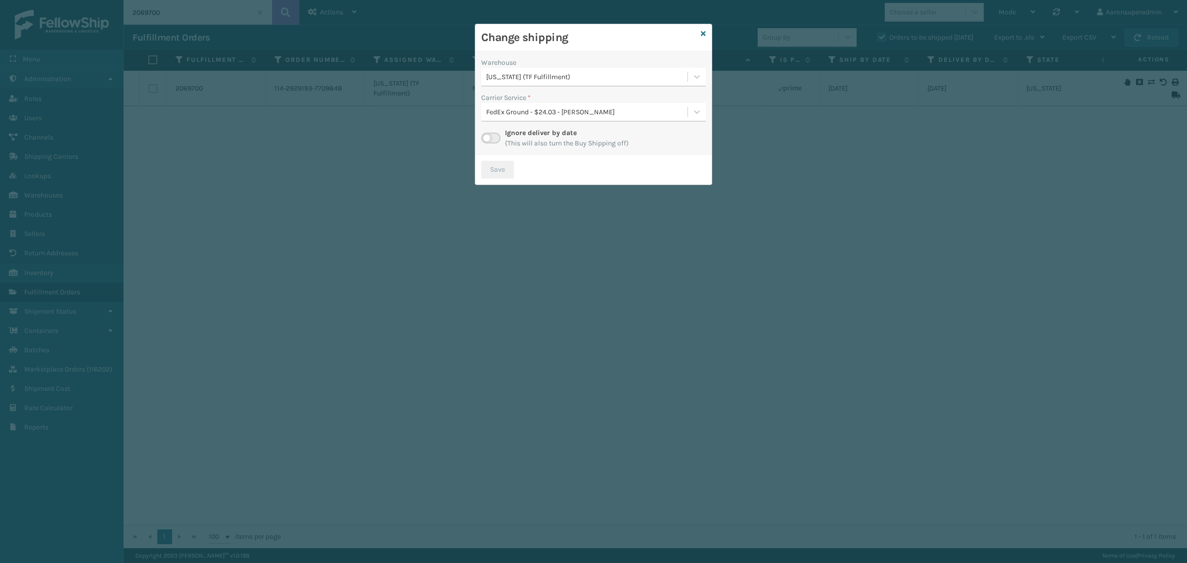
click at [513, 75] on div "[US_STATE] (TF Fulfillment)" at bounding box center [587, 77] width 202 height 10
click at [500, 96] on div "Dallas (Peak Logistics) 6" at bounding box center [593, 101] width 225 height 18
click at [491, 168] on button "Save" at bounding box center [497, 170] width 33 height 18
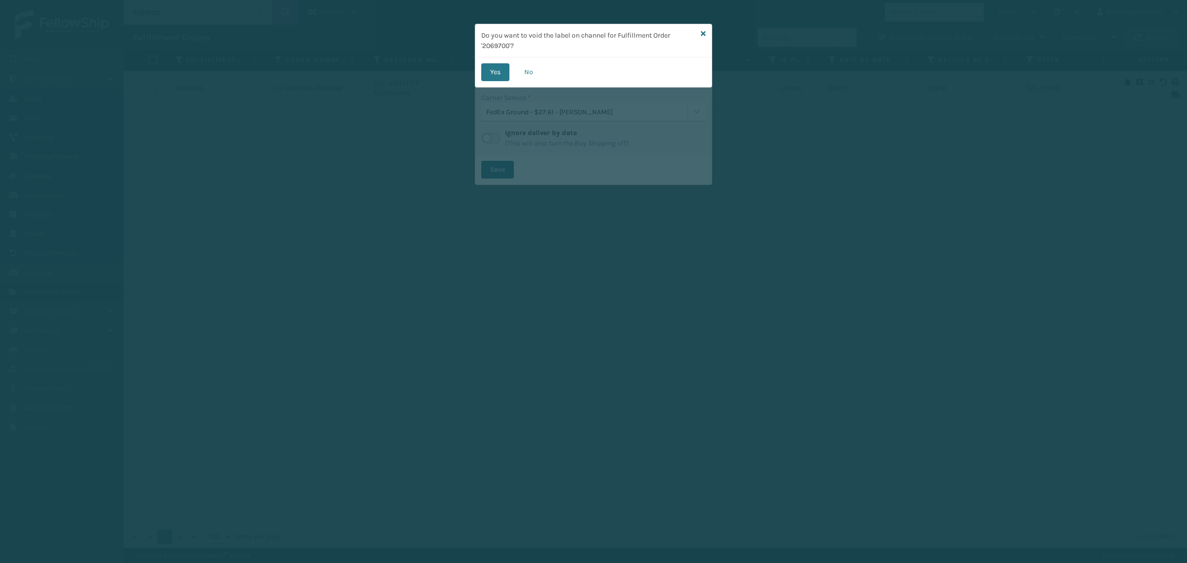
click at [506, 73] on button "Yes" at bounding box center [495, 72] width 28 height 18
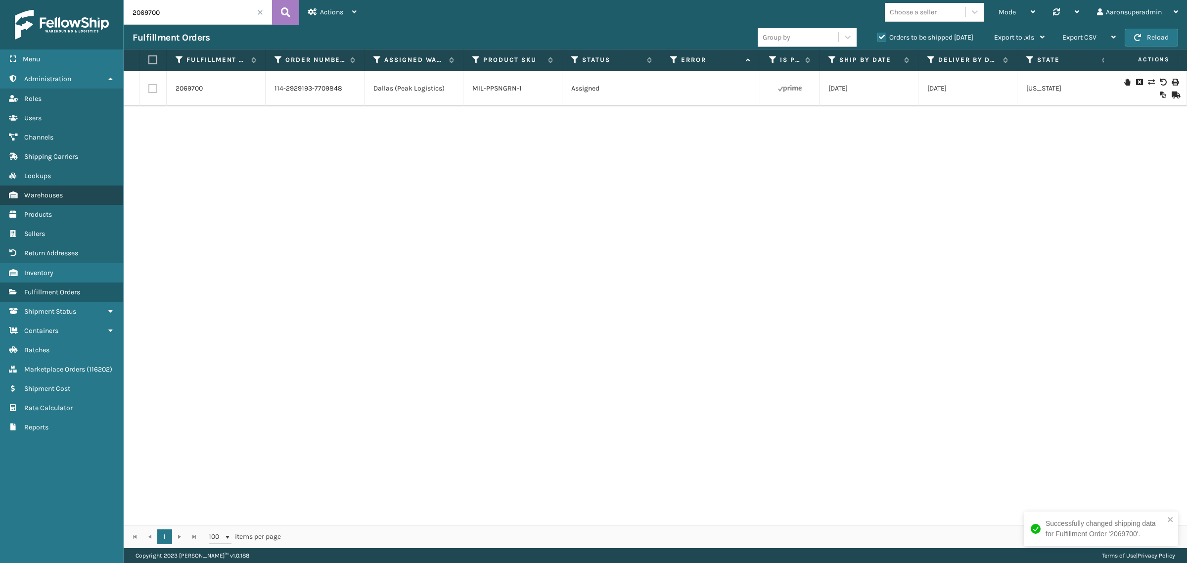
click at [58, 191] on span "Warehouses" at bounding box center [43, 195] width 39 height 8
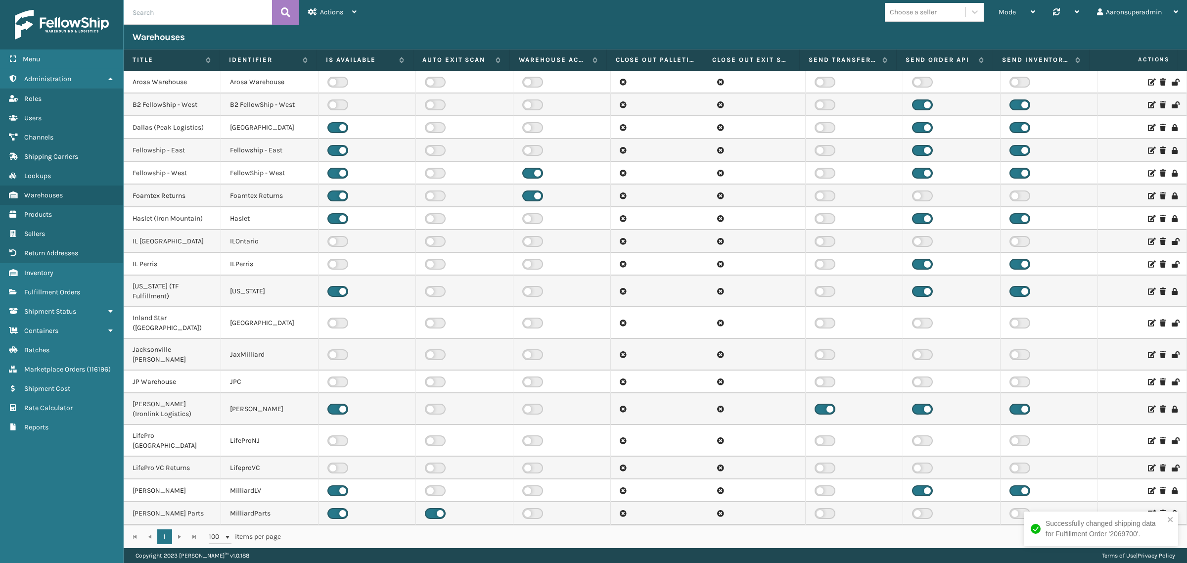
click at [194, 15] on input "text" at bounding box center [198, 12] width 148 height 25
type input "mill"
click at [280, 13] on button at bounding box center [285, 12] width 27 height 25
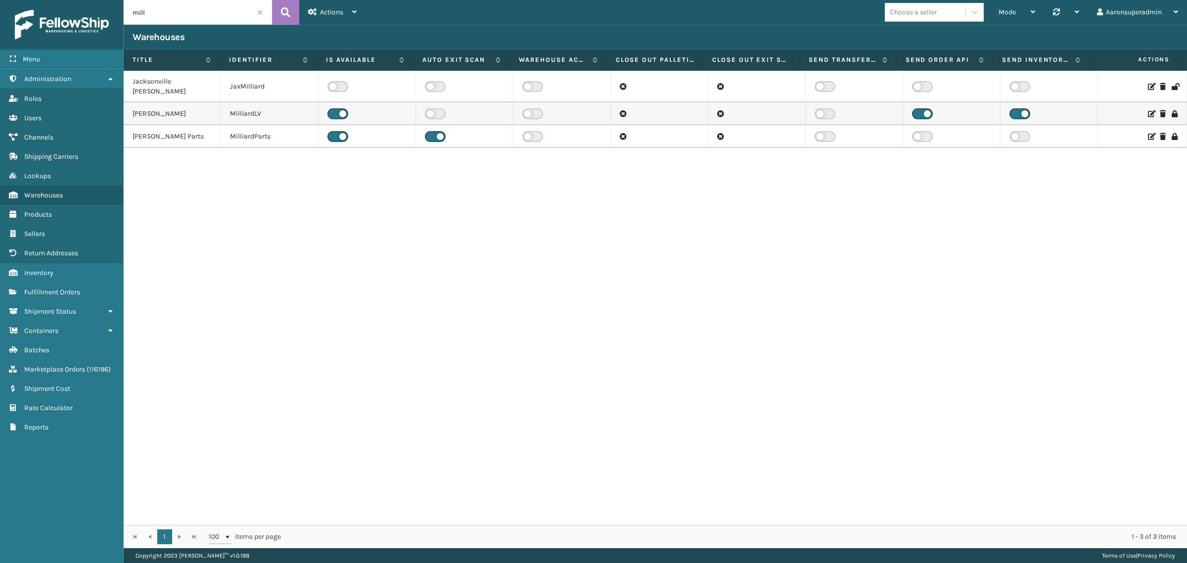
click at [1148, 110] on icon at bounding box center [1151, 113] width 6 height 7
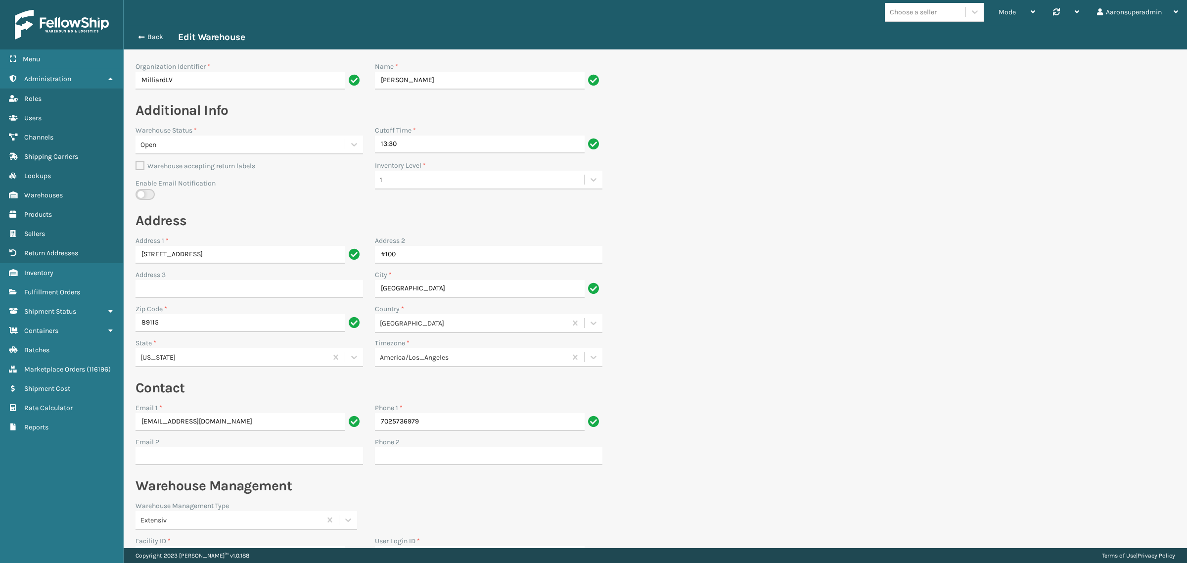
scroll to position [82, 0]
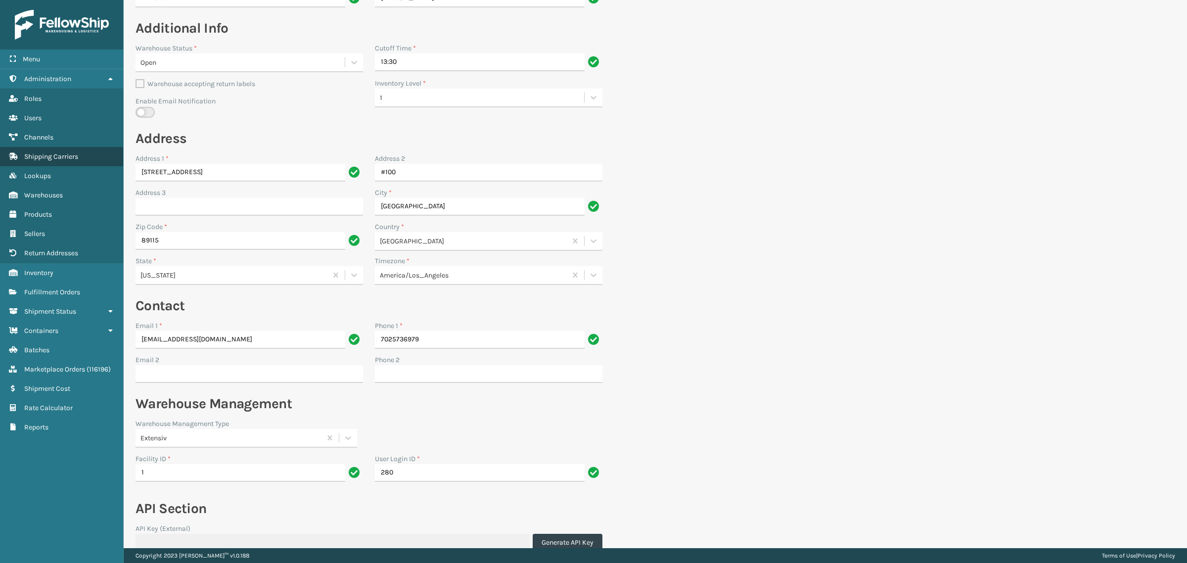
click at [53, 155] on span "Shipping Carriers" at bounding box center [51, 156] width 54 height 8
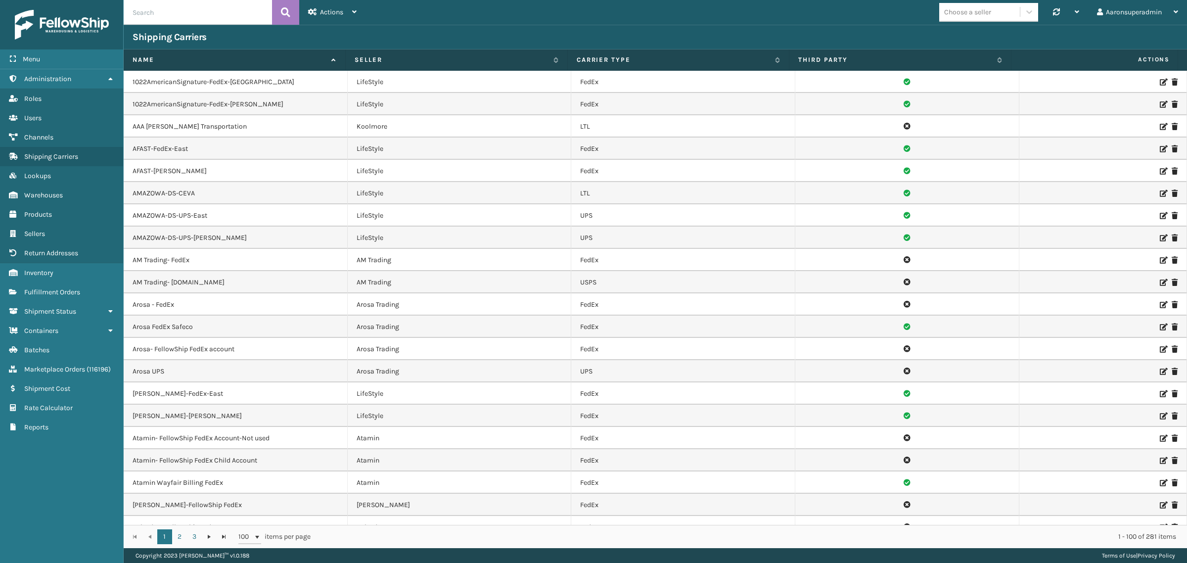
click at [174, 13] on input "text" at bounding box center [198, 12] width 148 height 25
click at [204, 12] on input "text" at bounding box center [198, 12] width 148 height 25
type input "whi"
click at [281, 7] on icon at bounding box center [285, 12] width 9 height 15
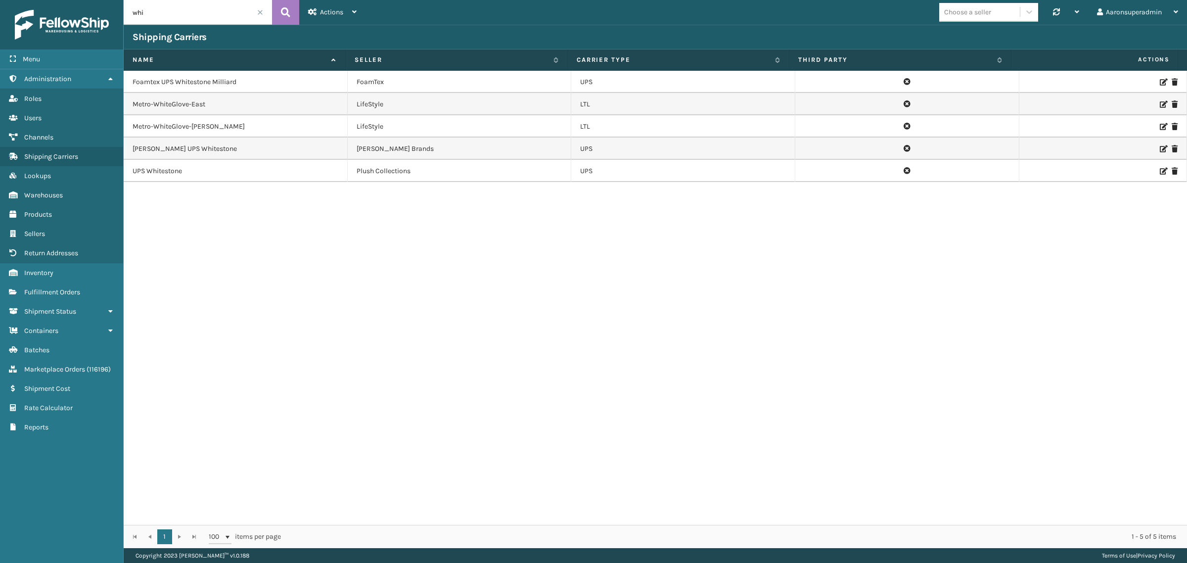
click at [1160, 149] on icon at bounding box center [1163, 148] width 6 height 7
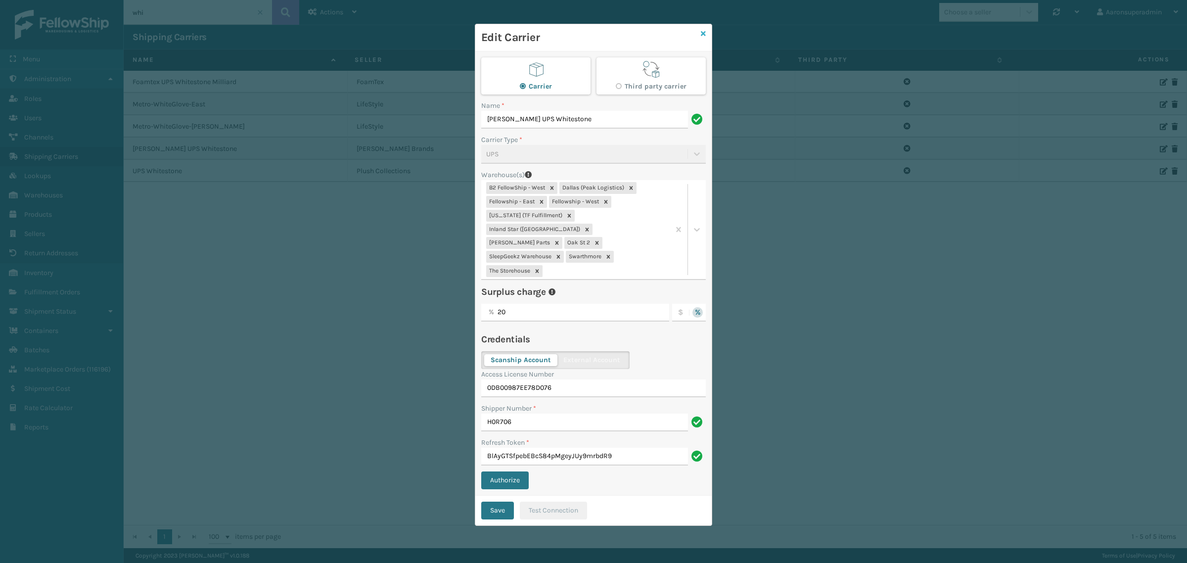
click at [704, 33] on icon at bounding box center [703, 33] width 5 height 7
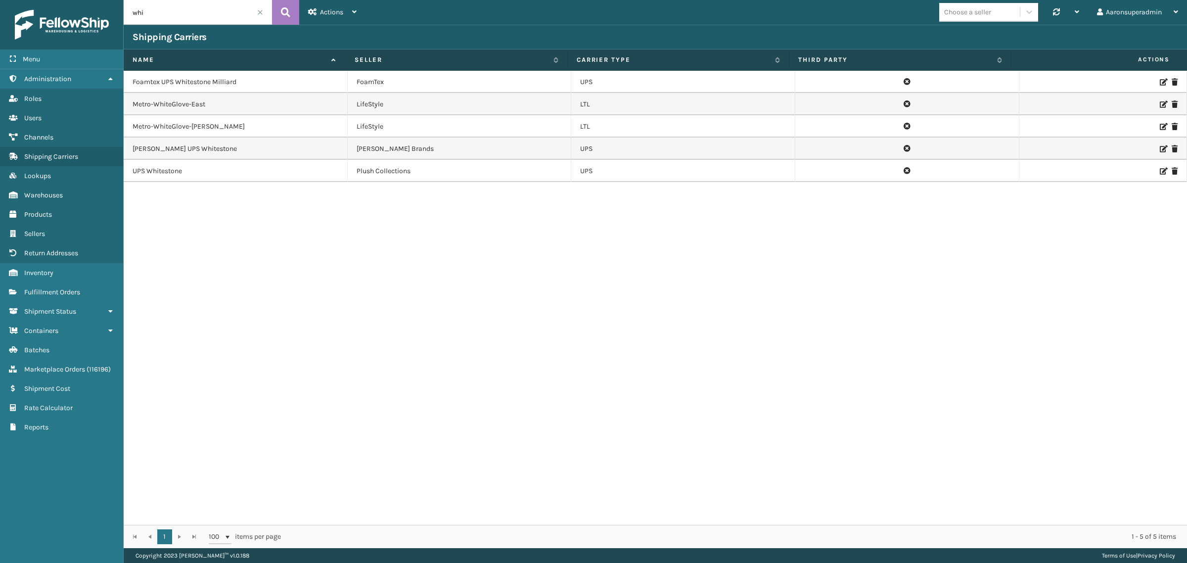
click at [1160, 81] on icon at bounding box center [1163, 82] width 6 height 7
